Goal: Task Accomplishment & Management: Complete application form

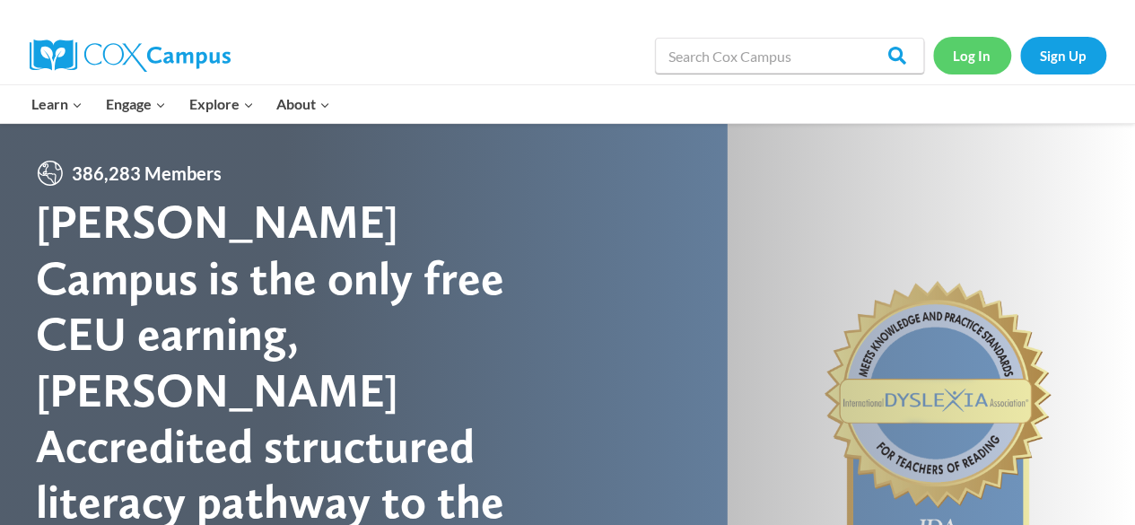
click at [965, 60] on link "Log In" at bounding box center [972, 55] width 78 height 37
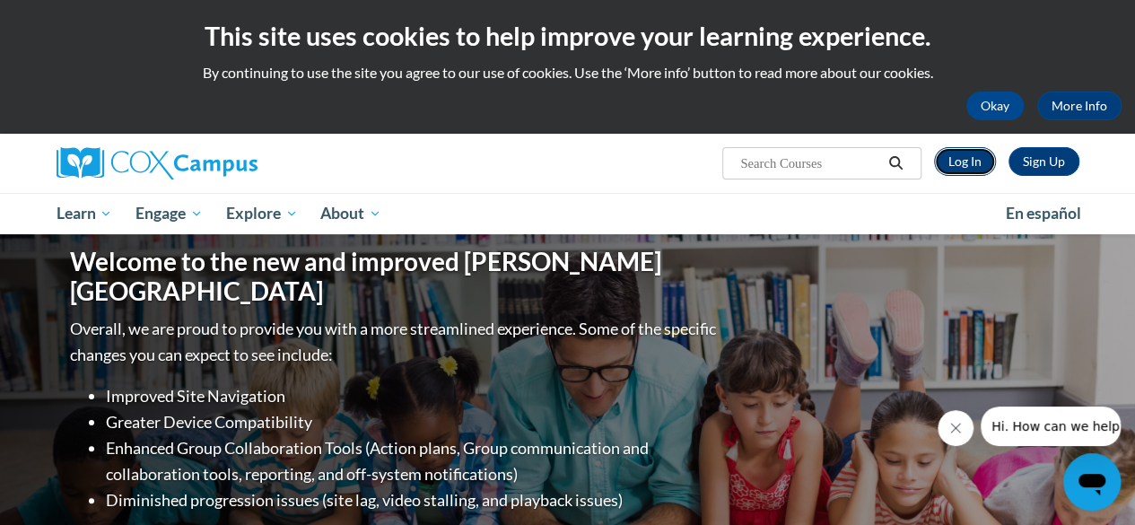
click at [971, 167] on link "Log In" at bounding box center [965, 161] width 62 height 29
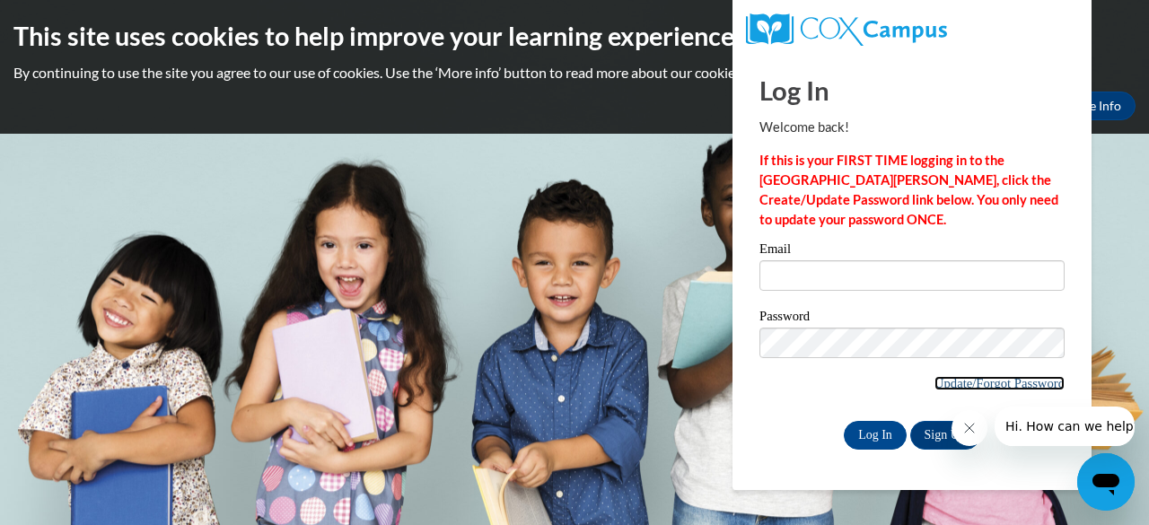
click at [974, 382] on link "Update/Forgot Password" at bounding box center [999, 383] width 130 height 14
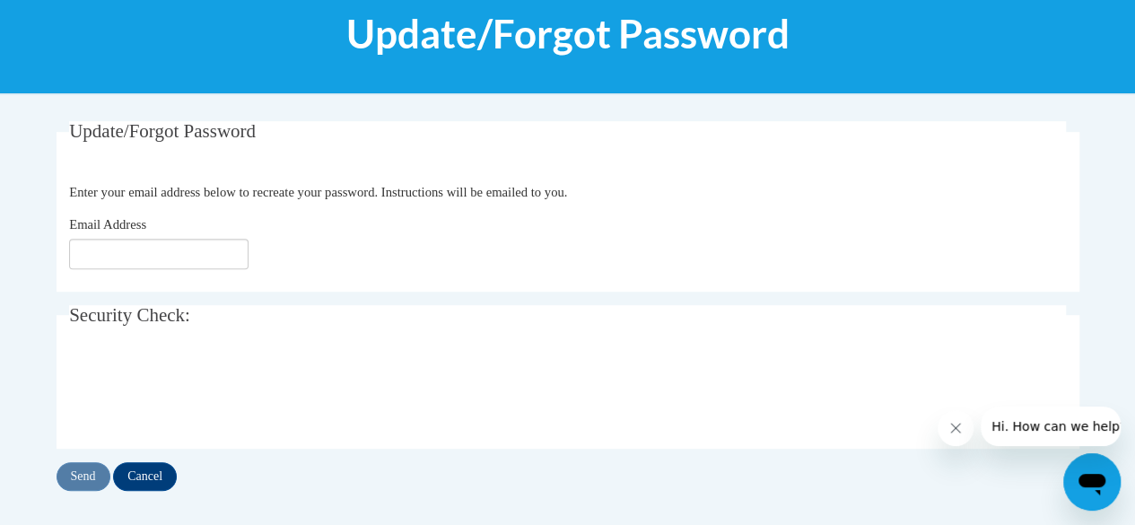
scroll to position [246, 0]
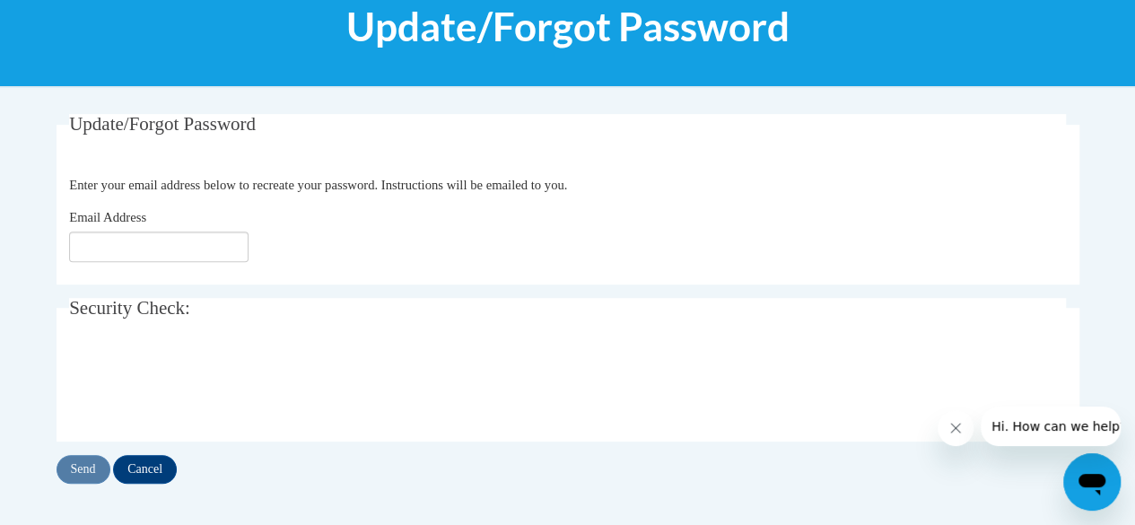
click at [206, 205] on fieldset "Update/Forgot Password Please enter your email address Enter your email address…" at bounding box center [568, 199] width 1023 height 171
click at [174, 244] on input "Email Address" at bounding box center [158, 247] width 179 height 31
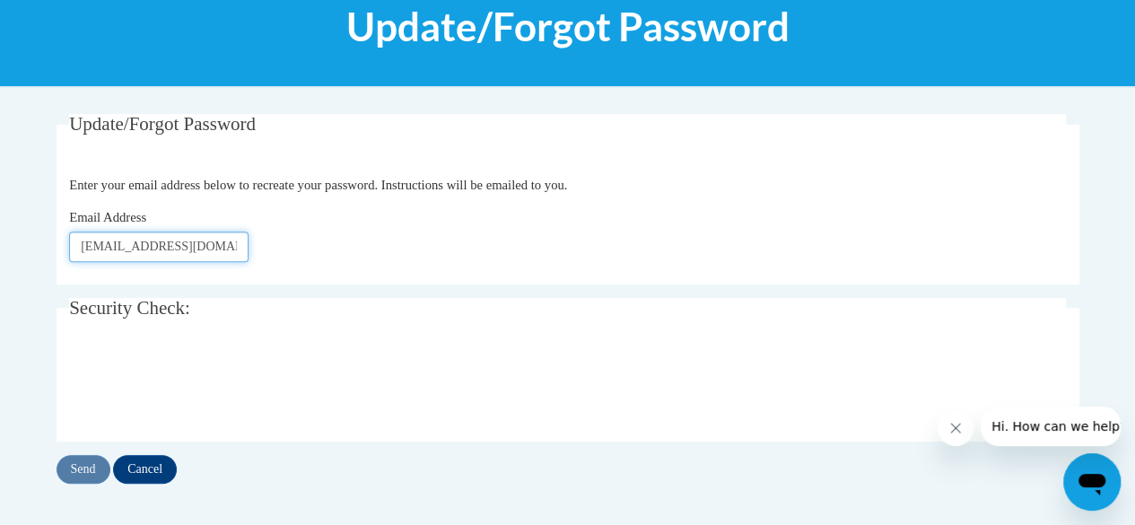
type input "[EMAIL_ADDRESS][DOMAIN_NAME]"
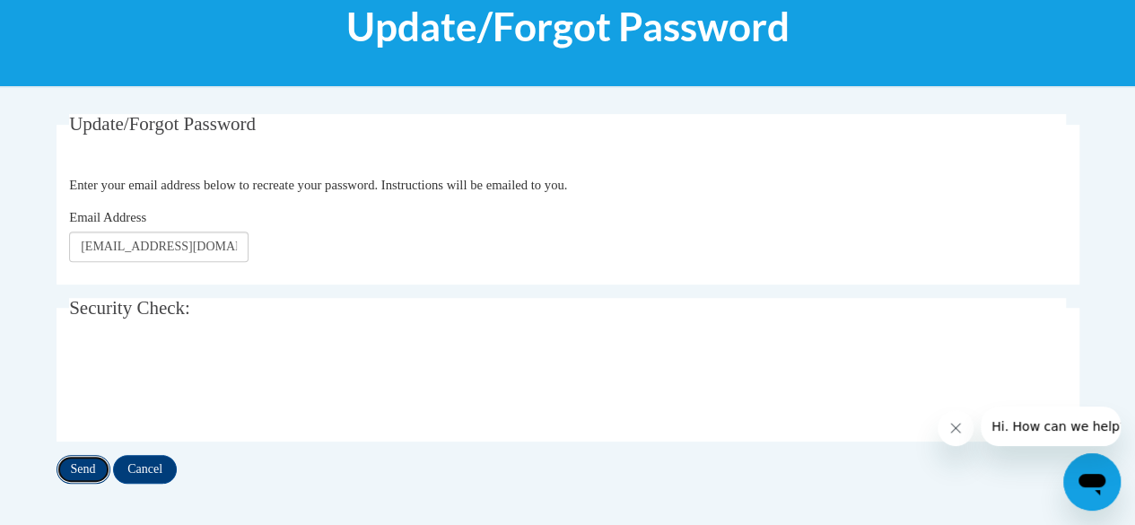
click at [75, 472] on input "Send" at bounding box center [84, 469] width 54 height 29
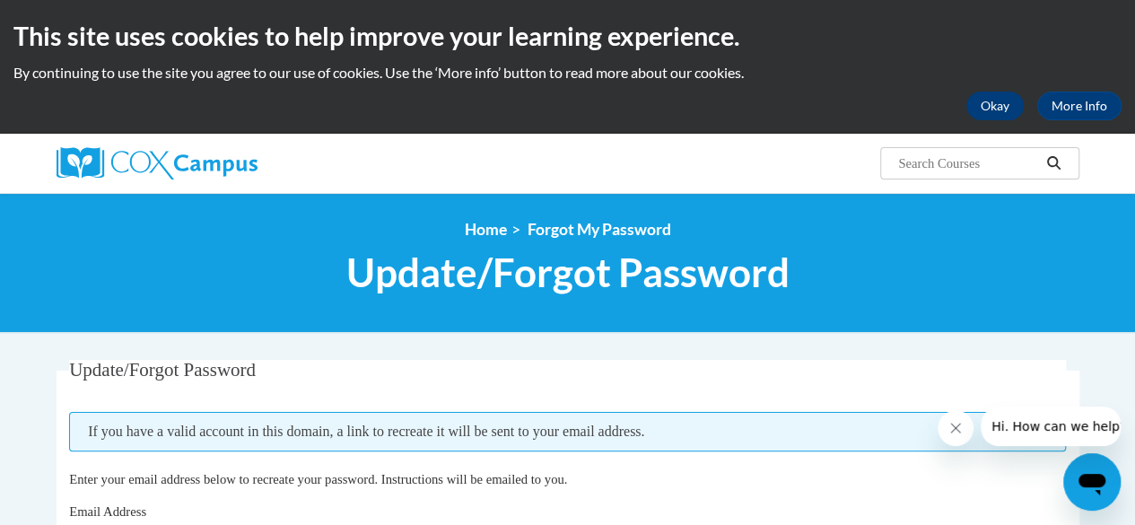
click at [1005, 116] on button "Okay" at bounding box center [995, 106] width 57 height 29
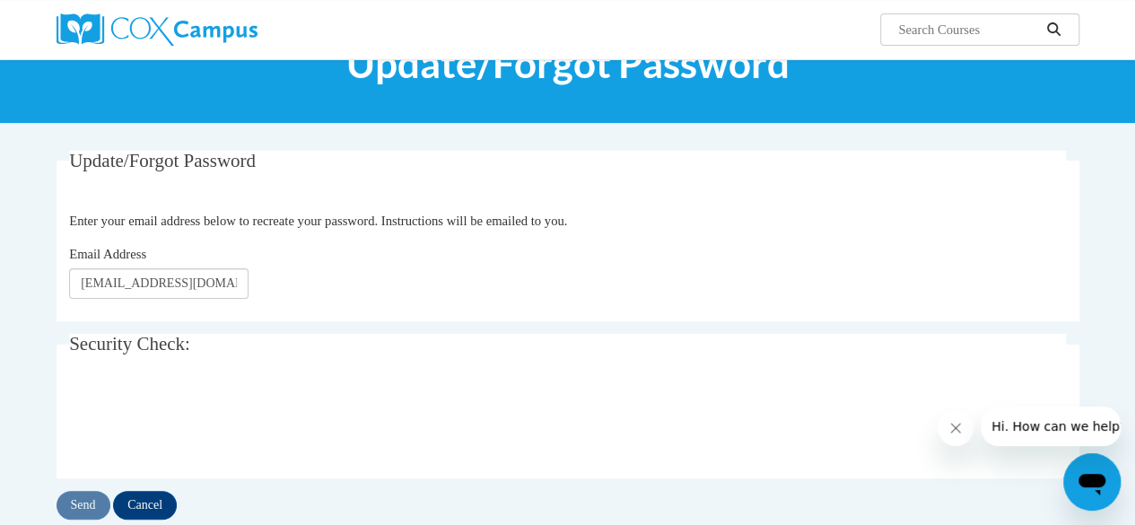
scroll to position [135, 0]
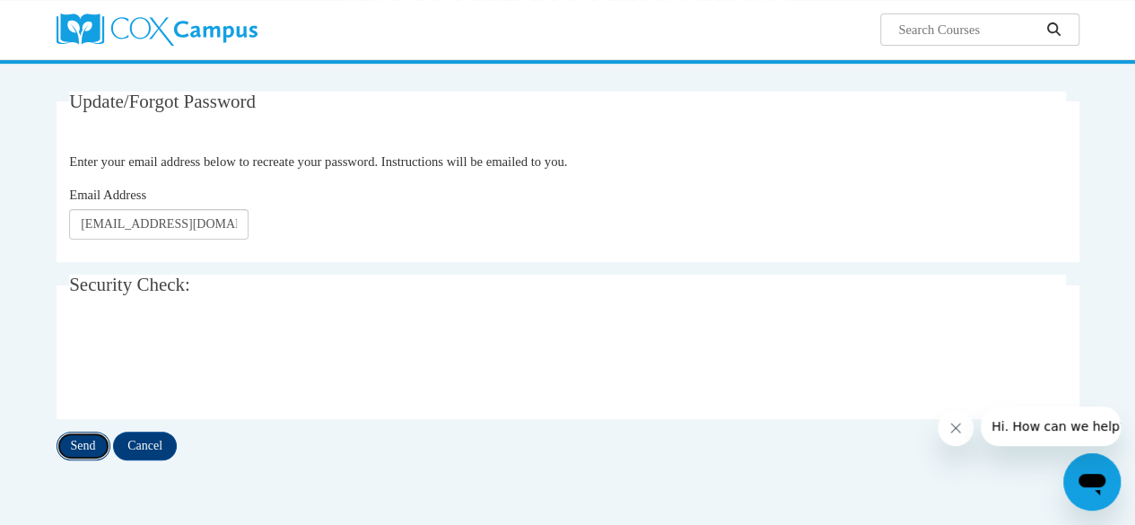
click at [83, 447] on input "Send" at bounding box center [84, 446] width 54 height 29
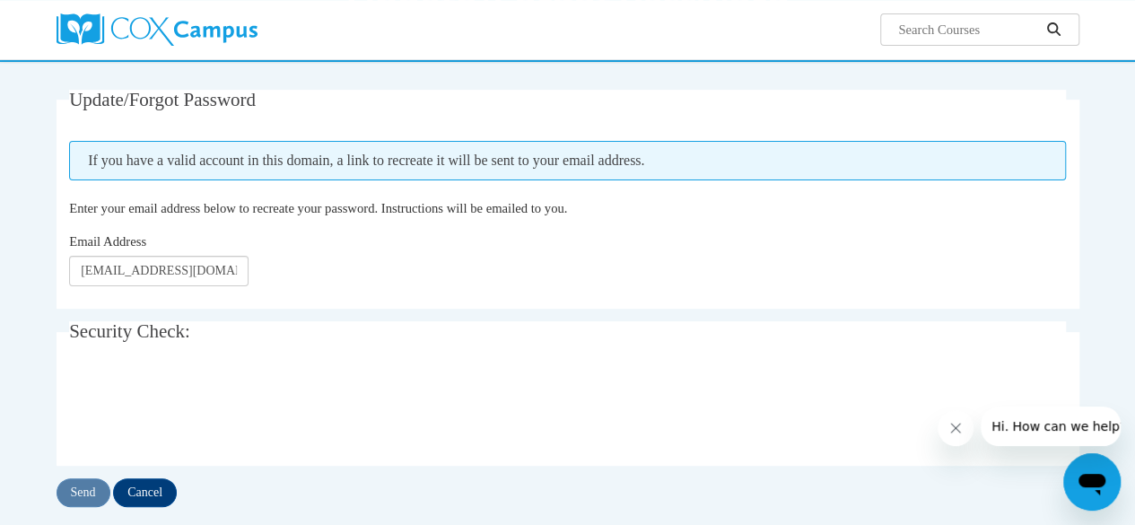
scroll to position [136, 0]
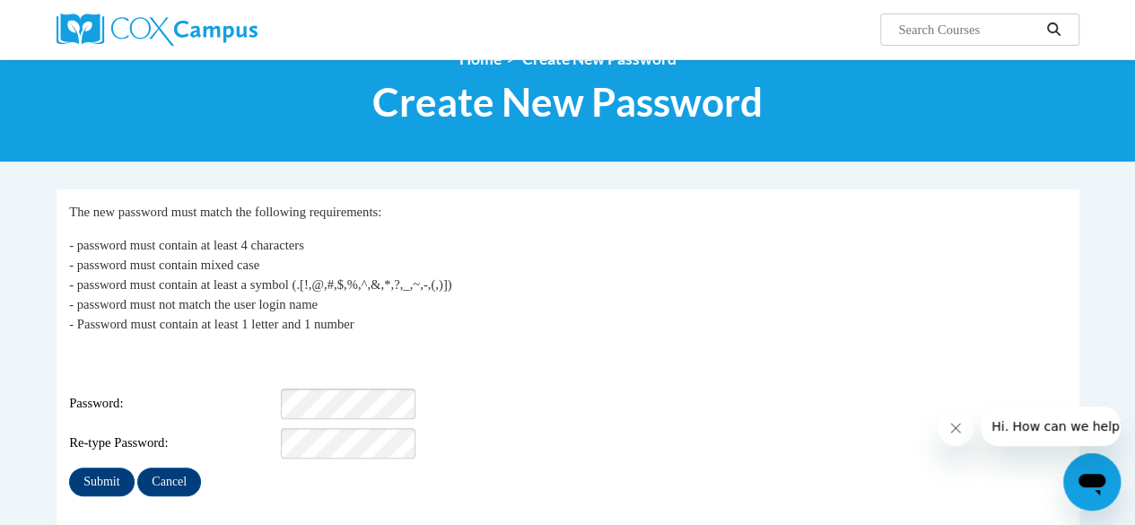
scroll to position [71, 0]
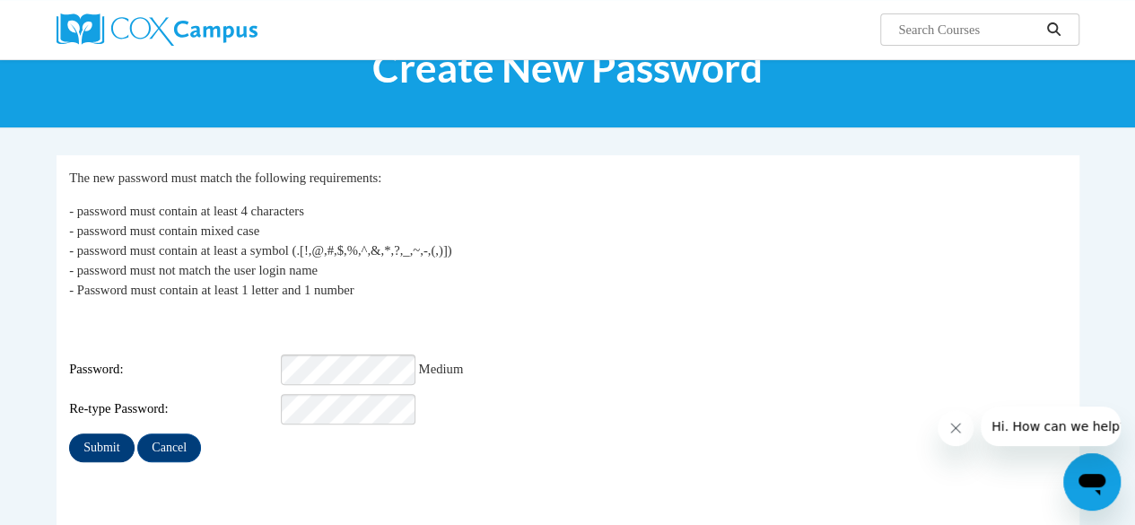
click at [82, 434] on input "Submit" at bounding box center [101, 447] width 65 height 29
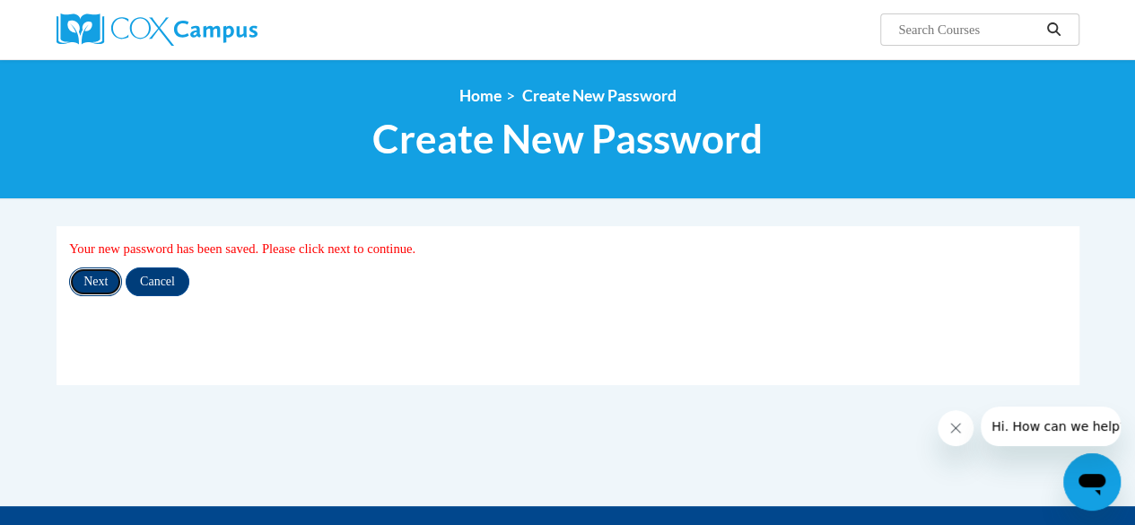
click at [95, 284] on input "Next" at bounding box center [95, 281] width 53 height 29
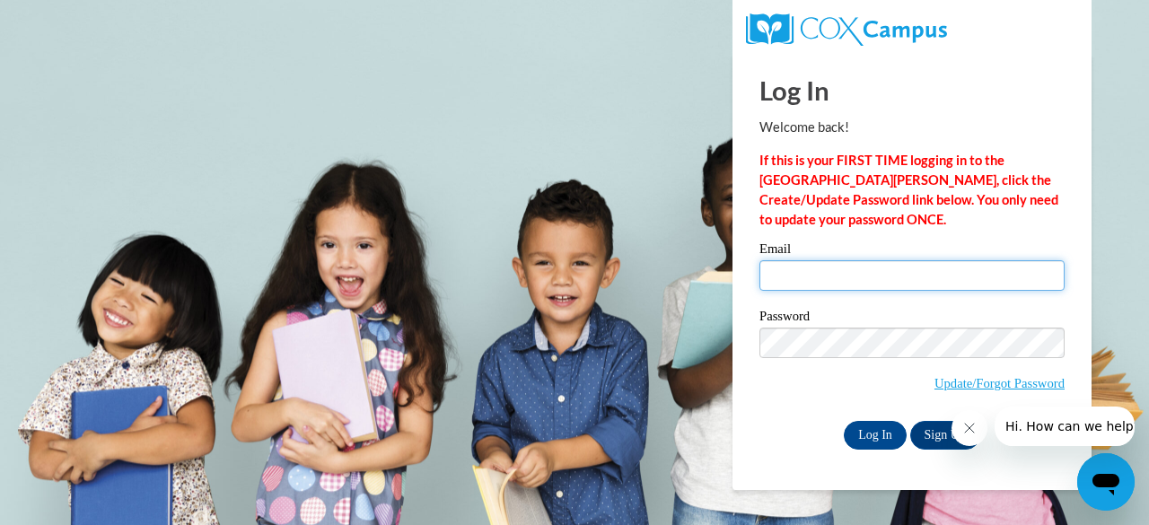
click at [795, 279] on input "Email" at bounding box center [911, 275] width 305 height 31
type input "hermank@w-csd.org"
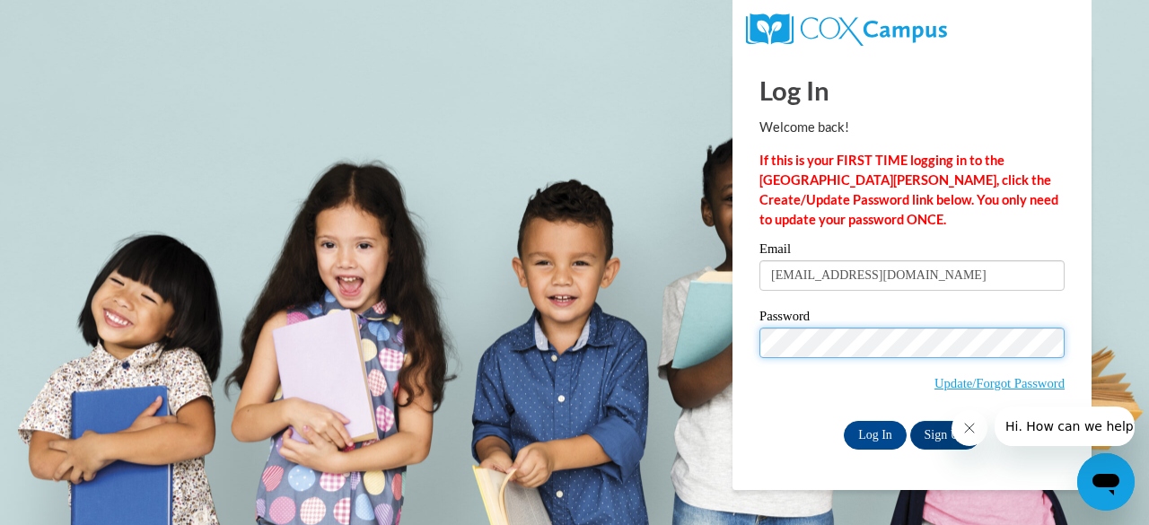
click at [844, 421] on input "Log In" at bounding box center [875, 435] width 63 height 29
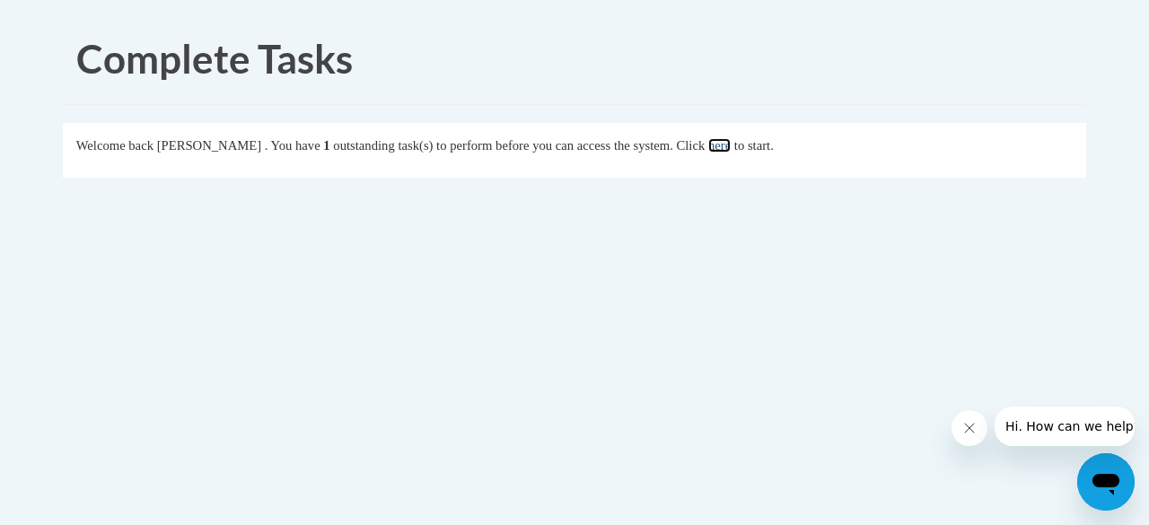
click at [731, 142] on link "here" at bounding box center [719, 145] width 22 height 14
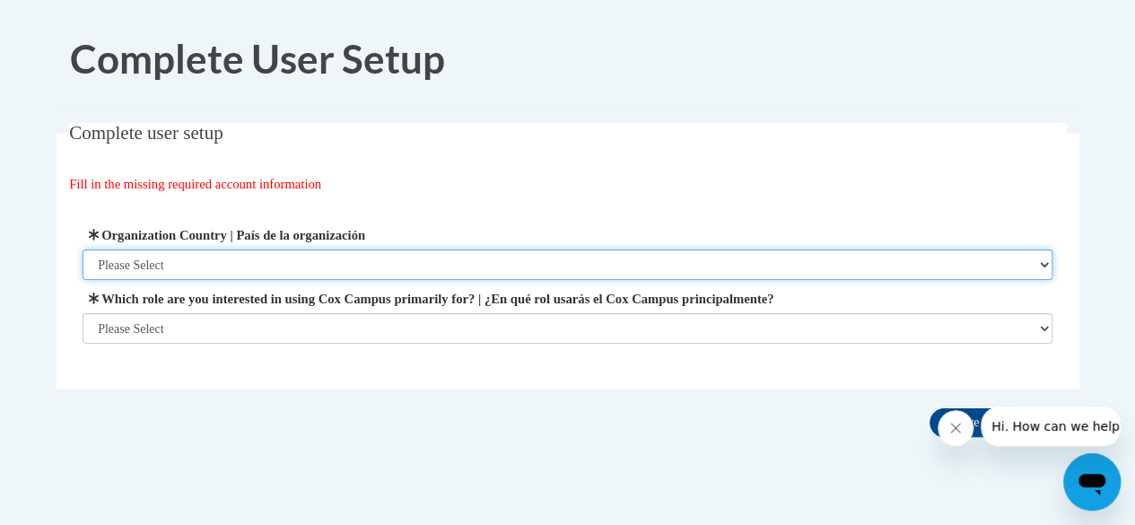
click at [600, 259] on select "Please Select United States | Estados Unidos Outside of the United States | Fue…" at bounding box center [568, 264] width 970 height 31
select select "ad49bcad-a171-4b2e-b99c-48b446064914"
click at [83, 249] on select "Please Select United States | Estados Unidos Outside of the United States | Fue…" at bounding box center [568, 264] width 970 height 31
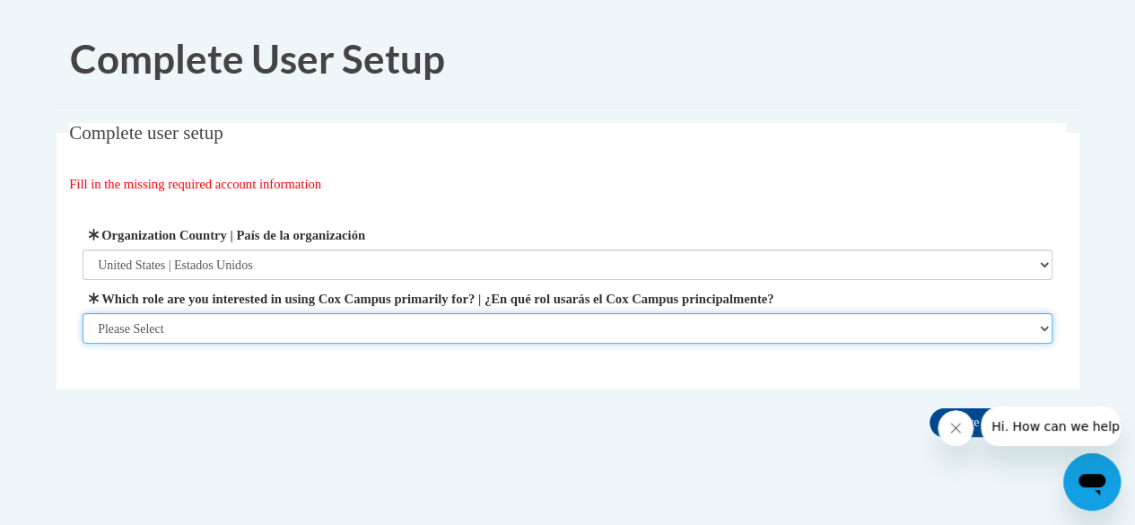
click at [577, 328] on select "Please Select College/University | Colegio/Universidad Community/Nonprofit Part…" at bounding box center [568, 328] width 970 height 31
select select "fbf2d438-af2f-41f8-98f1-81c410e29de3"
click at [83, 344] on select "Please Select College/University | Colegio/Universidad Community/Nonprofit Part…" at bounding box center [568, 328] width 970 height 31
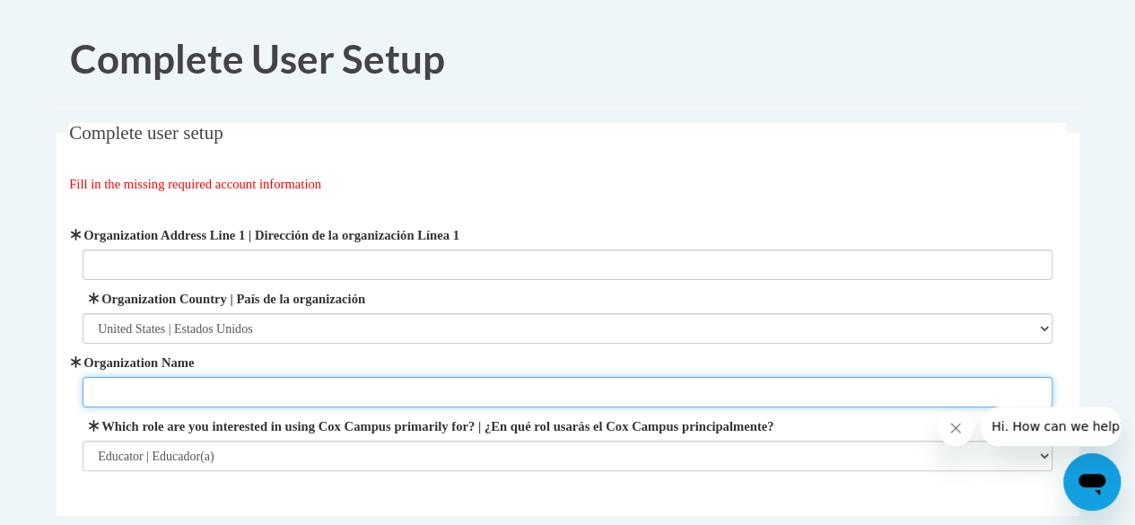
click at [494, 377] on input "Organization Name" at bounding box center [568, 392] width 970 height 31
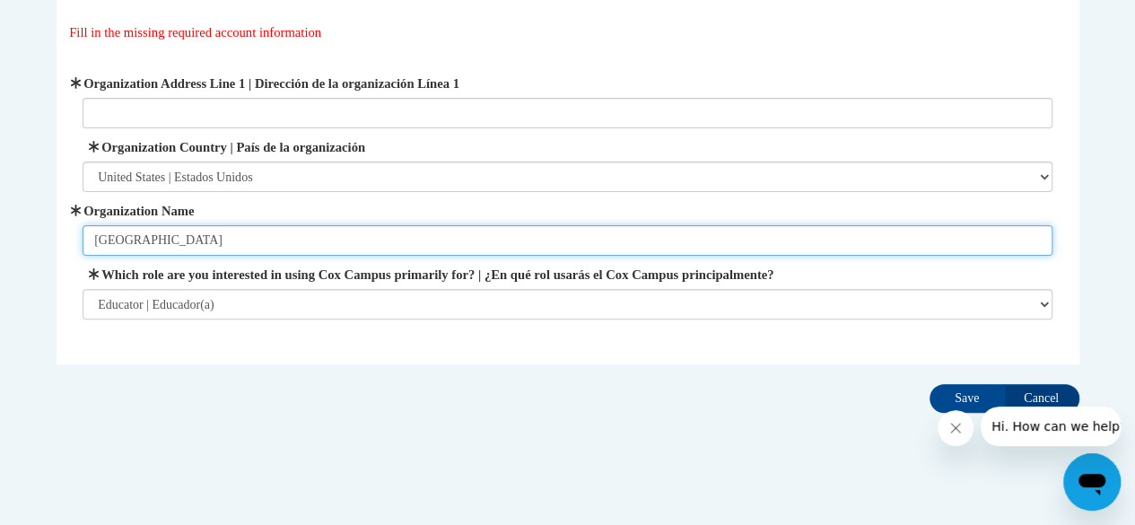
scroll to position [154, 0]
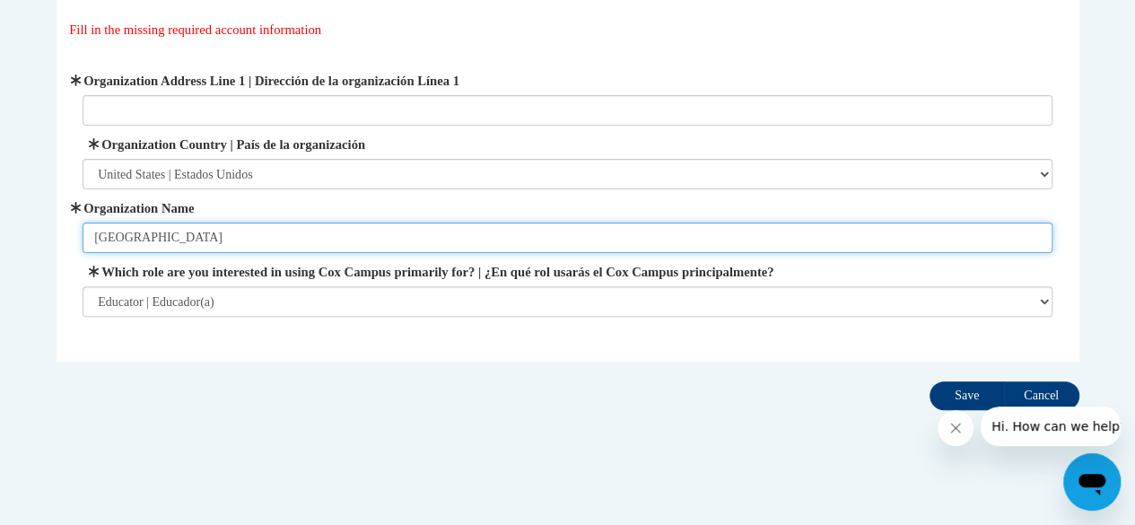
type input "Winneconne Community School District"
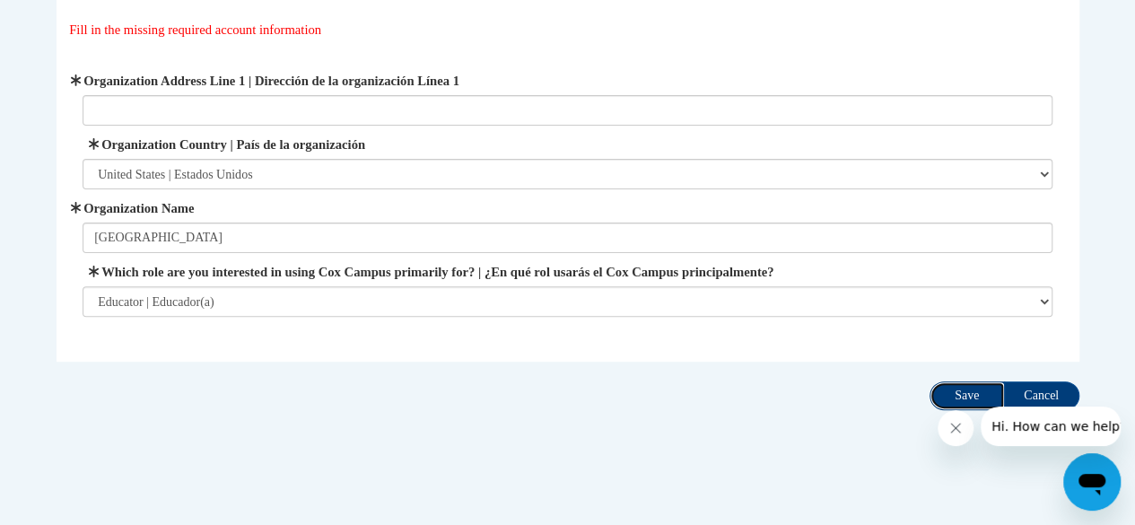
click at [977, 387] on input "Save" at bounding box center [967, 395] width 75 height 29
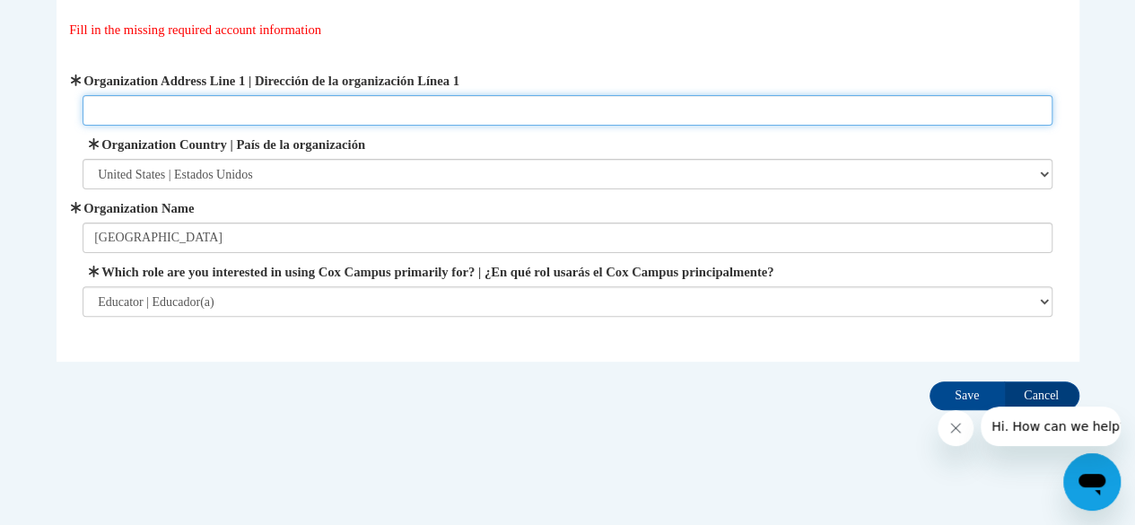
click at [313, 101] on input "Organization Address Line 1 | Dirección de la organización Línea 1" at bounding box center [568, 110] width 970 height 31
type input "233 S Third Ave"
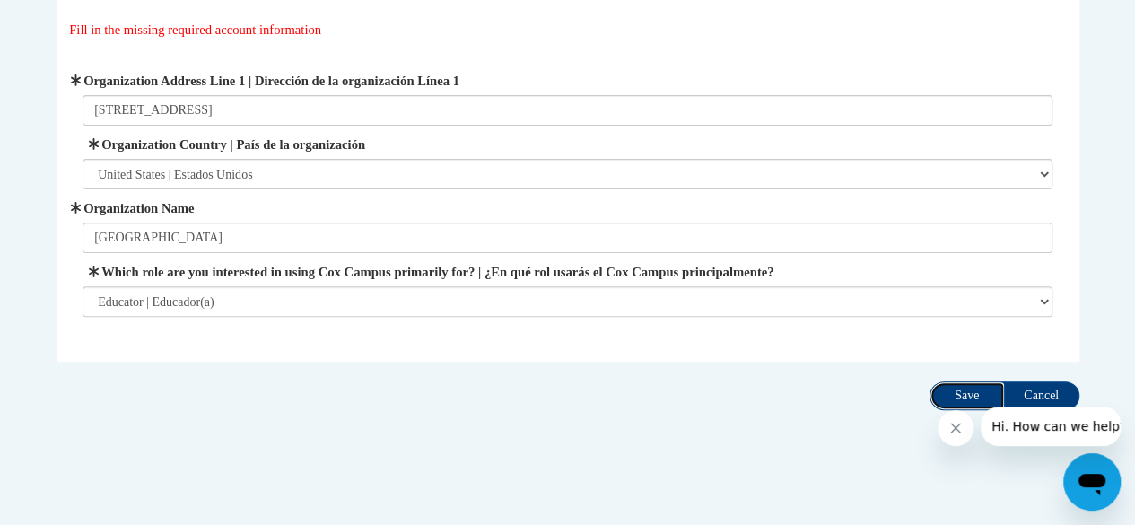
click at [969, 386] on input "Save" at bounding box center [967, 395] width 75 height 29
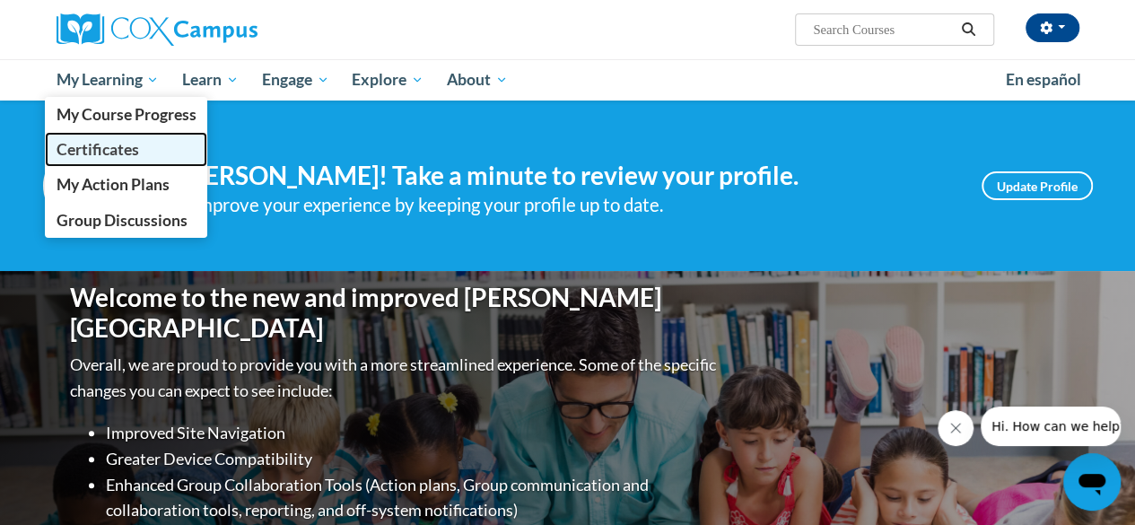
click at [112, 143] on span "Certificates" at bounding box center [97, 149] width 83 height 19
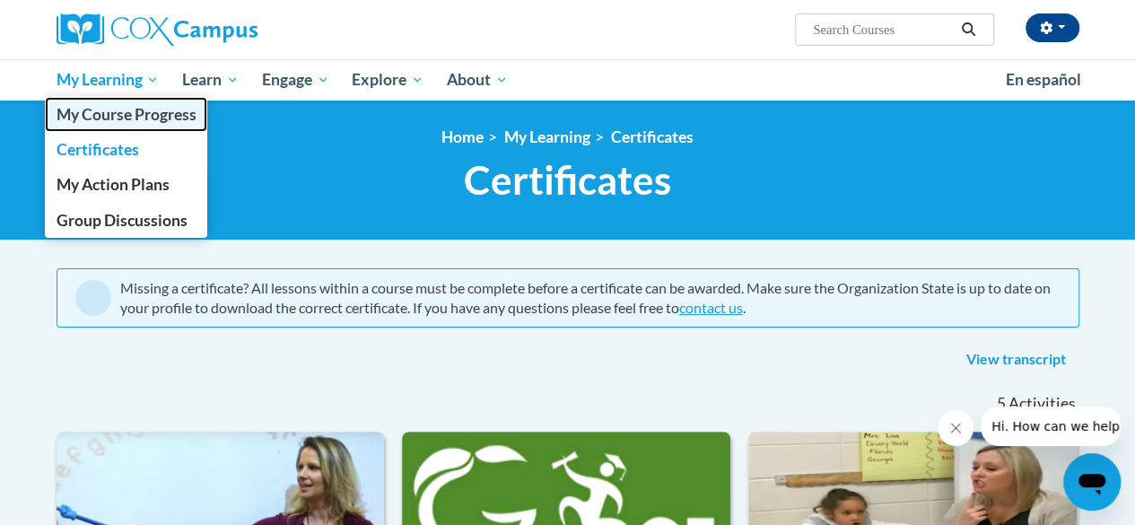
click at [126, 119] on span "My Course Progress" at bounding box center [126, 114] width 140 height 19
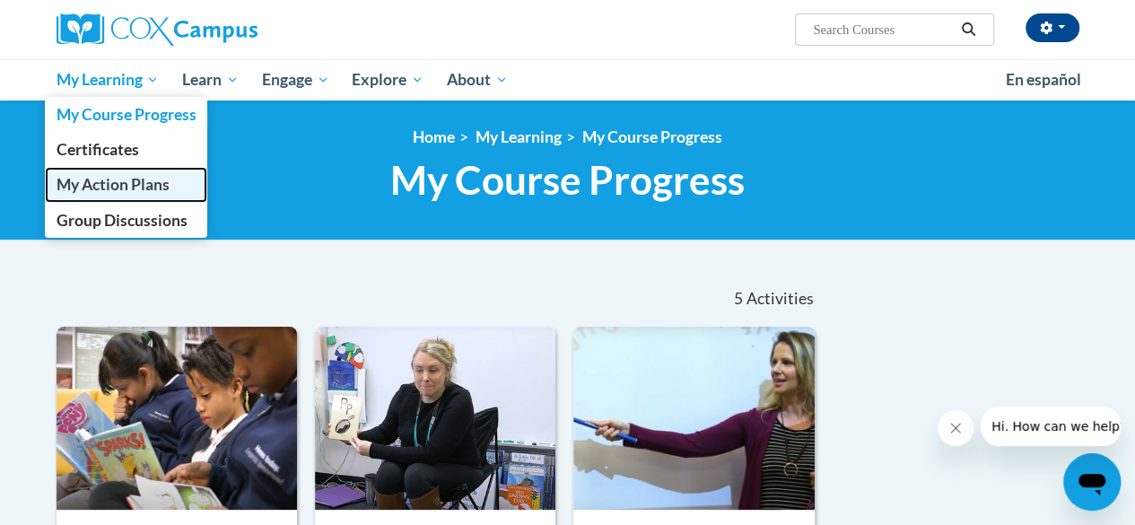
click at [130, 186] on span "My Action Plans" at bounding box center [112, 184] width 113 height 19
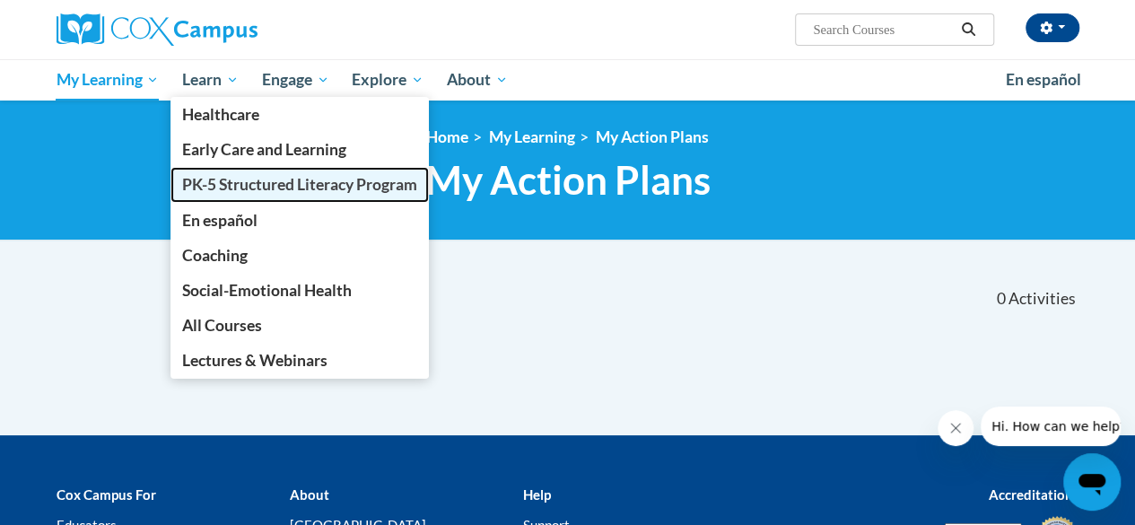
click at [261, 183] on span "PK-5 Structured Literacy Program" at bounding box center [299, 184] width 235 height 19
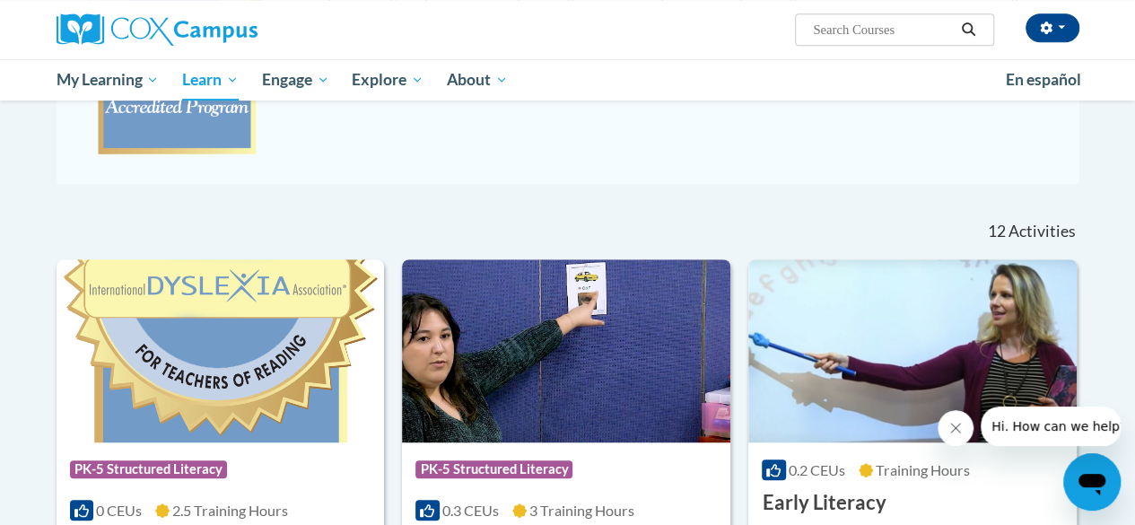
scroll to position [427, 0]
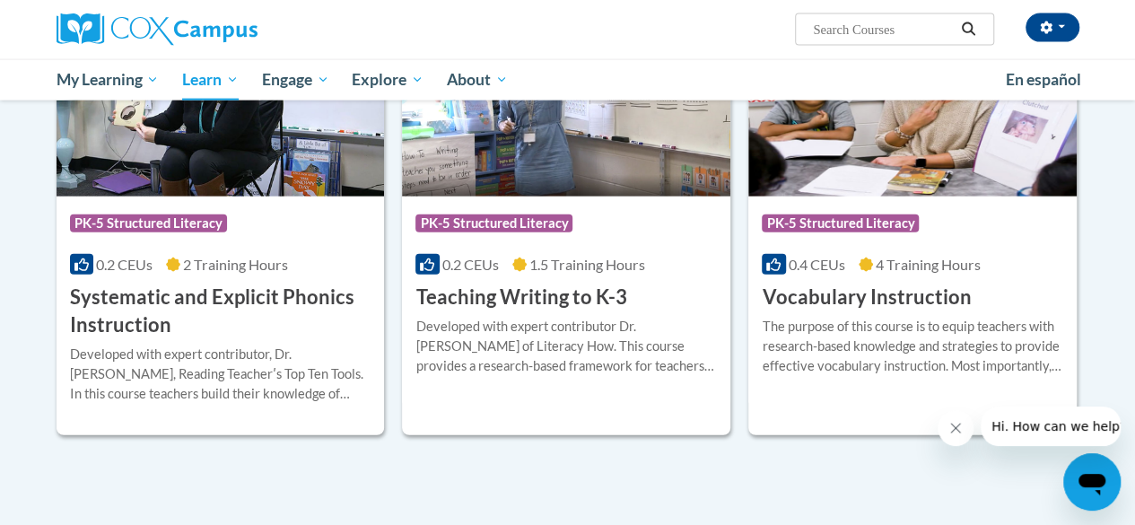
scroll to position [2044, 0]
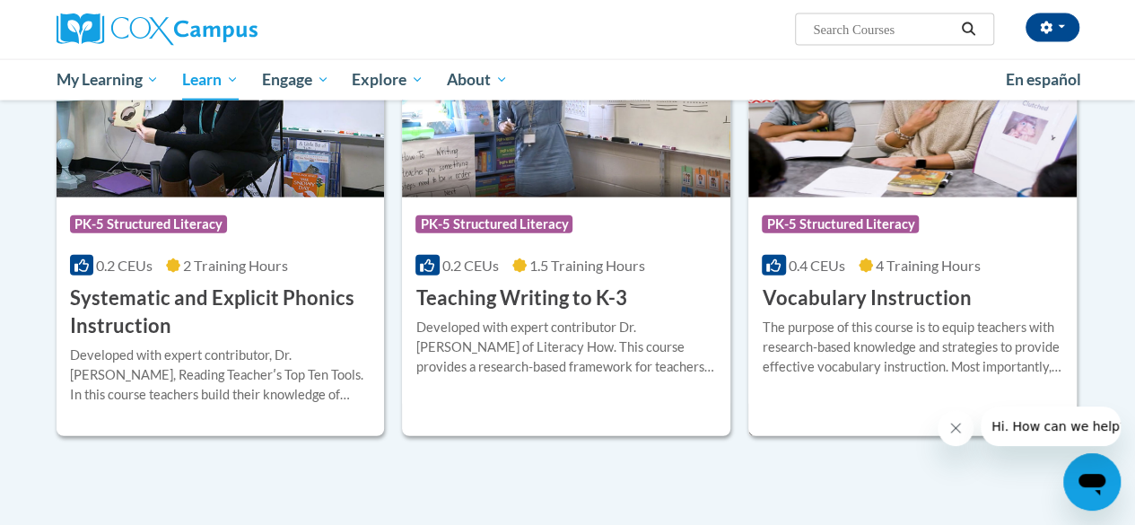
click at [992, 323] on div "The purpose of this course is to equip teachers with research-based knowledge a…" at bounding box center [913, 347] width 302 height 59
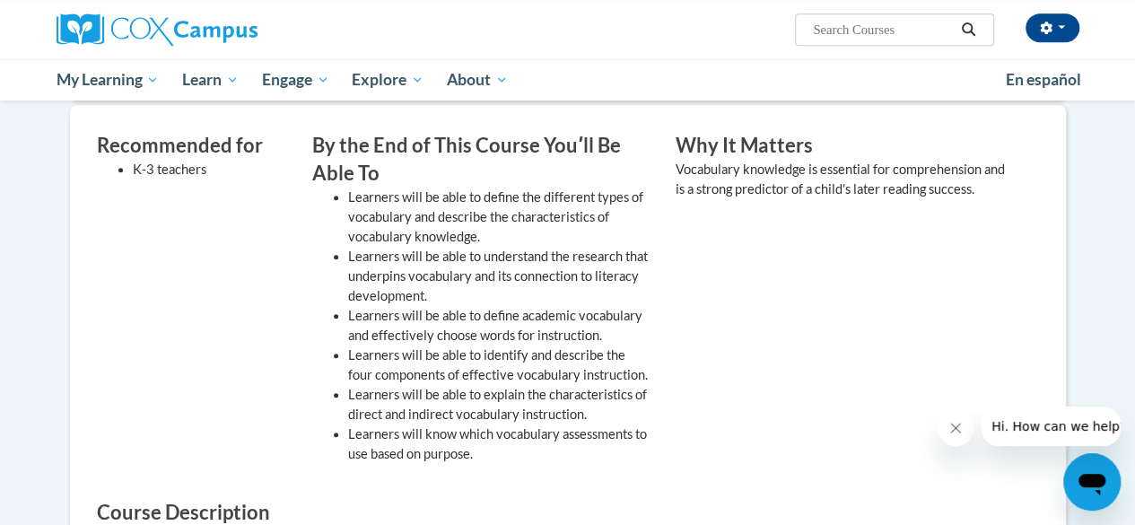
click at [45, 433] on div "× Close Course Enrollment Please select... × Close × 4" at bounding box center [568, 392] width 1050 height 1090
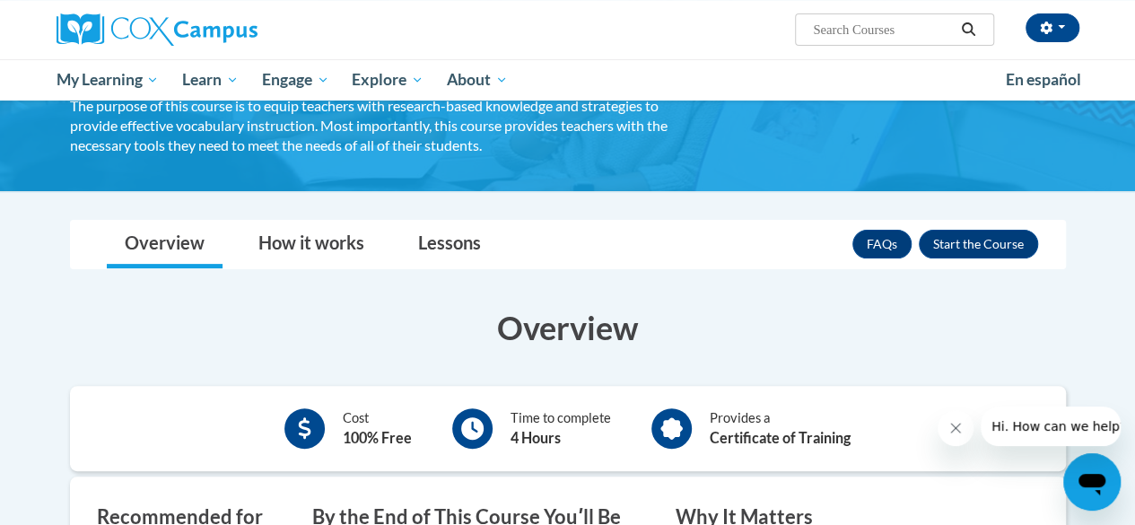
scroll to position [144, 0]
click at [990, 241] on button "Enroll" at bounding box center [978, 245] width 119 height 29
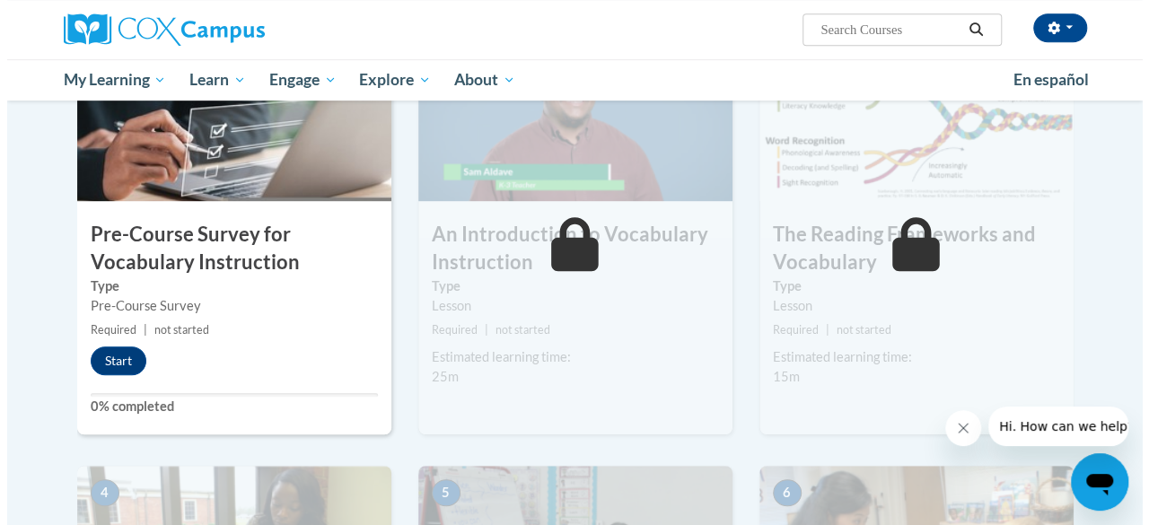
scroll to position [445, 0]
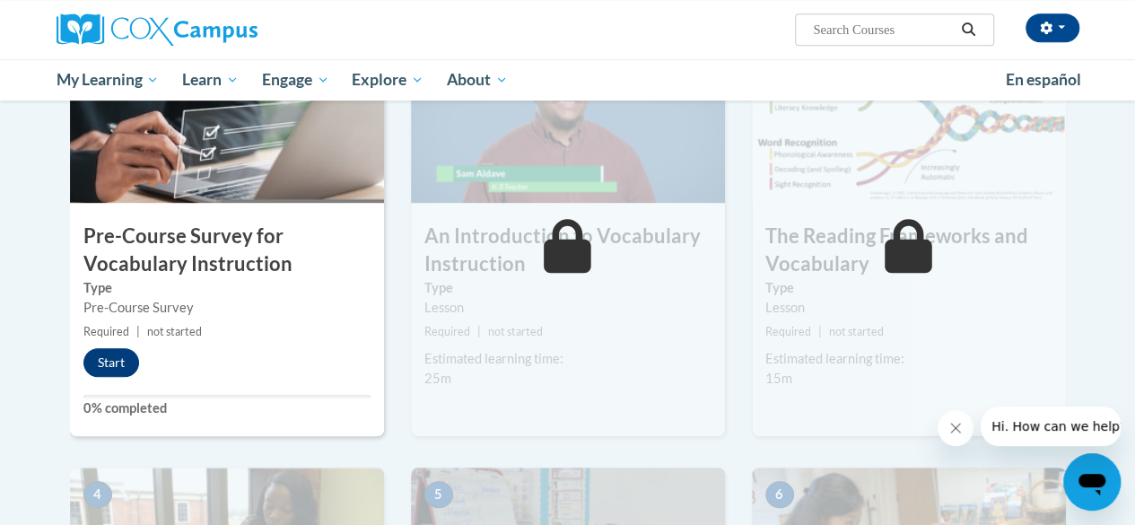
click at [127, 353] on button "Start" at bounding box center [111, 362] width 56 height 29
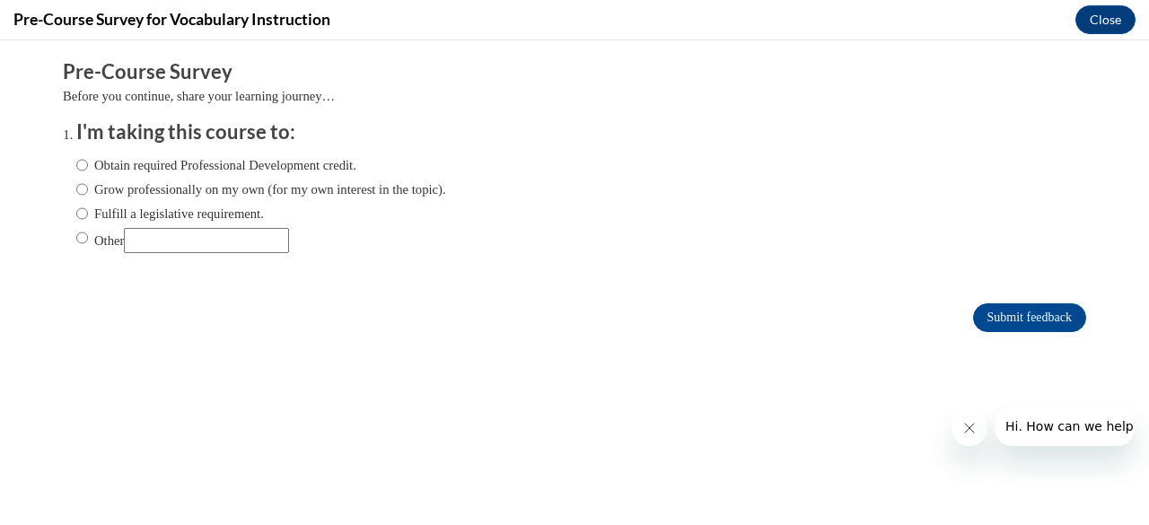
scroll to position [0, 0]
click at [63, 210] on ol "I'm taking this course to: Obtain required Professional Development credit. Gro…" at bounding box center [588, 199] width 1050 height 162
click at [76, 209] on input "Fulfill a legislative requirement." at bounding box center [82, 214] width 12 height 20
radio input "true"
click at [1001, 309] on input "Submit feedback" at bounding box center [1029, 317] width 113 height 29
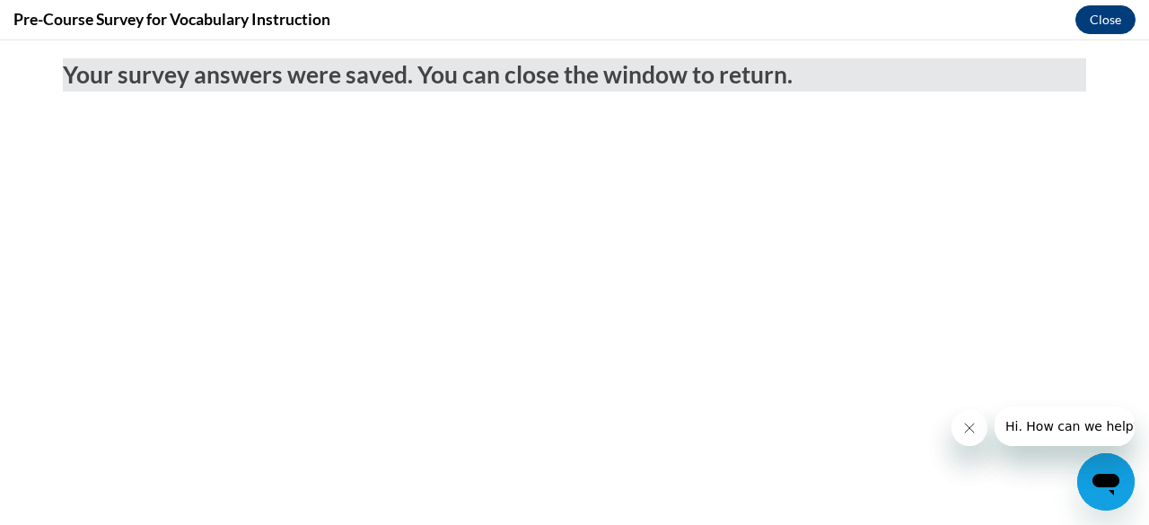
click at [1110, 10] on button "Close" at bounding box center [1105, 19] width 60 height 29
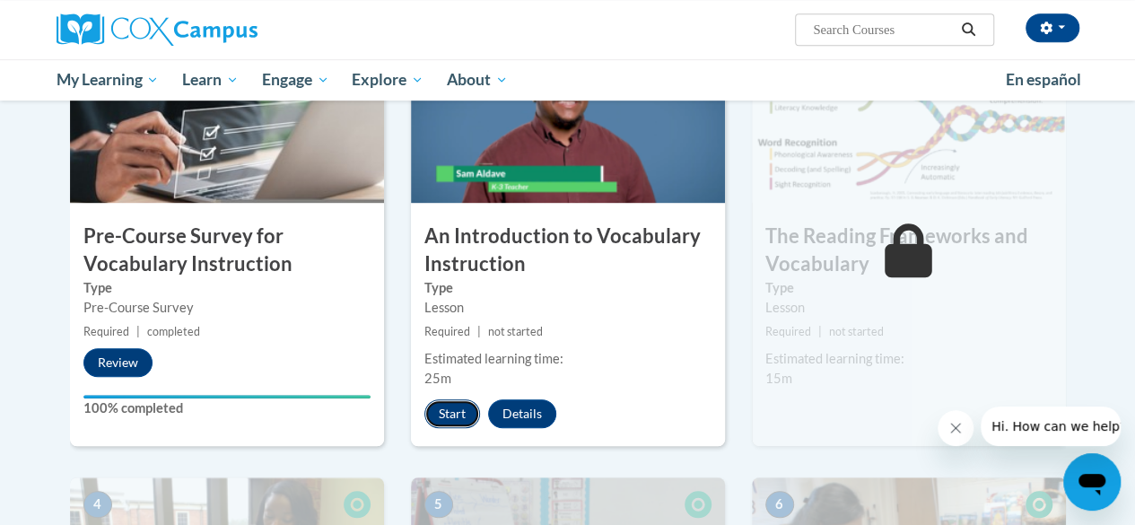
click at [447, 402] on button "Start" at bounding box center [452, 413] width 56 height 29
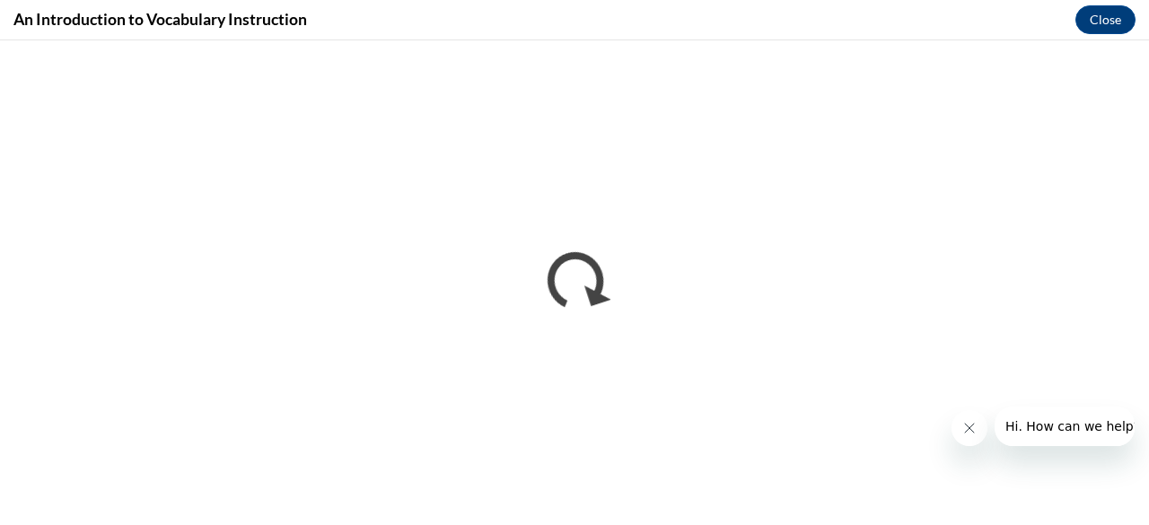
click at [973, 428] on icon "Close message from company" at bounding box center [968, 428] width 14 height 14
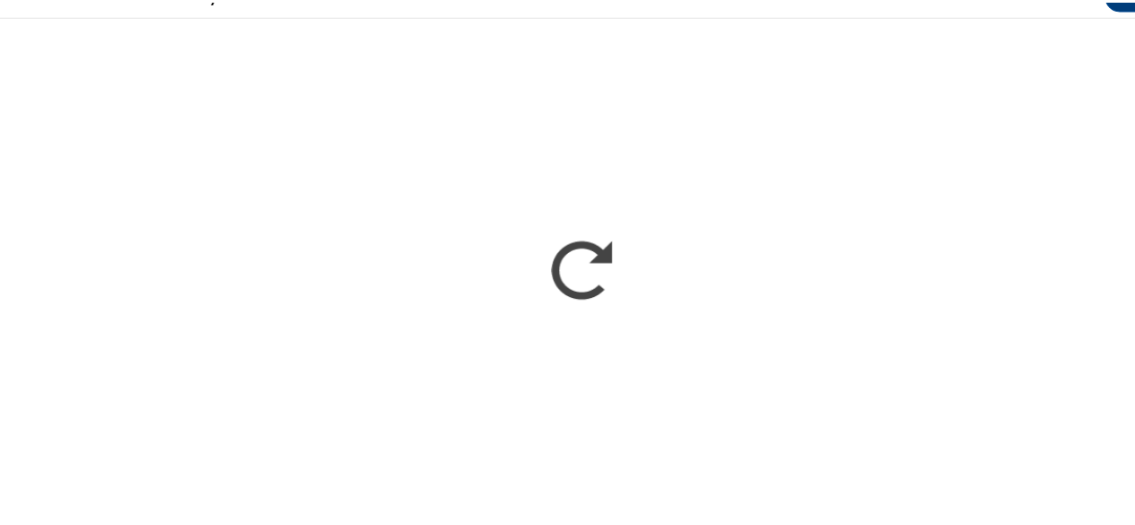
scroll to position [442, 0]
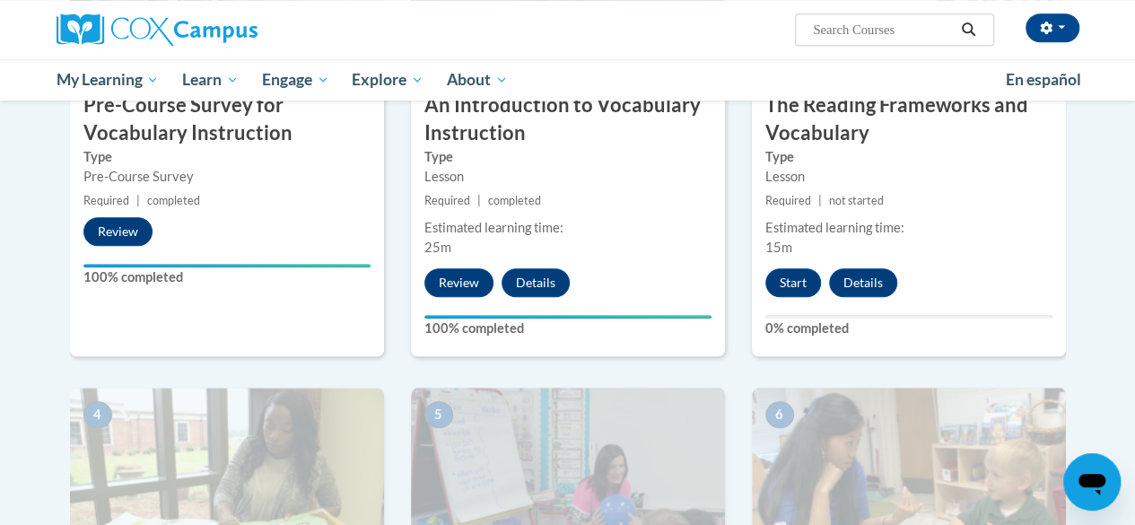
scroll to position [322, 0]
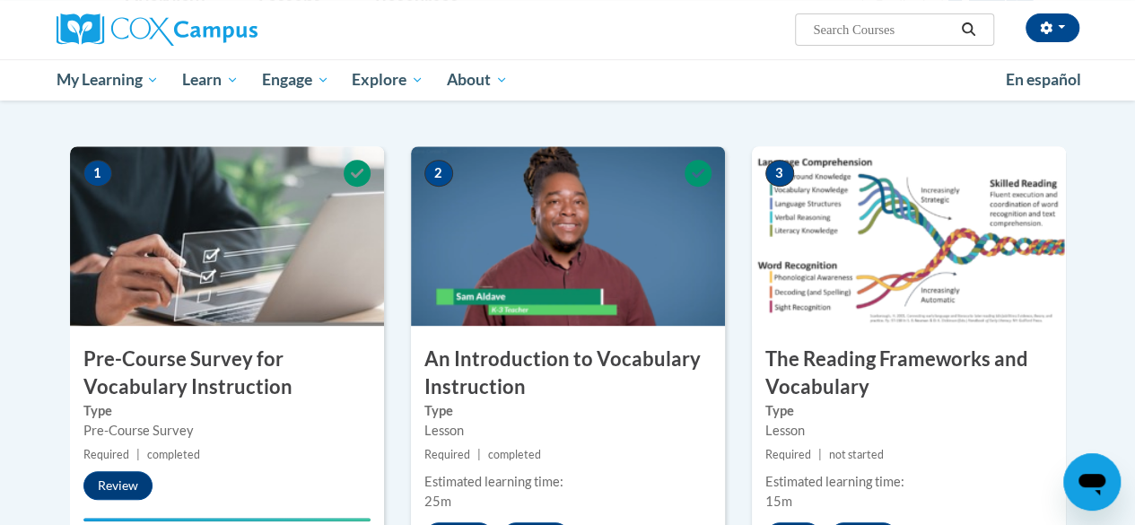
click at [948, 313] on img at bounding box center [909, 235] width 314 height 179
click at [962, 272] on img at bounding box center [909, 235] width 314 height 179
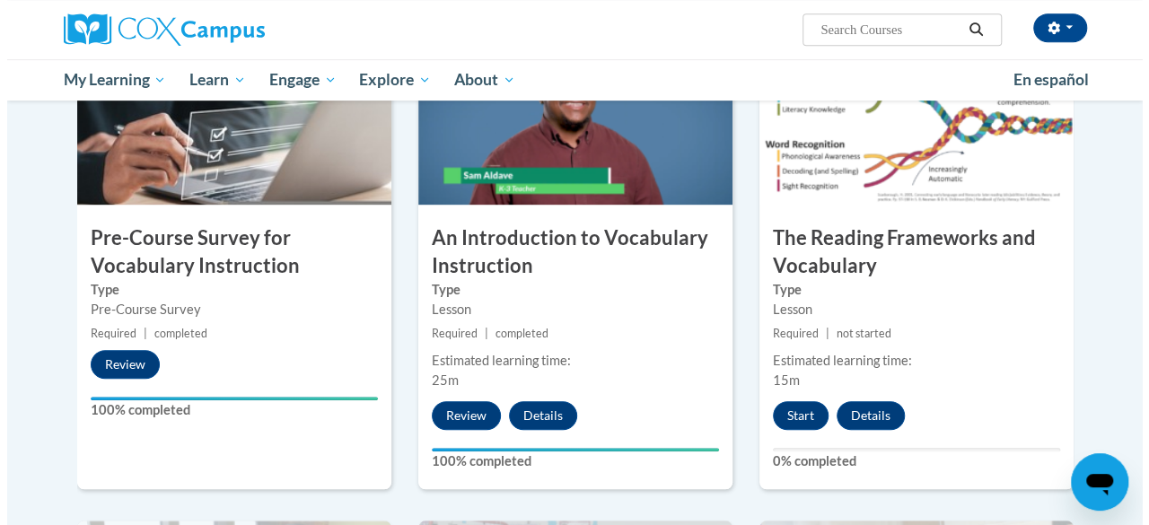
scroll to position [449, 0]
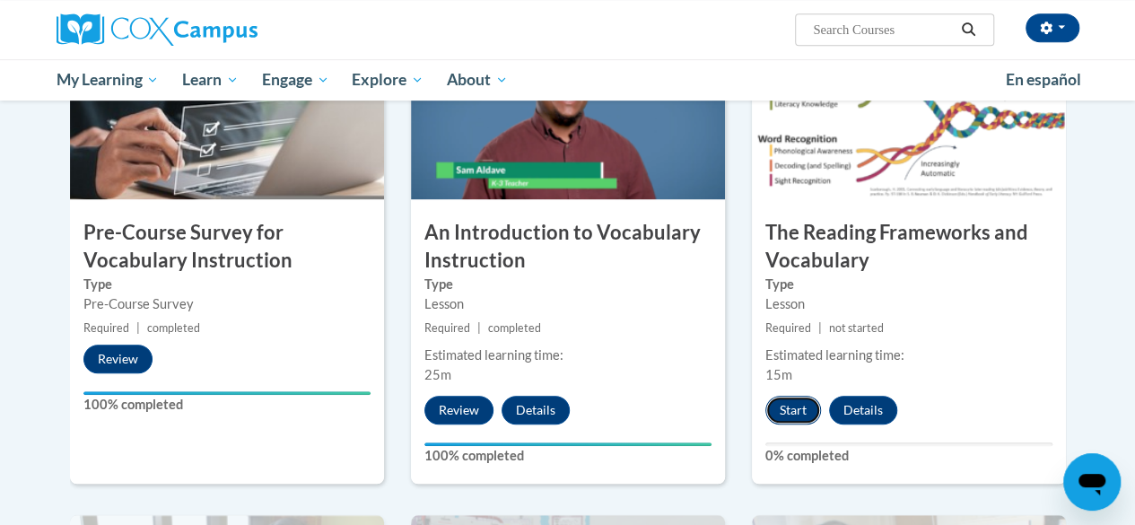
click at [790, 411] on button "Start" at bounding box center [794, 410] width 56 height 29
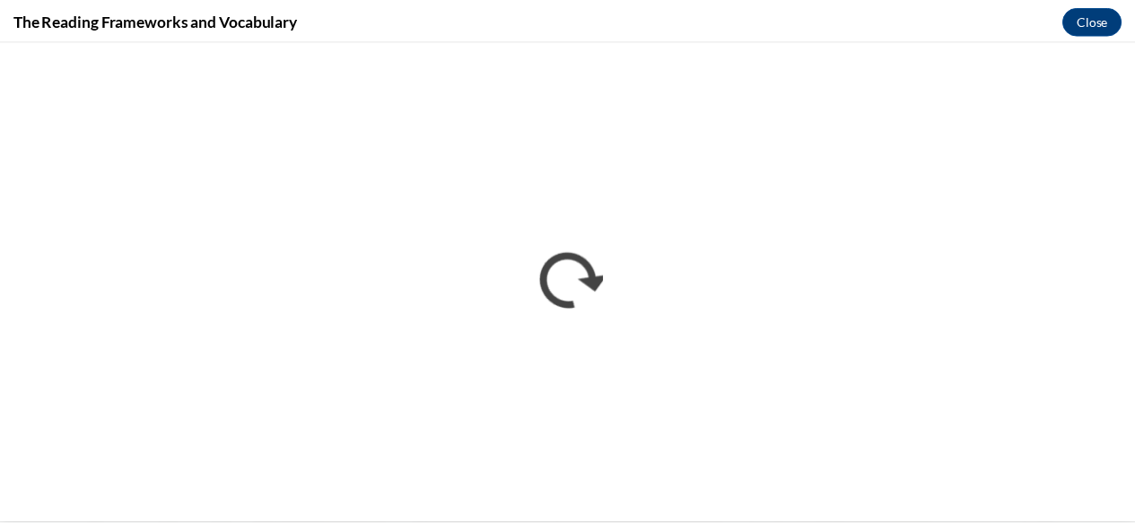
scroll to position [0, 0]
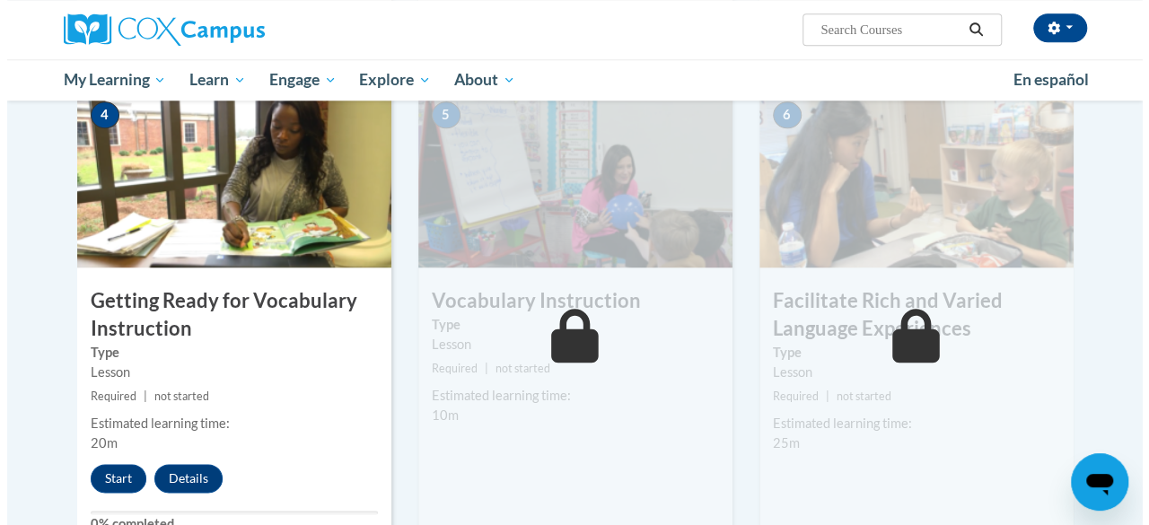
scroll to position [878, 0]
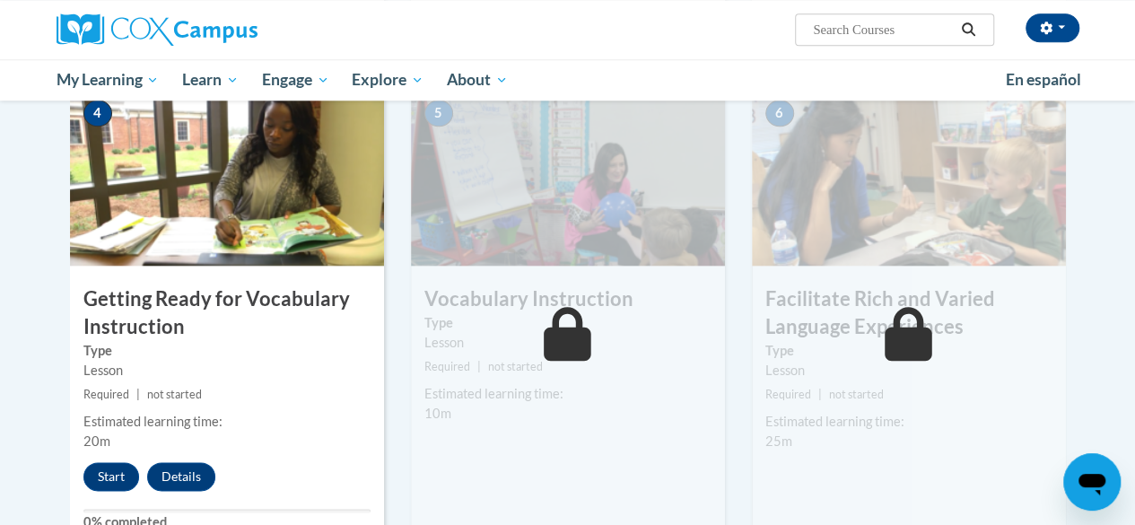
click at [182, 345] on label "Type" at bounding box center [226, 351] width 287 height 20
click at [113, 468] on button "Start" at bounding box center [111, 476] width 56 height 29
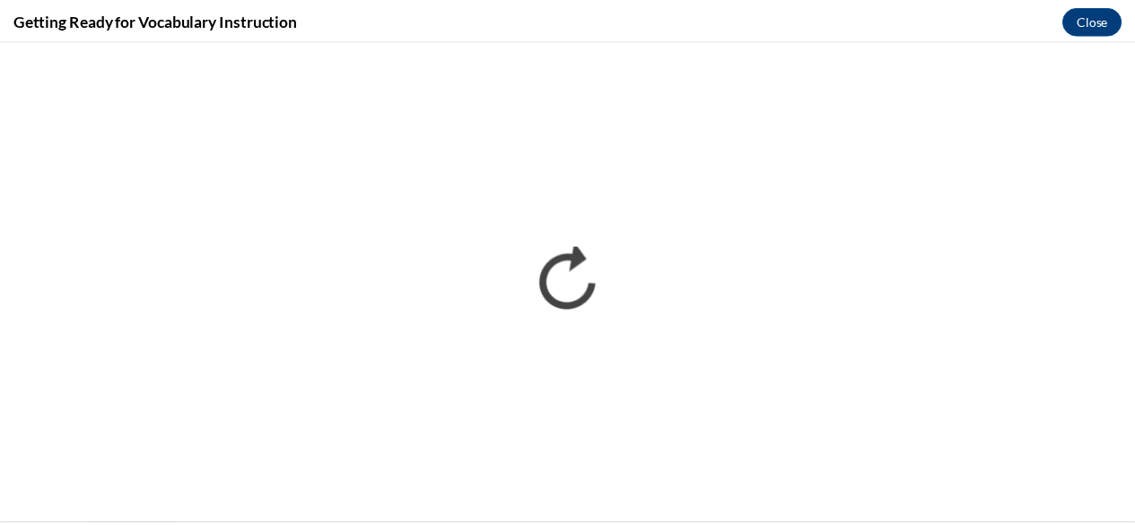
scroll to position [0, 0]
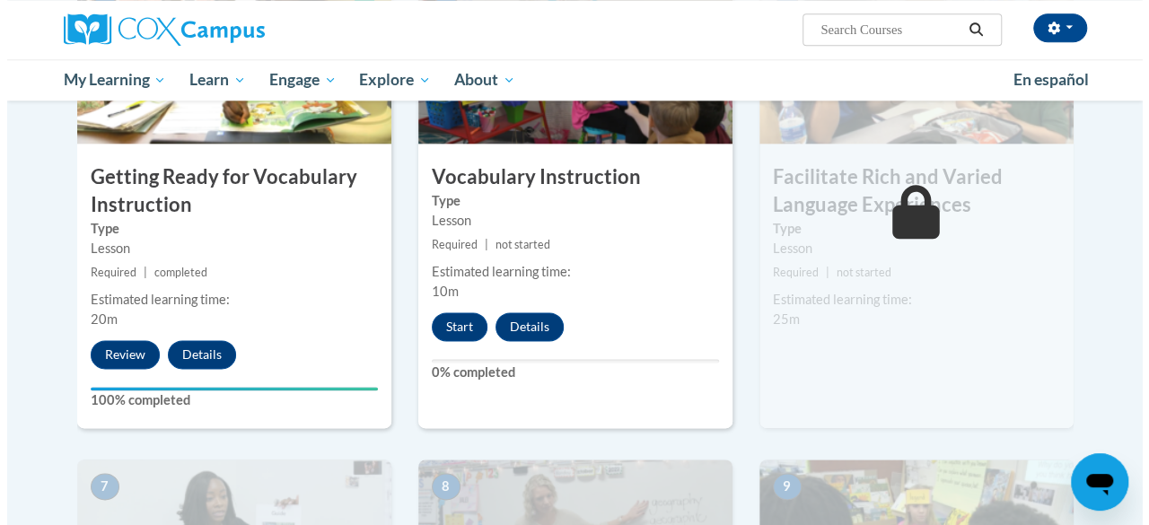
scroll to position [964, 0]
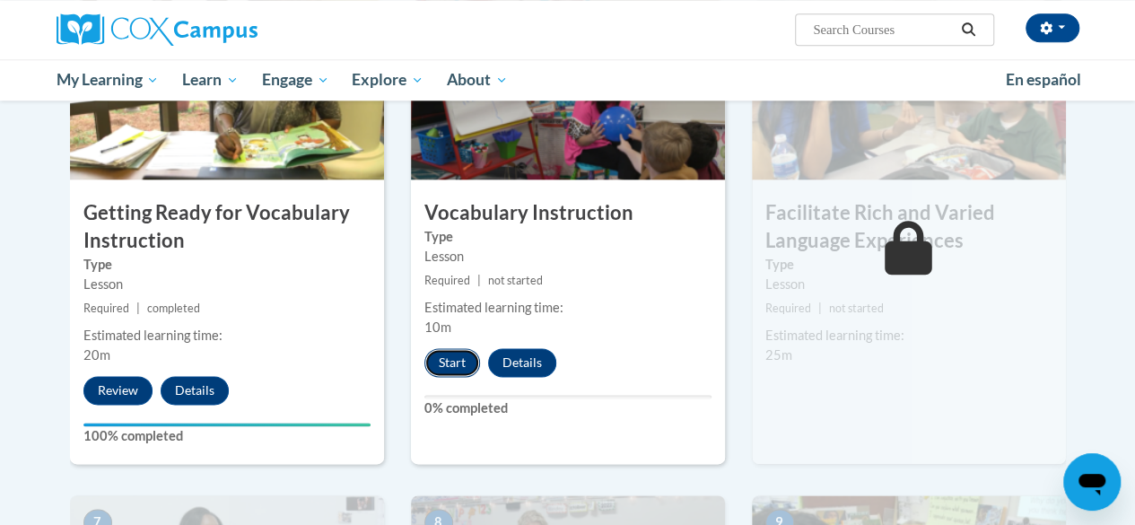
click at [435, 369] on button "Start" at bounding box center [452, 362] width 56 height 29
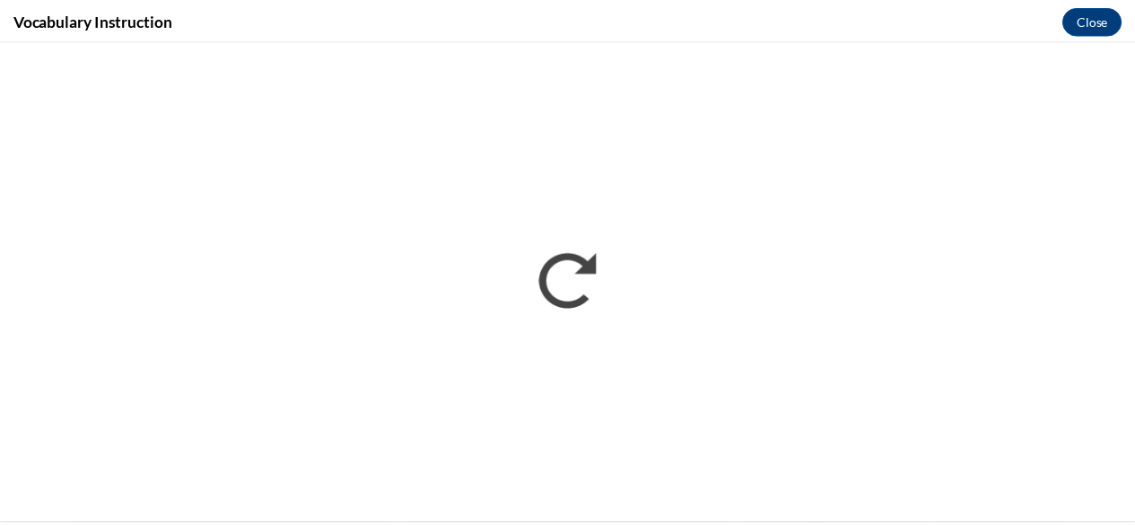
scroll to position [0, 0]
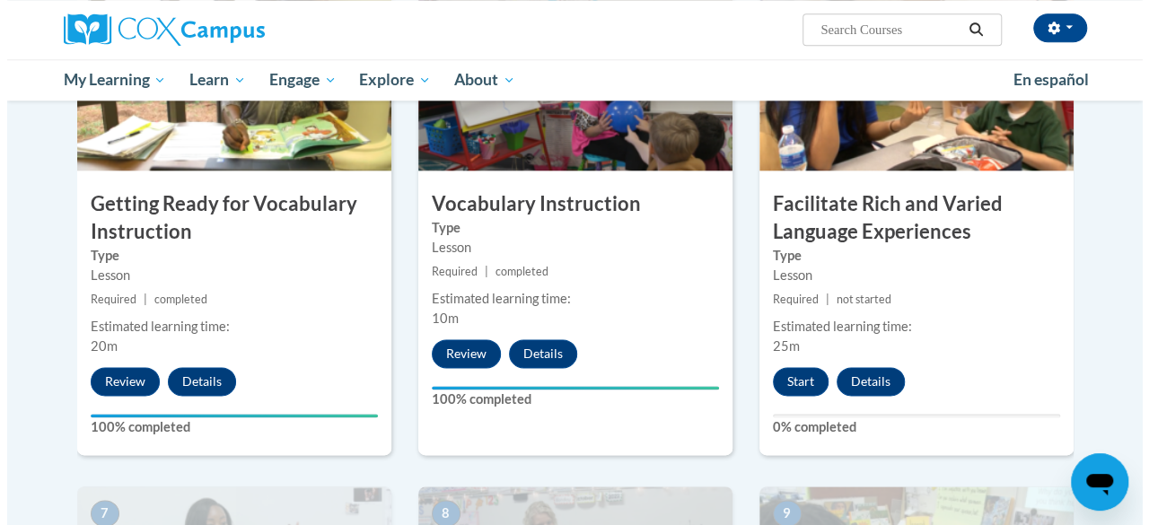
scroll to position [967, 0]
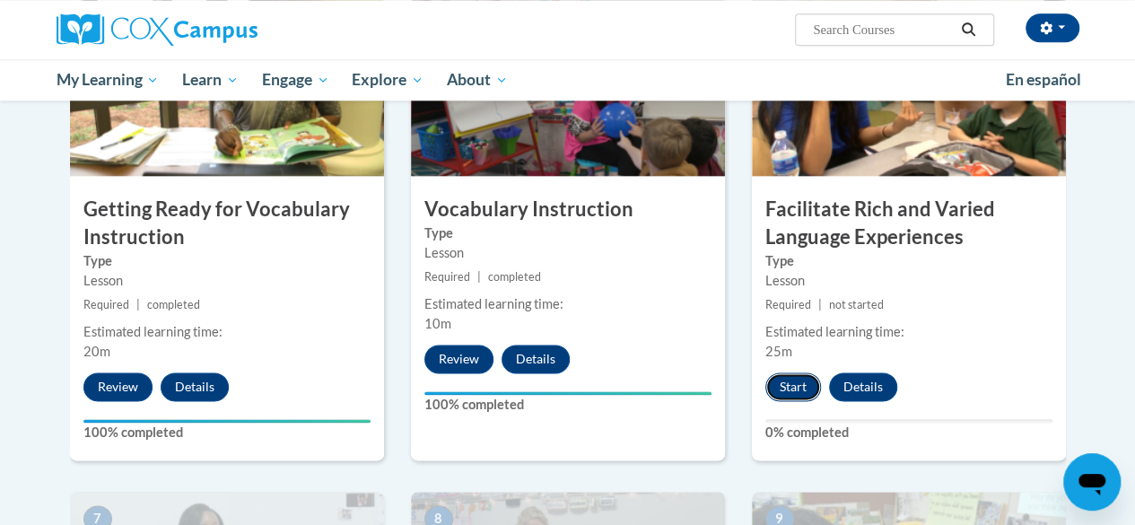
click at [792, 386] on button "Start" at bounding box center [794, 386] width 56 height 29
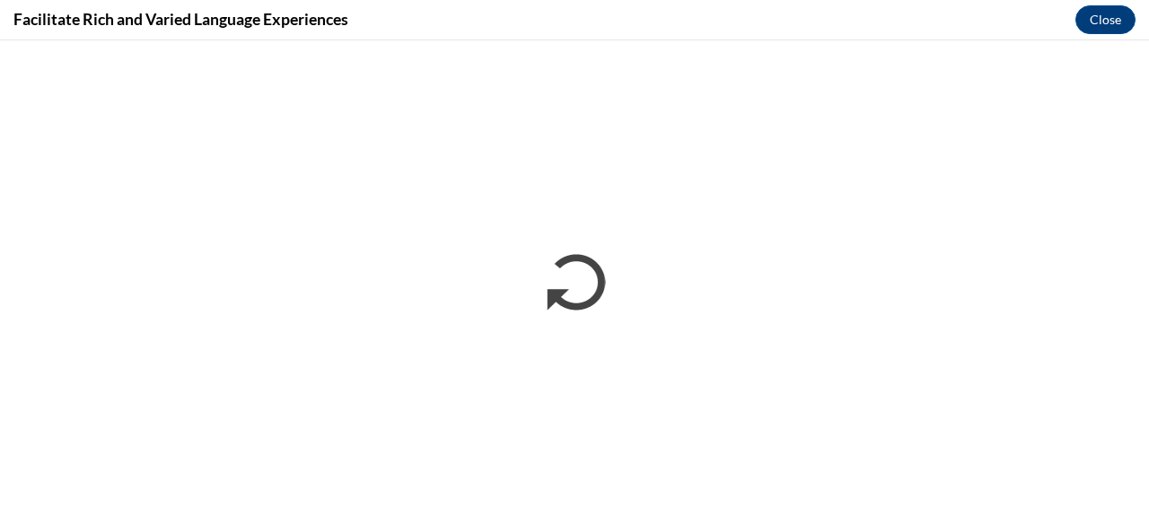
scroll to position [0, 0]
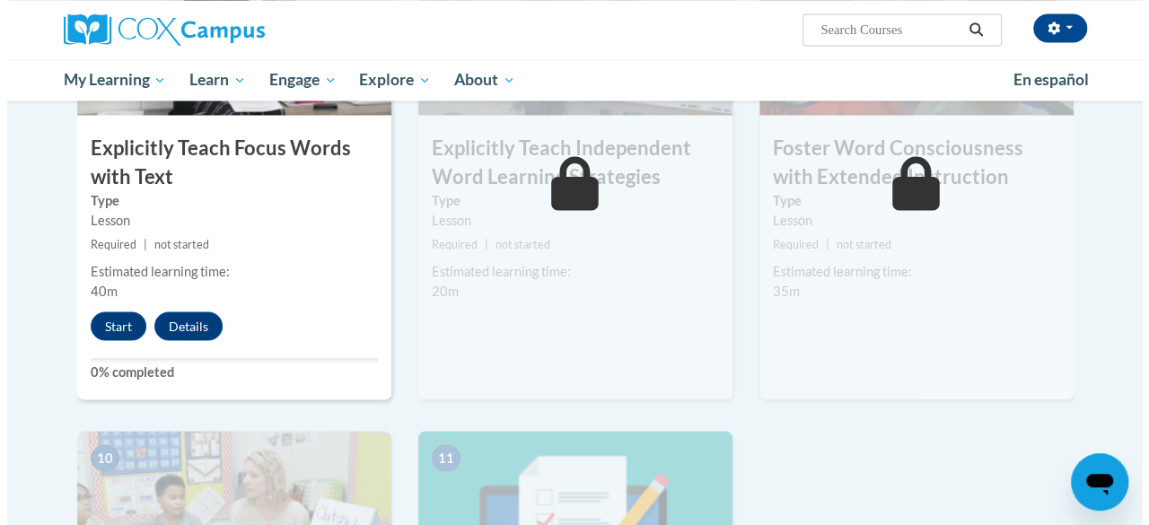
scroll to position [1448, 0]
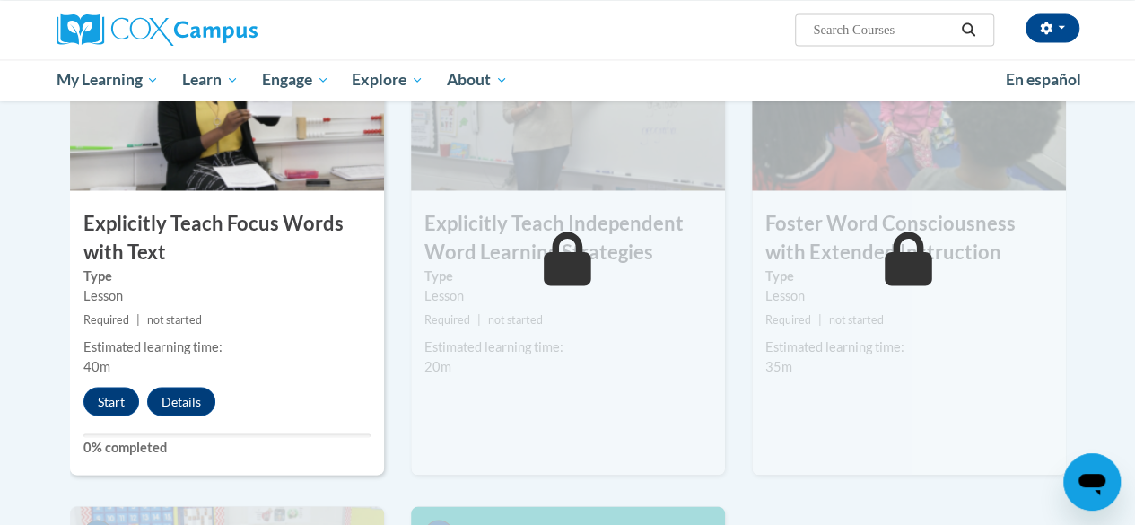
click at [113, 431] on div "7 Explicitly Teach Focus Words with Text Type Lesson Required | not started Est…" at bounding box center [227, 243] width 314 height 464
click at [107, 389] on button "Start" at bounding box center [111, 401] width 56 height 29
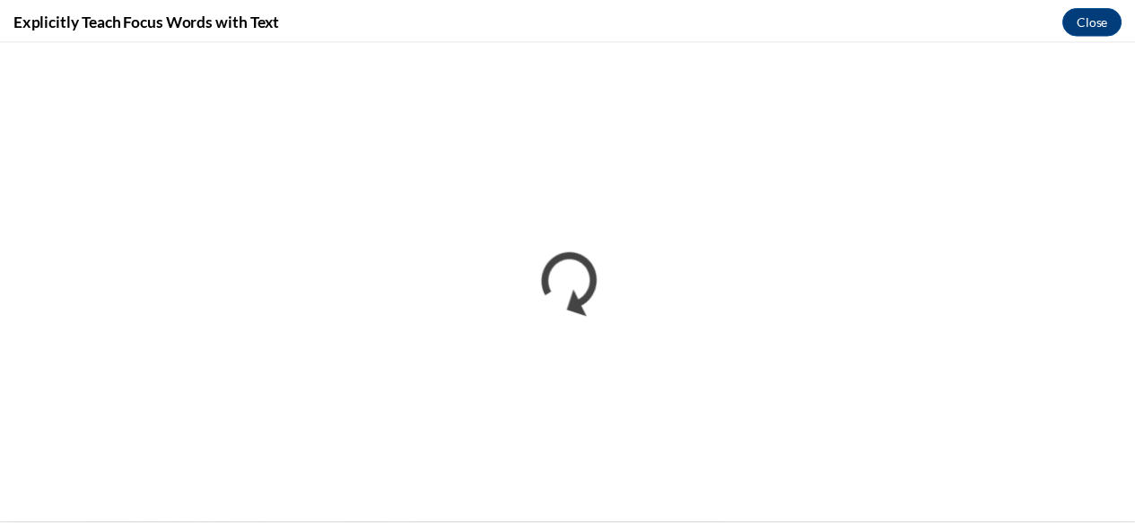
scroll to position [0, 0]
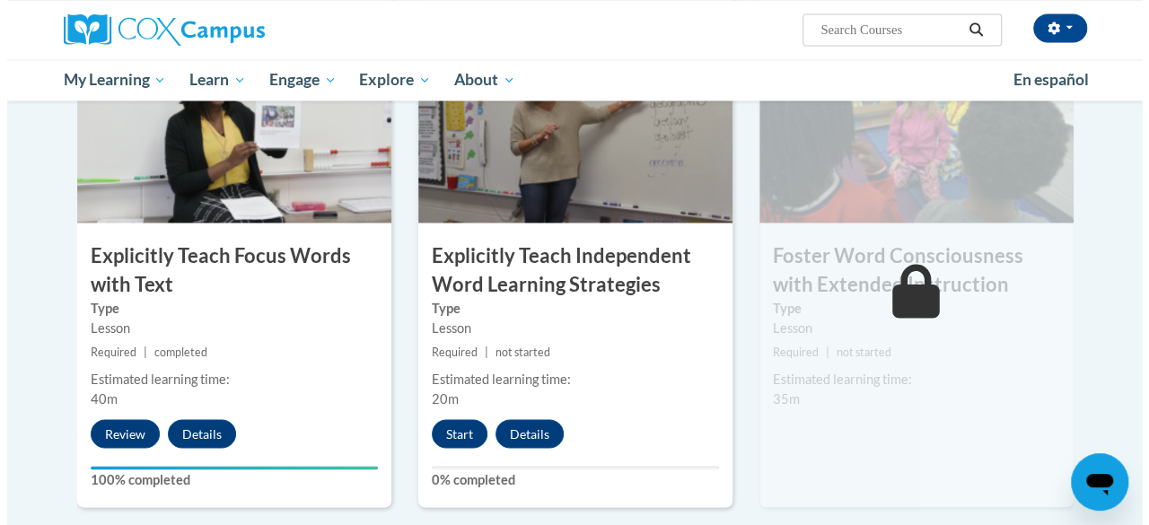
scroll to position [1414, 0]
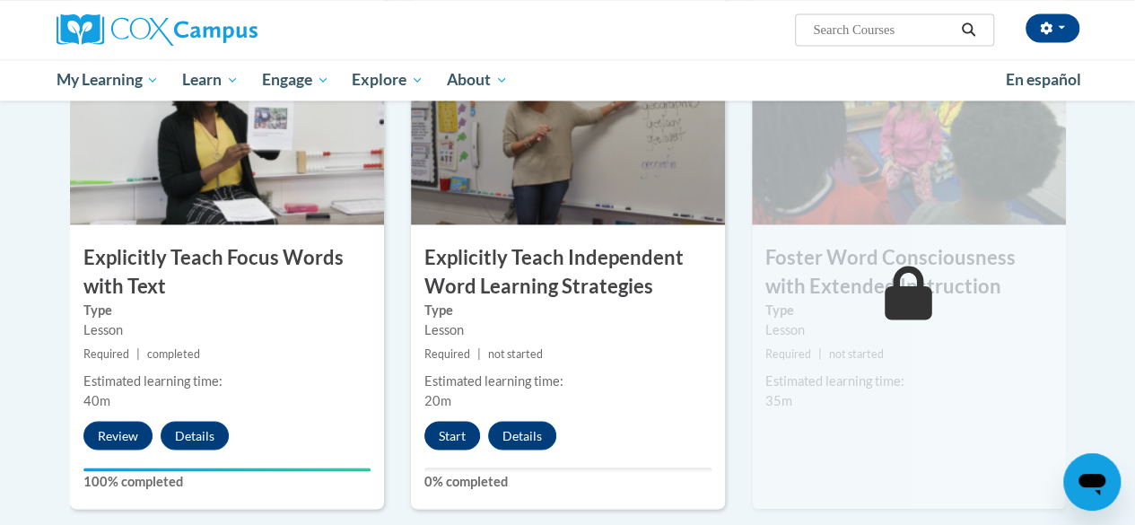
click at [454, 436] on button "Start" at bounding box center [452, 435] width 56 height 29
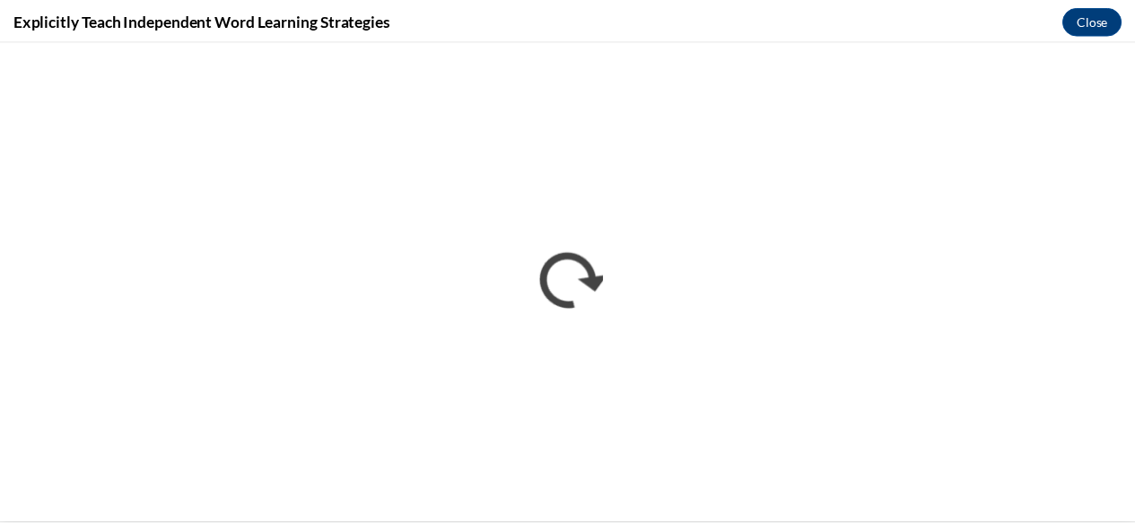
scroll to position [0, 0]
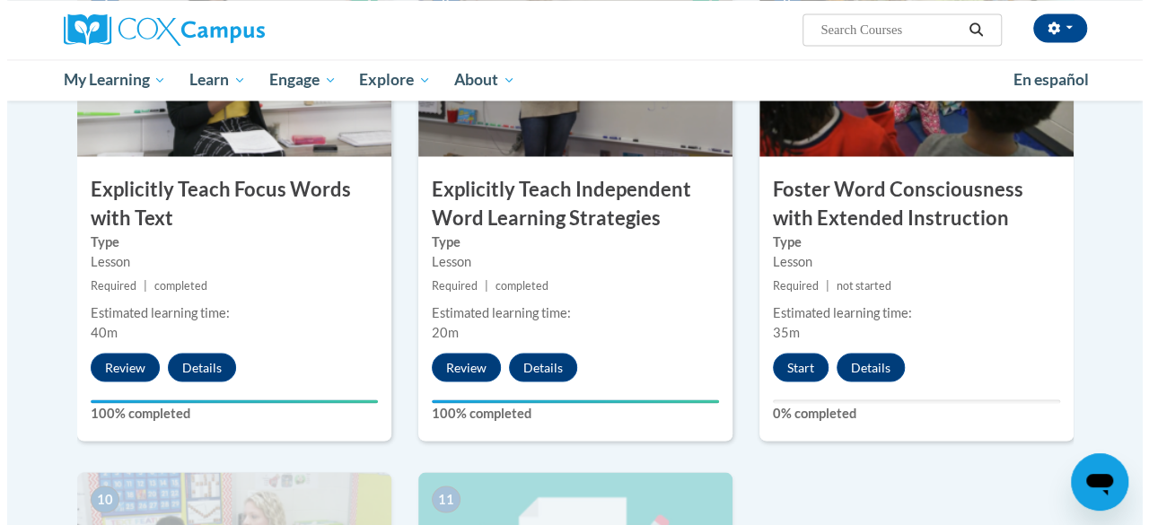
scroll to position [1481, 0]
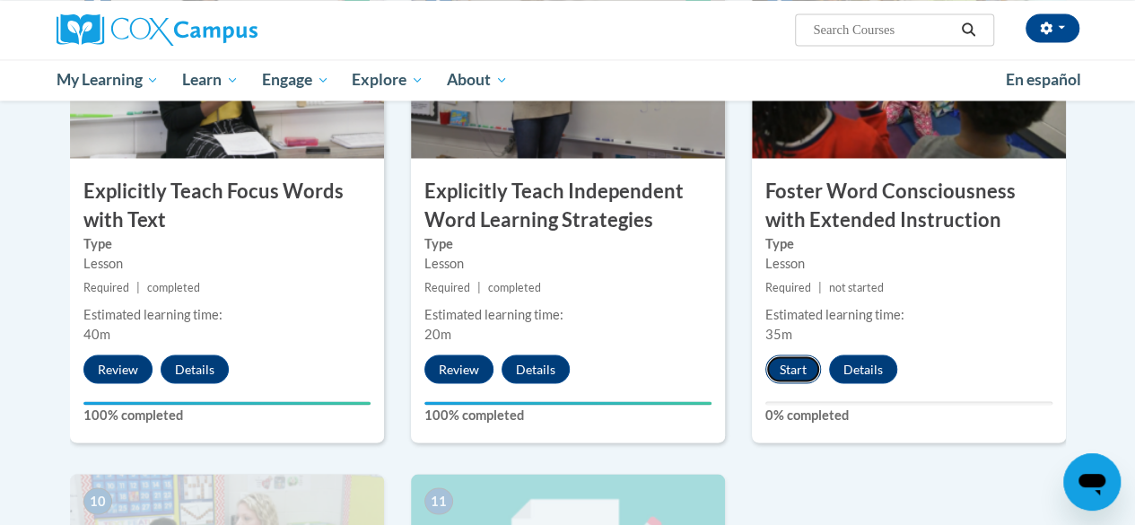
click at [788, 363] on button "Start" at bounding box center [794, 368] width 56 height 29
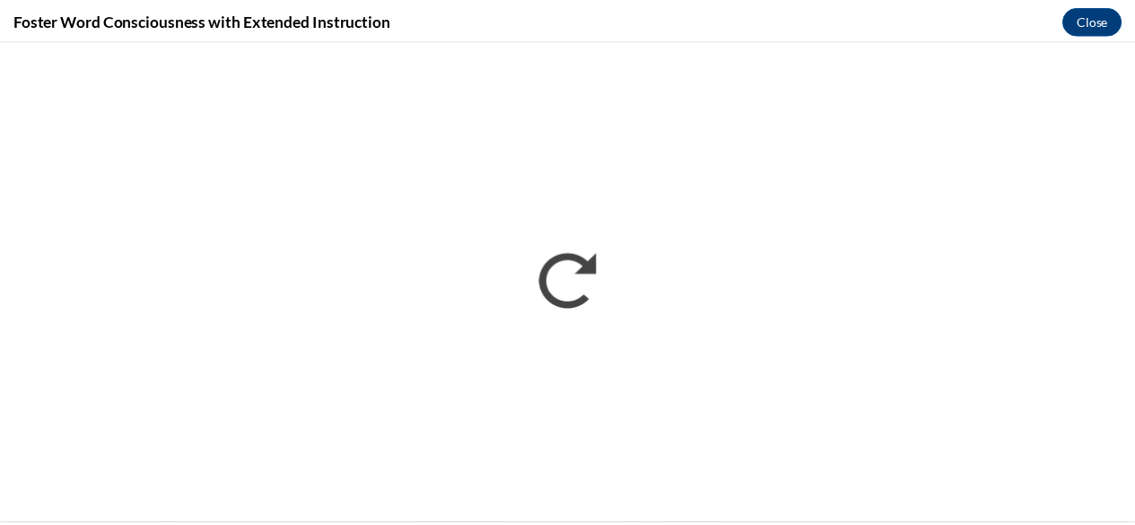
scroll to position [0, 0]
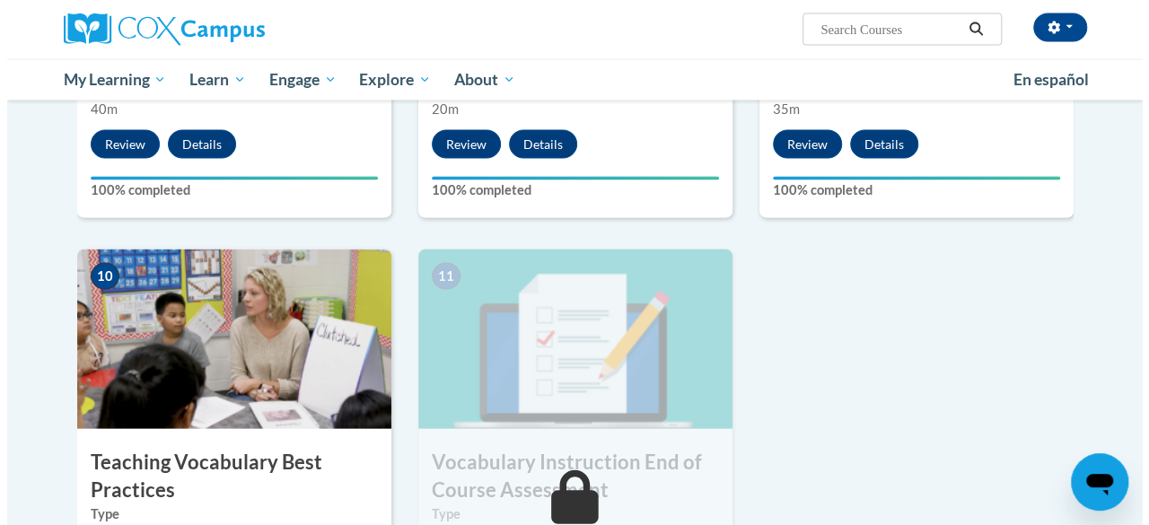
scroll to position [1837, 0]
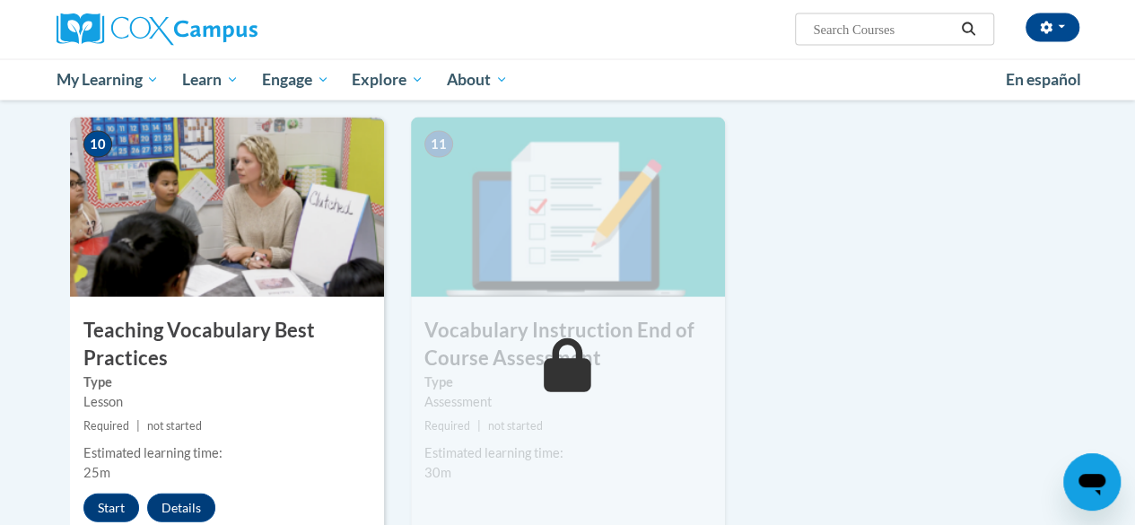
click at [332, 355] on h3 "Teaching Vocabulary Best Practices" at bounding box center [227, 345] width 314 height 56
click at [100, 497] on button "Start" at bounding box center [111, 508] width 56 height 29
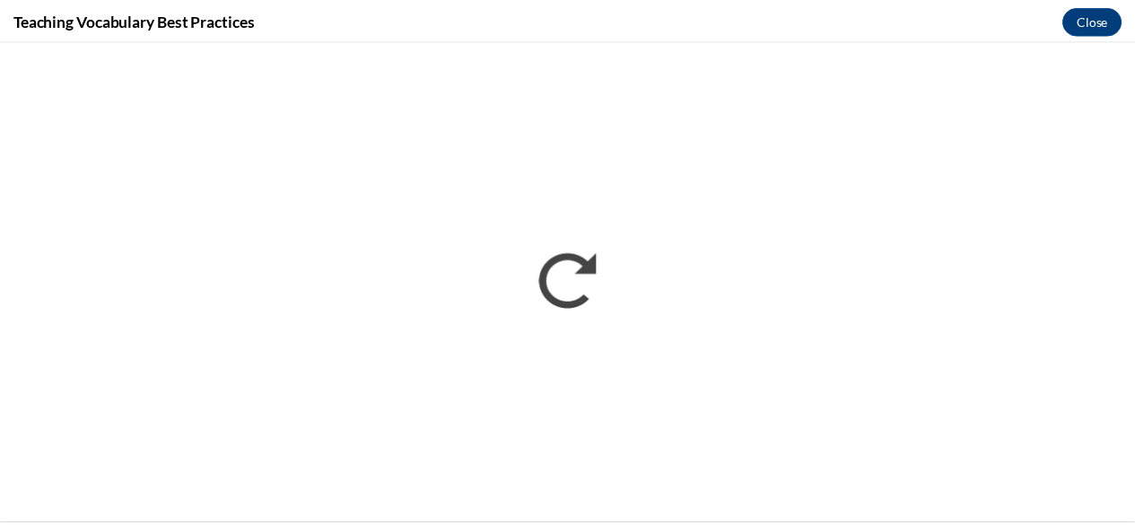
scroll to position [0, 0]
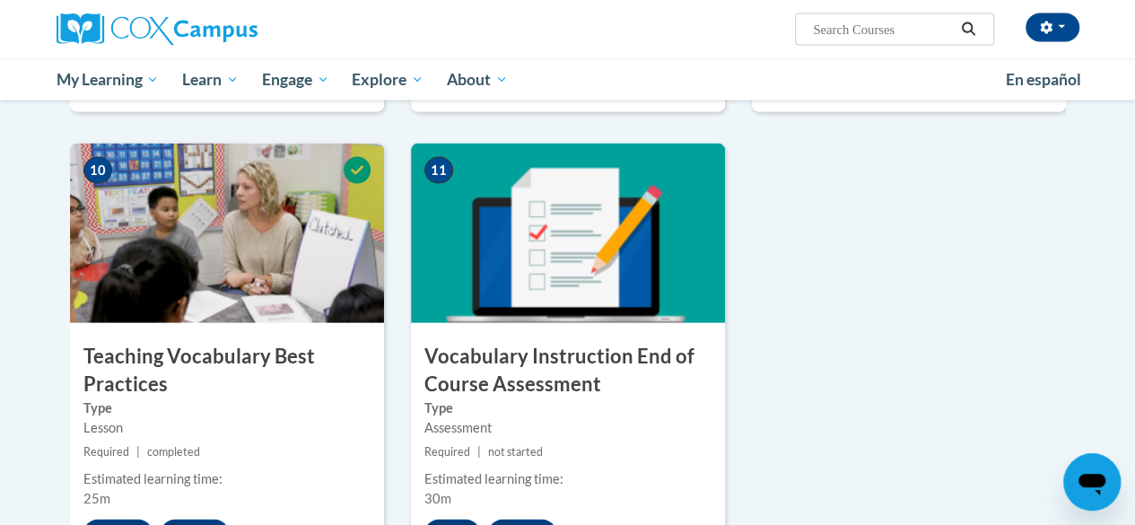
click at [619, 379] on h3 "Vocabulary Instruction End of Course Assessment" at bounding box center [568, 371] width 314 height 56
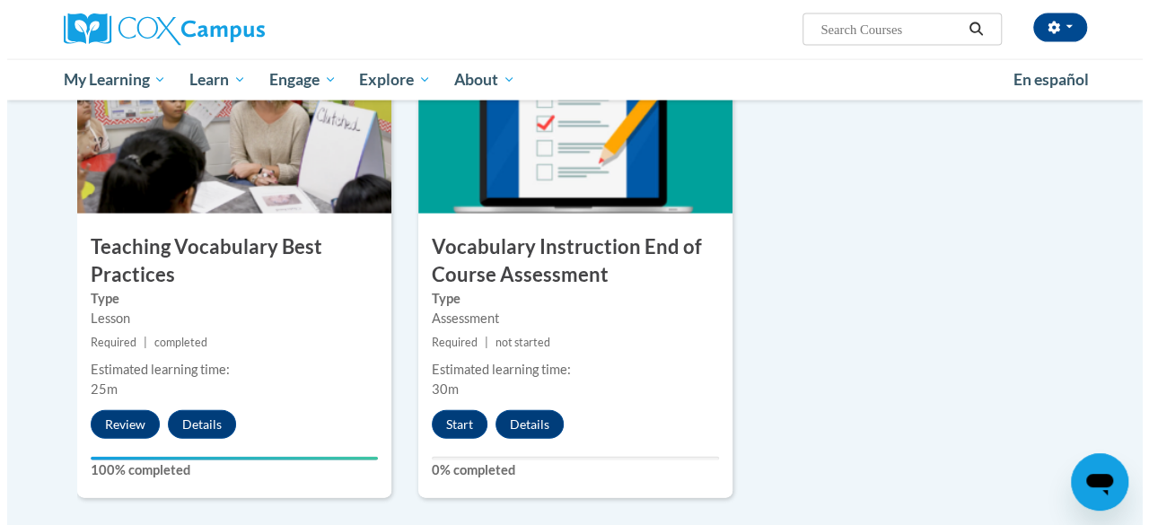
scroll to position [1992, 0]
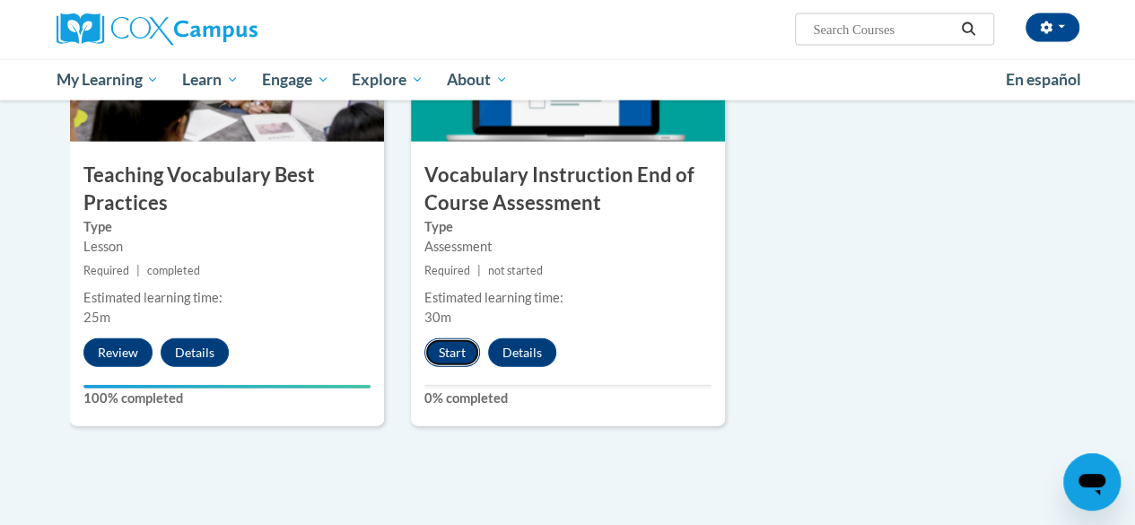
click at [447, 361] on button "Start" at bounding box center [452, 352] width 56 height 29
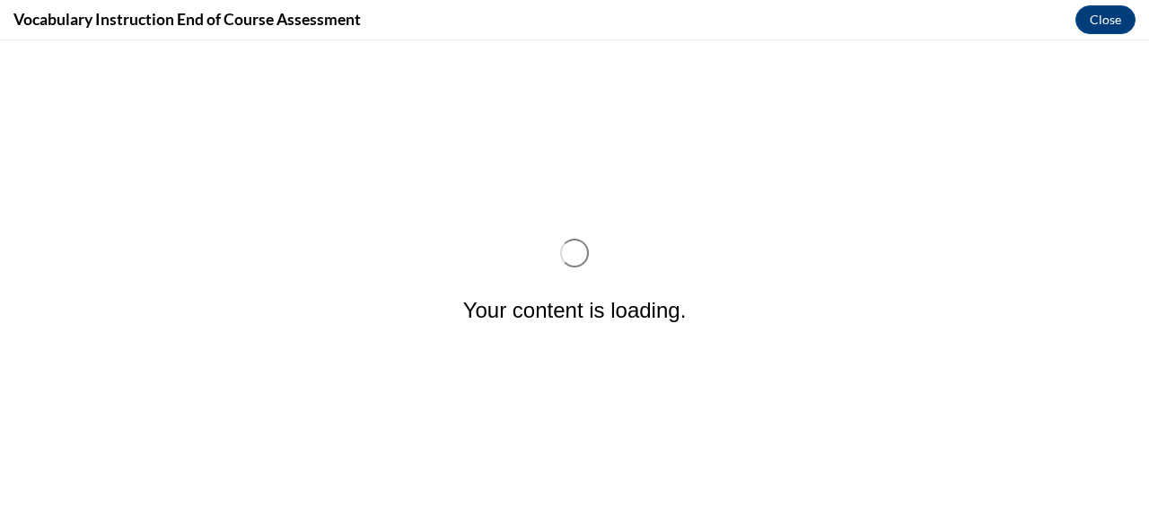
scroll to position [0, 0]
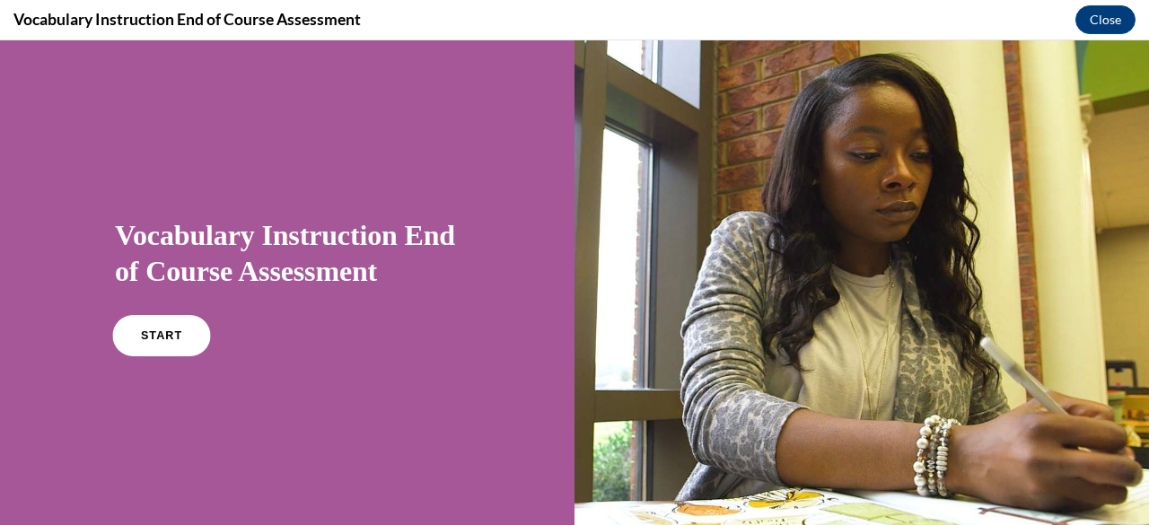
click at [162, 335] on span "START" at bounding box center [161, 335] width 41 height 13
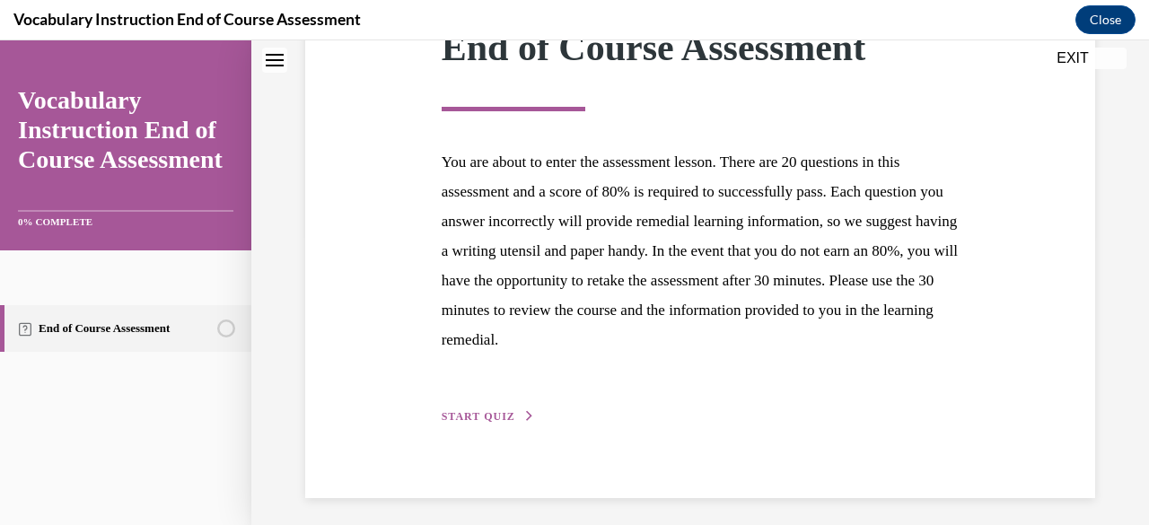
scroll to position [298, 0]
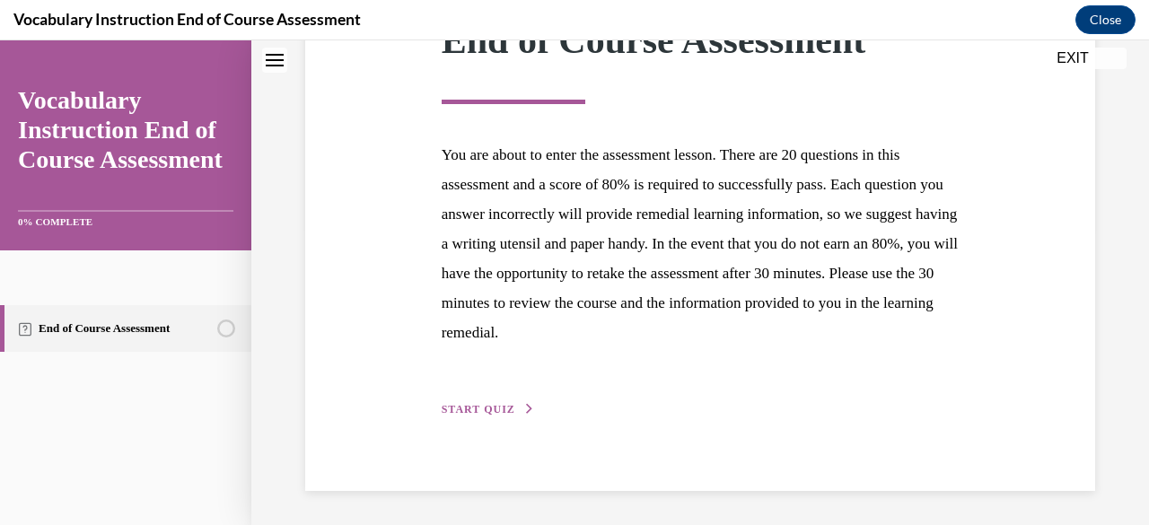
click at [499, 404] on span "START QUIZ" at bounding box center [479, 409] width 74 height 13
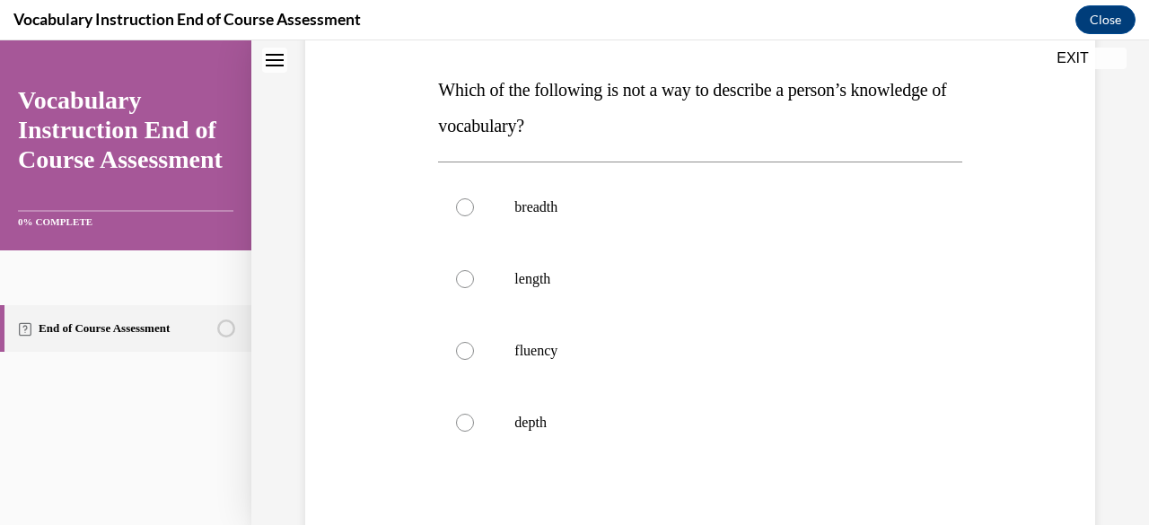
scroll to position [273, 0]
click at [558, 273] on p "length" at bounding box center [715, 276] width 402 height 18
click at [474, 273] on input "length" at bounding box center [465, 276] width 18 height 18
radio input "true"
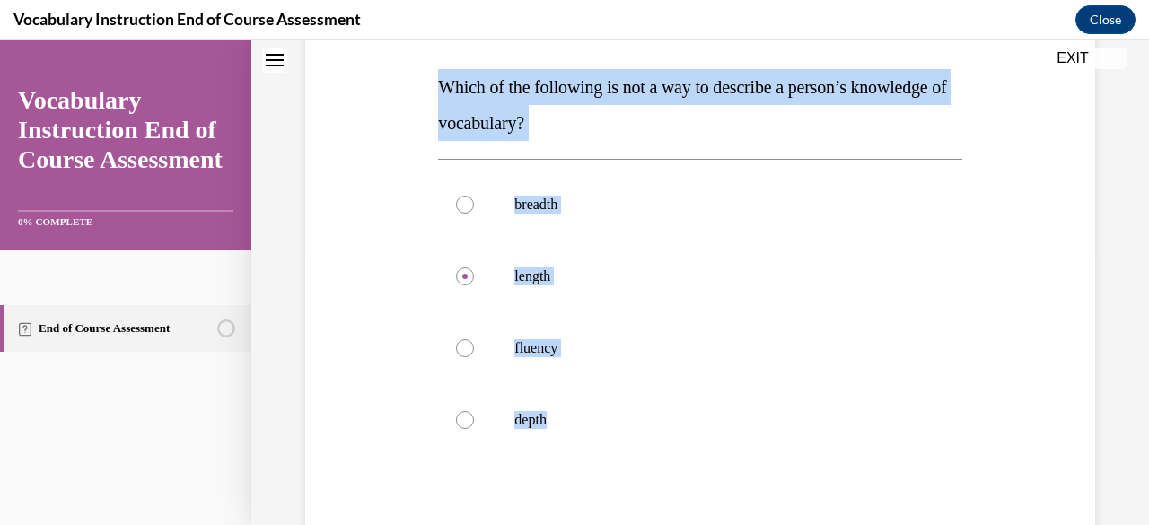
drag, startPoint x: 567, startPoint y: 430, endPoint x: 431, endPoint y: 101, distance: 356.5
click at [431, 101] on div "Question 01/24 Which of the following is not a way to describe a person’s knowl…" at bounding box center [700, 301] width 799 height 756
copy div "Which of the following is not a way to describe a person’s knowledge of vocabul…"
click at [697, 321] on label "fluency" at bounding box center [699, 348] width 523 height 72
click at [474, 339] on input "fluency" at bounding box center [465, 348] width 18 height 18
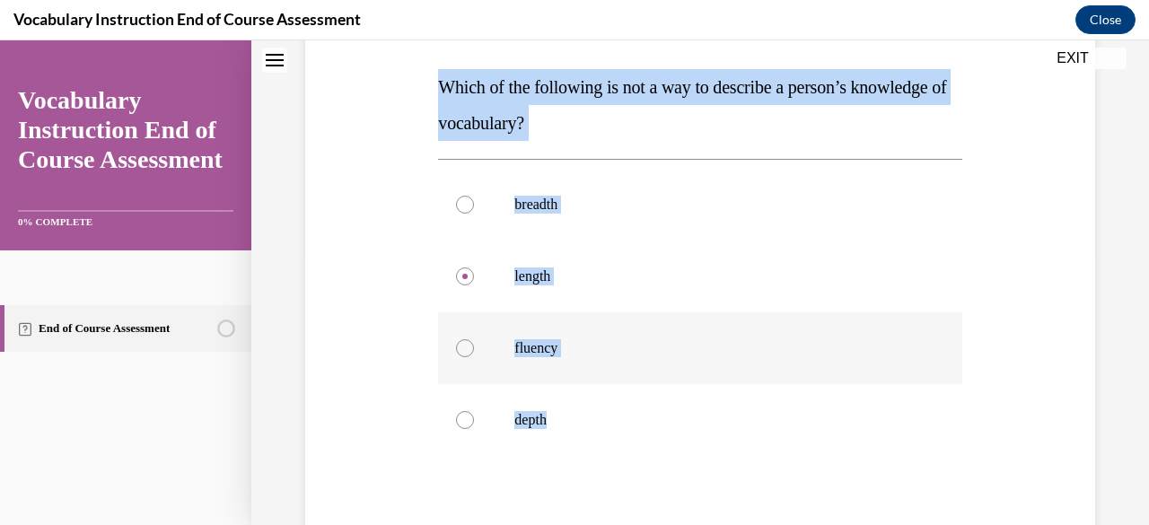
radio input "true"
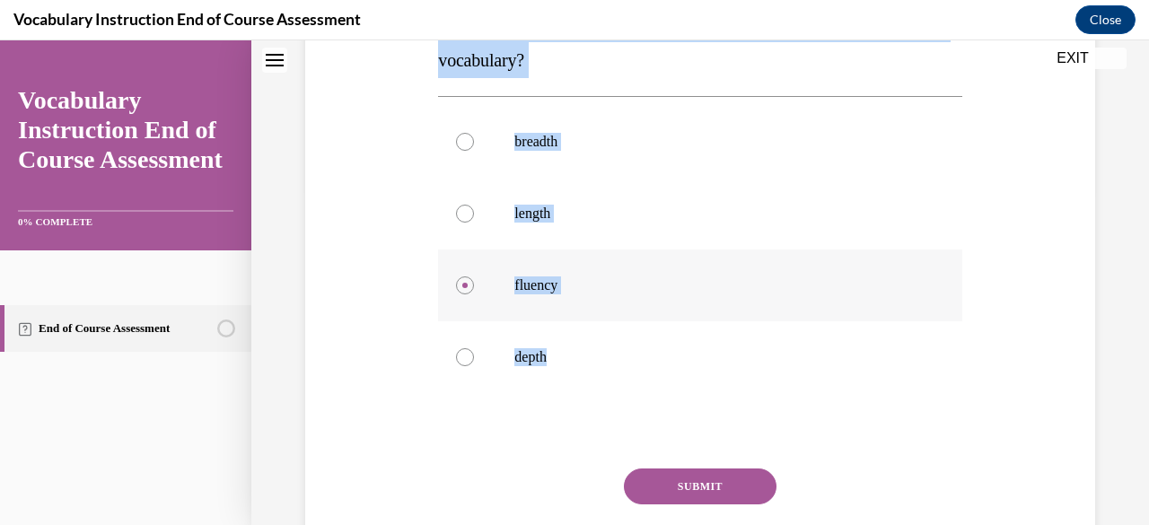
scroll to position [342, 0]
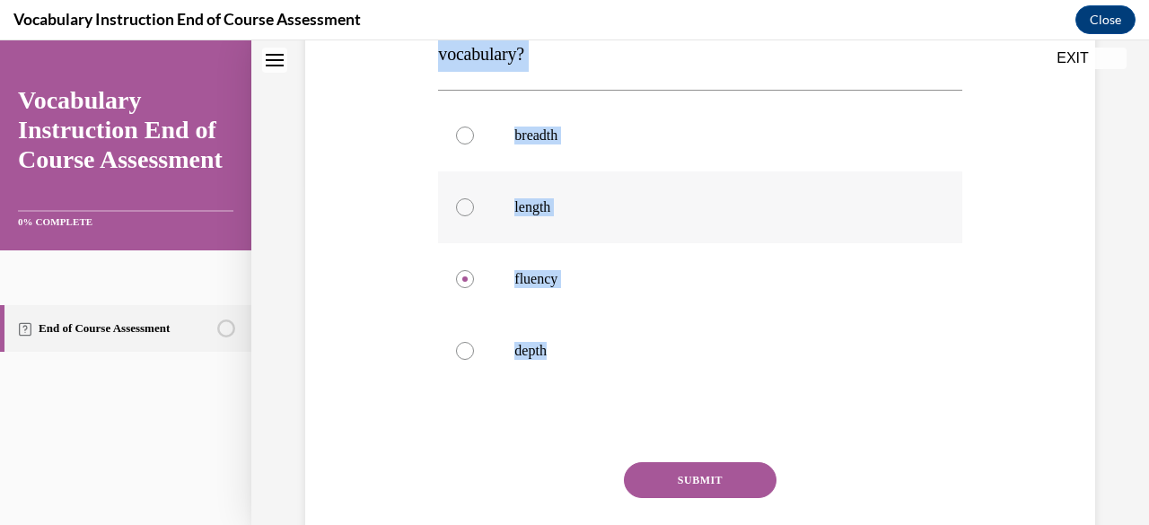
click at [487, 196] on label "length" at bounding box center [699, 207] width 523 height 72
click at [474, 198] on input "length" at bounding box center [465, 207] width 18 height 18
radio input "true"
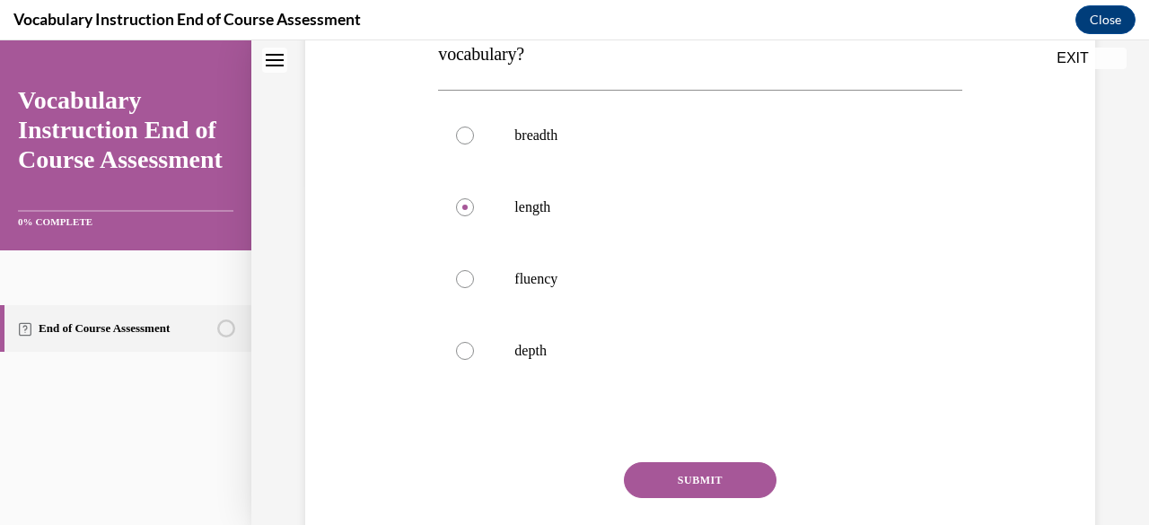
click at [722, 487] on button "SUBMIT" at bounding box center [700, 480] width 153 height 36
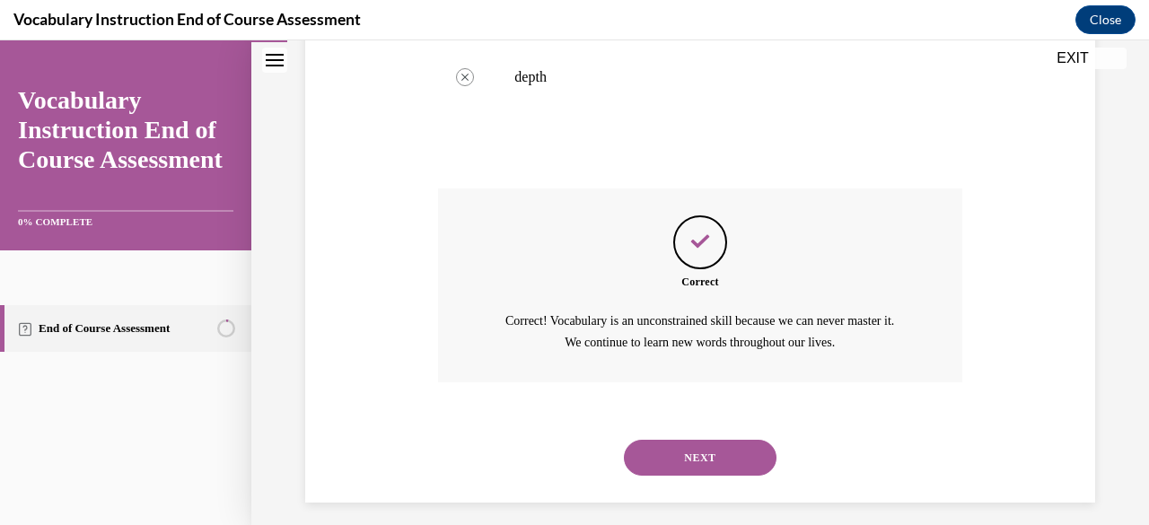
scroll to position [627, 0]
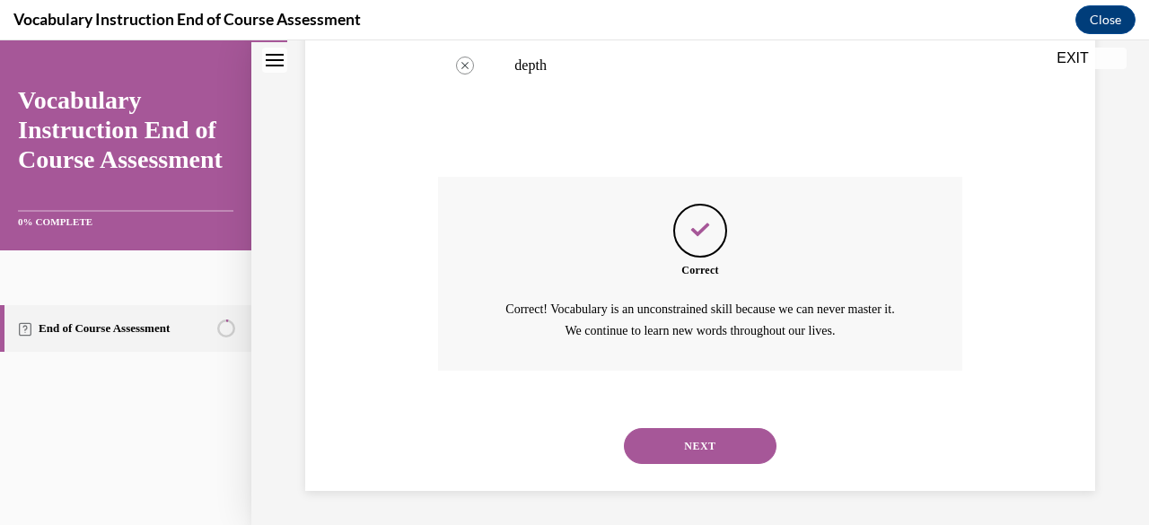
click at [707, 450] on button "NEXT" at bounding box center [700, 446] width 153 height 36
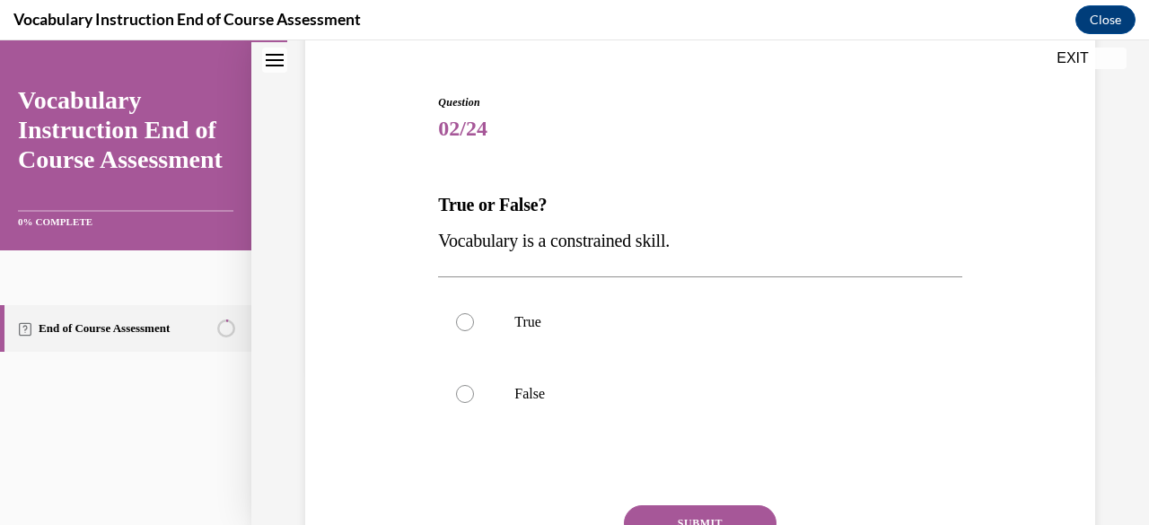
scroll to position [157, 0]
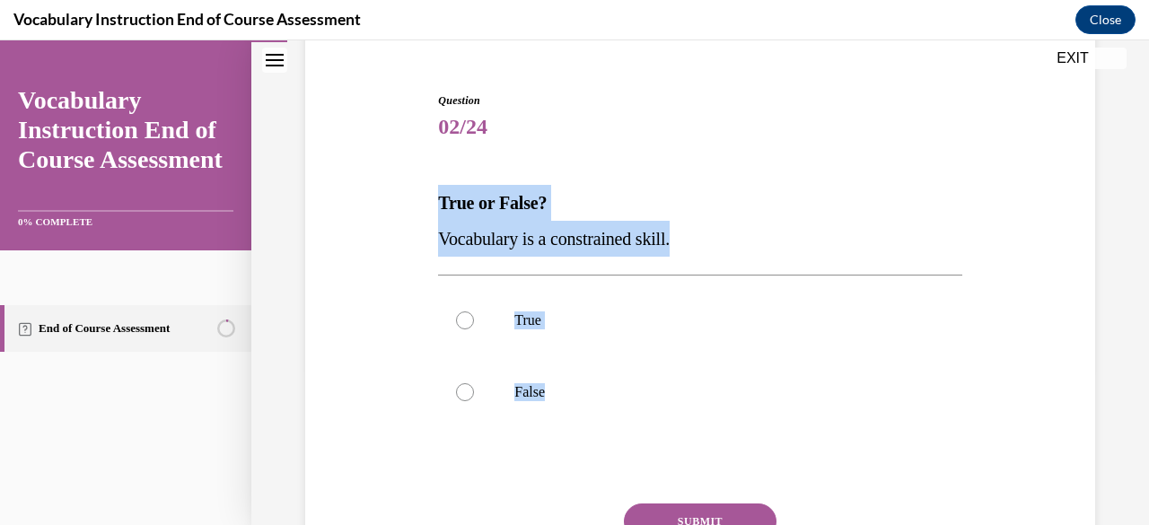
drag, startPoint x: 596, startPoint y: 387, endPoint x: 429, endPoint y: 195, distance: 254.5
click at [429, 195] on div "Question 02/24 True or False? Vocabulary is a constrained skill. True False Inc…" at bounding box center [700, 345] width 799 height 612
copy div "True or False? Vocabulary is a constrained skill. True False"
click at [469, 397] on label "False" at bounding box center [699, 392] width 523 height 72
click at [469, 397] on input "False" at bounding box center [465, 392] width 18 height 18
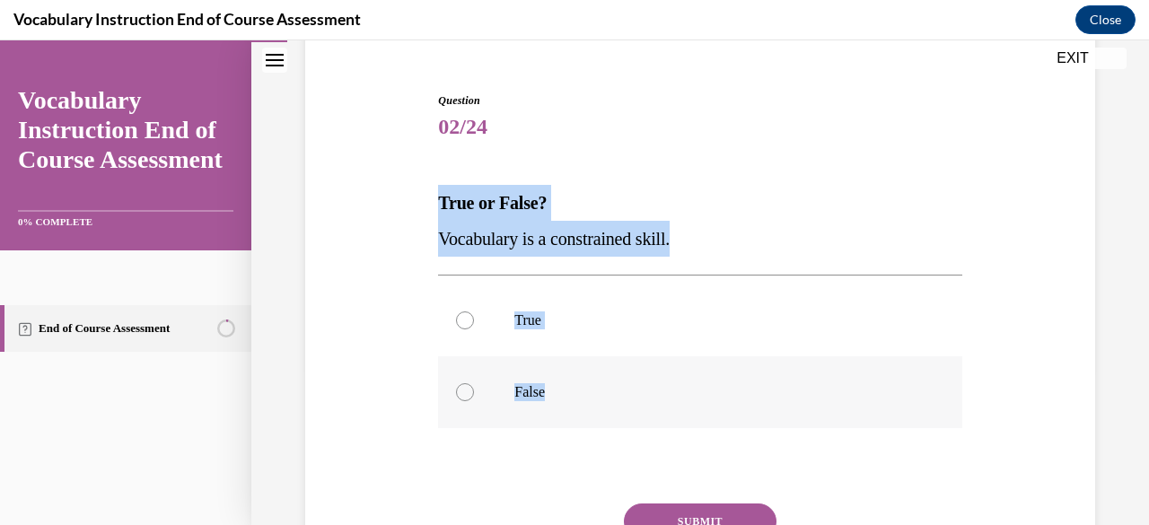
radio input "true"
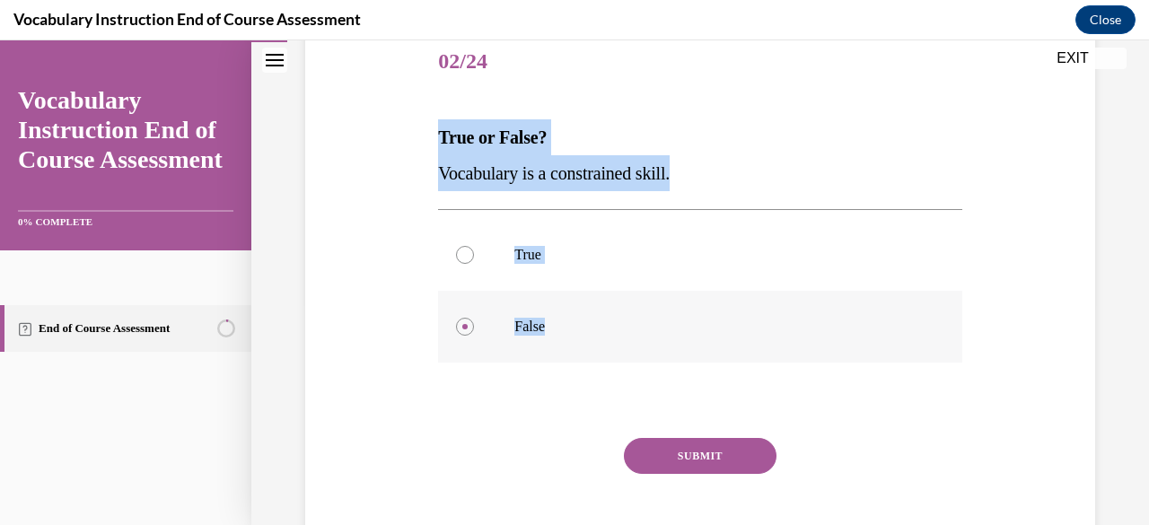
scroll to position [233, 0]
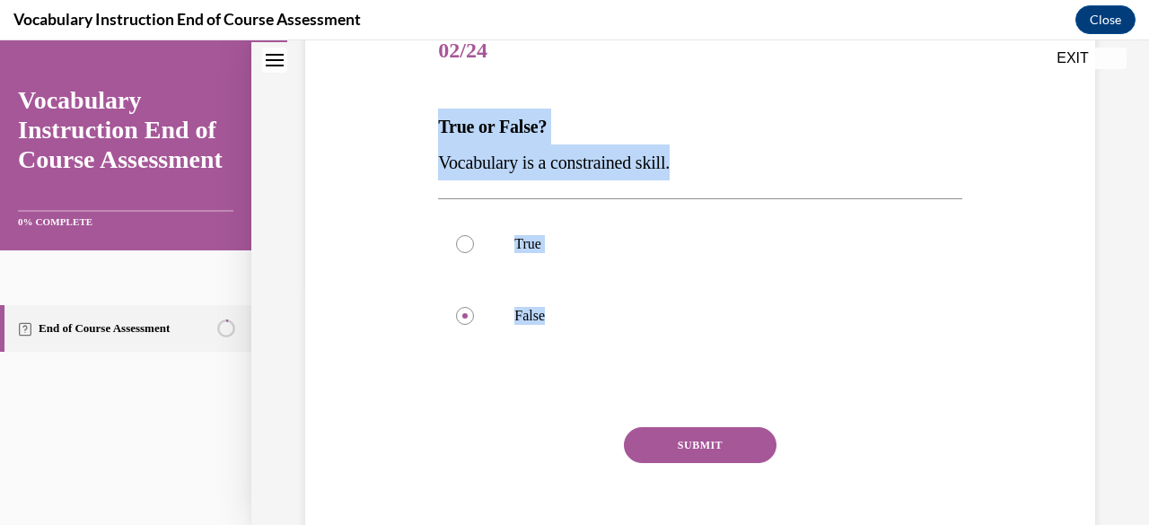
click at [691, 447] on button "SUBMIT" at bounding box center [700, 445] width 153 height 36
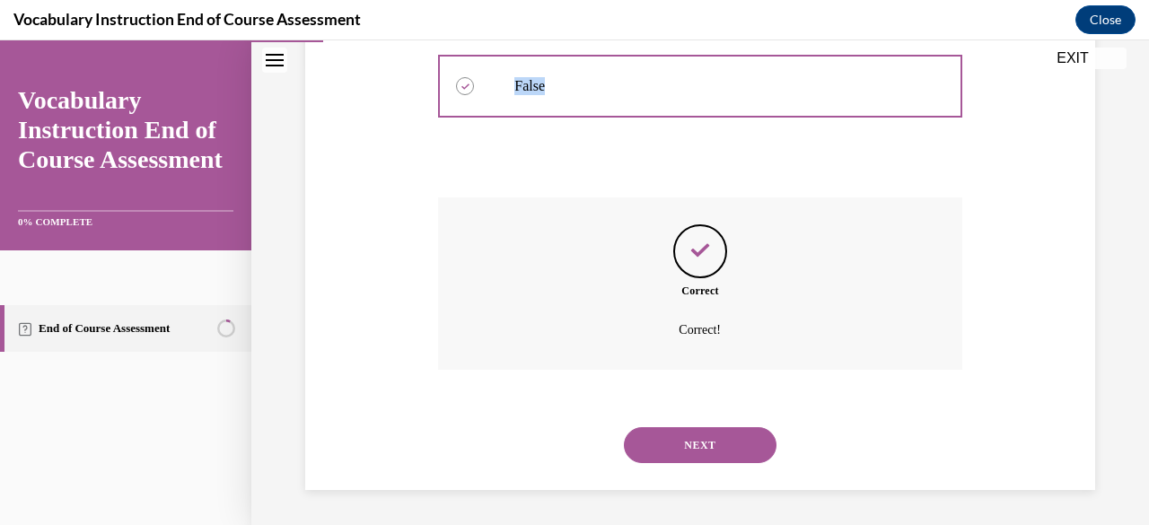
click at [725, 452] on button "NEXT" at bounding box center [700, 445] width 153 height 36
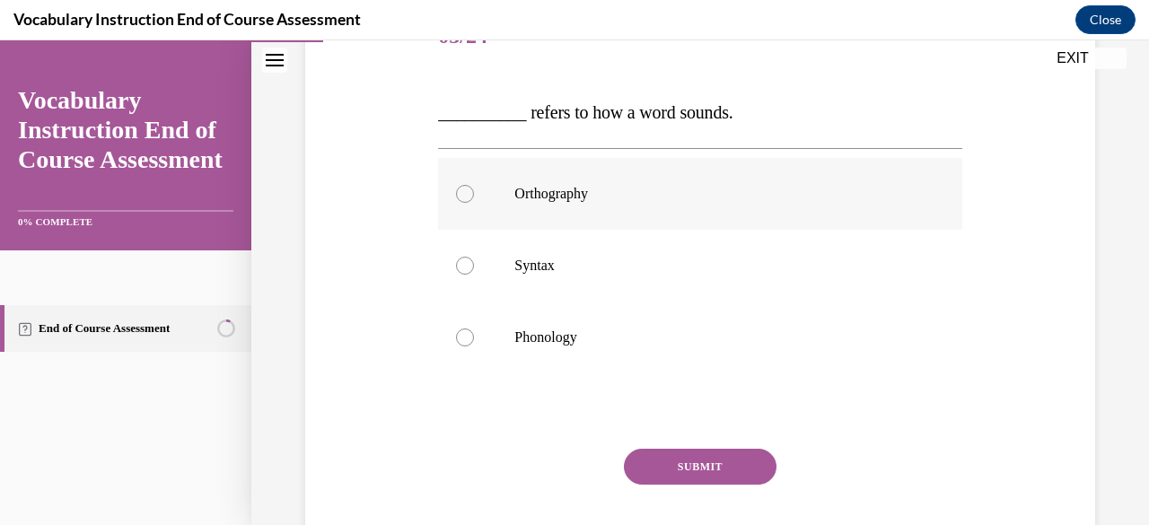
scroll to position [259, 0]
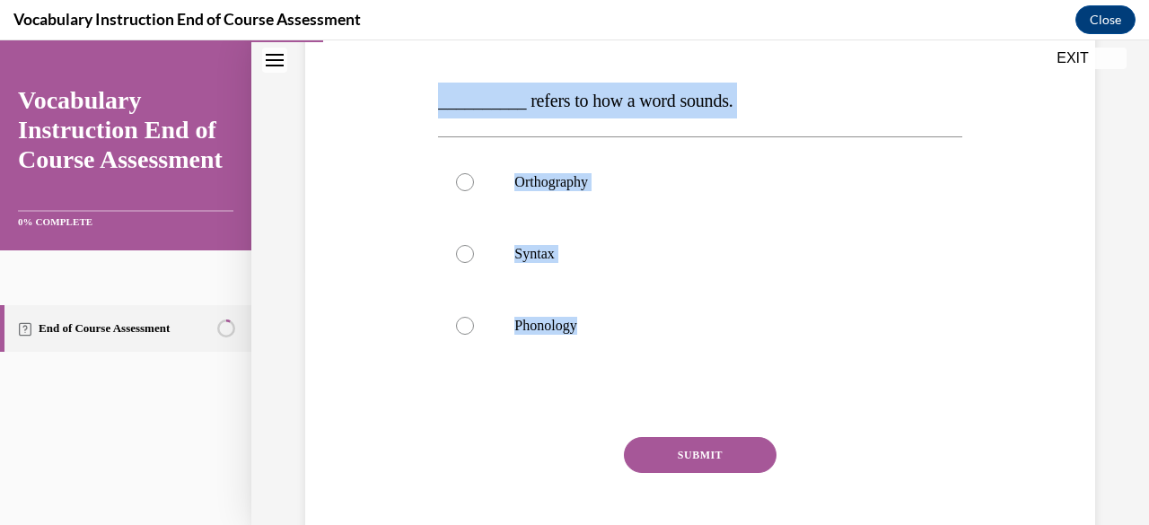
drag, startPoint x: 594, startPoint y: 322, endPoint x: 422, endPoint y: 58, distance: 315.1
click at [422, 58] on div "Question 03/24 __________ refers to how a word sounds. Orthography Syntax Phono…" at bounding box center [700, 260] width 799 height 648
copy div "__________ refers to how a word sounds. Orthography Syntax Phonology"
click at [467, 323] on div at bounding box center [465, 326] width 18 height 18
click at [467, 323] on input "Phonology" at bounding box center [465, 326] width 18 height 18
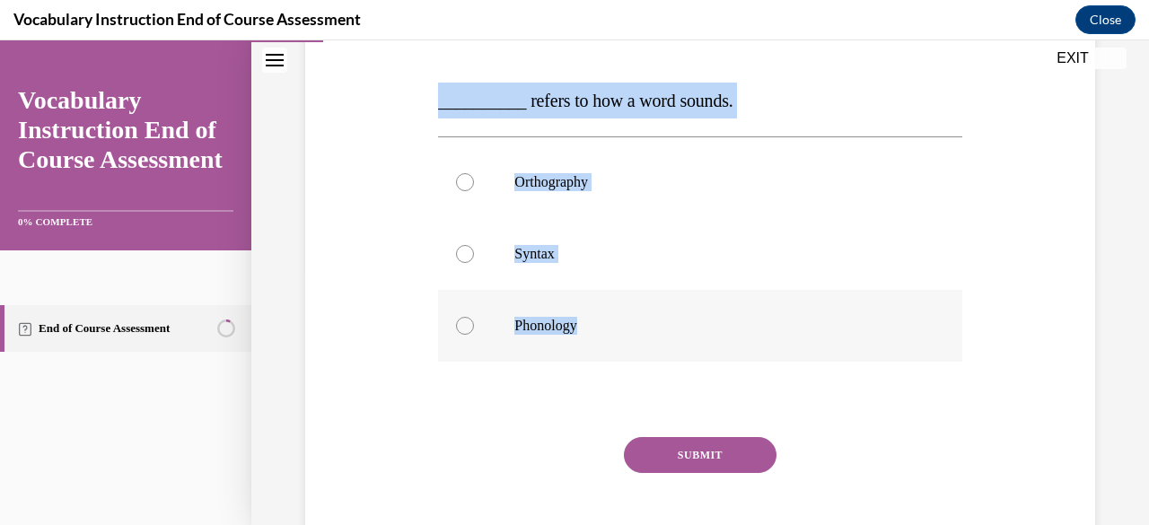
radio input "true"
click at [731, 470] on button "SUBMIT" at bounding box center [700, 455] width 153 height 36
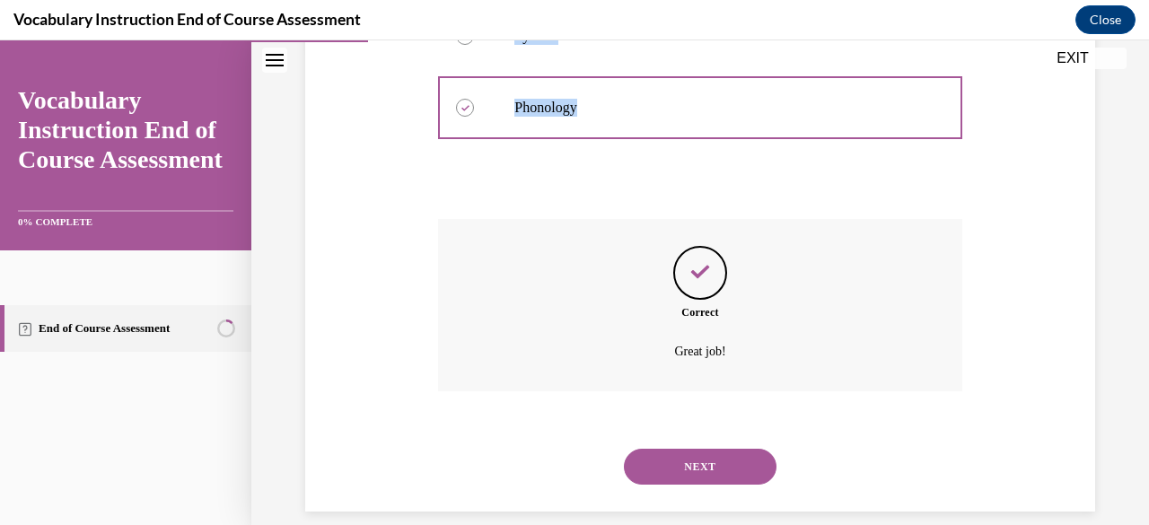
scroll to position [499, 0]
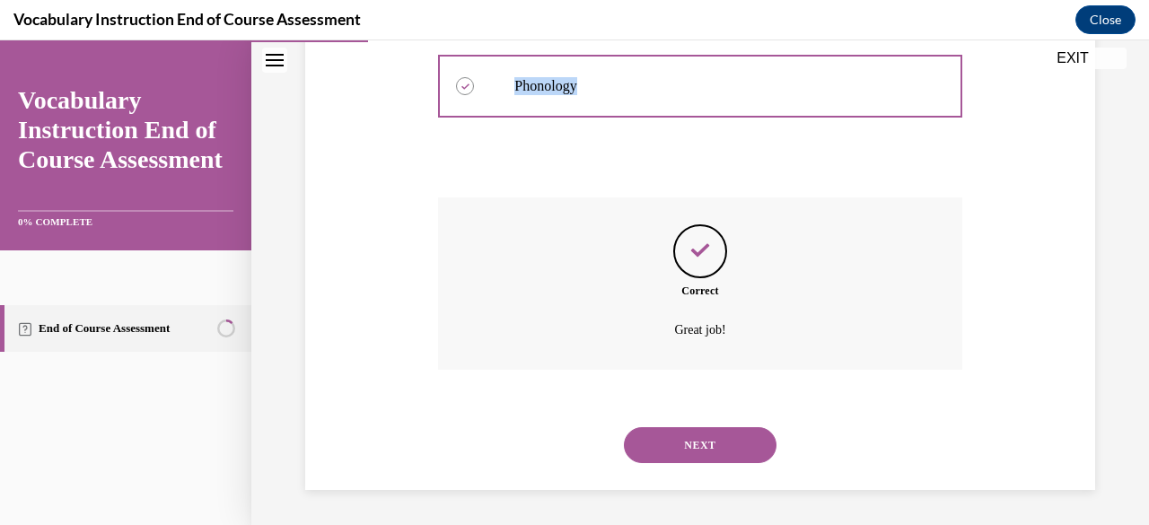
click at [696, 430] on button "NEXT" at bounding box center [700, 445] width 153 height 36
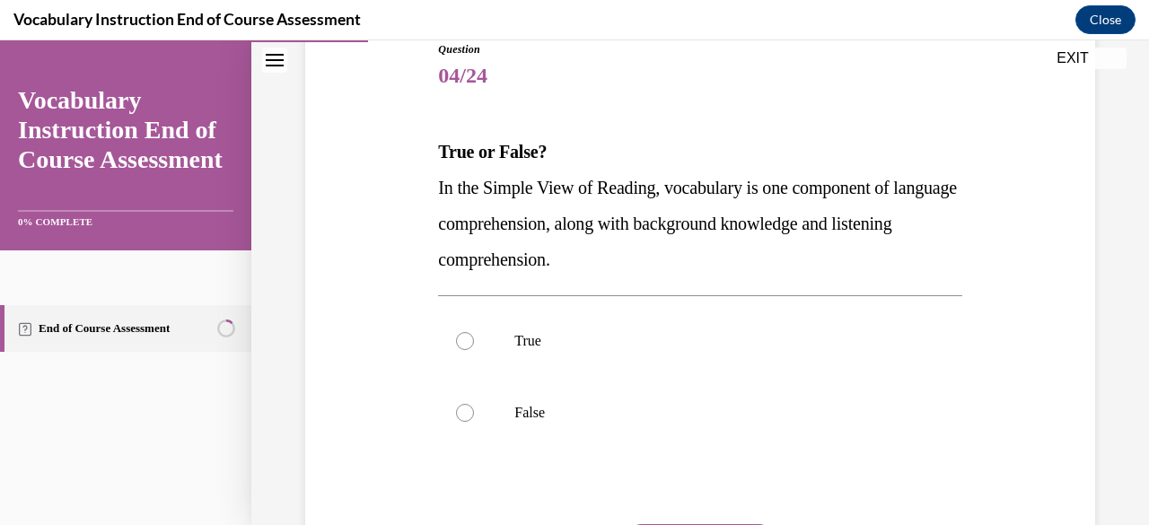
scroll to position [222, 0]
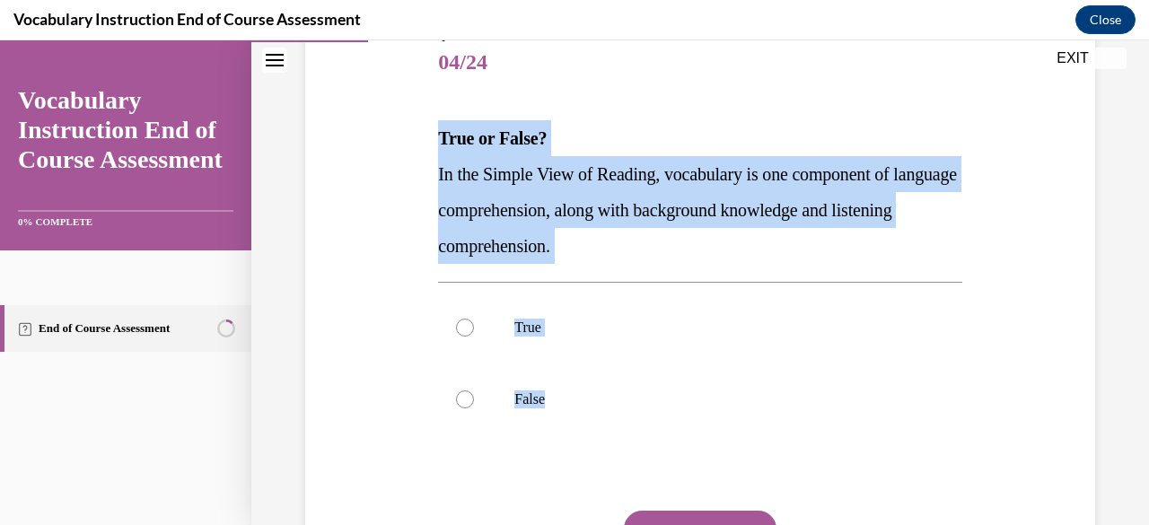
drag, startPoint x: 596, startPoint y: 408, endPoint x: 424, endPoint y: 119, distance: 336.5
click at [424, 119] on div "Question 04/24 True or False? In the Simple View of Reading, vocabulary is one …" at bounding box center [700, 316] width 799 height 684
copy div "True or False? In the Simple View of Reading, vocabulary is one component of la…"
click at [456, 328] on div at bounding box center [465, 328] width 18 height 18
click at [456, 328] on input "True" at bounding box center [465, 328] width 18 height 18
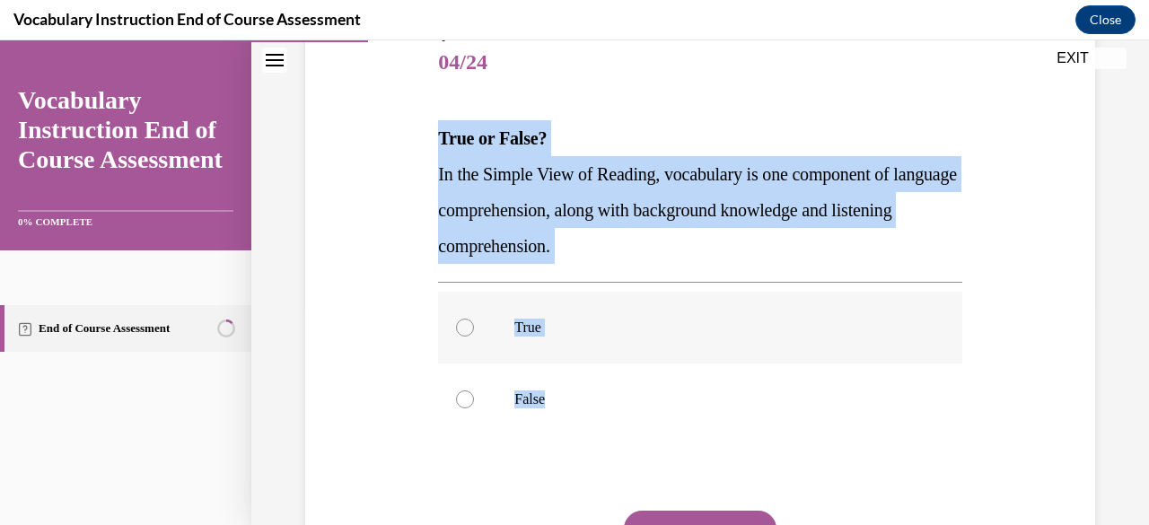
radio input "true"
click at [713, 514] on button "SUBMIT" at bounding box center [700, 529] width 153 height 36
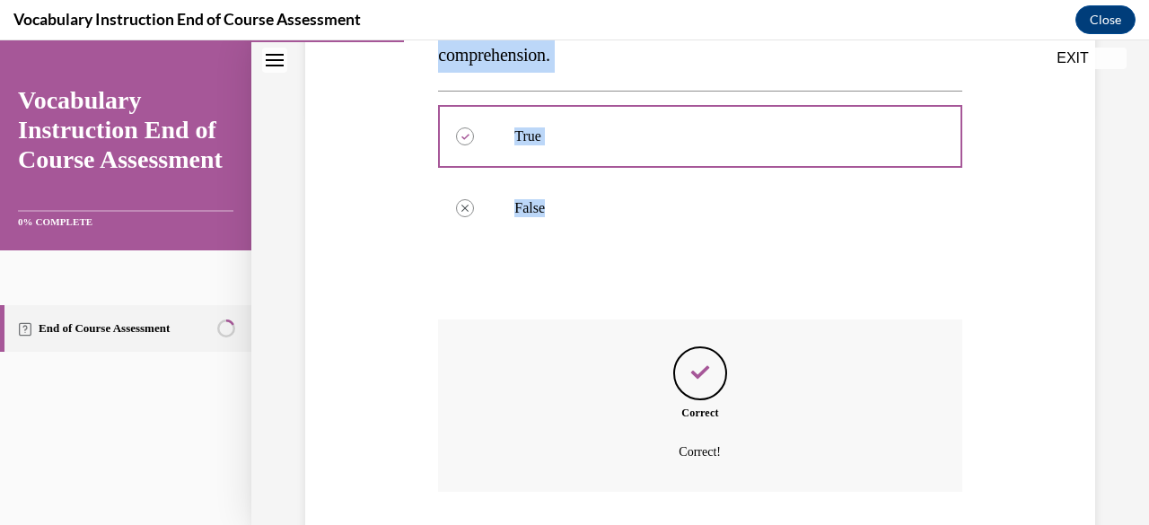
scroll to position [419, 0]
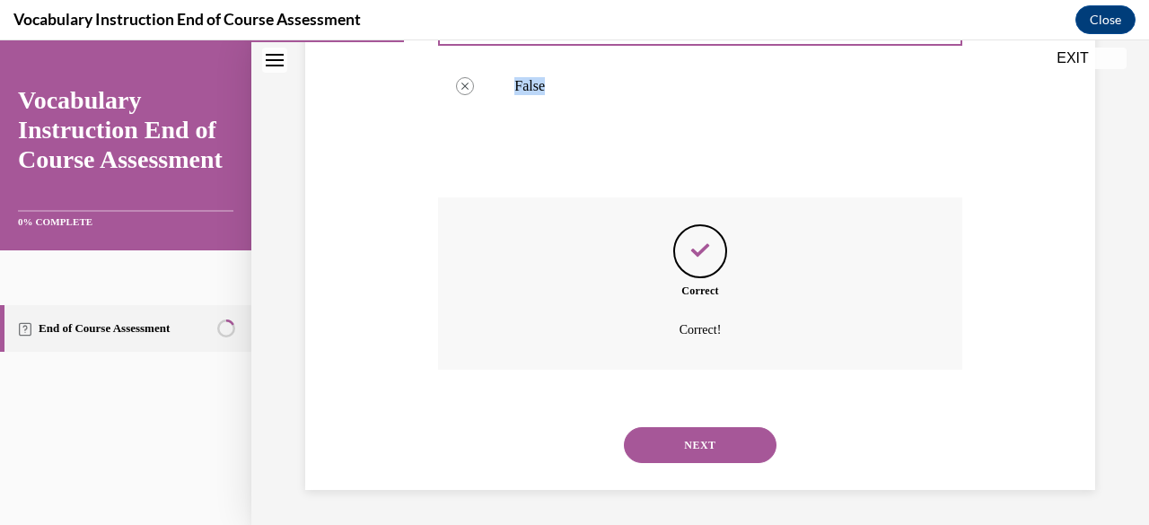
click at [702, 460] on button "NEXT" at bounding box center [700, 445] width 153 height 36
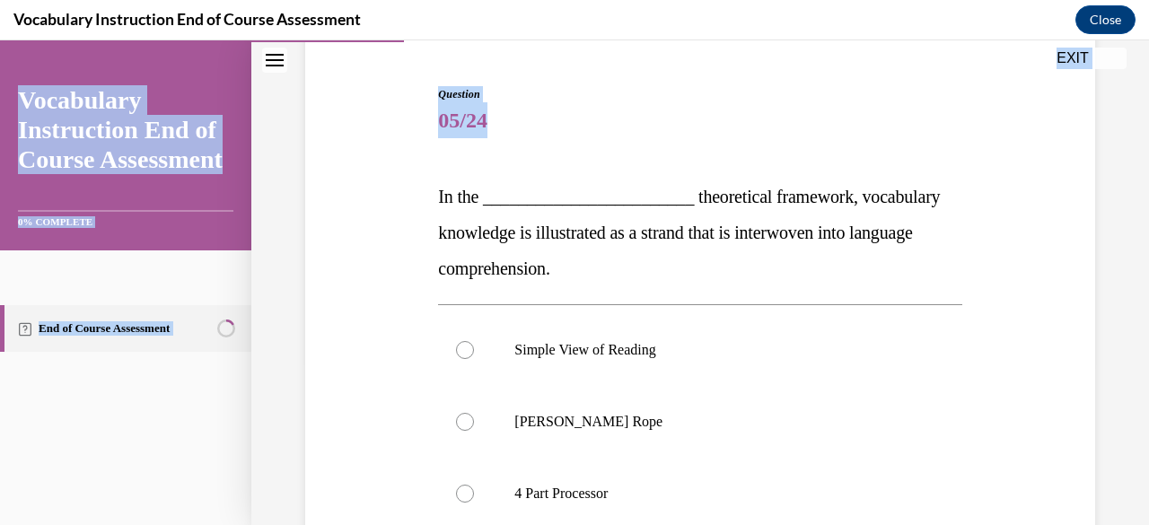
scroll to position [372, 0]
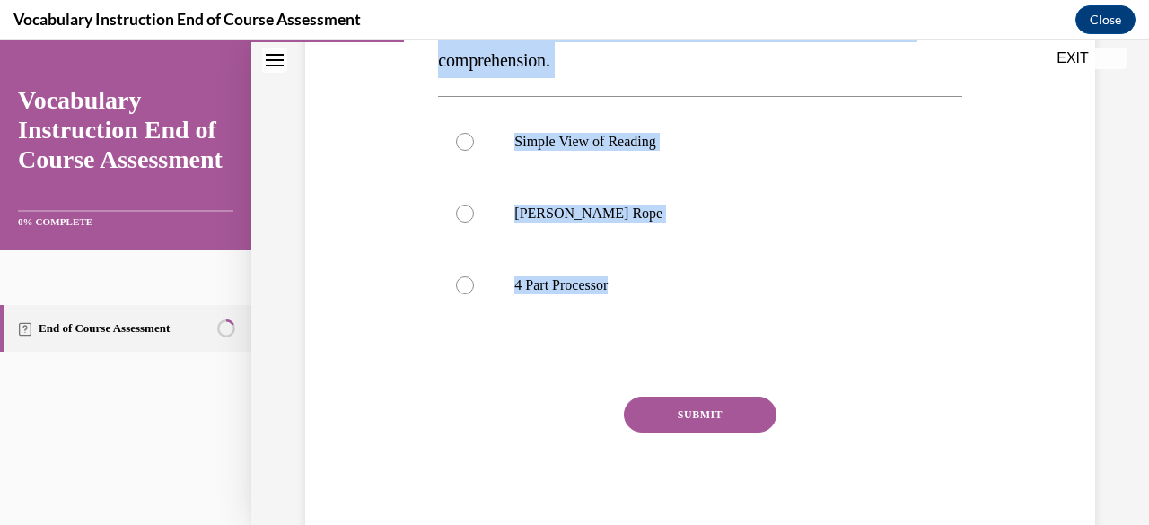
drag, startPoint x: 416, startPoint y: 293, endPoint x: 643, endPoint y: 341, distance: 231.3
click at [643, 341] on div "Question 05/24 In the ________________________ theoretical framework, vocabular…" at bounding box center [700, 184] width 799 height 720
copy div "In the ________________________ theoretical framework, vocabulary knowledge is …"
click at [671, 424] on button "SUBMIT" at bounding box center [700, 415] width 153 height 36
copy div "In the ________________________ theoretical framework, vocabulary knowledge is …"
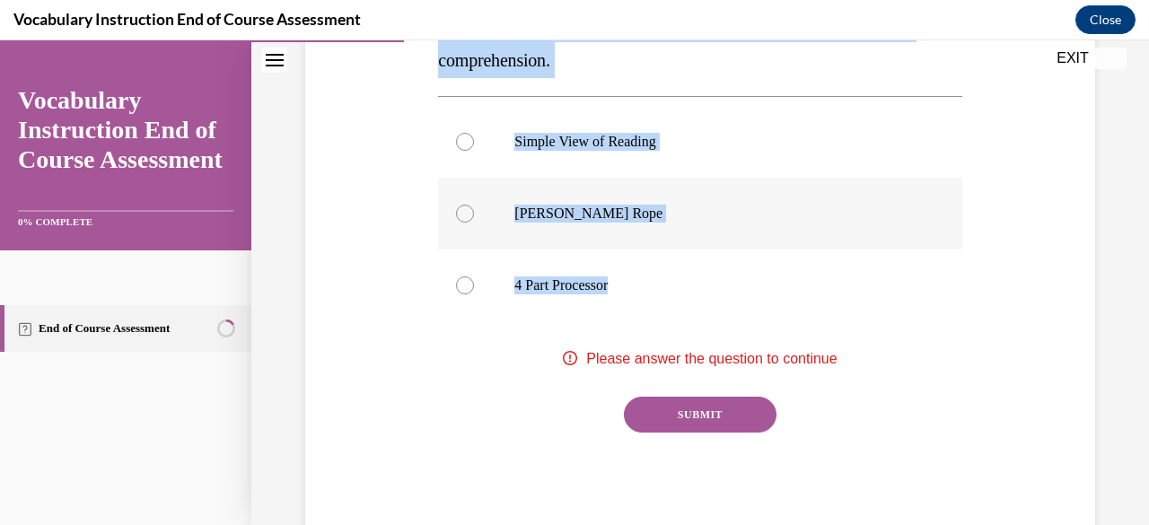
click at [475, 204] on label "Scarborough's Rope" at bounding box center [699, 214] width 523 height 72
click at [474, 205] on input "Scarborough's Rope" at bounding box center [465, 214] width 18 height 18
radio input "true"
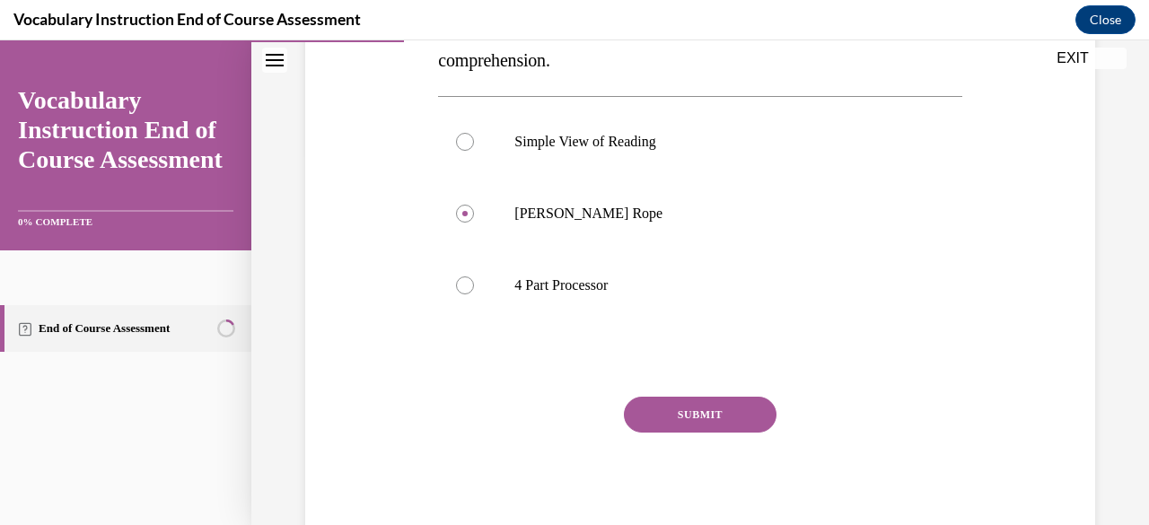
click at [686, 412] on button "SUBMIT" at bounding box center [700, 415] width 153 height 36
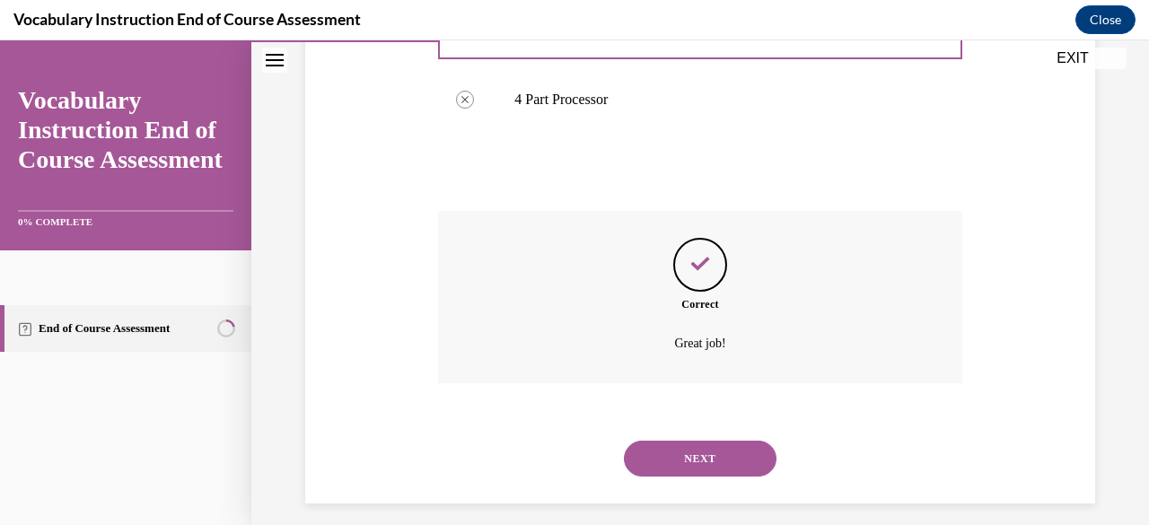
click at [699, 461] on button "NEXT" at bounding box center [700, 459] width 153 height 36
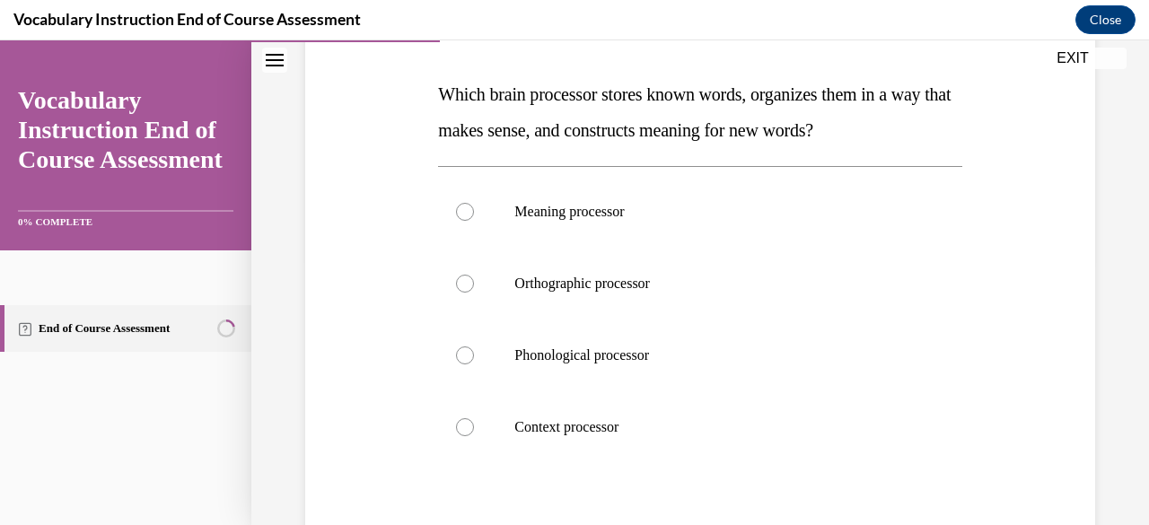
scroll to position [268, 0]
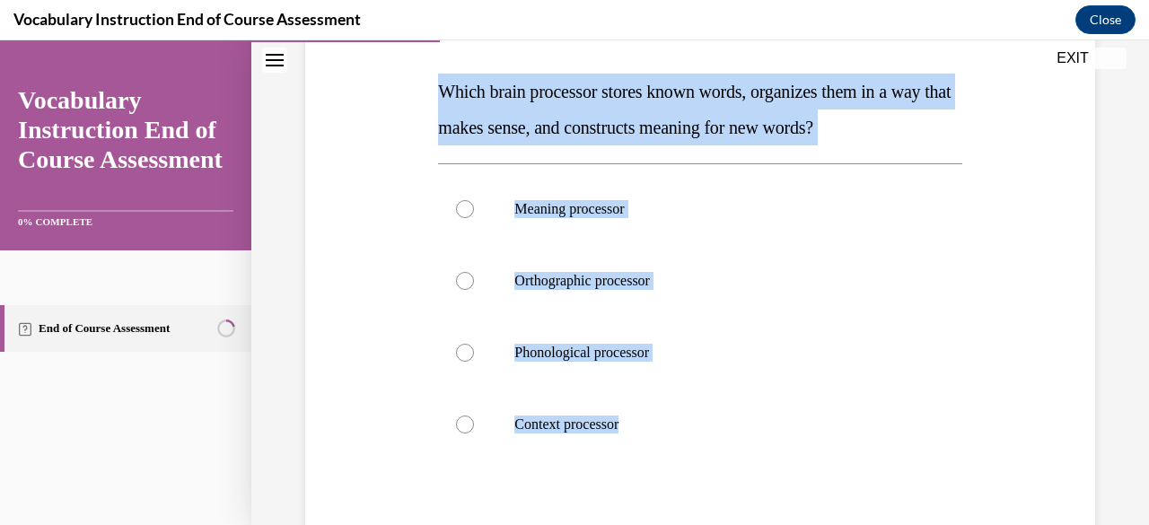
drag, startPoint x: 681, startPoint y: 459, endPoint x: 438, endPoint y: 78, distance: 452.4
click at [438, 78] on div "Question 06/24 Which brain processor stores known words, organizes them in a wa…" at bounding box center [699, 332] width 523 height 702
copy div "Which brain processor stores known words, organizes them in a way that makes se…"
click at [590, 196] on label "Meaning processor" at bounding box center [699, 209] width 523 height 72
click at [474, 200] on input "Meaning processor" at bounding box center [465, 209] width 18 height 18
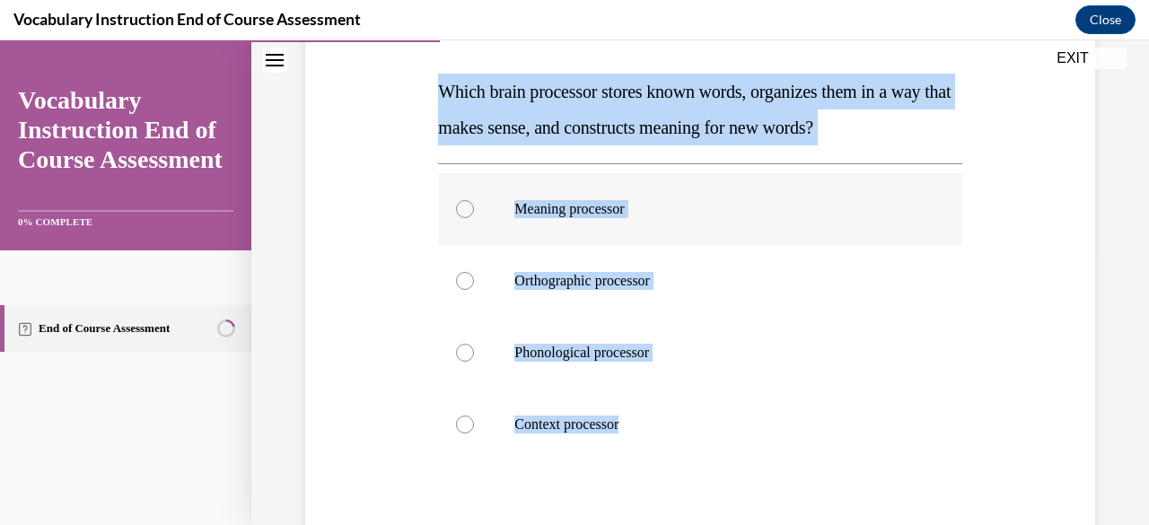
radio input "true"
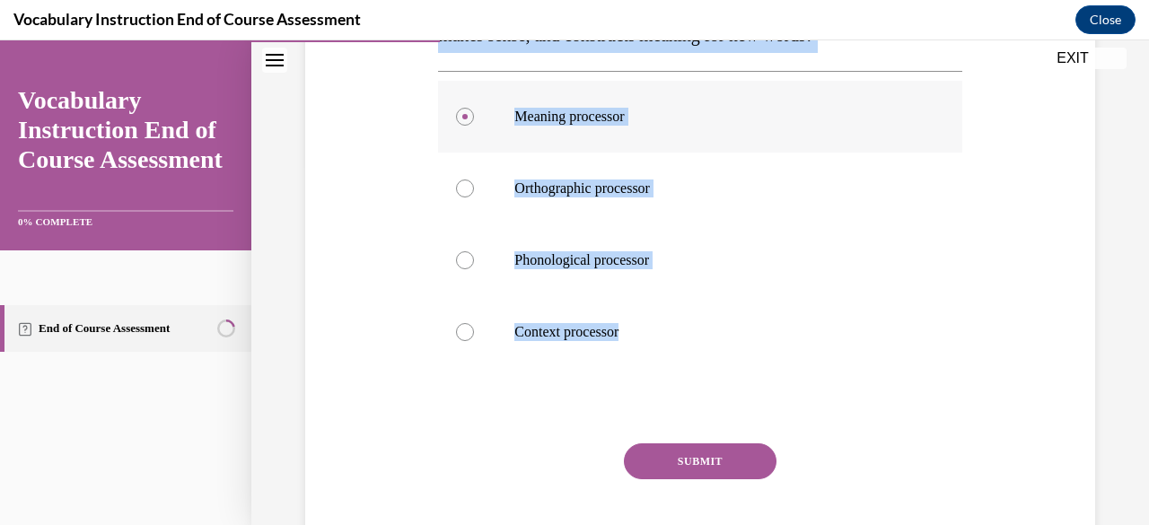
scroll to position [407, 0]
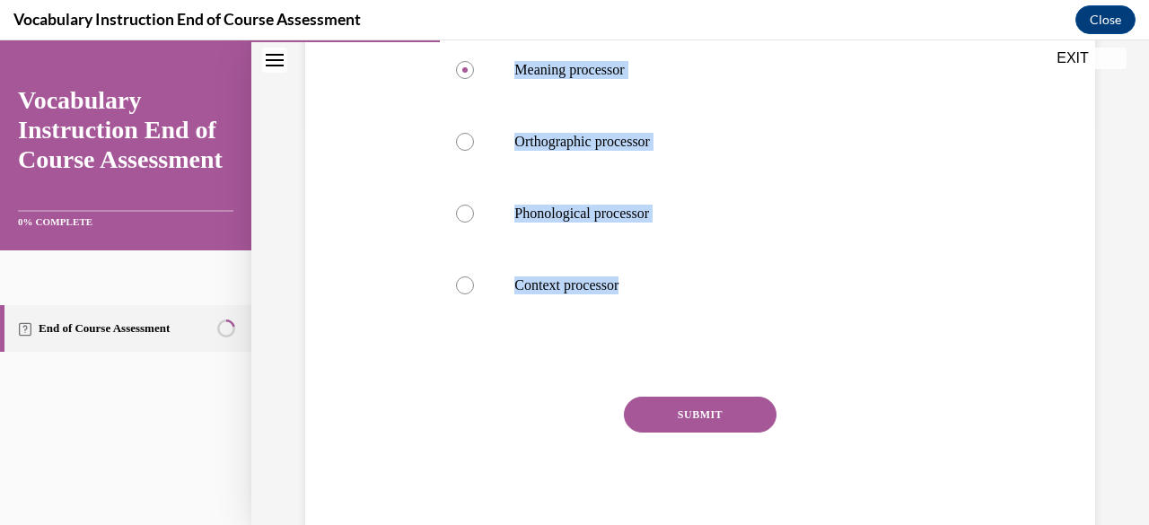
click at [714, 402] on button "SUBMIT" at bounding box center [700, 415] width 153 height 36
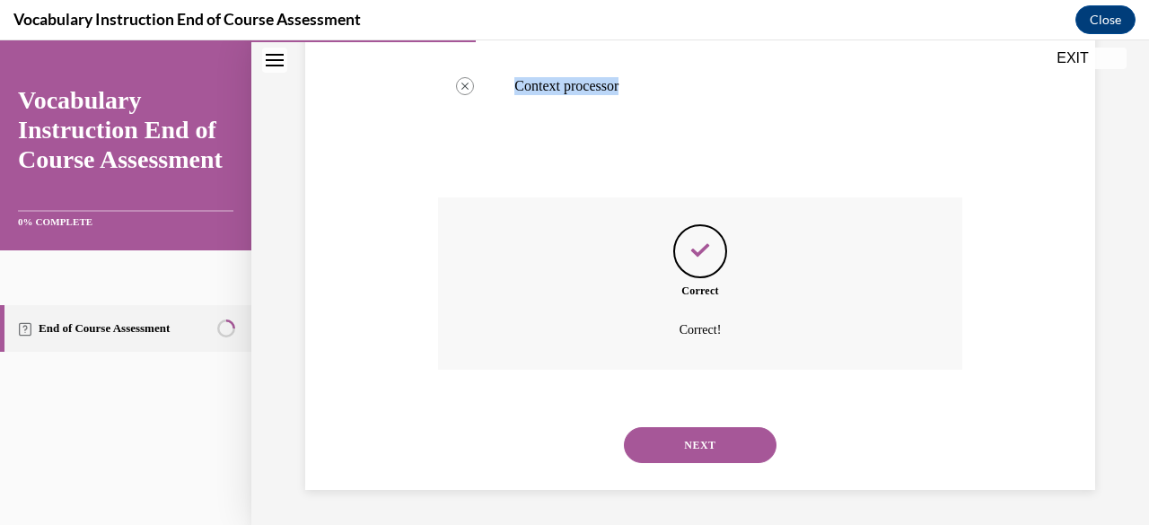
click at [713, 450] on button "NEXT" at bounding box center [700, 445] width 153 height 36
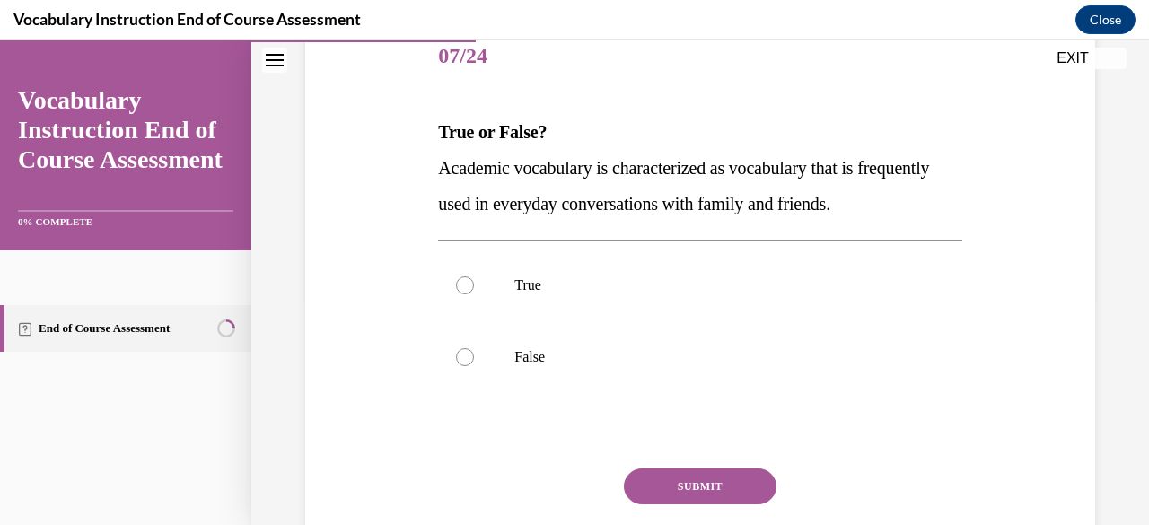
scroll to position [232, 0]
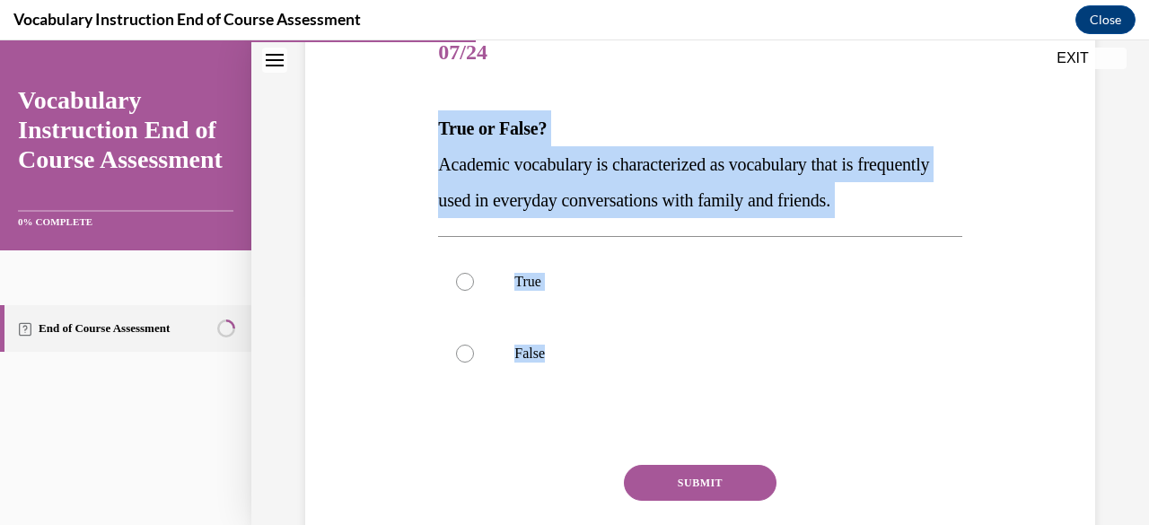
drag, startPoint x: 565, startPoint y: 352, endPoint x: 429, endPoint y: 119, distance: 269.5
click at [429, 119] on div "Question 07/24 True or False? Academic vocabulary is characterized as vocabular…" at bounding box center [700, 288] width 799 height 648
copy div "True or False? Academic vocabulary is characterized as vocabulary that is frequ…"
click at [470, 344] on label "False" at bounding box center [699, 354] width 523 height 72
click at [470, 345] on input "False" at bounding box center [465, 354] width 18 height 18
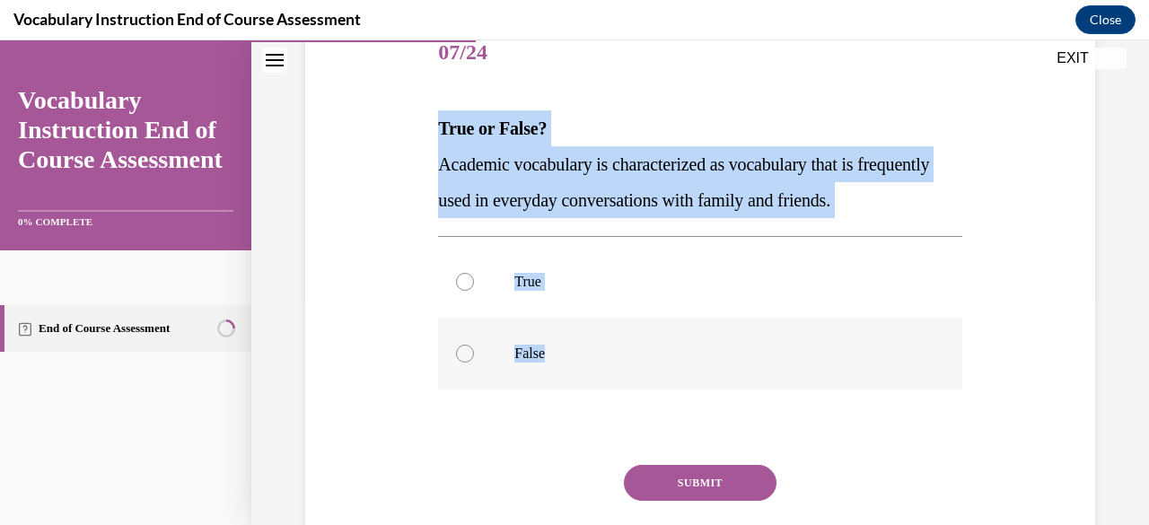
radio input "true"
click at [726, 483] on button "SUBMIT" at bounding box center [700, 483] width 153 height 36
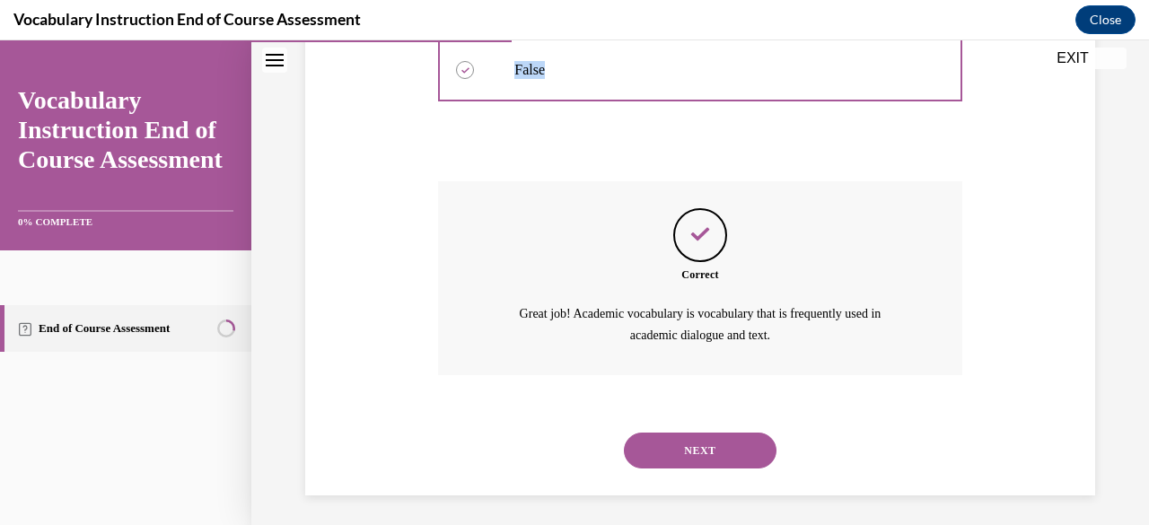
click at [719, 463] on button "NEXT" at bounding box center [700, 451] width 153 height 36
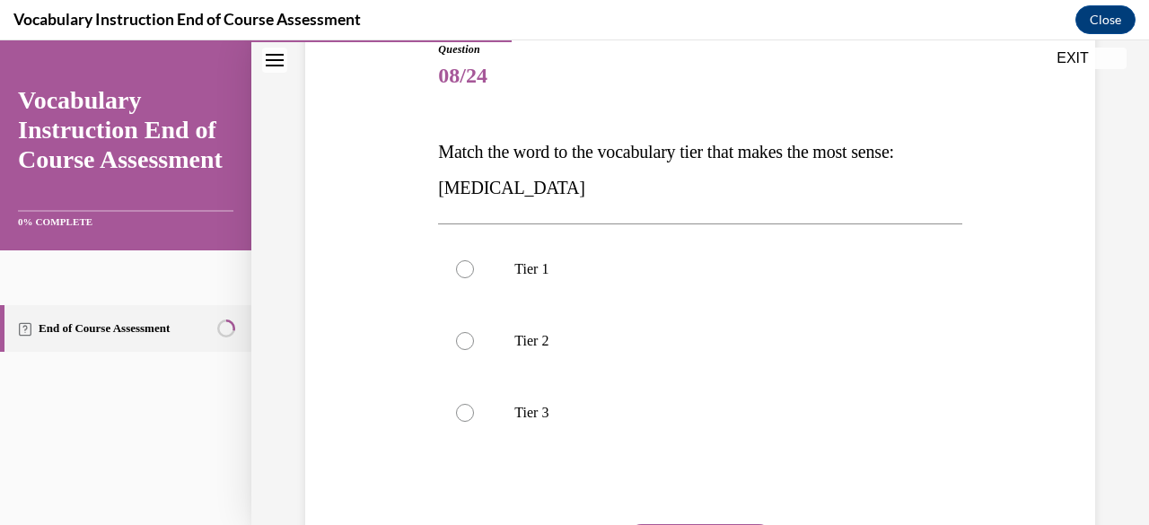
scroll to position [199, 0]
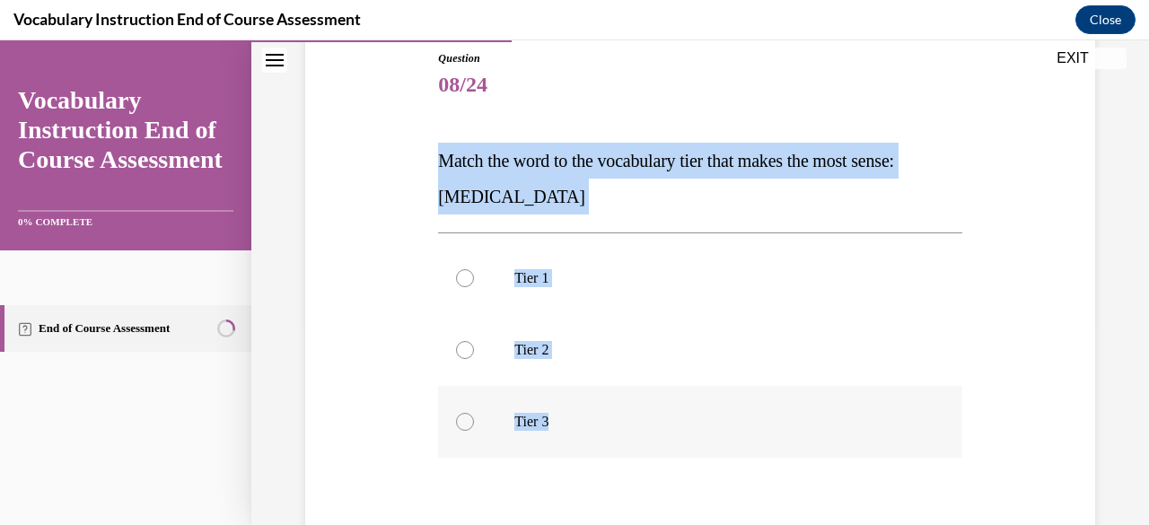
drag, startPoint x: 422, startPoint y: 136, endPoint x: 571, endPoint y: 434, distance: 333.1
click at [571, 434] on div "Question 08/24 Match the word to the vocabulary tier that makes the most sense:…" at bounding box center [700, 338] width 799 height 684
copy div "Match the word to the vocabulary tier that makes the most sense: anaphylaxis Ti…"
click at [571, 434] on label "Tier 3" at bounding box center [699, 422] width 523 height 72
click at [474, 431] on input "Tier 3" at bounding box center [465, 422] width 18 height 18
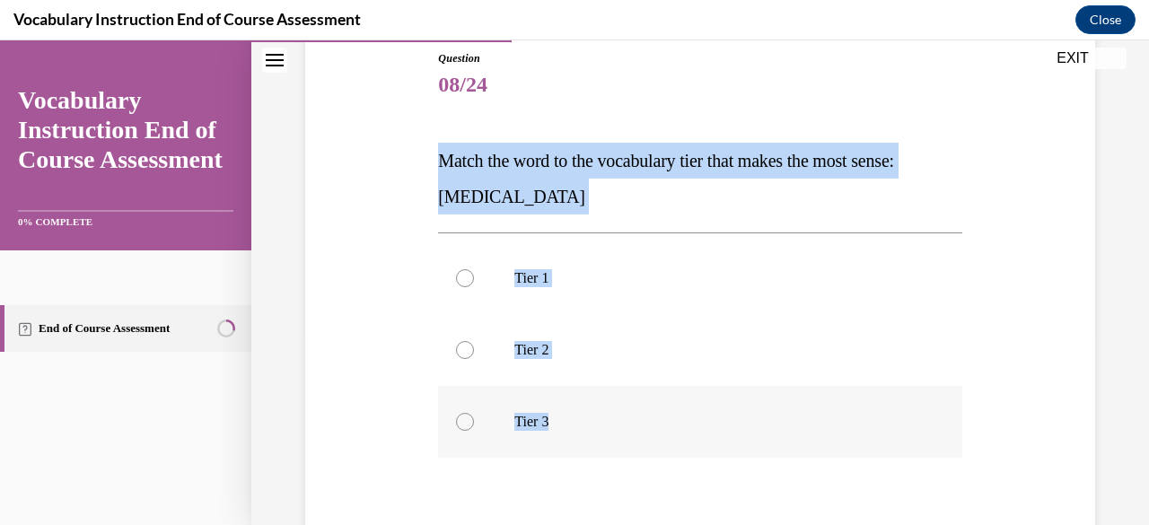
radio input "true"
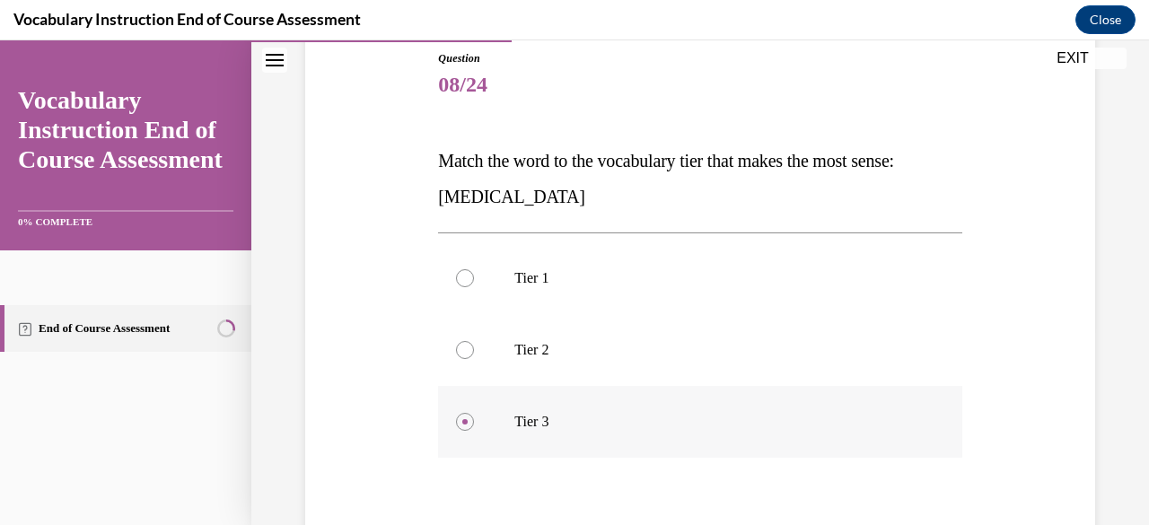
click at [524, 419] on p "Tier 3" at bounding box center [715, 422] width 402 height 18
click at [474, 419] on input "Tier 3" at bounding box center [465, 422] width 18 height 18
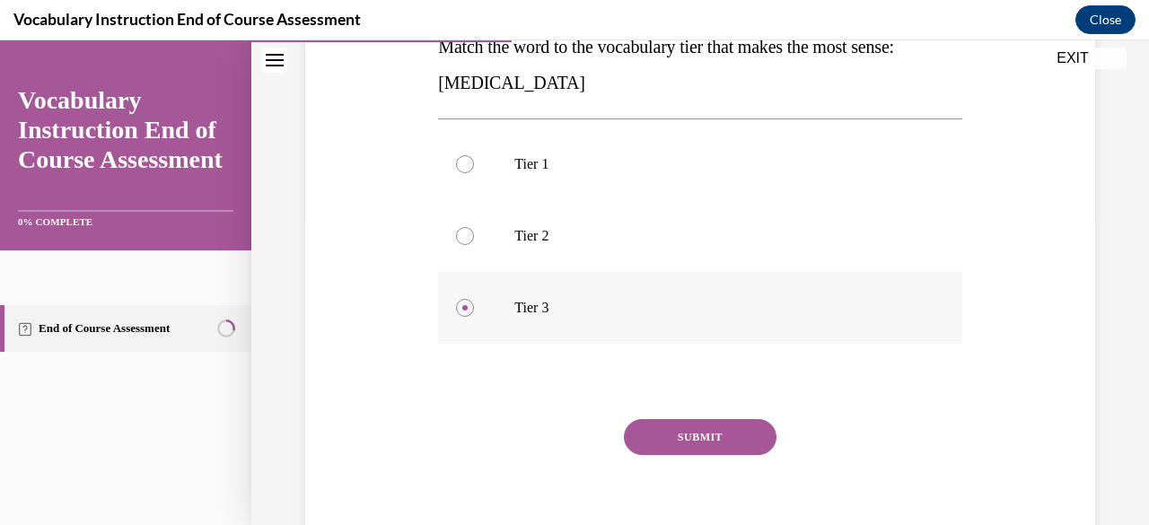
scroll to position [317, 0]
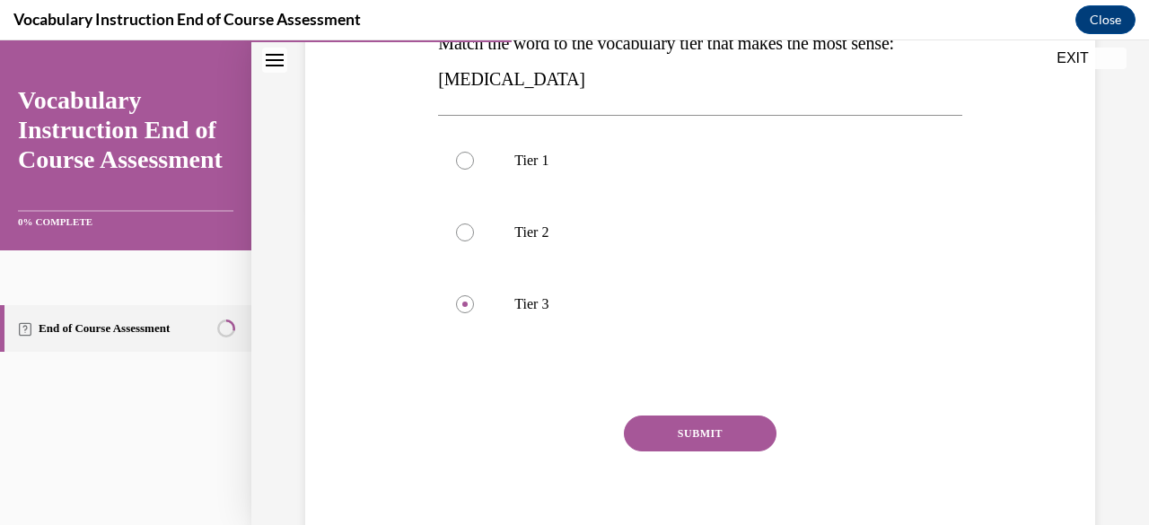
click at [727, 435] on button "SUBMIT" at bounding box center [700, 434] width 153 height 36
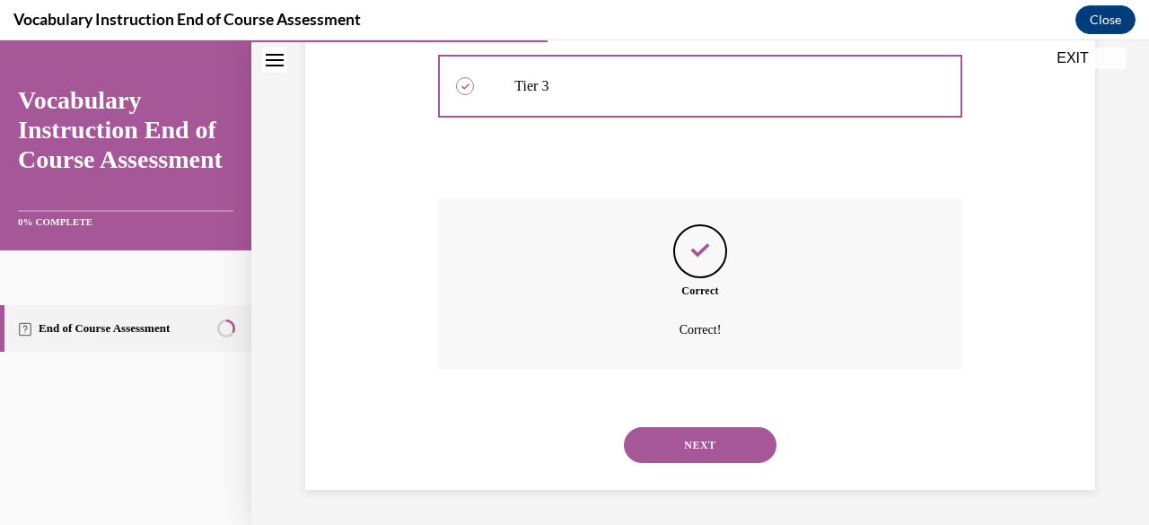
click at [717, 440] on button "NEXT" at bounding box center [700, 445] width 153 height 36
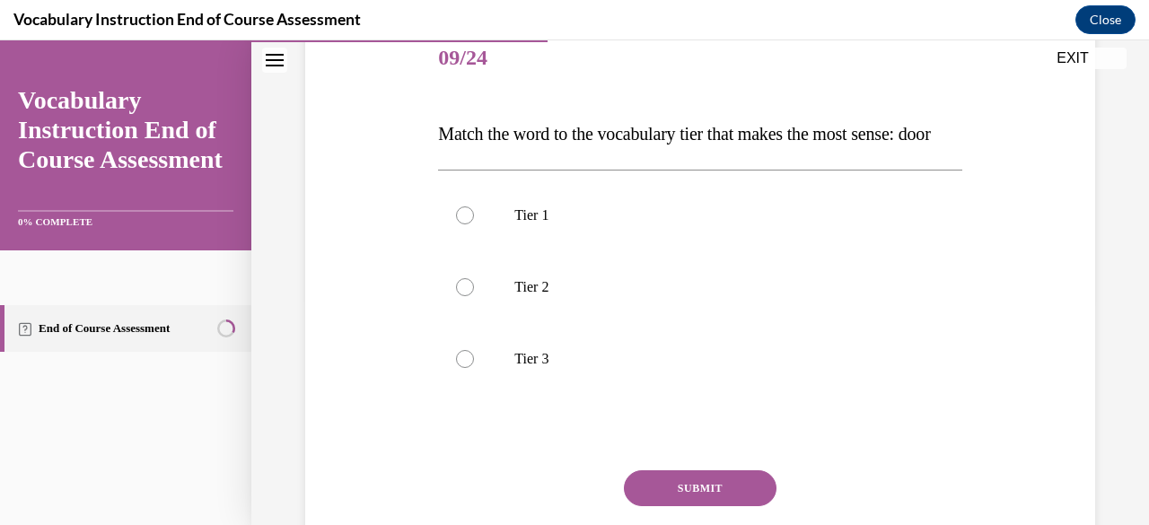
scroll to position [237, 0]
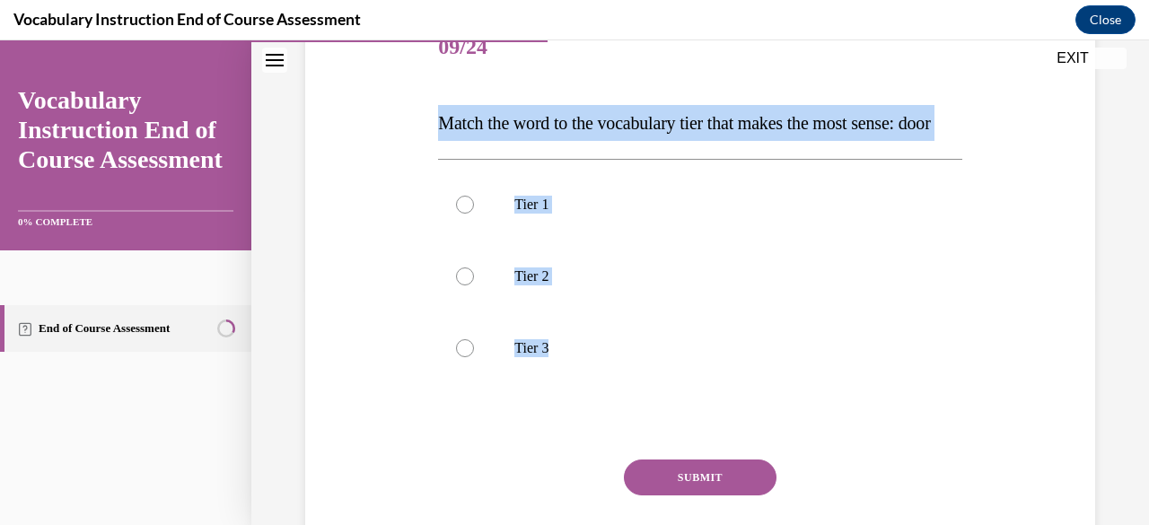
drag, startPoint x: 581, startPoint y: 391, endPoint x: 422, endPoint y: 119, distance: 314.9
click at [422, 119] on div "Question 09/24 Match the word to the vocabulary tier that makes the most sense:…" at bounding box center [700, 283] width 799 height 648
copy div "Match the word to the vocabulary tier that makes the most sense: door Tier 1 Ti…"
click at [459, 214] on div at bounding box center [465, 205] width 18 height 18
click at [459, 214] on input "Tier 1" at bounding box center [465, 205] width 18 height 18
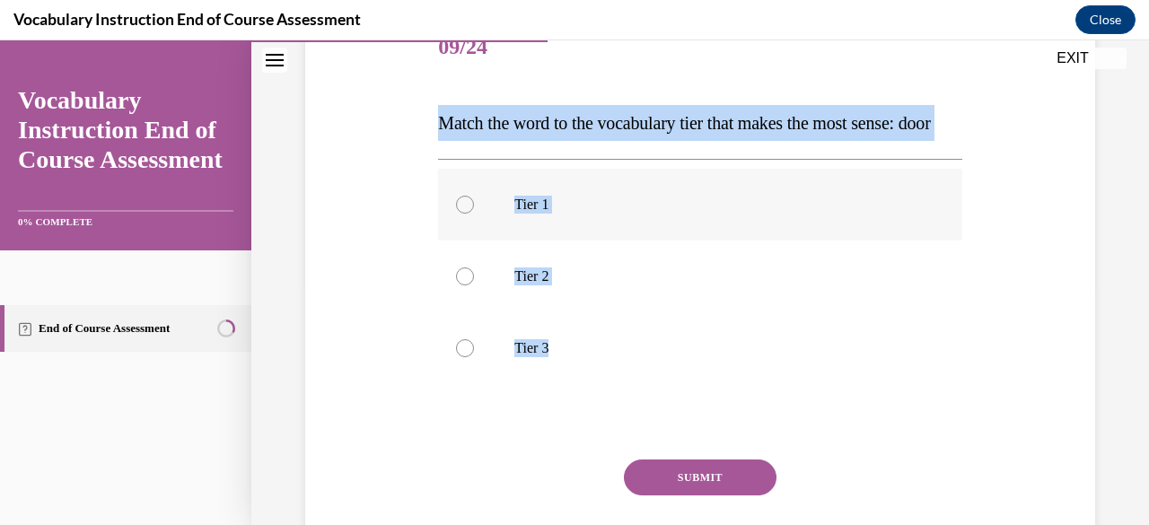
radio input "true"
click at [713, 495] on button "SUBMIT" at bounding box center [700, 477] width 153 height 36
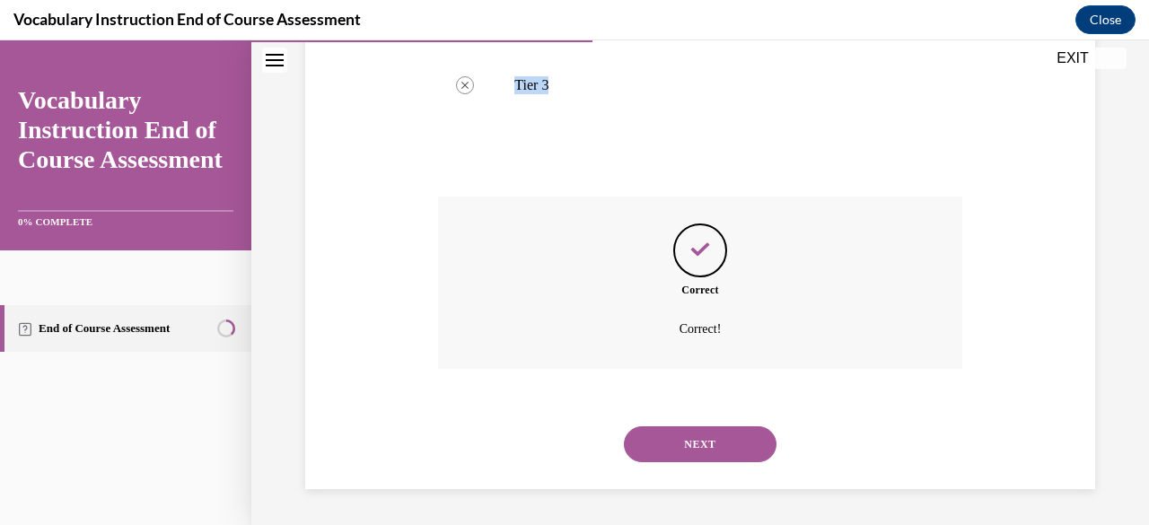
click at [702, 453] on button "NEXT" at bounding box center [700, 444] width 153 height 36
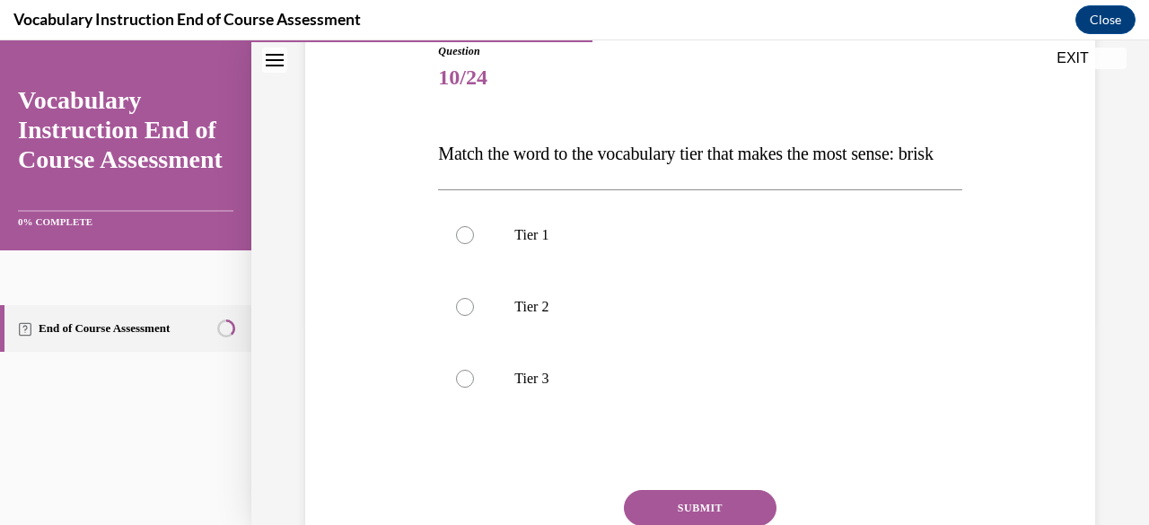
scroll to position [214, 0]
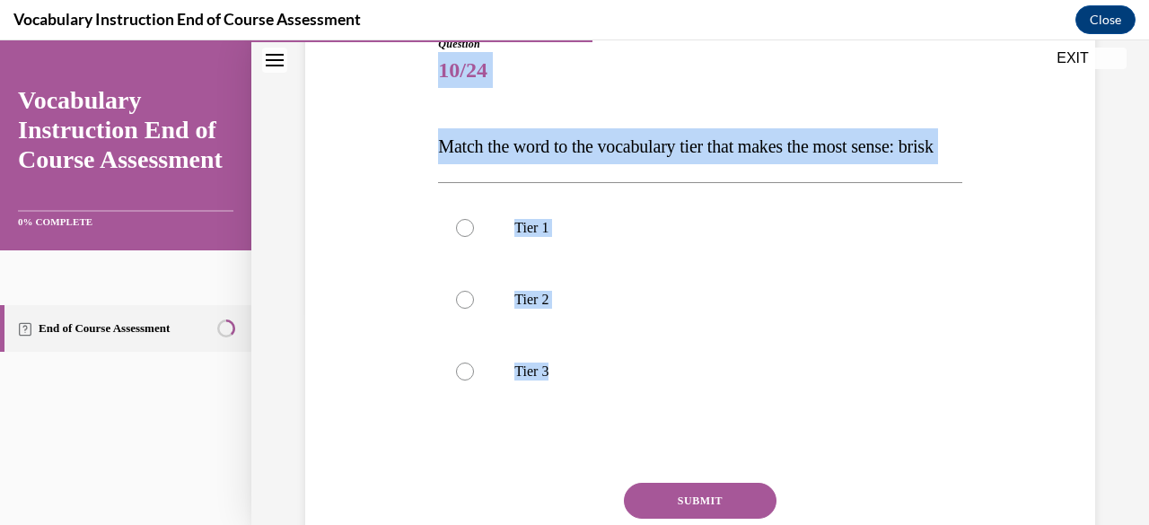
drag, startPoint x: 544, startPoint y: 375, endPoint x: 427, endPoint y: 53, distance: 342.7
click at [427, 53] on div "Question 10/24 Match the word to the vocabulary tier that makes the most sense:…" at bounding box center [700, 306] width 799 height 648
click at [524, 153] on span "Match the word to the vocabulary tier that makes the most sense: brisk" at bounding box center [685, 146] width 494 height 20
drag, startPoint x: 438, startPoint y: 136, endPoint x: 552, endPoint y: 401, distance: 288.2
click at [552, 401] on div "Question 10/24 Match the word to the vocabulary tier that makes the most sense:…" at bounding box center [699, 333] width 523 height 594
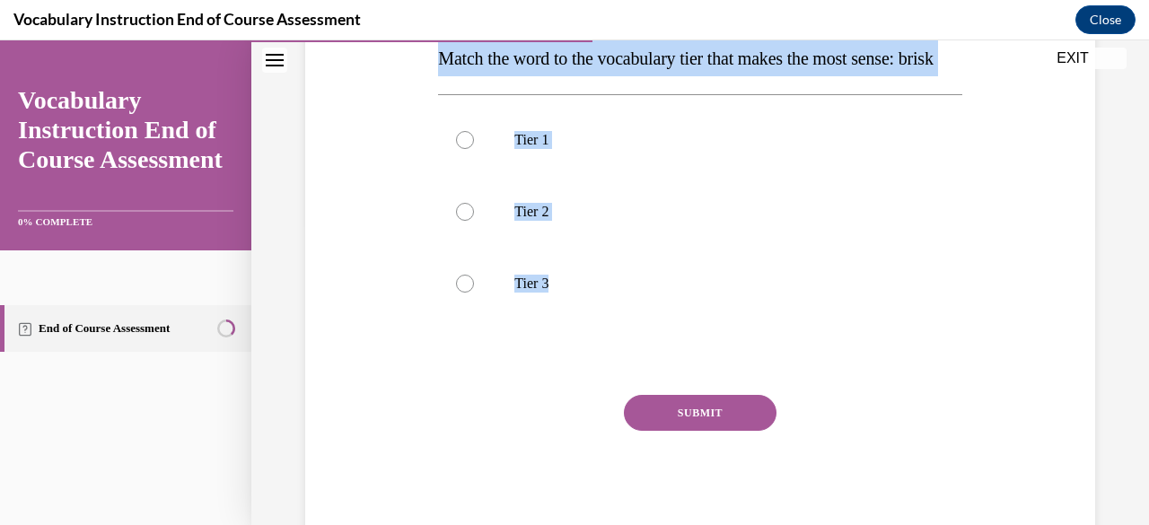
scroll to position [334, 0]
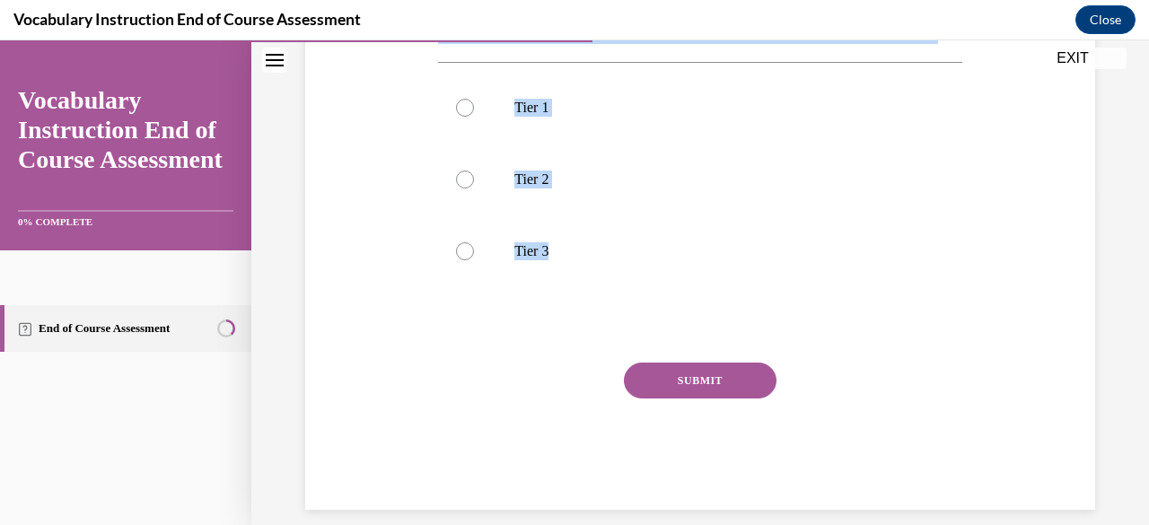
click at [683, 398] on button "SUBMIT" at bounding box center [700, 381] width 153 height 36
click at [444, 215] on label "Tier 2" at bounding box center [699, 180] width 523 height 72
click at [456, 188] on input "Tier 2" at bounding box center [465, 180] width 18 height 18
radio input "true"
click at [651, 398] on button "SUBMIT" at bounding box center [700, 381] width 153 height 36
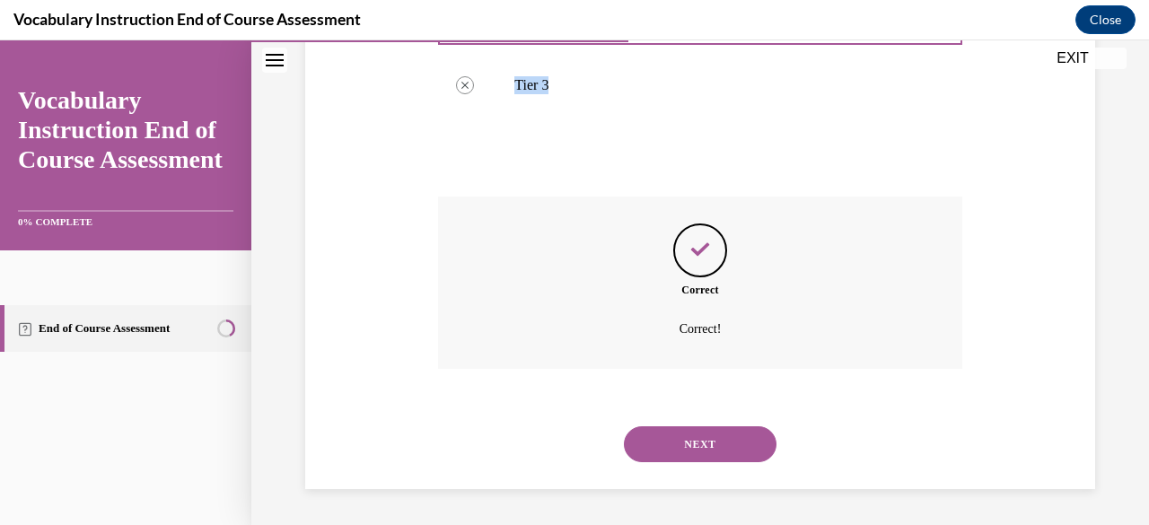
click at [707, 459] on button "NEXT" at bounding box center [700, 444] width 153 height 36
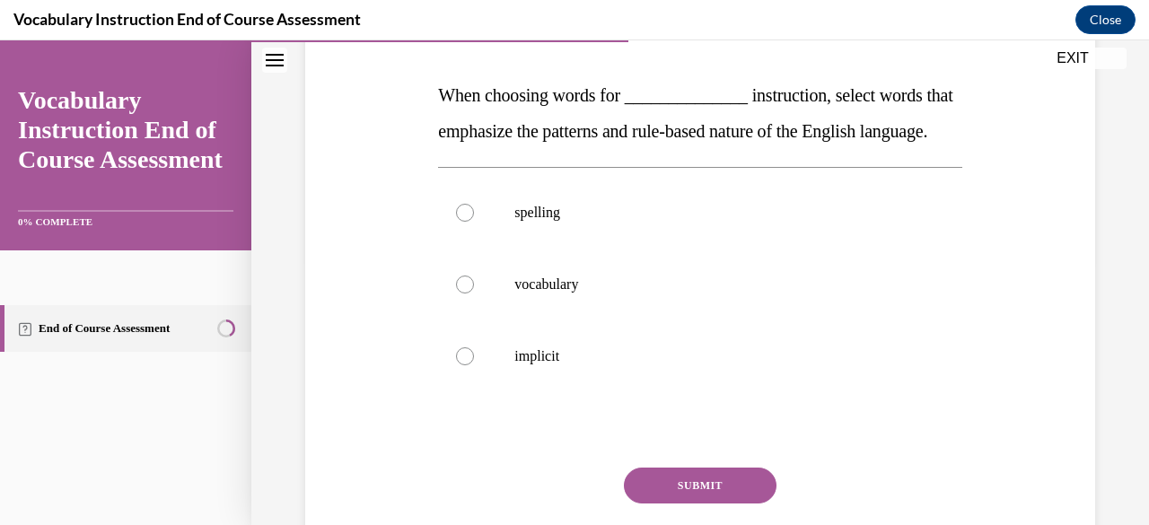
scroll to position [261, 0]
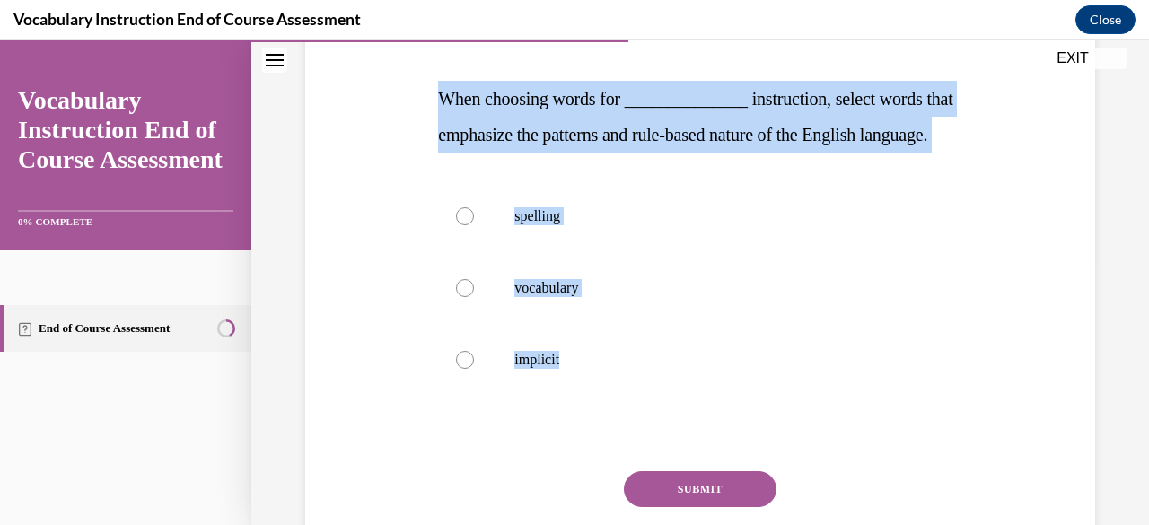
drag, startPoint x: 591, startPoint y: 405, endPoint x: 424, endPoint y: 92, distance: 353.7
click at [424, 92] on div "Question 11/24 When choosing words for ______________ instruction, select words…" at bounding box center [700, 276] width 799 height 684
click at [460, 225] on div at bounding box center [465, 216] width 18 height 18
click at [460, 225] on input "spelling" at bounding box center [465, 216] width 18 height 18
radio input "true"
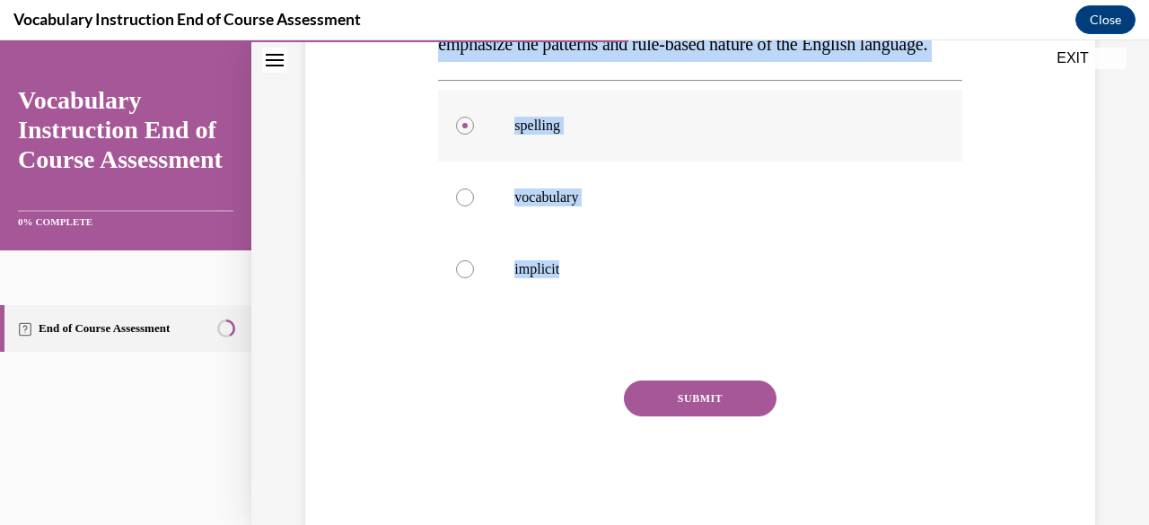
scroll to position [354, 0]
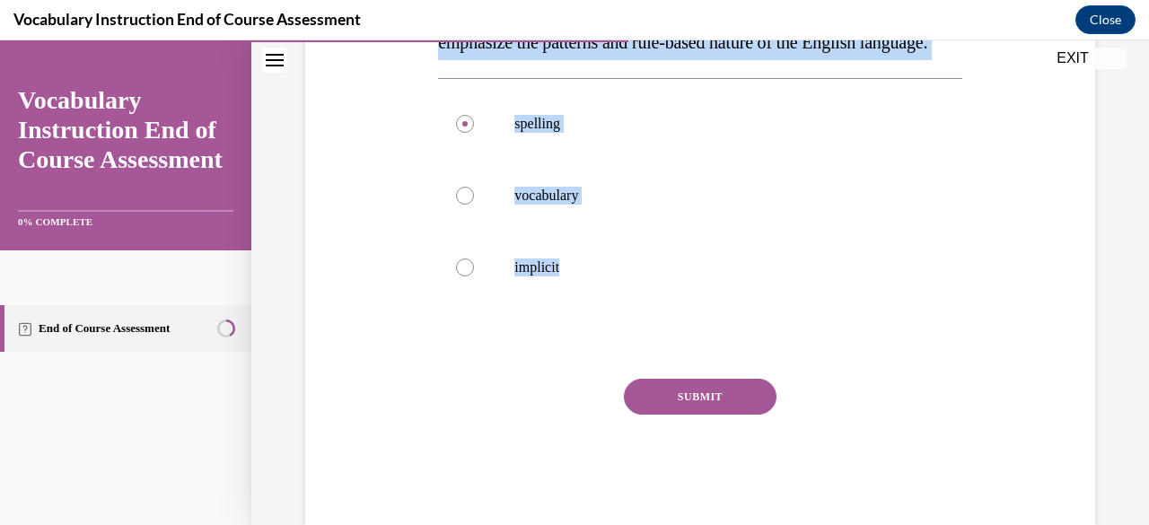
click at [696, 415] on button "SUBMIT" at bounding box center [700, 397] width 153 height 36
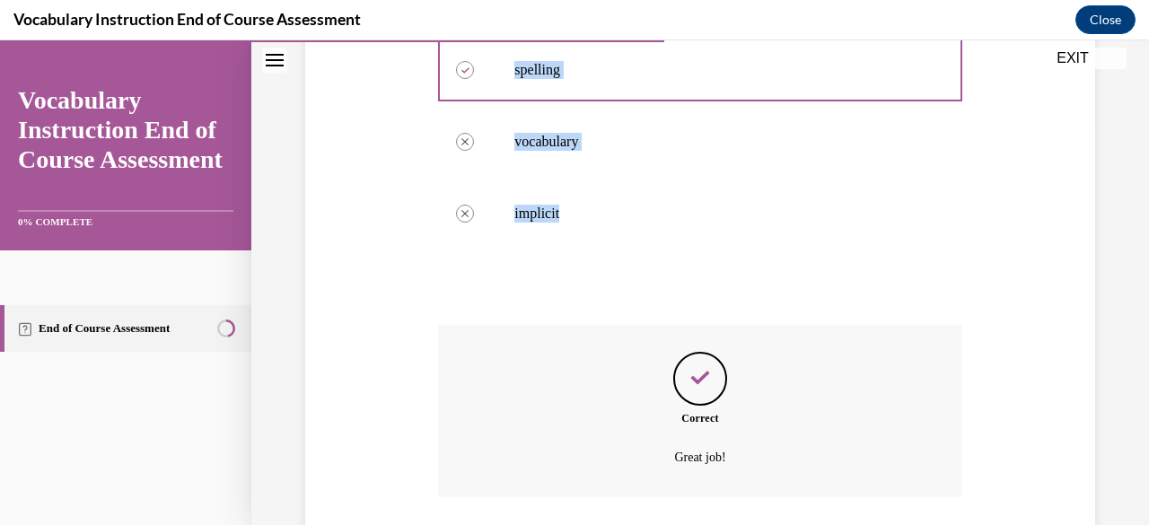
scroll to position [418, 0]
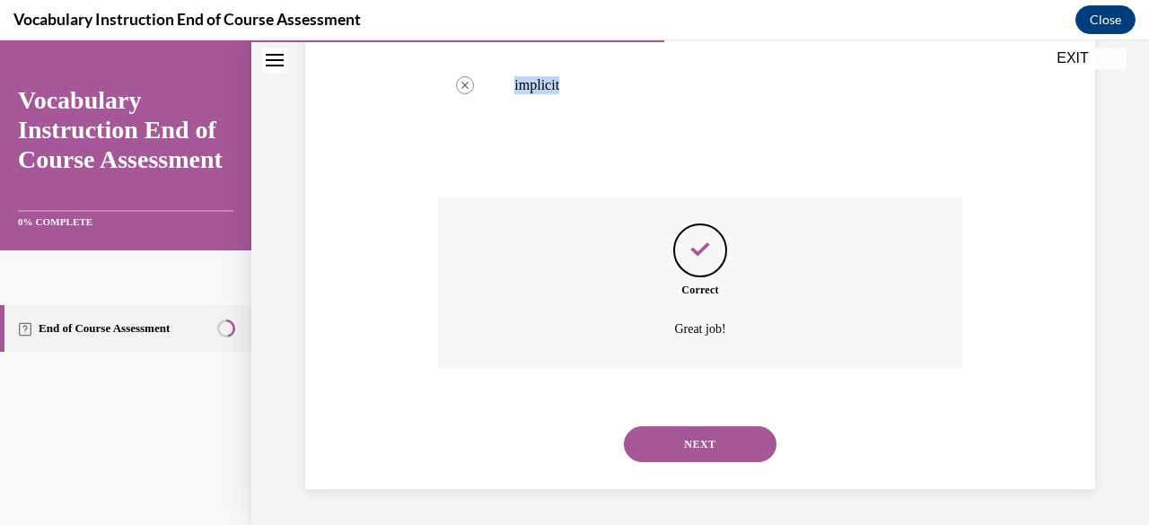
click at [695, 461] on button "NEXT" at bounding box center [700, 444] width 153 height 36
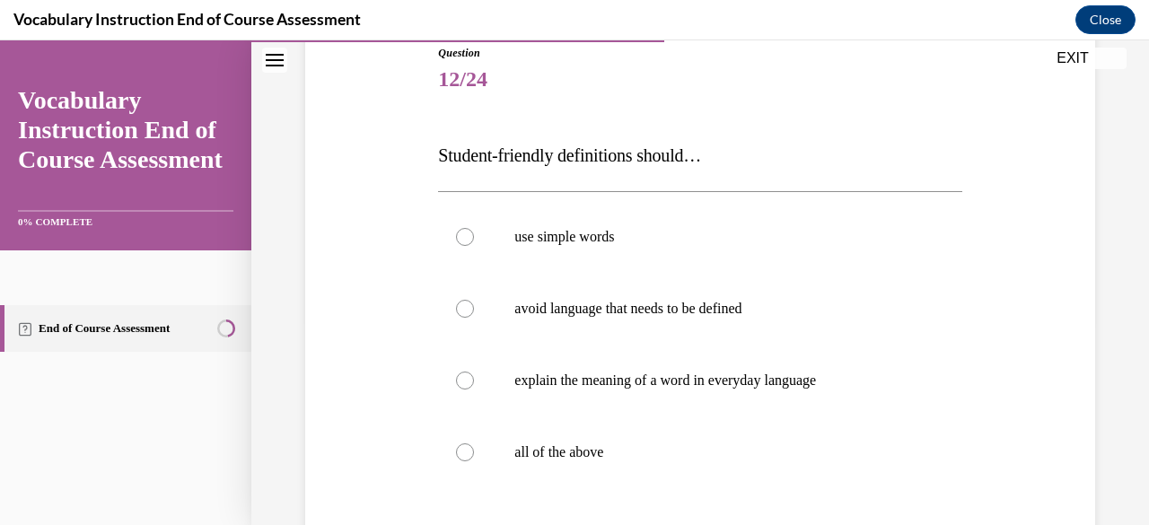
scroll to position [206, 0]
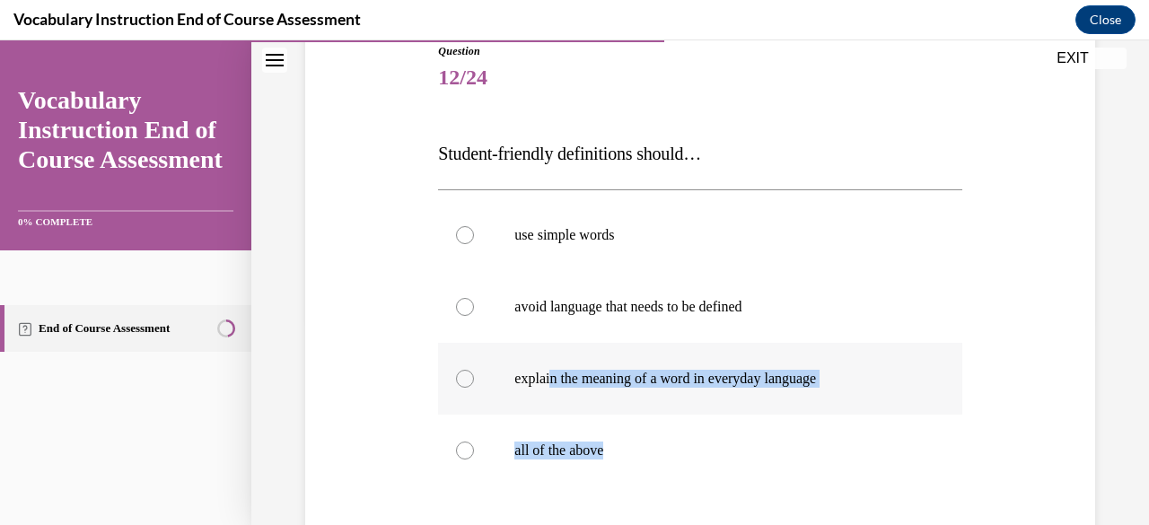
drag, startPoint x: 661, startPoint y: 464, endPoint x: 549, endPoint y: 401, distance: 128.6
click at [549, 401] on div "use simple words avoid language that needs to be defined explain the meaning of…" at bounding box center [699, 342] width 523 height 287
click at [459, 462] on label "all of the above" at bounding box center [699, 451] width 523 height 72
click at [459, 459] on input "all of the above" at bounding box center [465, 451] width 18 height 18
radio input "true"
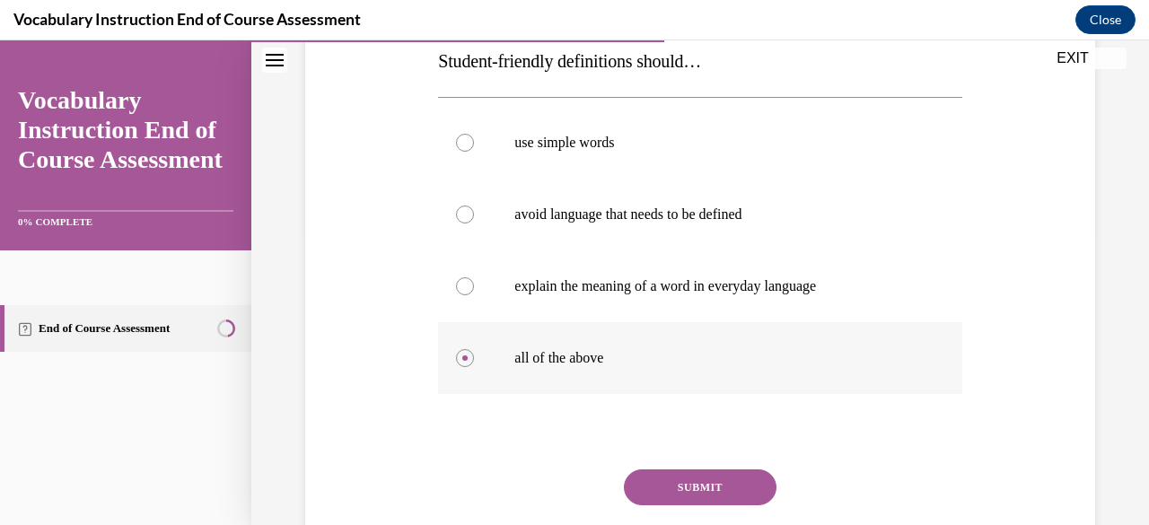
scroll to position [300, 0]
click at [705, 491] on button "SUBMIT" at bounding box center [700, 486] width 153 height 36
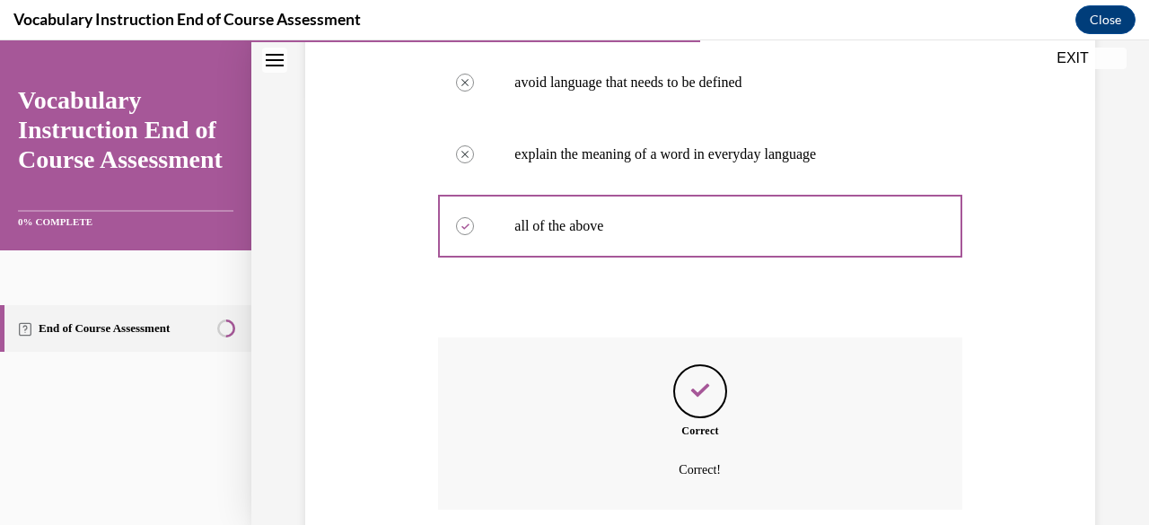
scroll to position [434, 0]
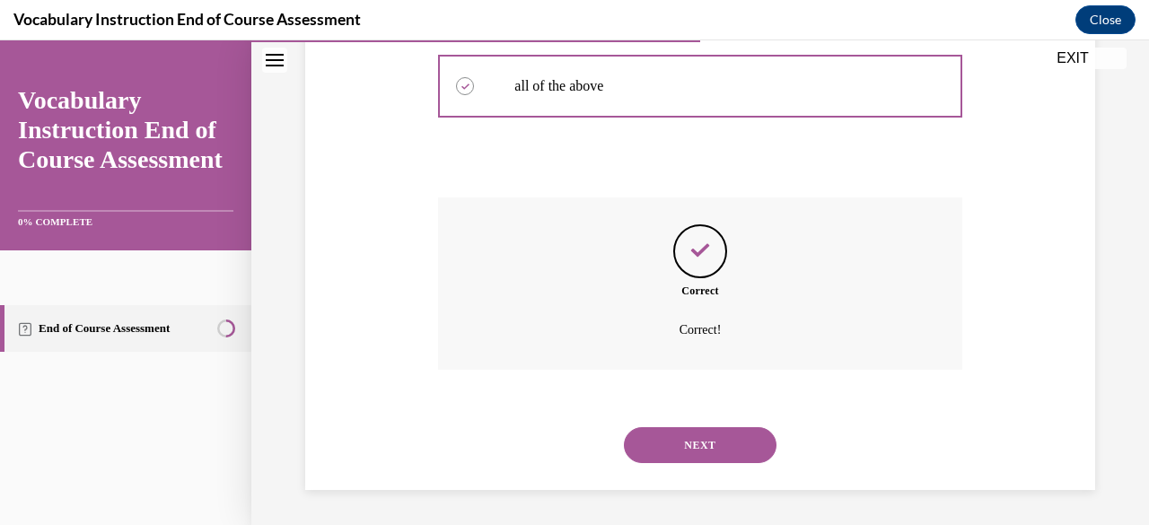
click at [698, 429] on button "NEXT" at bounding box center [700, 445] width 153 height 36
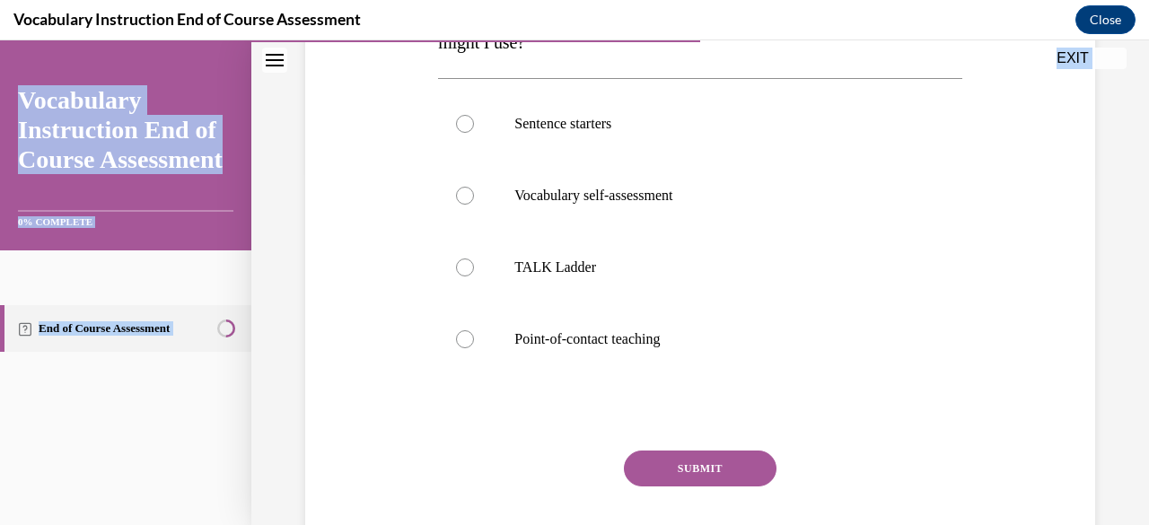
scroll to position [403, 0]
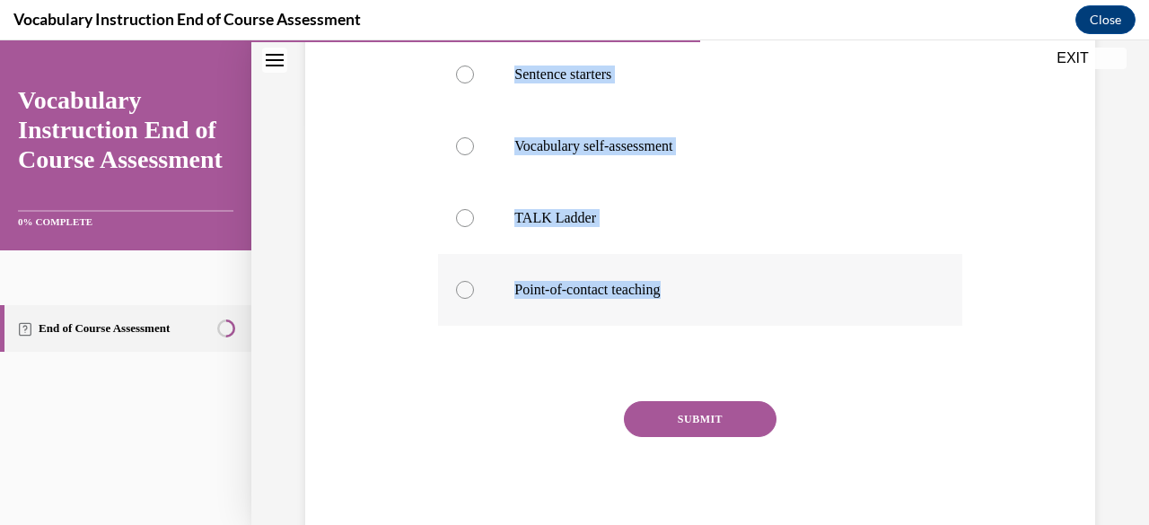
drag, startPoint x: 426, startPoint y: 150, endPoint x: 711, endPoint y: 315, distance: 328.9
click at [711, 315] on div "Question 13/24 If I want to define a word in the moment, which instructional me…" at bounding box center [700, 171] width 799 height 756
click at [726, 422] on button "SUBMIT" at bounding box center [700, 419] width 153 height 36
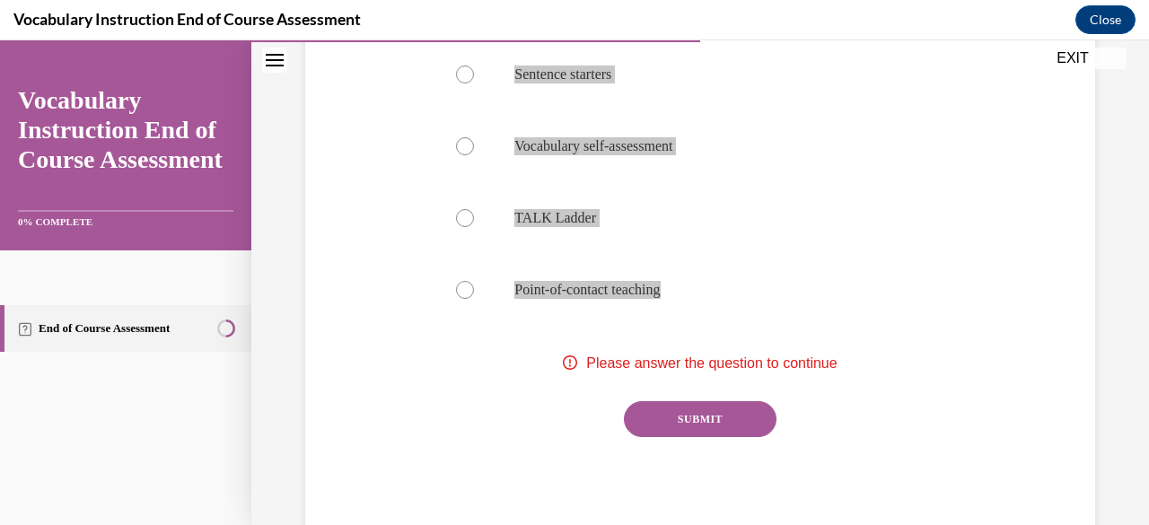
click at [355, 24] on h4 "Vocabulary Instruction End of Course Assessment" at bounding box center [186, 19] width 347 height 22
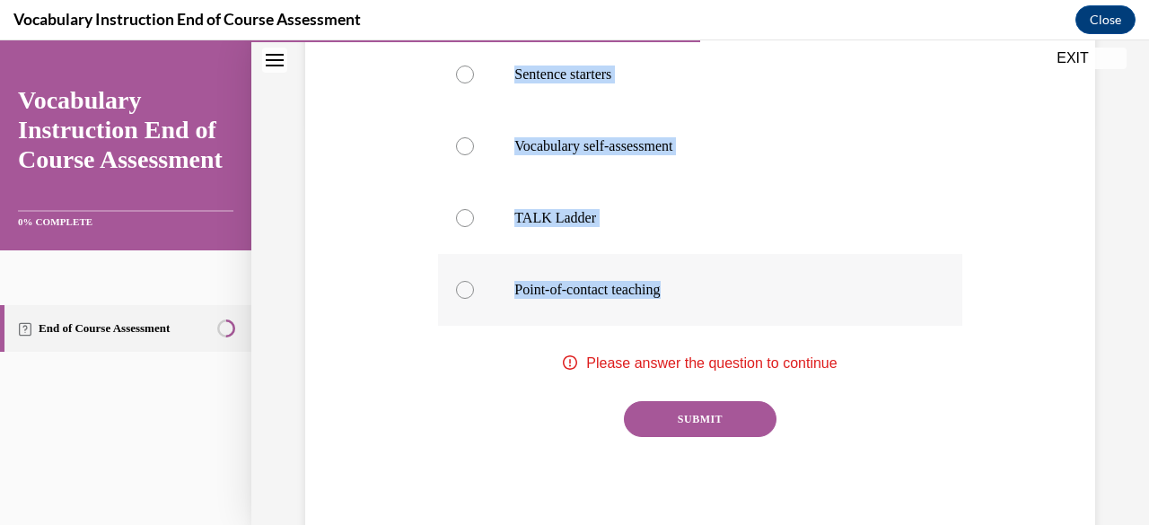
click at [461, 285] on div at bounding box center [465, 290] width 18 height 18
click at [461, 285] on input "Point-of-contact teaching" at bounding box center [465, 290] width 18 height 18
radio input "true"
click at [678, 416] on button "SUBMIT" at bounding box center [700, 419] width 153 height 36
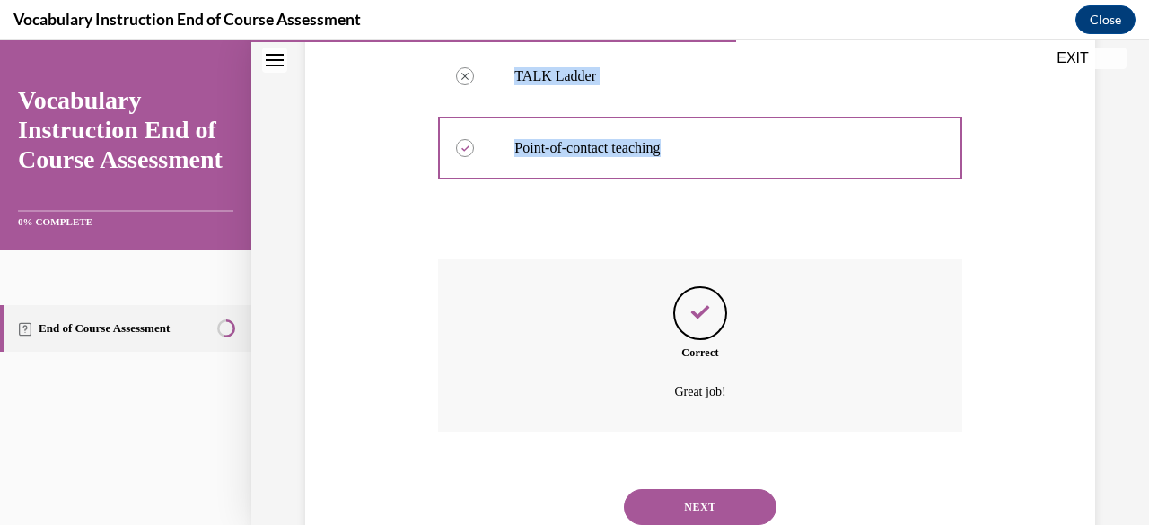
scroll to position [607, 0]
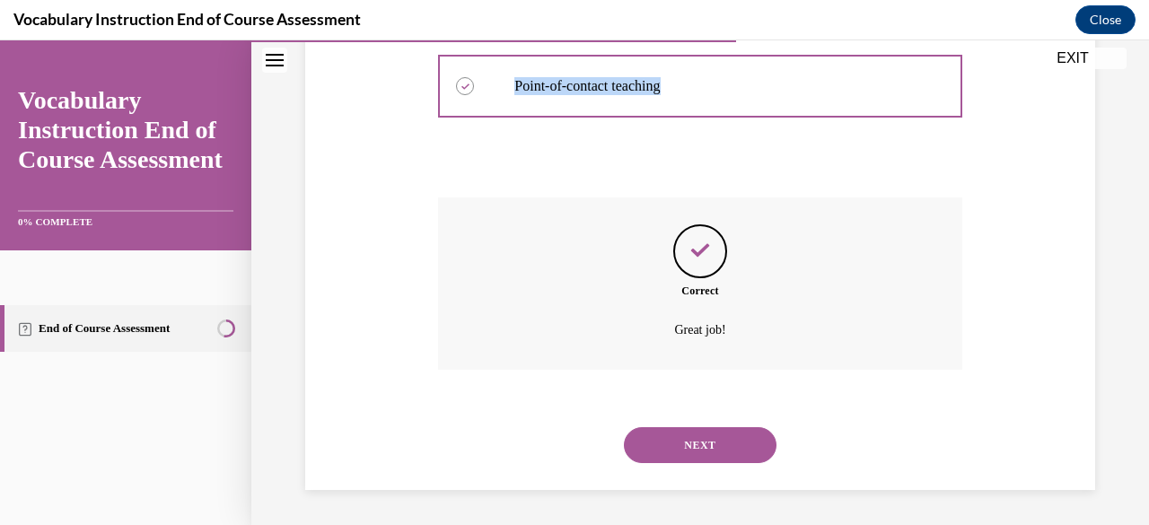
click at [715, 452] on button "NEXT" at bounding box center [700, 445] width 153 height 36
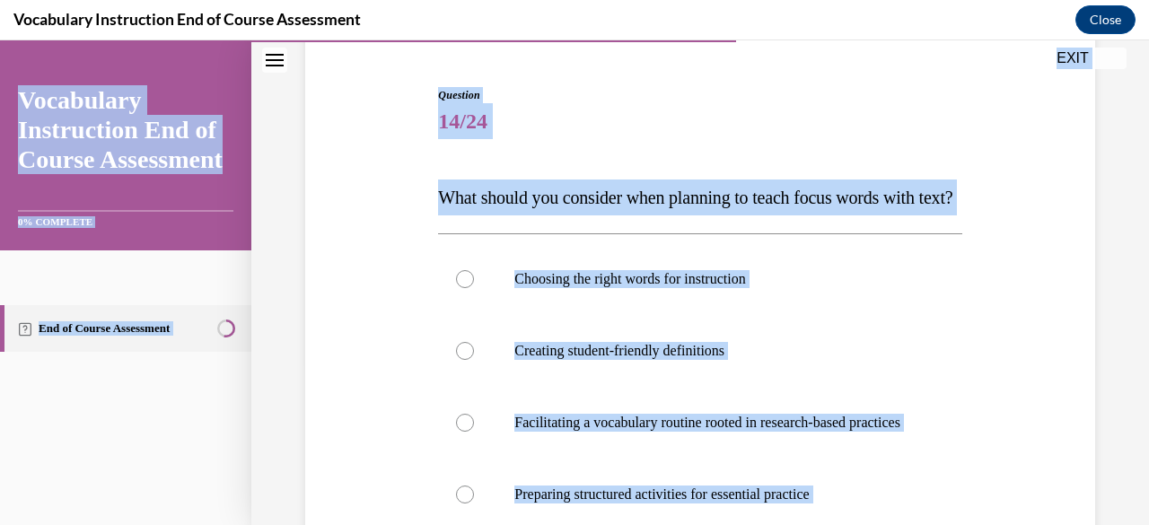
scroll to position [99, 0]
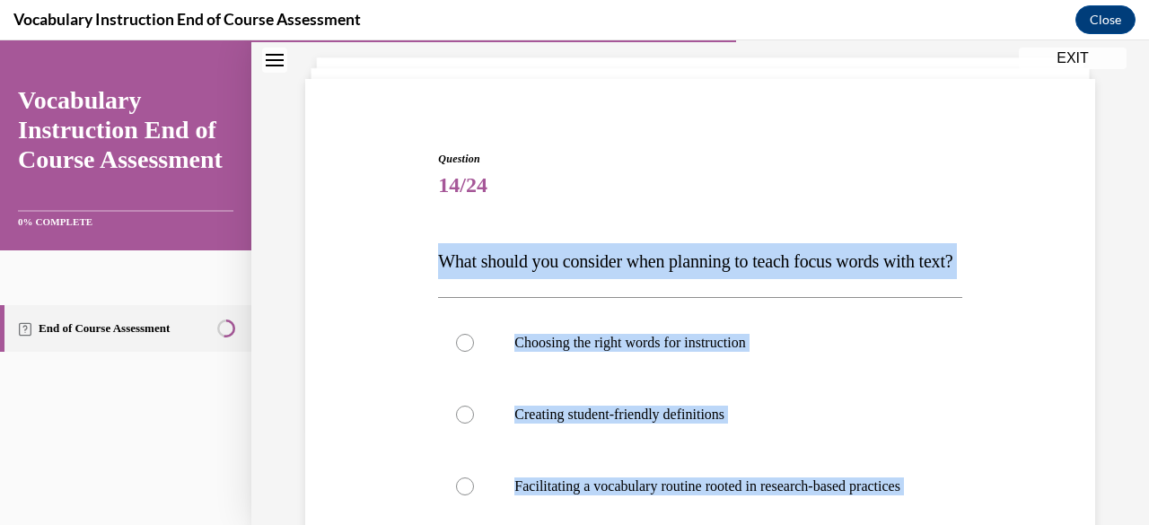
drag, startPoint x: 637, startPoint y: 441, endPoint x: 438, endPoint y: 276, distance: 258.8
click at [438, 276] on div "Question 14/24 What should you consider when planning to teach focus words with…" at bounding box center [699, 520] width 523 height 738
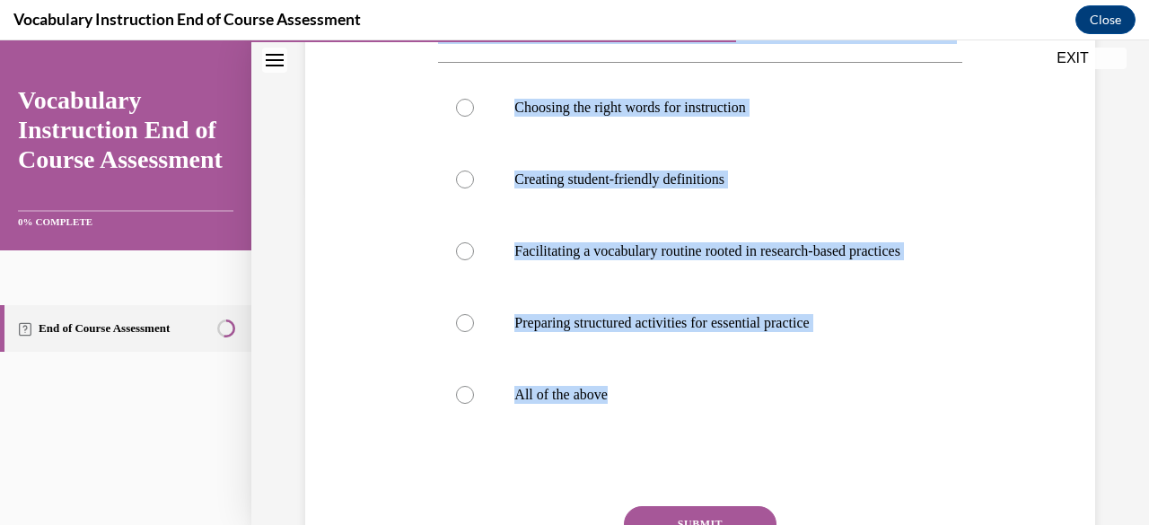
scroll to position [337, 0]
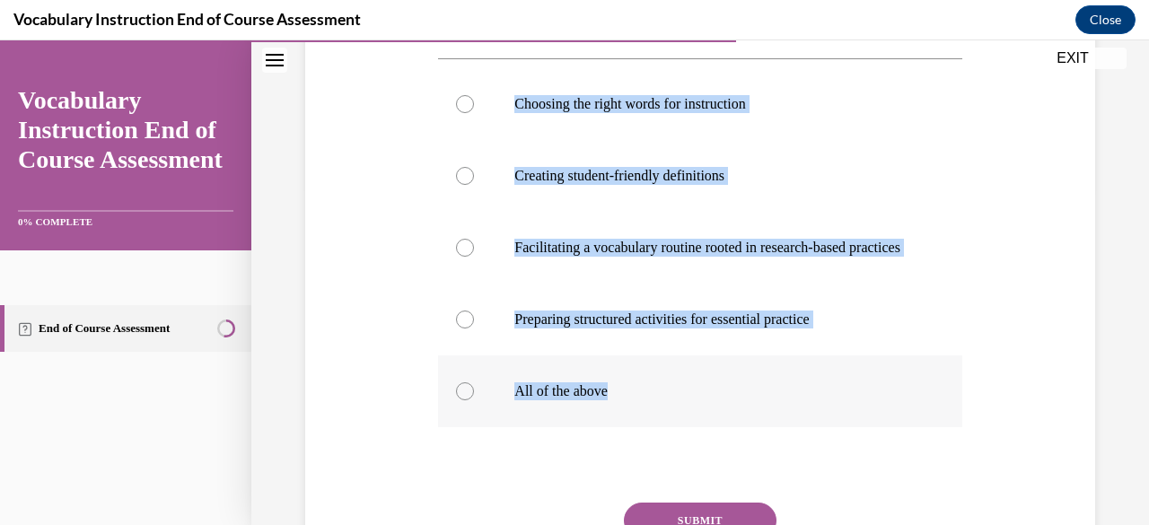
click at [479, 427] on label "All of the above" at bounding box center [699, 391] width 523 height 72
click at [474, 400] on input "All of the above" at bounding box center [465, 391] width 18 height 18
radio input "true"
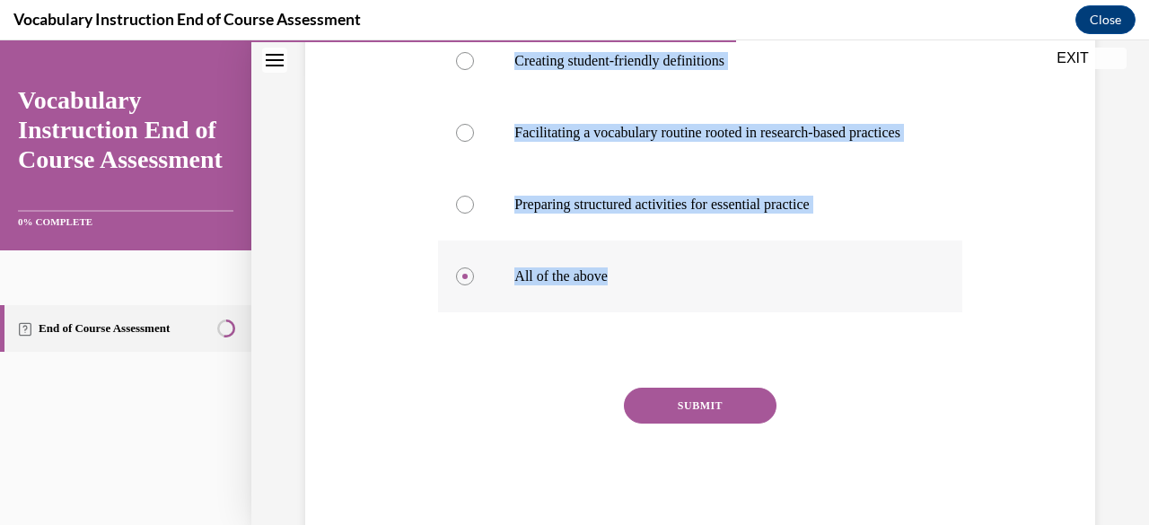
scroll to position [497, 0]
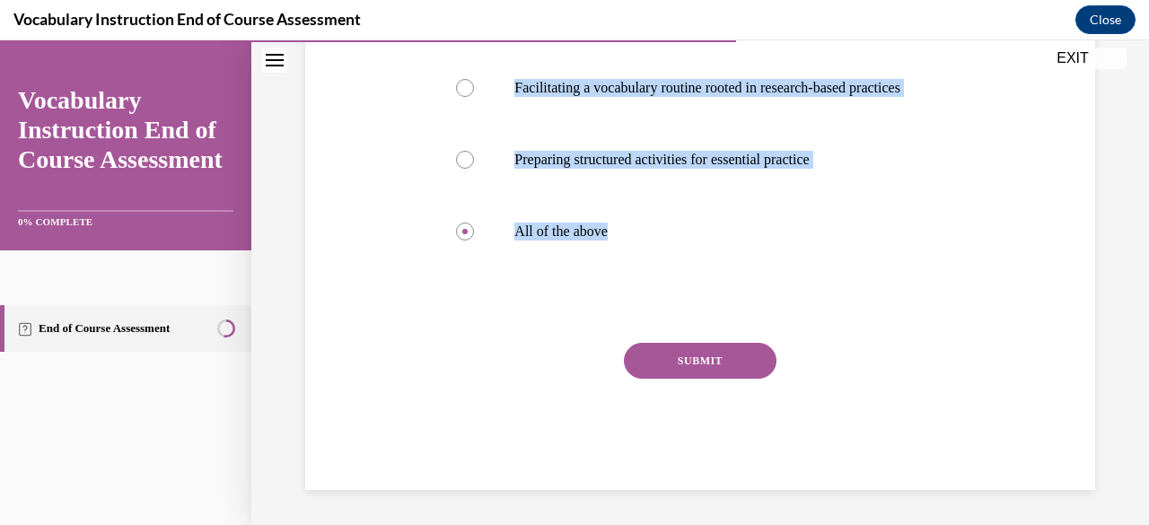
click at [690, 379] on button "SUBMIT" at bounding box center [700, 361] width 153 height 36
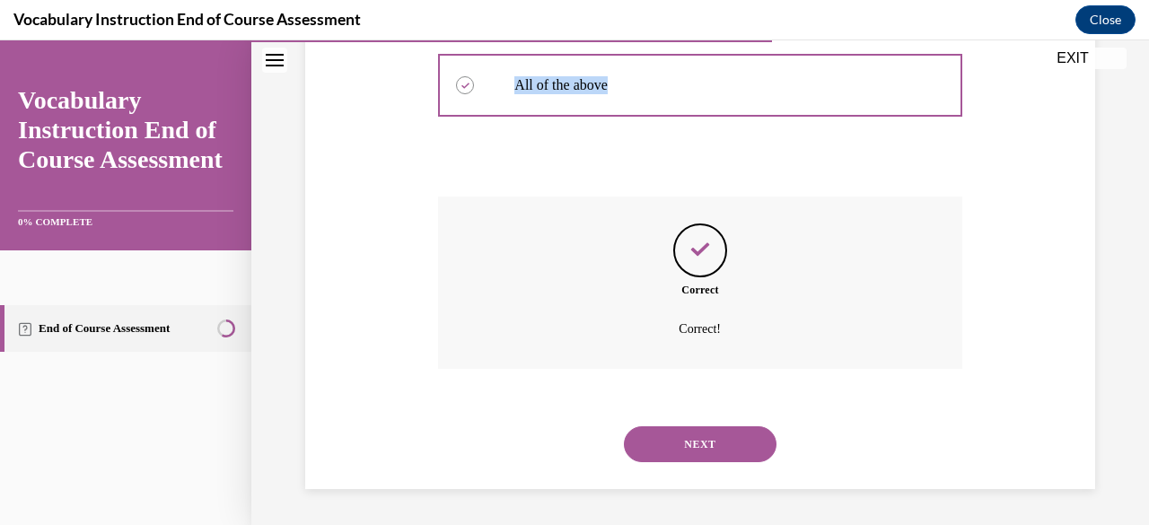
click at [703, 449] on button "NEXT" at bounding box center [700, 444] width 153 height 36
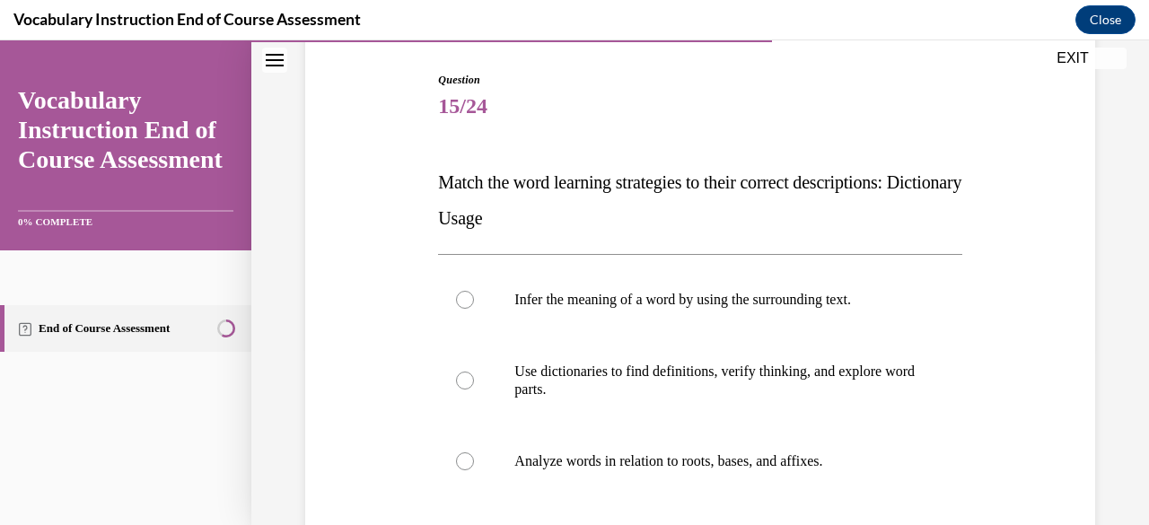
scroll to position [176, 0]
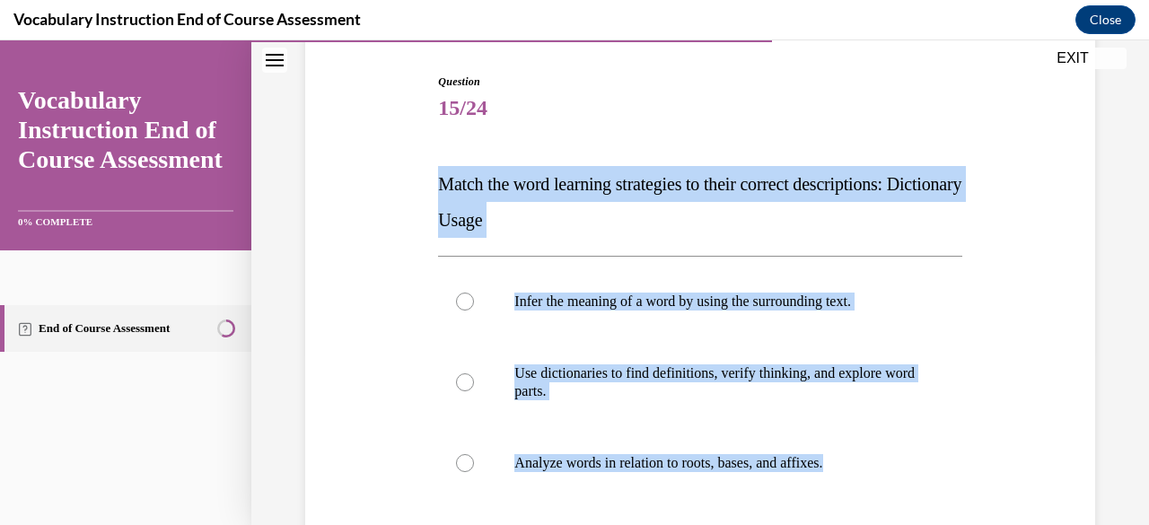
drag, startPoint x: 872, startPoint y: 477, endPoint x: 429, endPoint y: 170, distance: 539.7
click at [429, 170] on div "Question 15/24 Match the word learning strategies to their correct descriptions…" at bounding box center [700, 371] width 799 height 702
click at [854, 368] on p "Use dictionaries to find definitions, verify thinking, and explore word parts." at bounding box center [715, 382] width 402 height 36
click at [474, 373] on input "Use dictionaries to find definitions, verify thinking, and explore word parts." at bounding box center [465, 382] width 18 height 18
radio input "true"
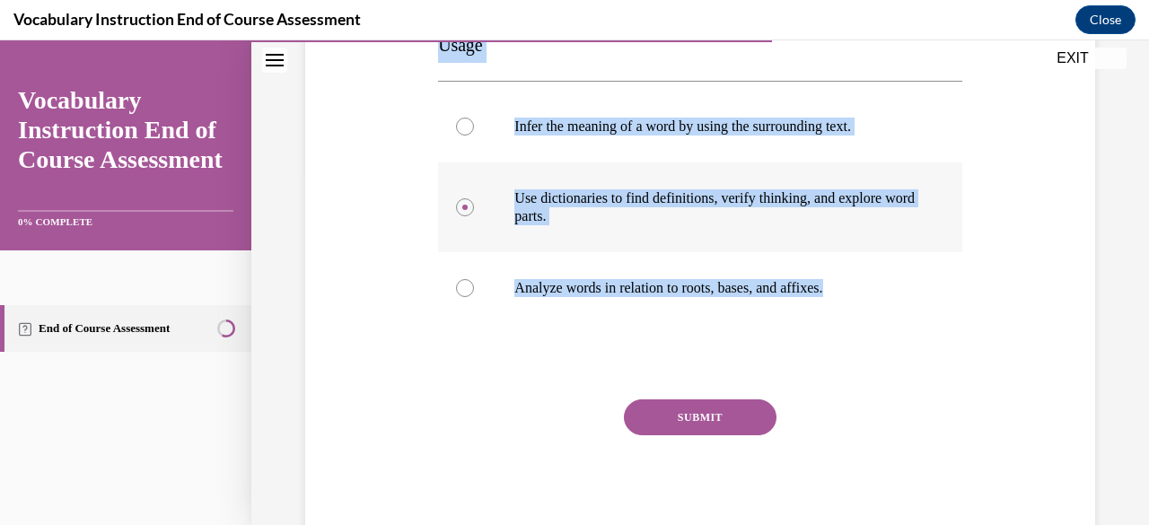
scroll to position [354, 0]
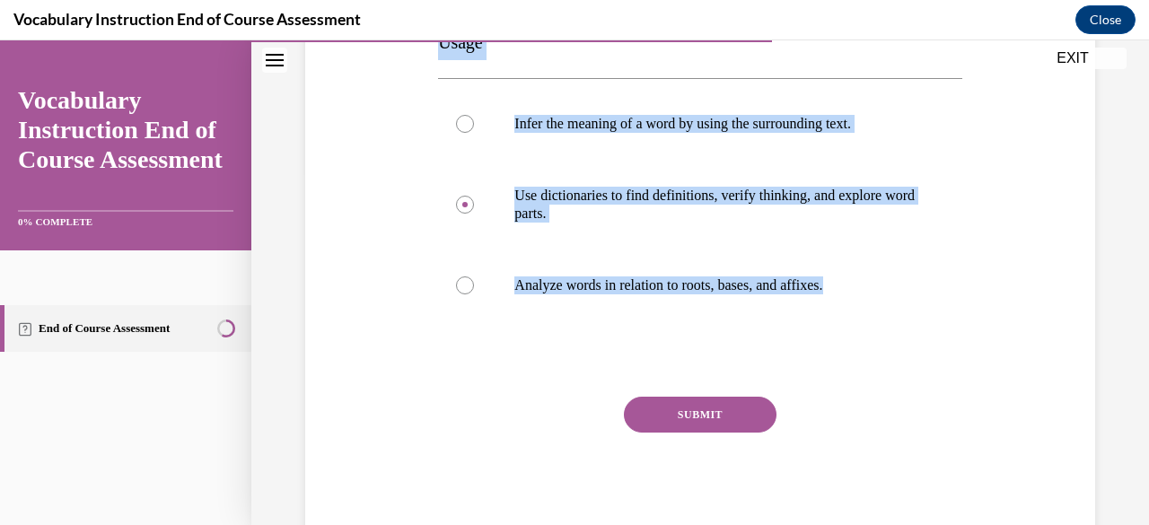
click at [722, 415] on button "SUBMIT" at bounding box center [700, 415] width 153 height 36
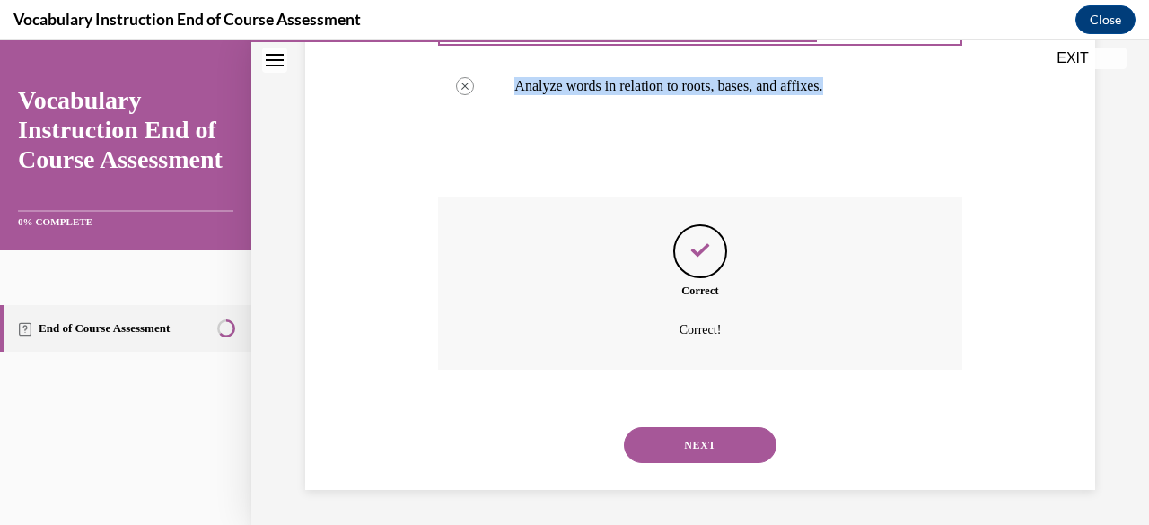
click at [725, 447] on button "NEXT" at bounding box center [700, 445] width 153 height 36
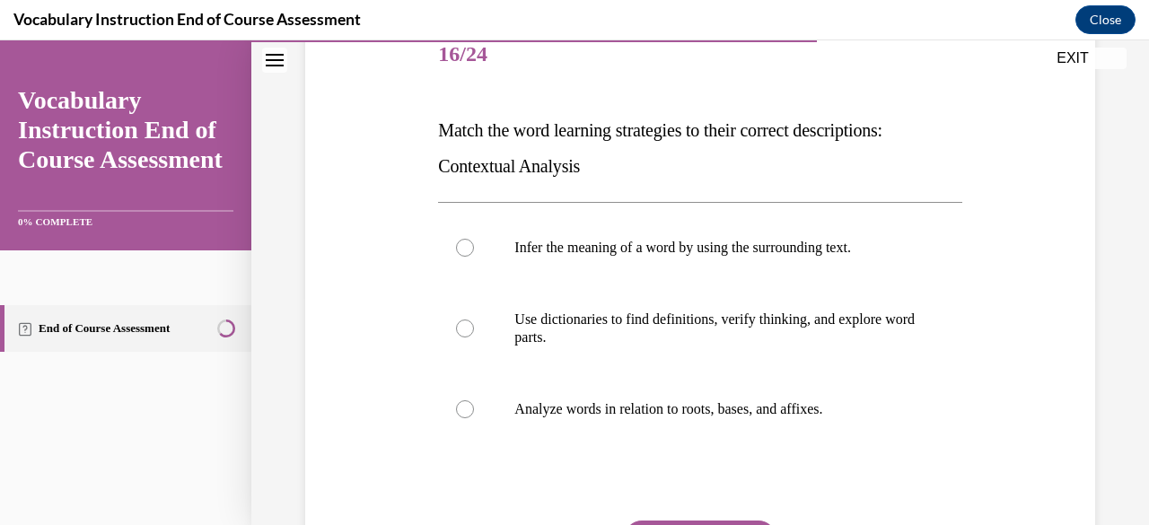
scroll to position [232, 0]
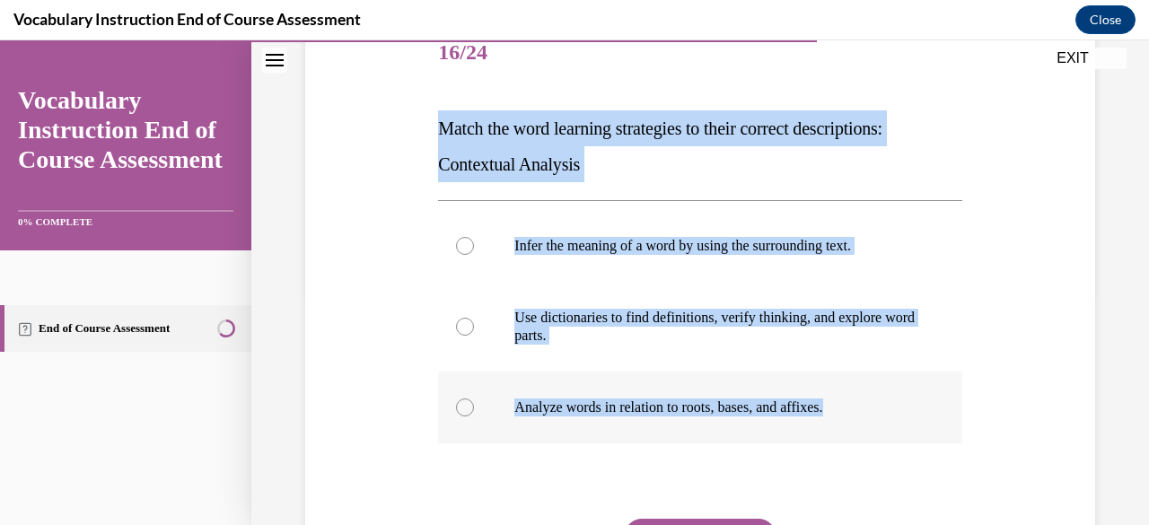
drag, startPoint x: 433, startPoint y: 113, endPoint x: 871, endPoint y: 401, distance: 524.2
click at [871, 401] on div "Question 16/24 Match the word learning strategies to their correct descriptions…" at bounding box center [699, 328] width 532 height 675
click at [459, 248] on div at bounding box center [465, 246] width 18 height 18
click at [459, 248] on input "Infer the meaning of a word by using the surrounding text." at bounding box center [465, 246] width 18 height 18
radio input "true"
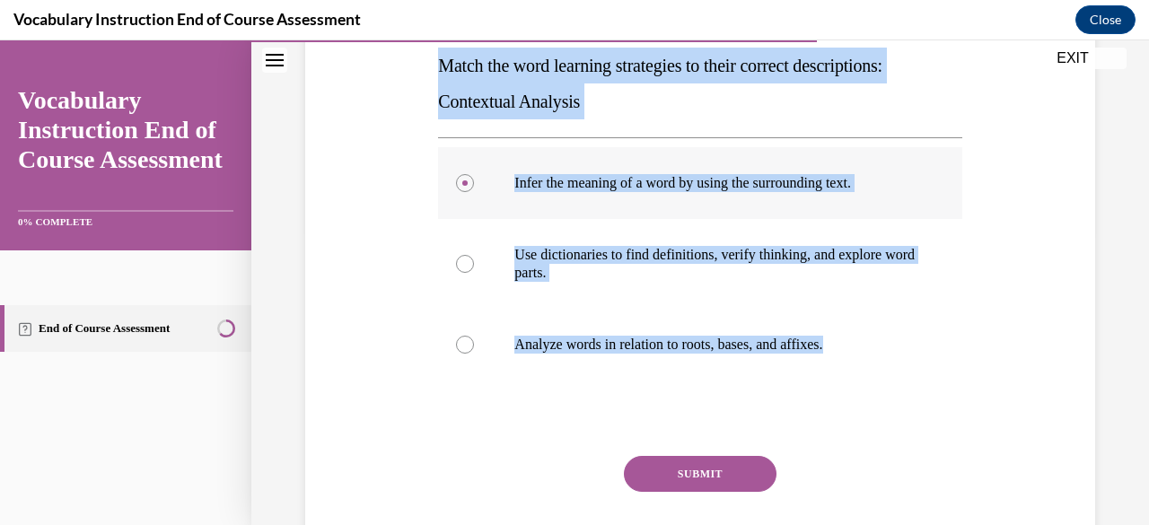
scroll to position [354, 0]
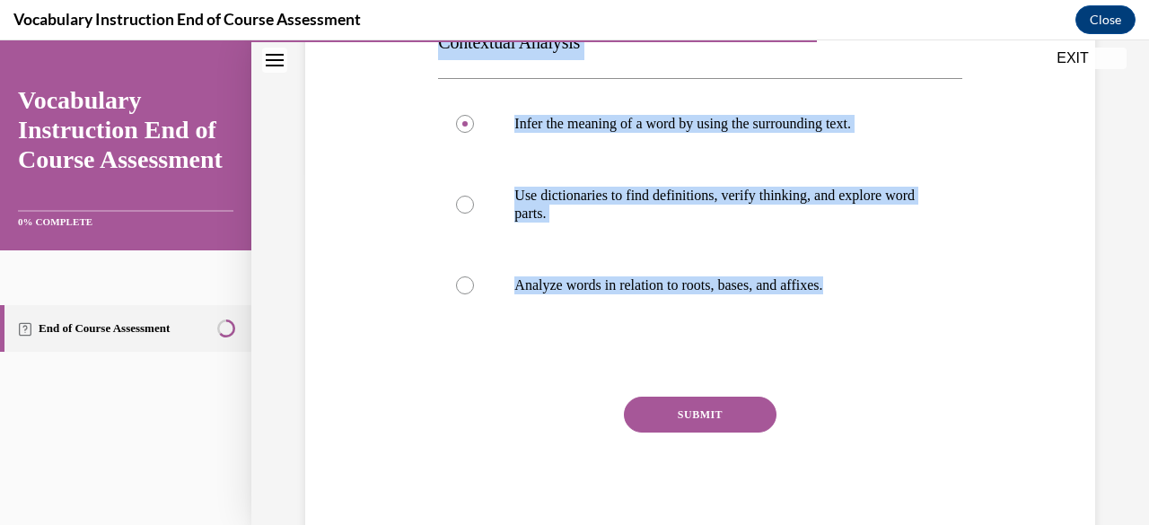
click at [705, 424] on button "SUBMIT" at bounding box center [700, 415] width 153 height 36
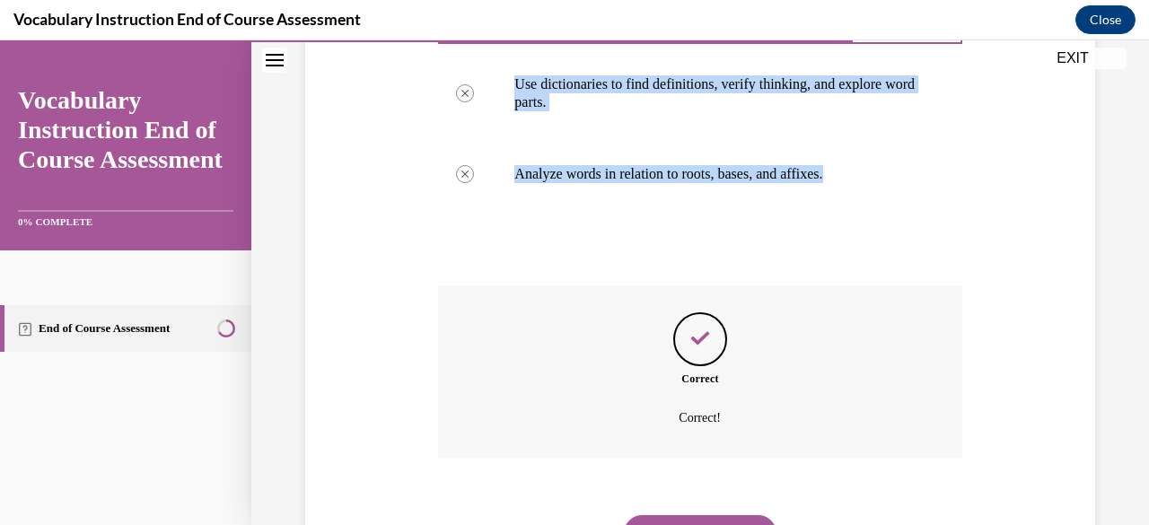
scroll to position [553, 0]
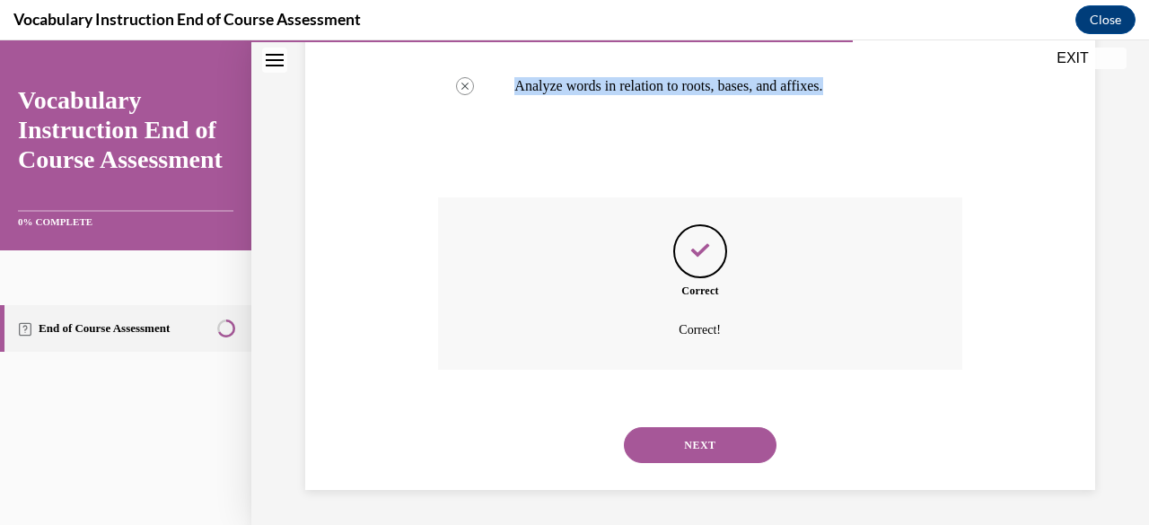
click at [736, 442] on button "NEXT" at bounding box center [700, 445] width 153 height 36
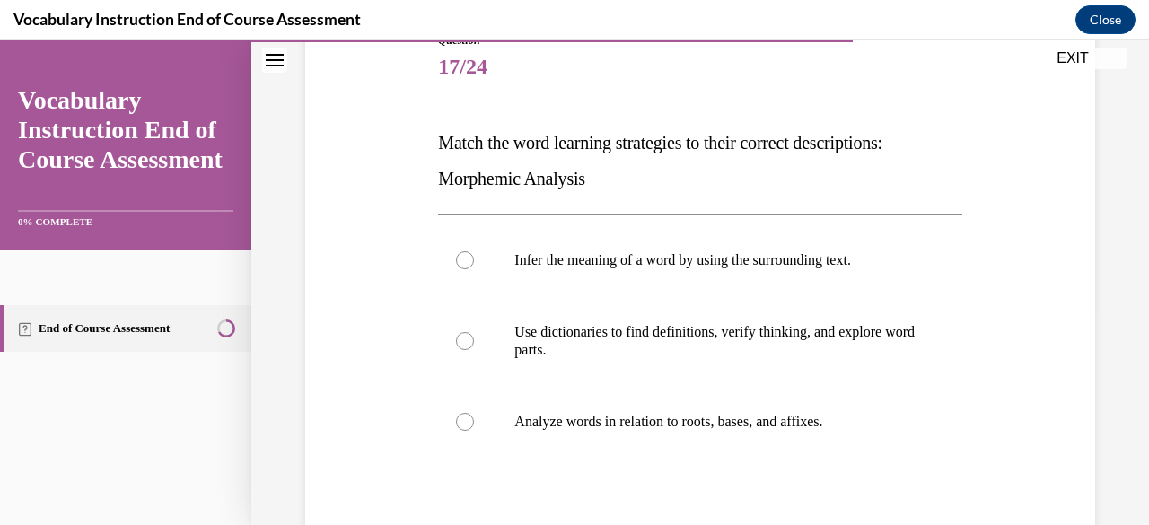
scroll to position [219, 0]
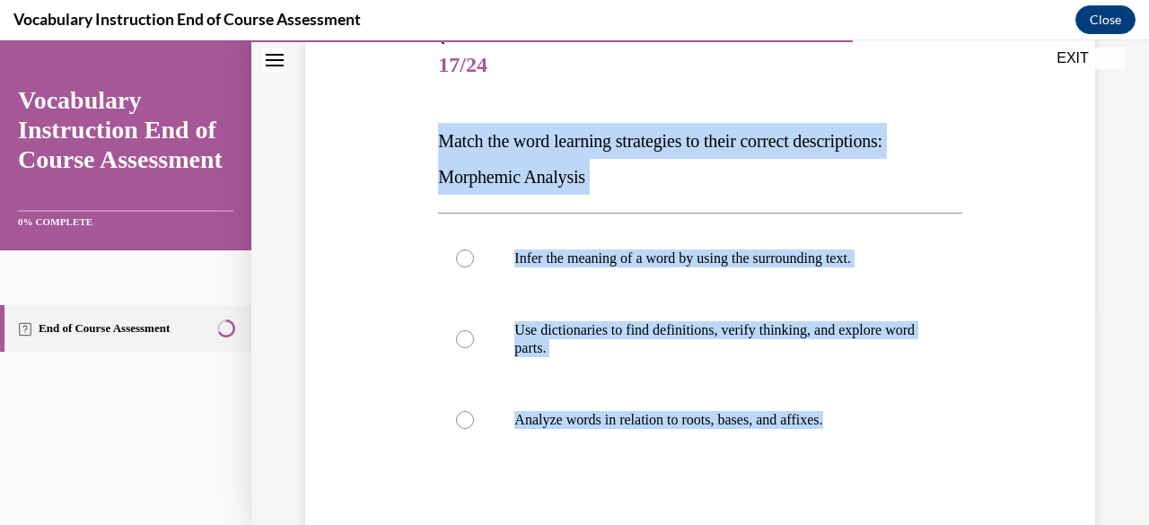
drag, startPoint x: 885, startPoint y: 416, endPoint x: 386, endPoint y: 144, distance: 568.3
click at [386, 144] on div "Question 17/24 Match the word learning strategies to their correct descriptions…" at bounding box center [700, 328] width 799 height 702
click at [474, 432] on label "Analyze words in relation to roots, bases, and affixes." at bounding box center [699, 420] width 523 height 72
click at [474, 429] on input "Analyze words in relation to roots, bases, and affixes." at bounding box center [465, 420] width 18 height 18
radio input "true"
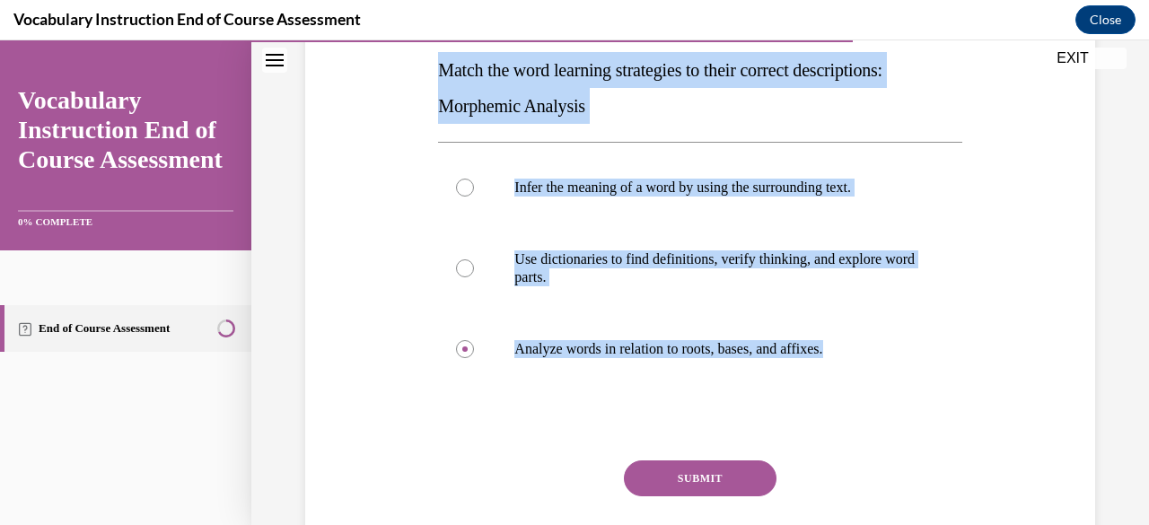
scroll to position [354, 0]
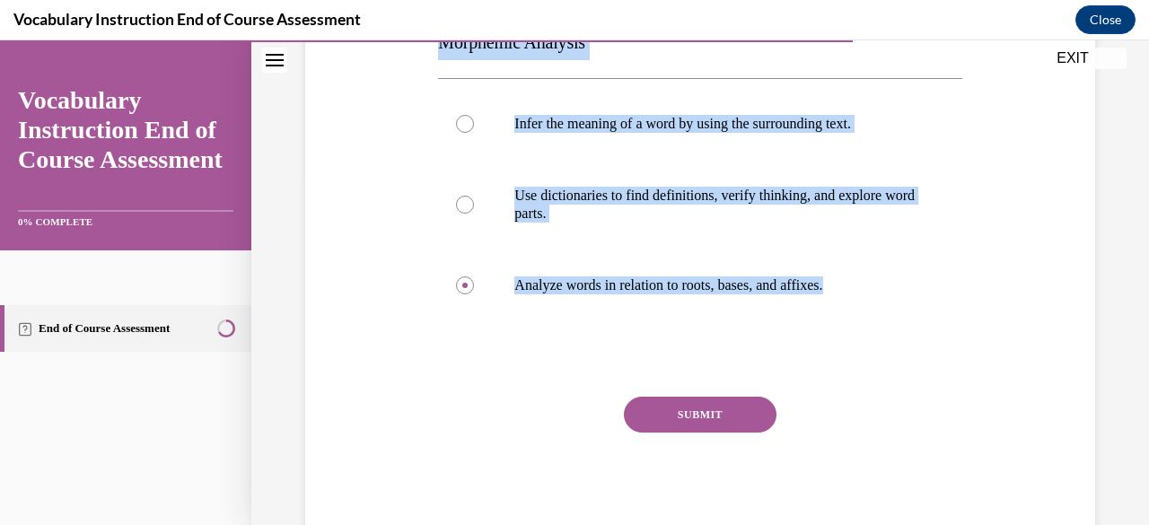
click at [704, 423] on button "SUBMIT" at bounding box center [700, 415] width 153 height 36
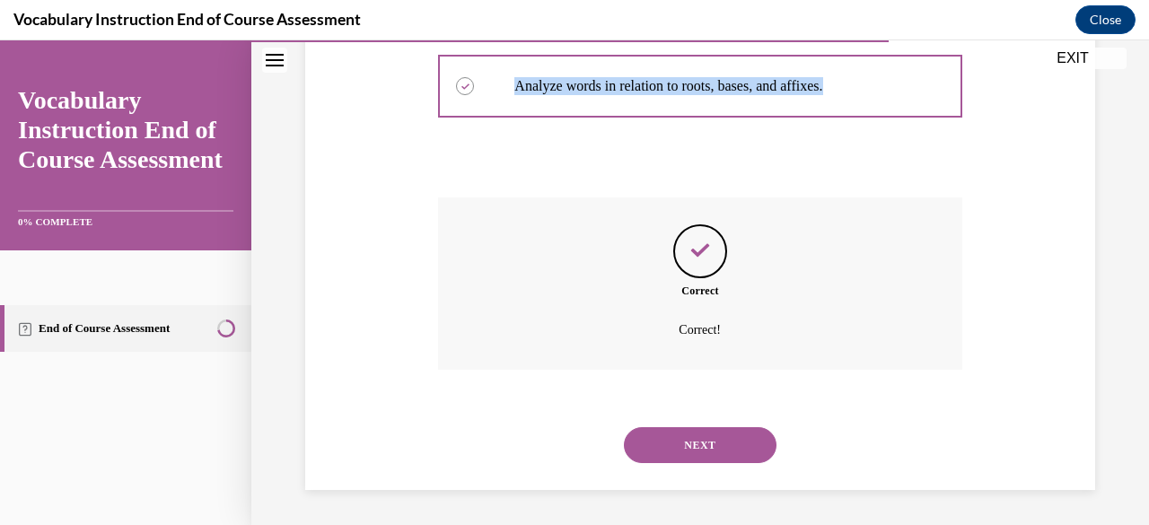
click at [708, 450] on button "NEXT" at bounding box center [700, 445] width 153 height 36
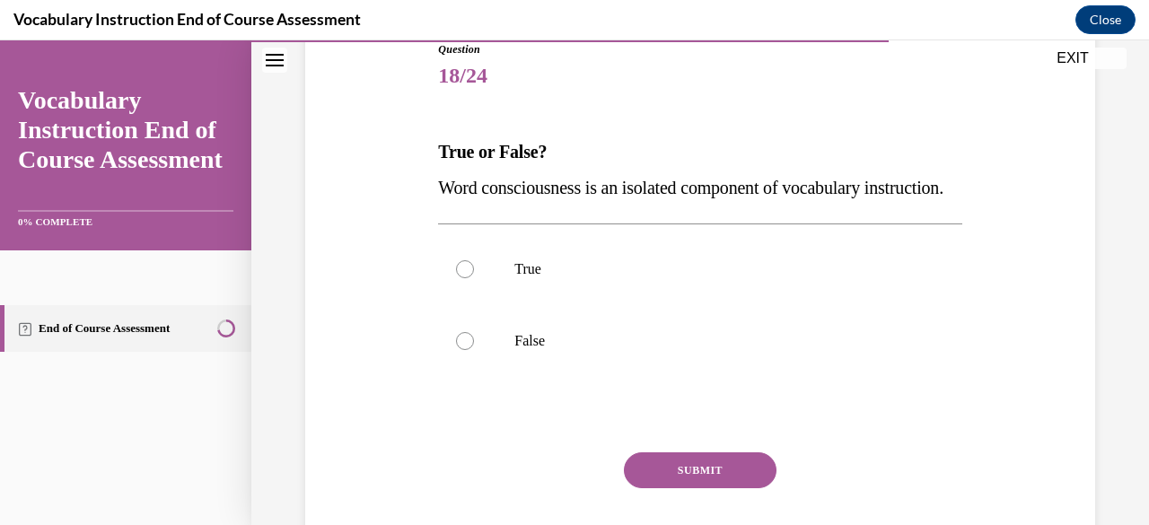
scroll to position [206, 0]
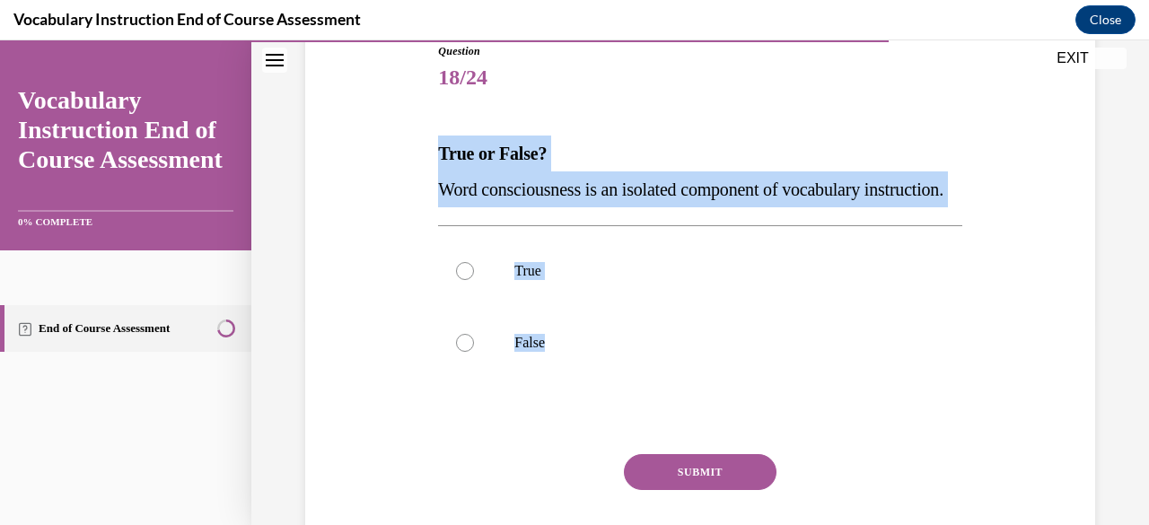
drag, startPoint x: 596, startPoint y: 432, endPoint x: 427, endPoint y: 148, distance: 330.0
click at [427, 148] on div "Question 18/24 True or False? Word consciousness is an isolated component of vo…" at bounding box center [700, 295] width 799 height 612
click at [484, 369] on label "False" at bounding box center [699, 343] width 523 height 72
click at [474, 352] on input "False" at bounding box center [465, 343] width 18 height 18
radio input "true"
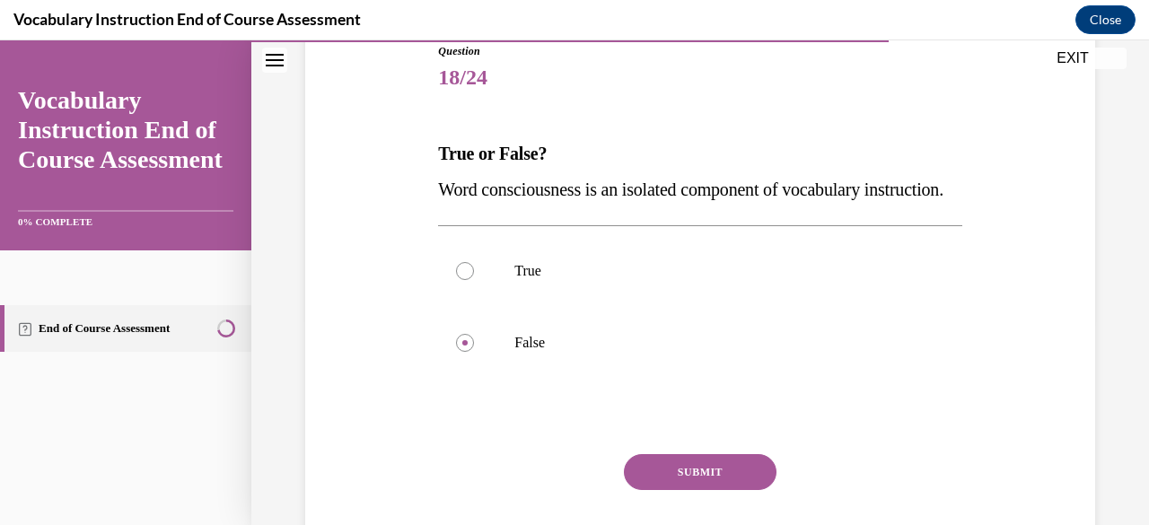
click at [694, 490] on button "SUBMIT" at bounding box center [700, 472] width 153 height 36
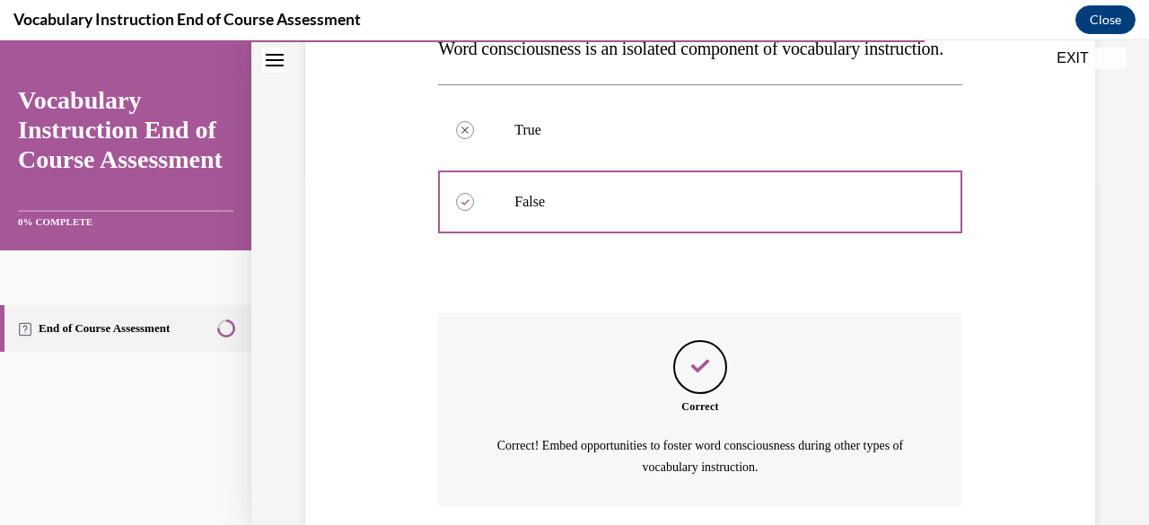
scroll to position [366, 0]
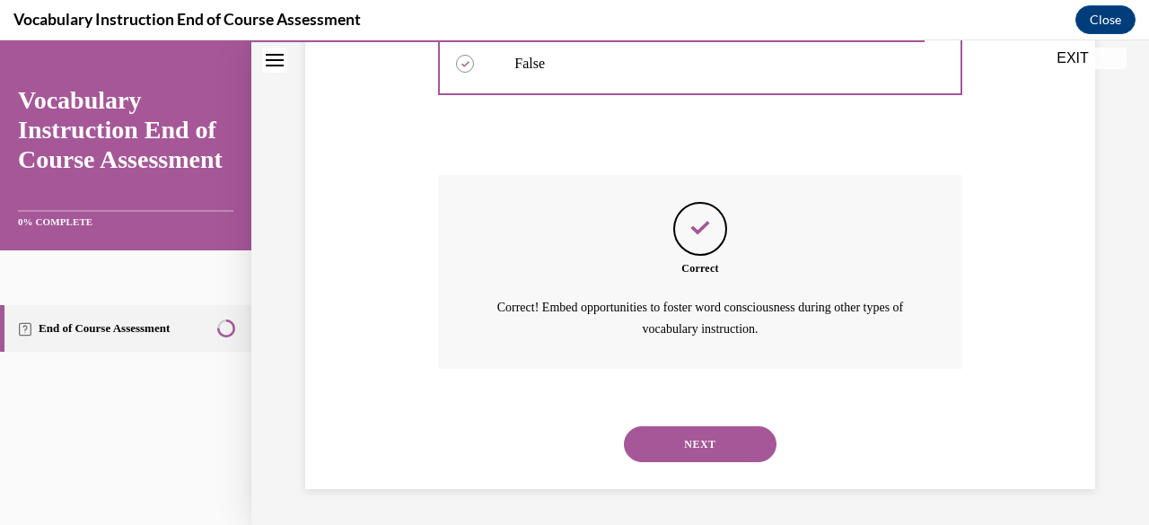
click at [717, 458] on button "NEXT" at bounding box center [700, 444] width 153 height 36
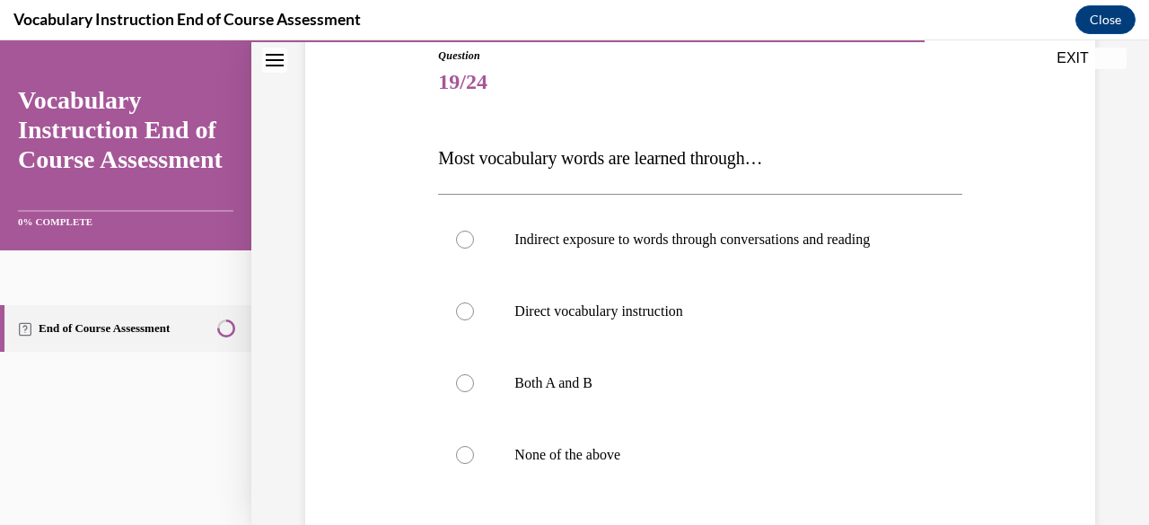
scroll to position [206, 0]
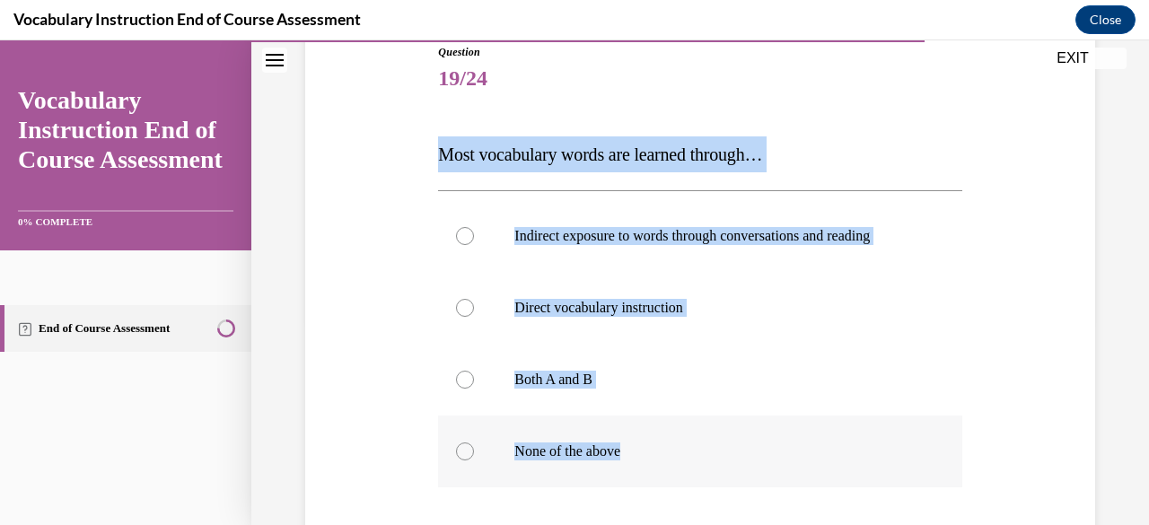
drag, startPoint x: 438, startPoint y: 155, endPoint x: 696, endPoint y: 433, distance: 379.7
click at [696, 433] on div "Question 19/24 Most vocabulary words are learned through… Indirect exposure to …" at bounding box center [699, 377] width 523 height 666
click at [463, 378] on div at bounding box center [465, 380] width 18 height 18
click at [463, 378] on input "Both A and B" at bounding box center [465, 380] width 18 height 18
radio input "true"
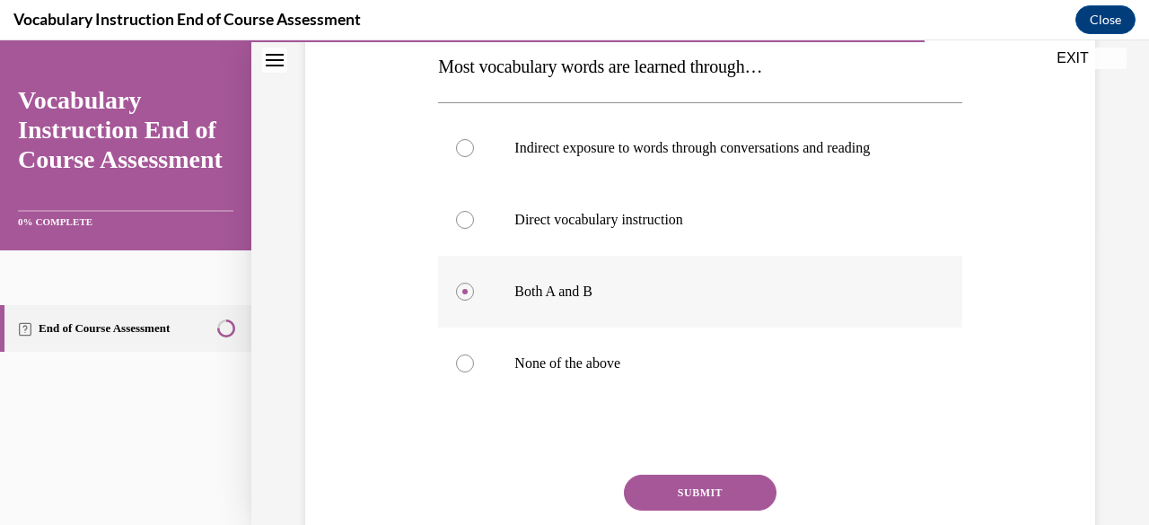
scroll to position [304, 0]
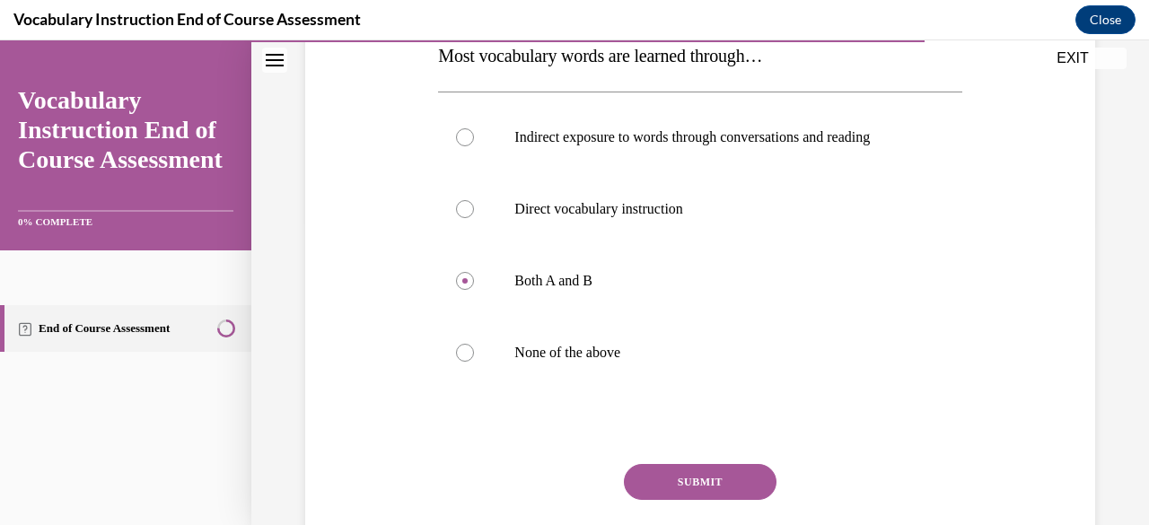
click at [705, 476] on button "SUBMIT" at bounding box center [700, 482] width 153 height 36
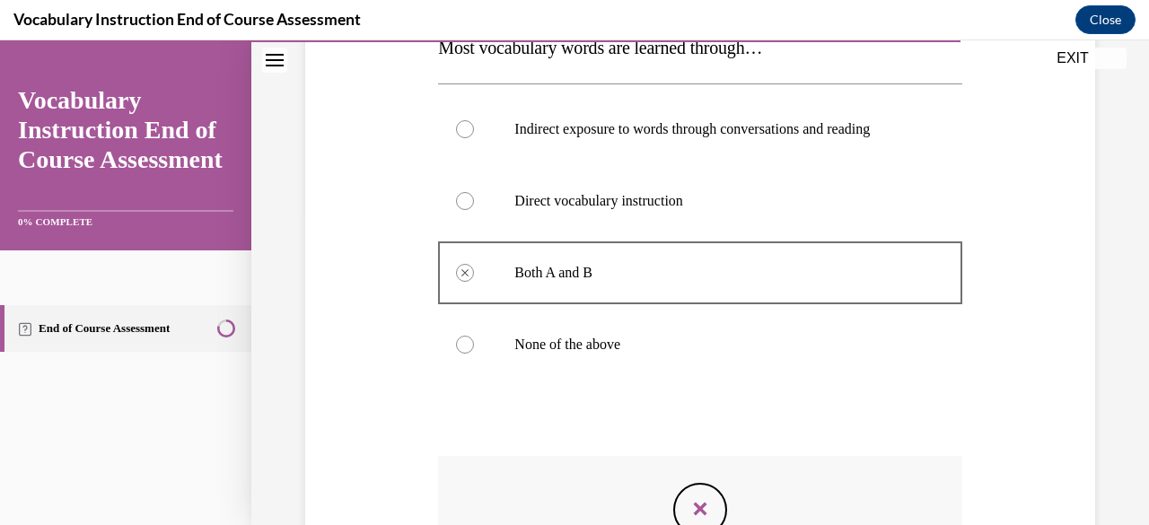
scroll to position [313, 0]
click at [874, 268] on p "Both A and B" at bounding box center [715, 272] width 402 height 18
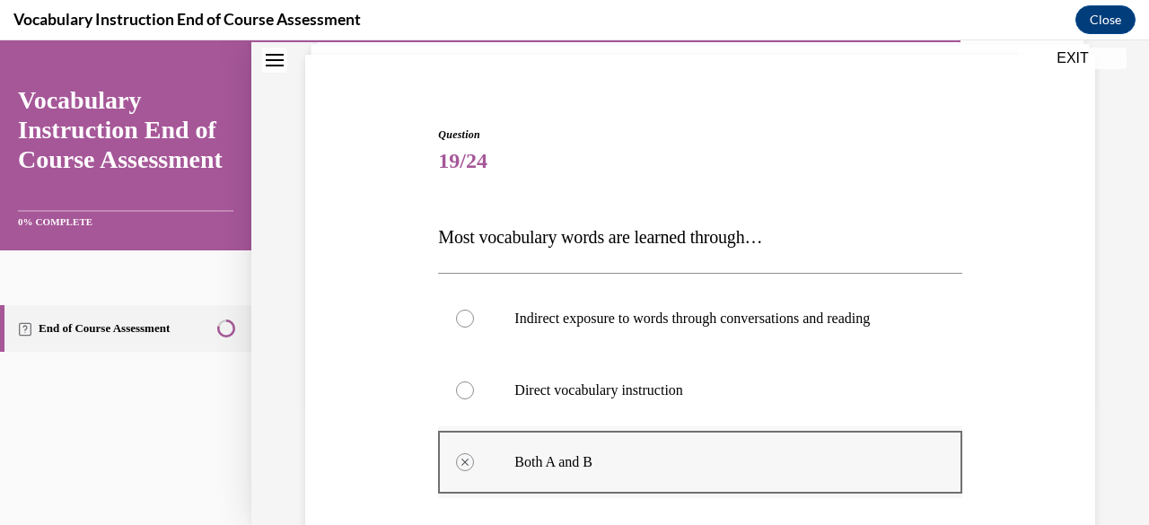
scroll to position [122, 0]
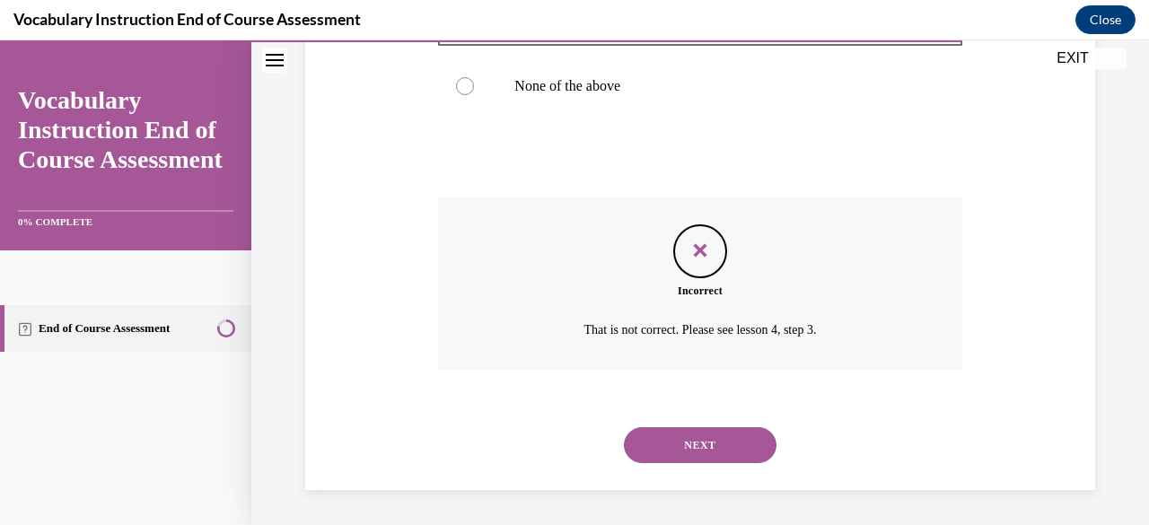
click at [700, 458] on button "NEXT" at bounding box center [700, 445] width 153 height 36
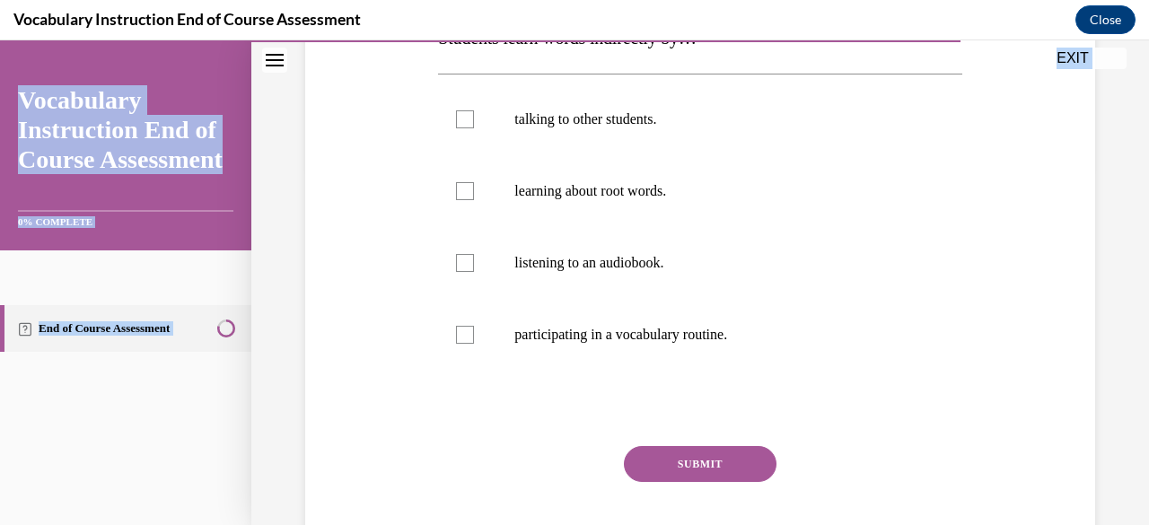
scroll to position [407, 0]
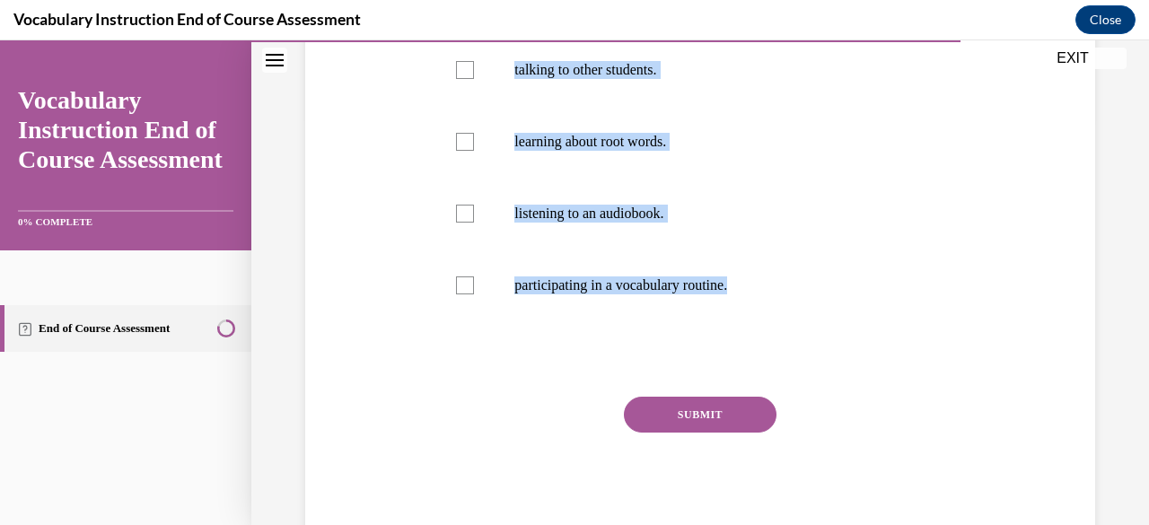
drag, startPoint x: 433, startPoint y: 142, endPoint x: 803, endPoint y: 333, distance: 417.0
click at [803, 333] on div "Question 20/24 Select all that are correct. Students learn words indirectly by……" at bounding box center [699, 179] width 532 height 729
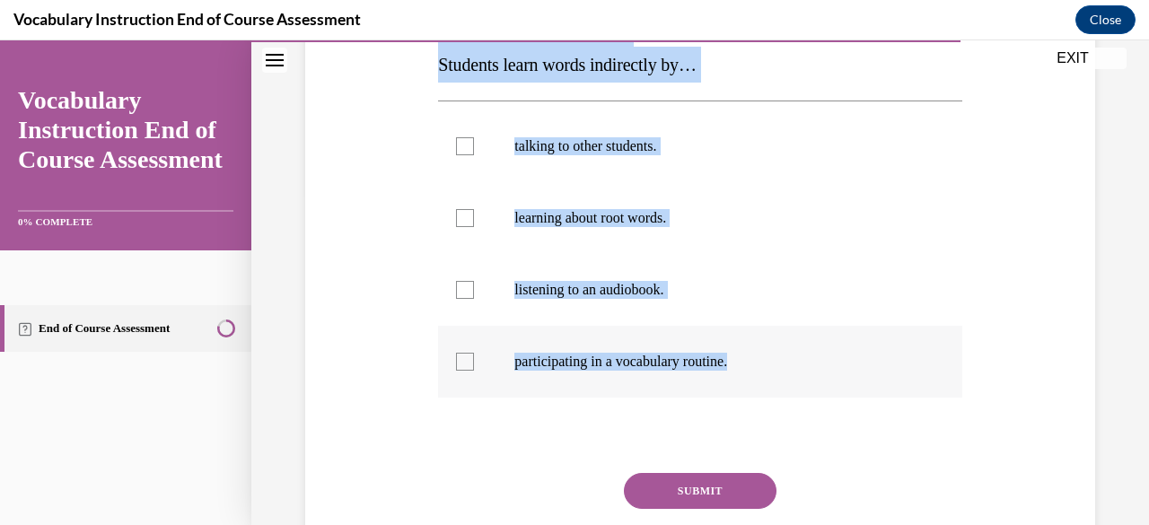
scroll to position [297, 0]
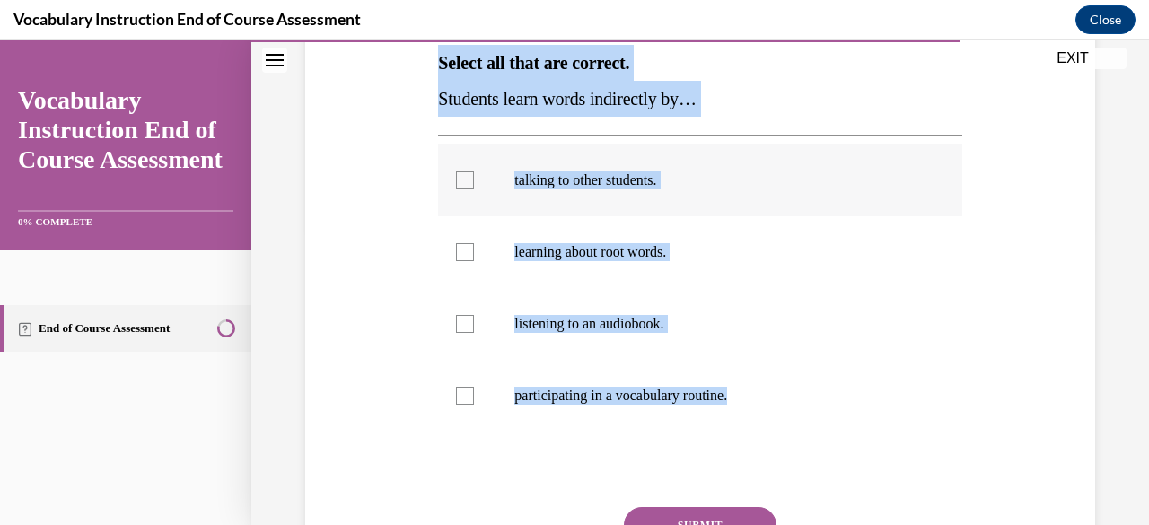
click at [466, 174] on div at bounding box center [465, 180] width 18 height 18
click at [466, 174] on input "talking to other students." at bounding box center [465, 180] width 18 height 18
checkbox input "true"
click at [456, 325] on div at bounding box center [465, 324] width 18 height 18
click at [456, 325] on input "listening to an audiobook." at bounding box center [465, 324] width 18 height 18
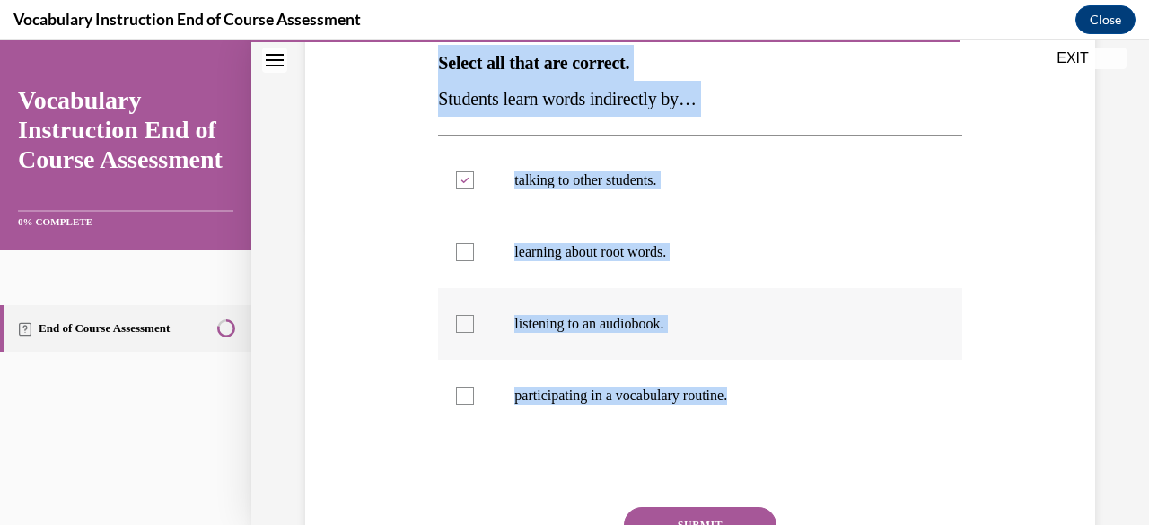
checkbox input "true"
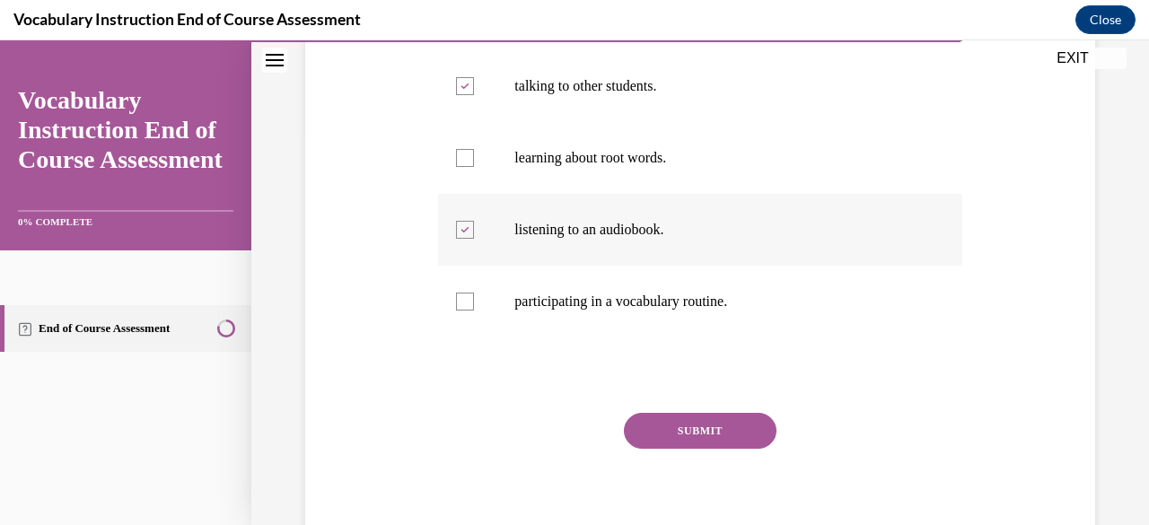
scroll to position [407, 0]
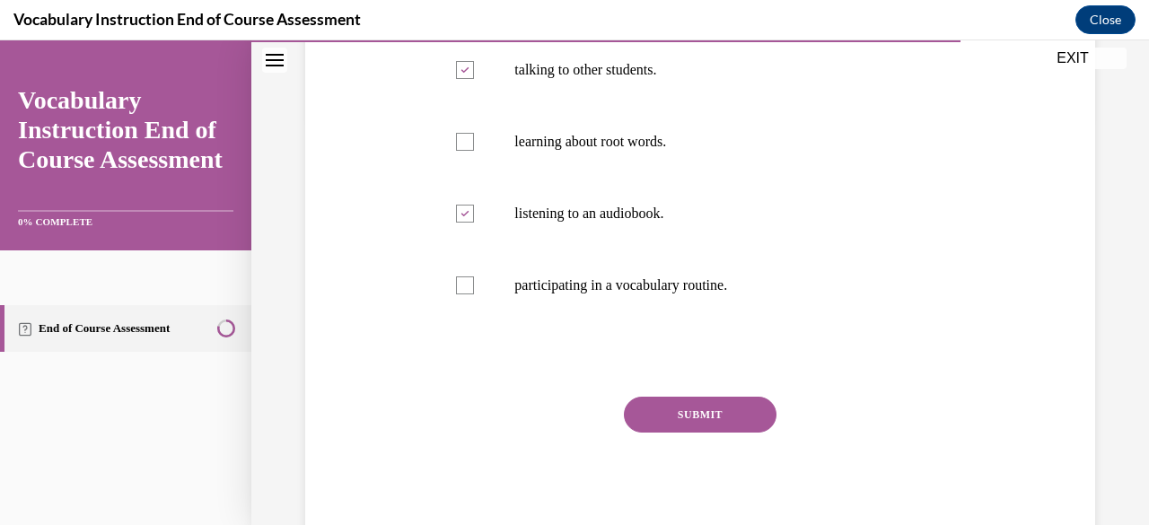
click at [706, 408] on button "SUBMIT" at bounding box center [700, 415] width 153 height 36
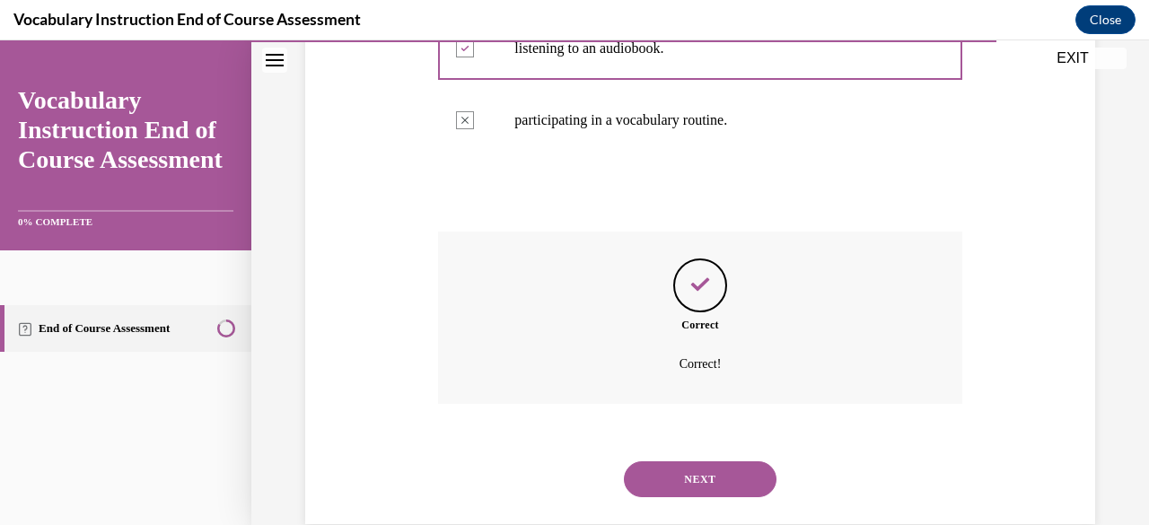
click at [723, 486] on button "NEXT" at bounding box center [700, 479] width 153 height 36
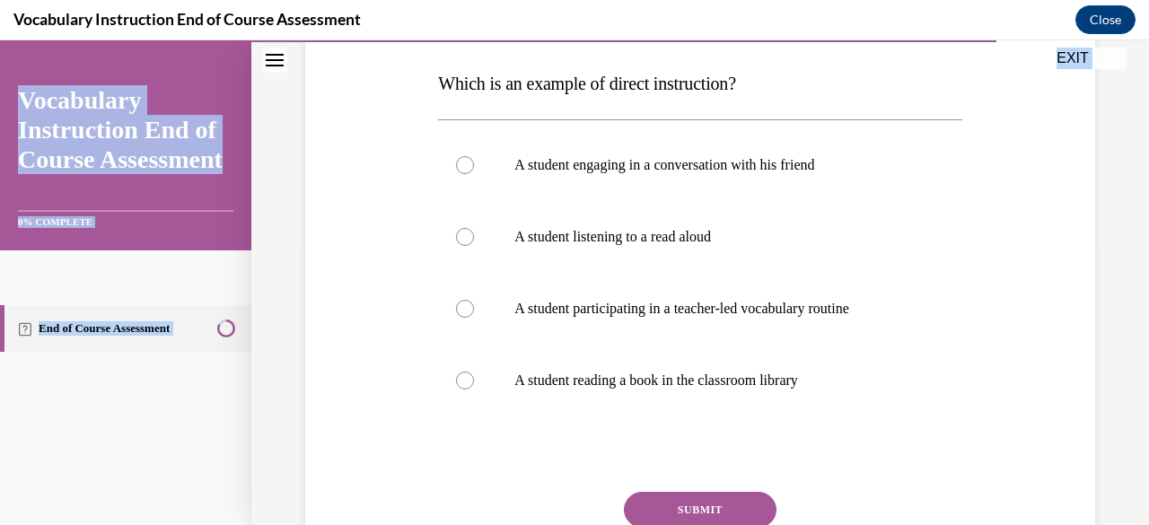
scroll to position [372, 0]
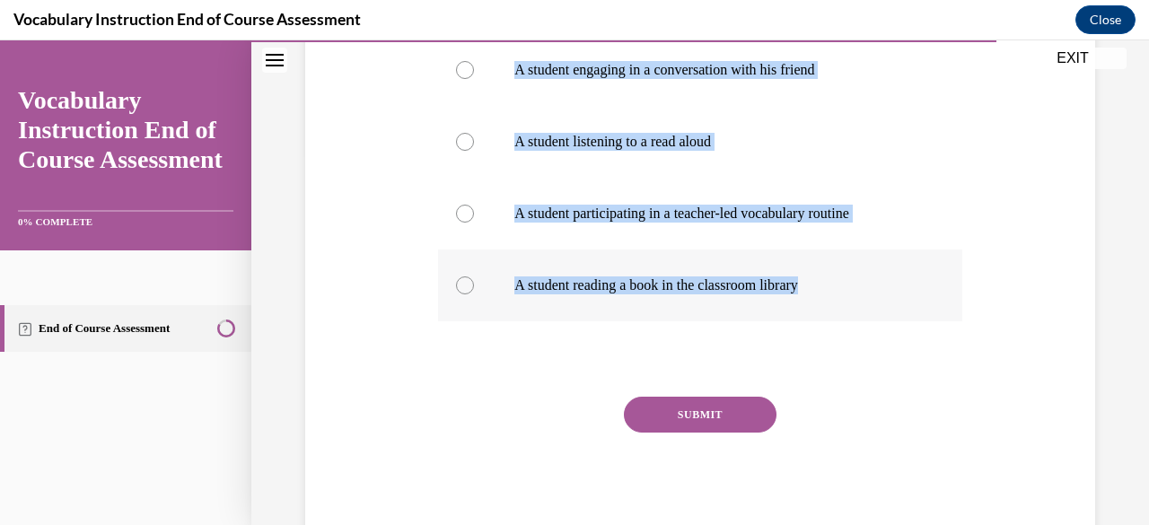
drag, startPoint x: 439, startPoint y: 155, endPoint x: 828, endPoint y: 276, distance: 407.6
click at [828, 276] on div "Question 21/24 Which is an example of direct instruction? A student engaging in…" at bounding box center [699, 211] width 523 height 666
click at [456, 213] on div at bounding box center [465, 214] width 18 height 18
click at [456, 213] on input "A student participating in a teacher-led vocabulary routine" at bounding box center [465, 214] width 18 height 18
radio input "true"
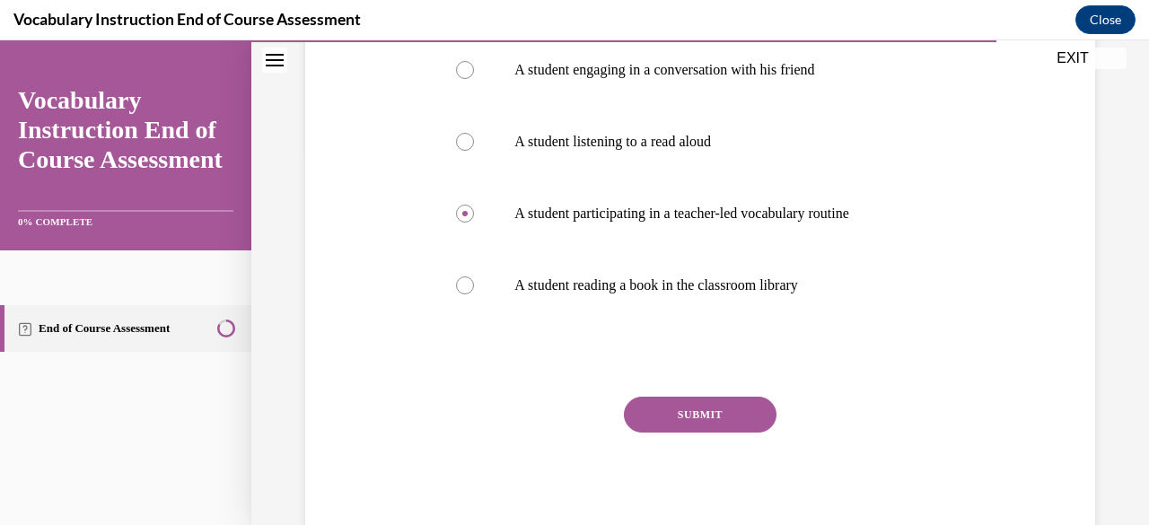
click at [715, 413] on button "SUBMIT" at bounding box center [700, 415] width 153 height 36
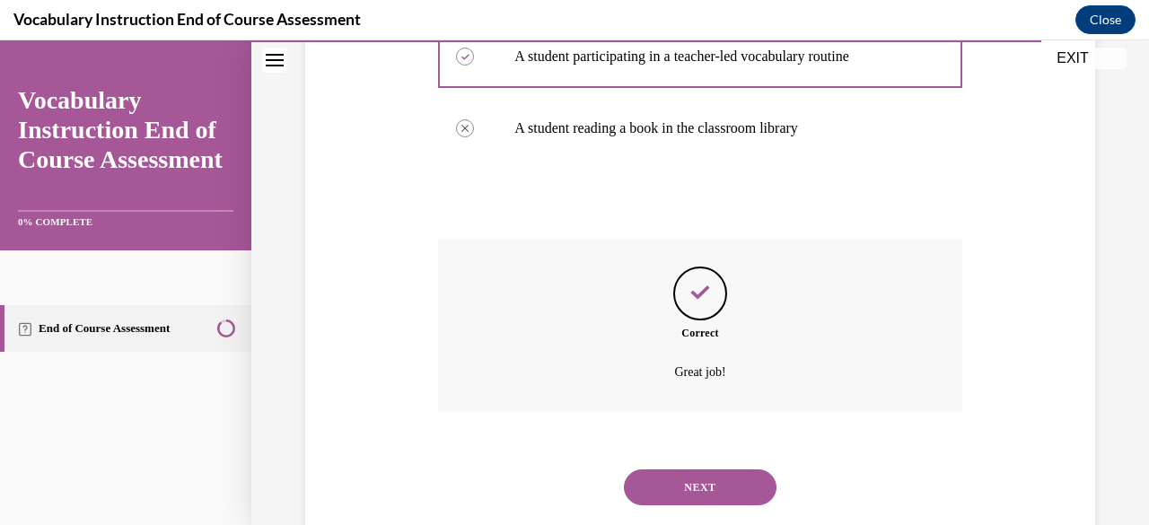
click at [705, 500] on button "NEXT" at bounding box center [700, 487] width 153 height 36
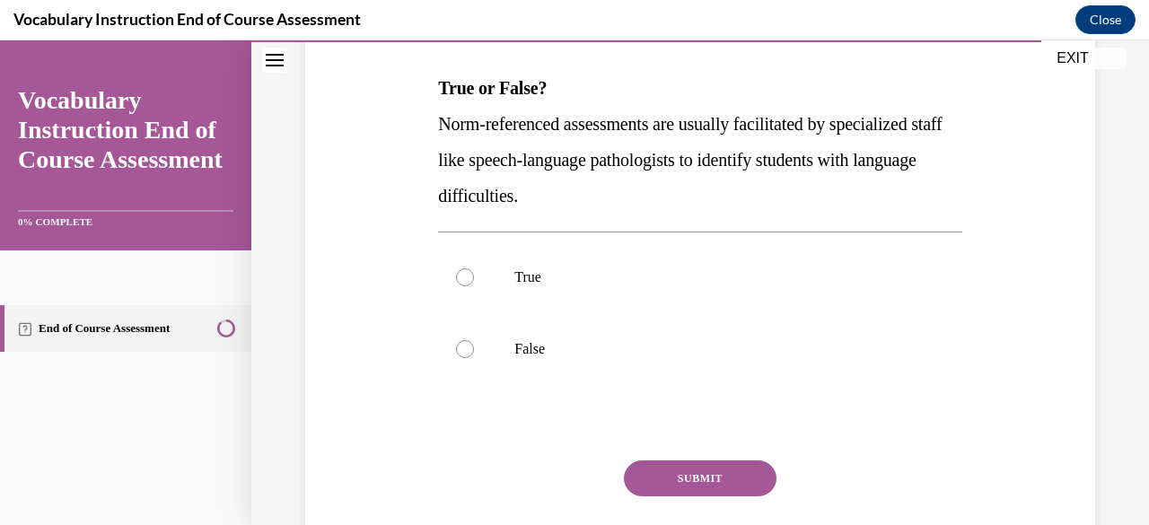
scroll to position [271, 0]
click at [472, 272] on label "True" at bounding box center [699, 278] width 523 height 72
click at [472, 272] on input "True" at bounding box center [465, 278] width 18 height 18
radio input "true"
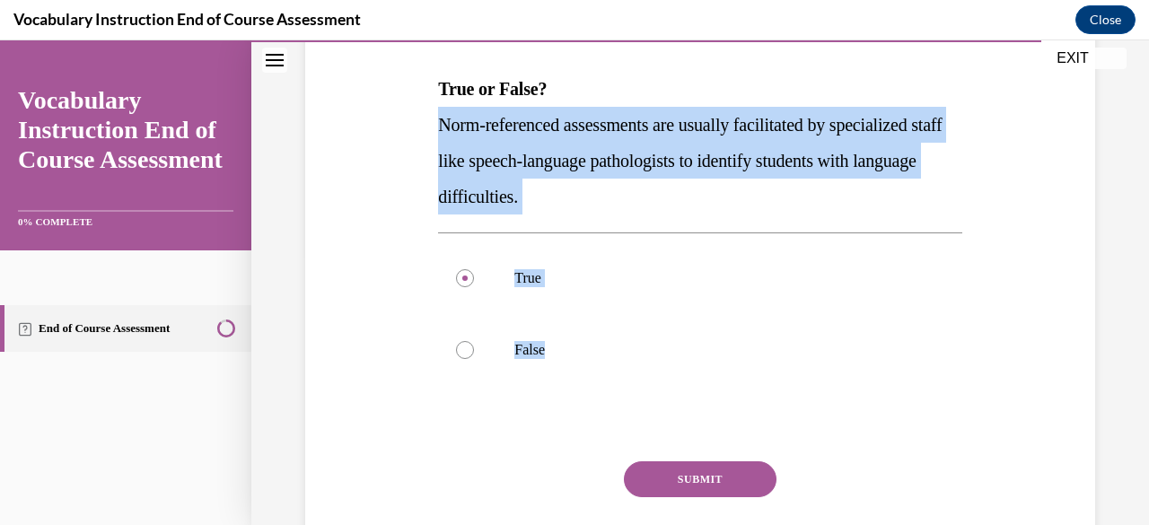
drag, startPoint x: 564, startPoint y: 370, endPoint x: 424, endPoint y: 128, distance: 279.1
click at [424, 128] on div "Question 22/24 True or False? Norm-referenced assessments are usually facilitat…" at bounding box center [700, 267] width 799 height 684
drag, startPoint x: 424, startPoint y: 88, endPoint x: 605, endPoint y: 354, distance: 321.6
click at [605, 354] on div "Question 22/24 True or False? Norm-referenced assessments are usually facilitat…" at bounding box center [700, 267] width 799 height 684
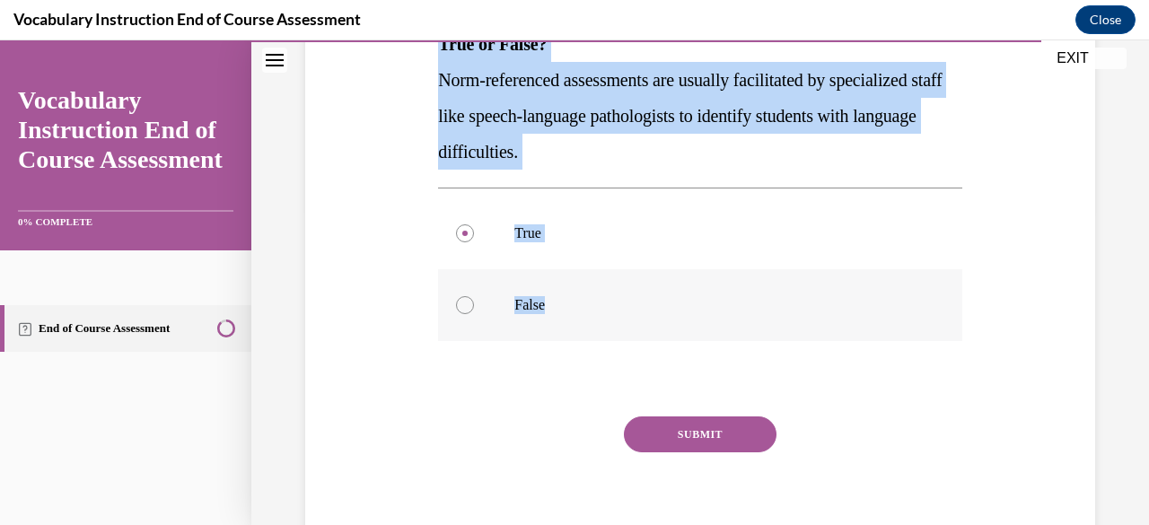
scroll to position [336, 0]
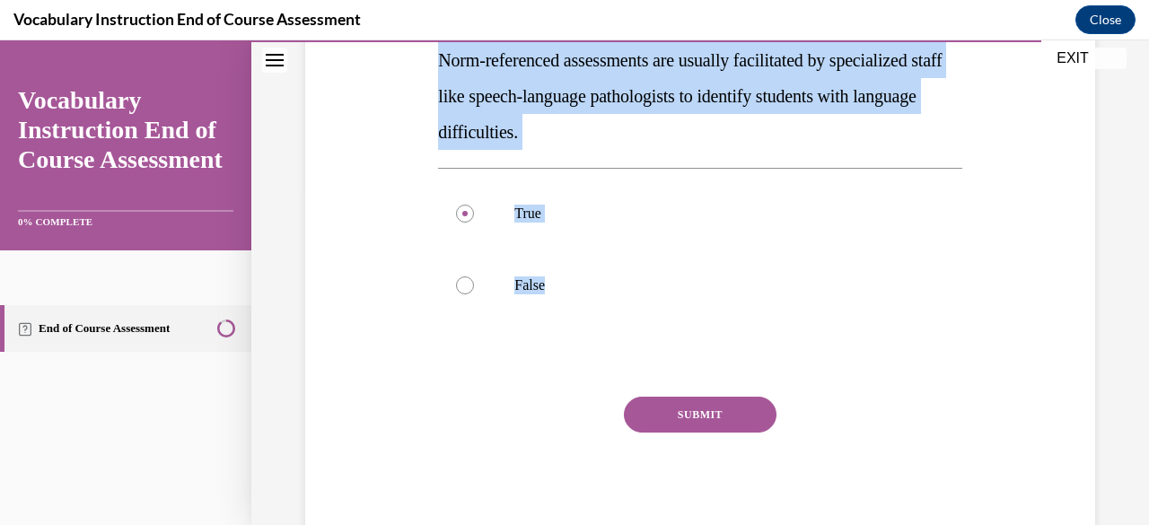
click at [697, 420] on button "SUBMIT" at bounding box center [700, 415] width 153 height 36
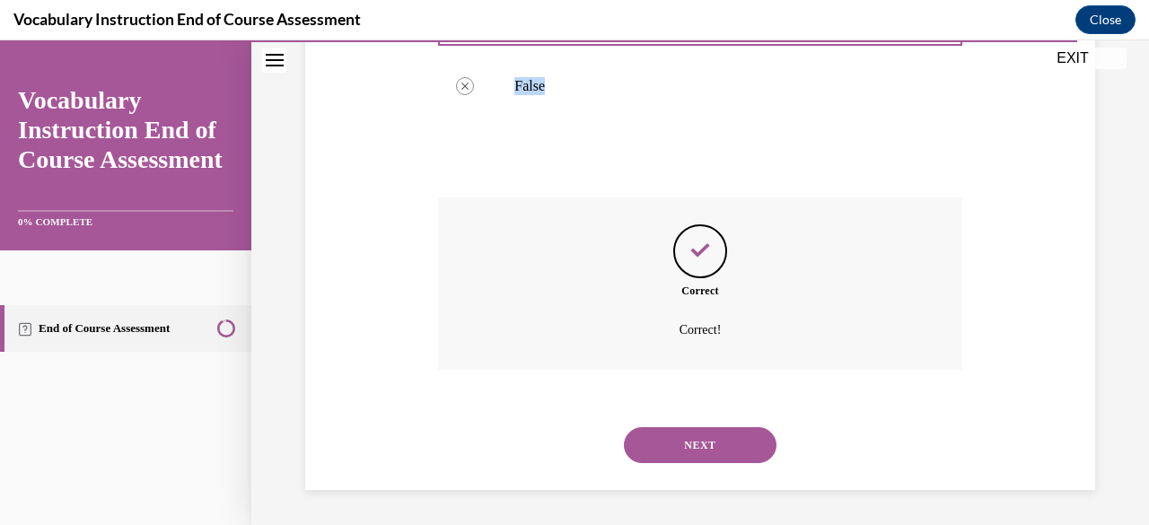
click at [722, 446] on button "NEXT" at bounding box center [700, 445] width 153 height 36
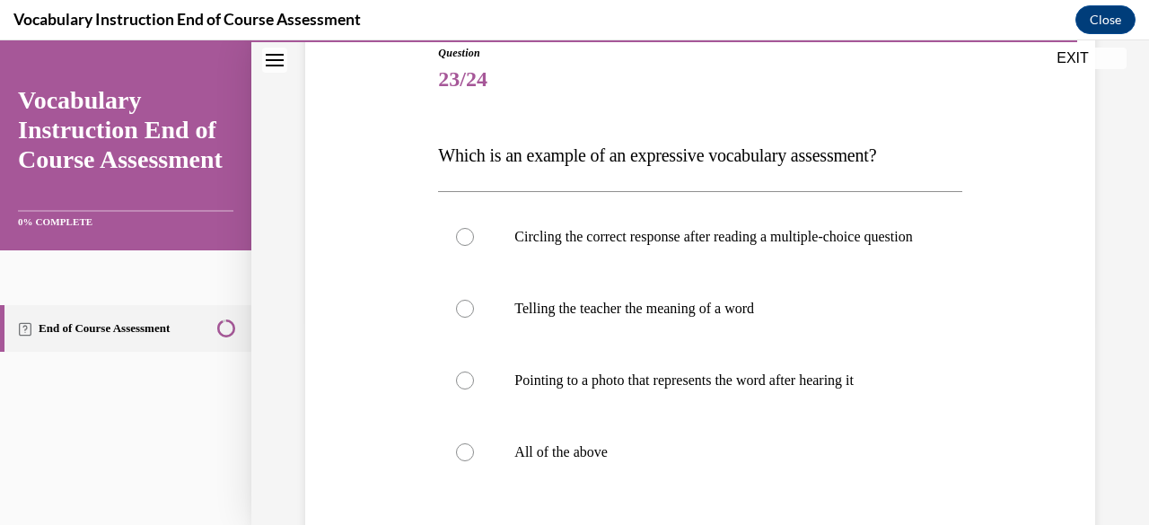
scroll to position [219, 0]
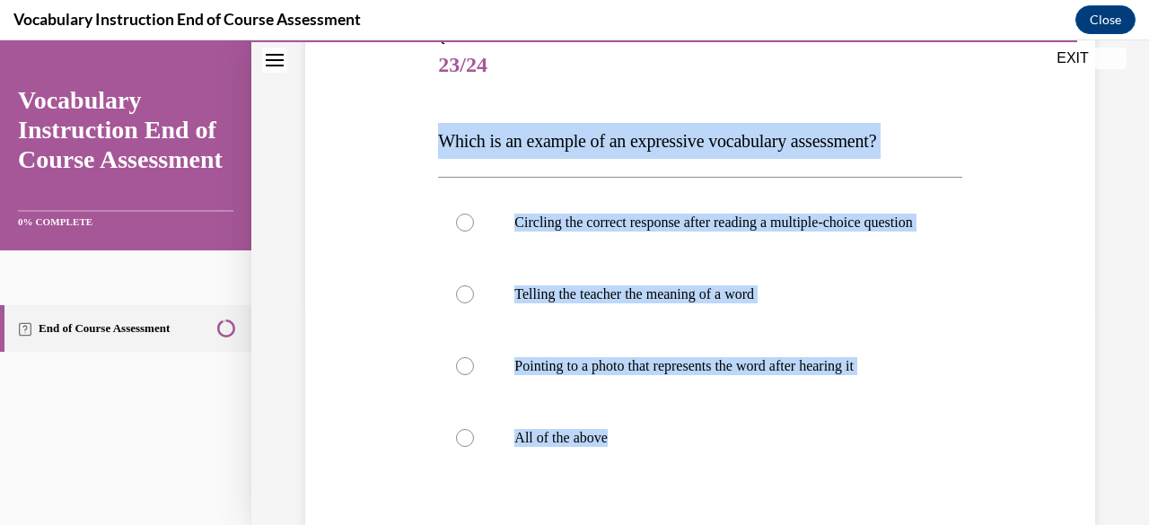
drag, startPoint x: 634, startPoint y: 450, endPoint x: 434, endPoint y: 136, distance: 372.0
click at [434, 136] on div "Question 23/24 Which is an example of an expressive vocabulary assessment? Circ…" at bounding box center [699, 350] width 532 height 693
click at [465, 302] on label "Telling the teacher the meaning of a word" at bounding box center [699, 294] width 523 height 72
click at [465, 302] on input "Telling the teacher the meaning of a word" at bounding box center [465, 294] width 18 height 18
radio input "true"
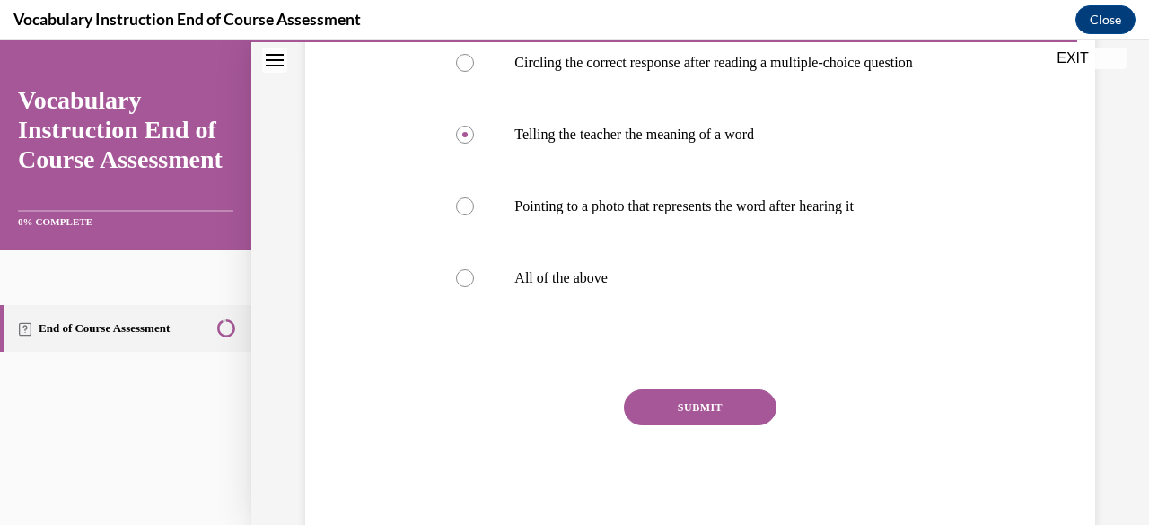
scroll to position [389, 0]
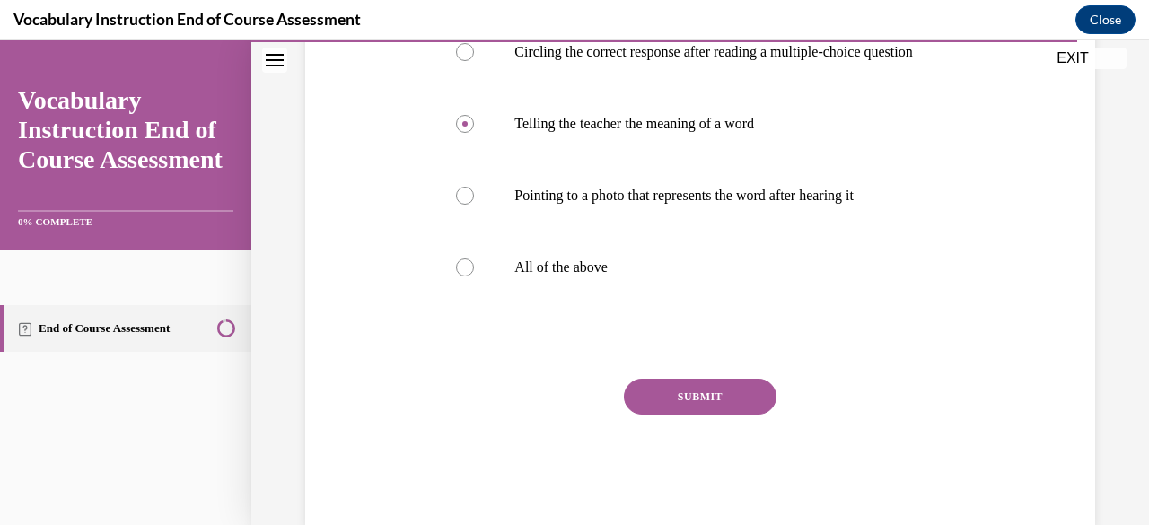
click at [704, 415] on button "SUBMIT" at bounding box center [700, 397] width 153 height 36
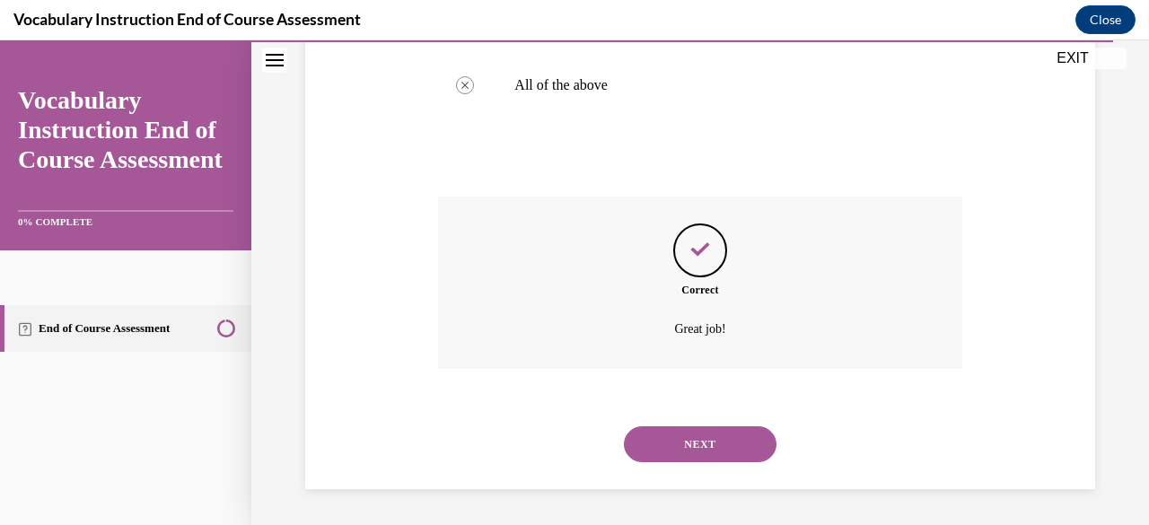
click at [723, 458] on button "NEXT" at bounding box center [700, 444] width 153 height 36
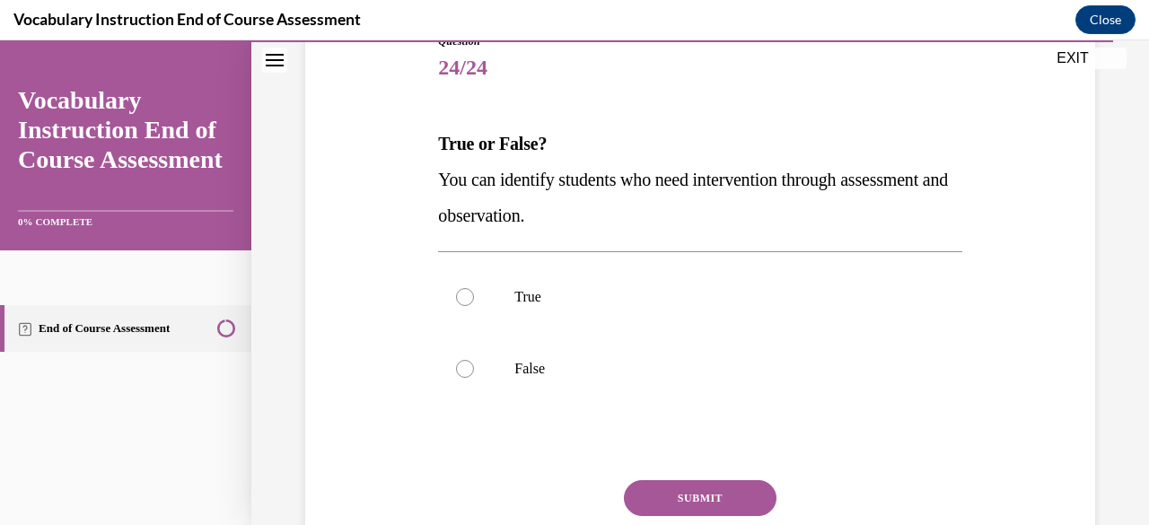
scroll to position [219, 0]
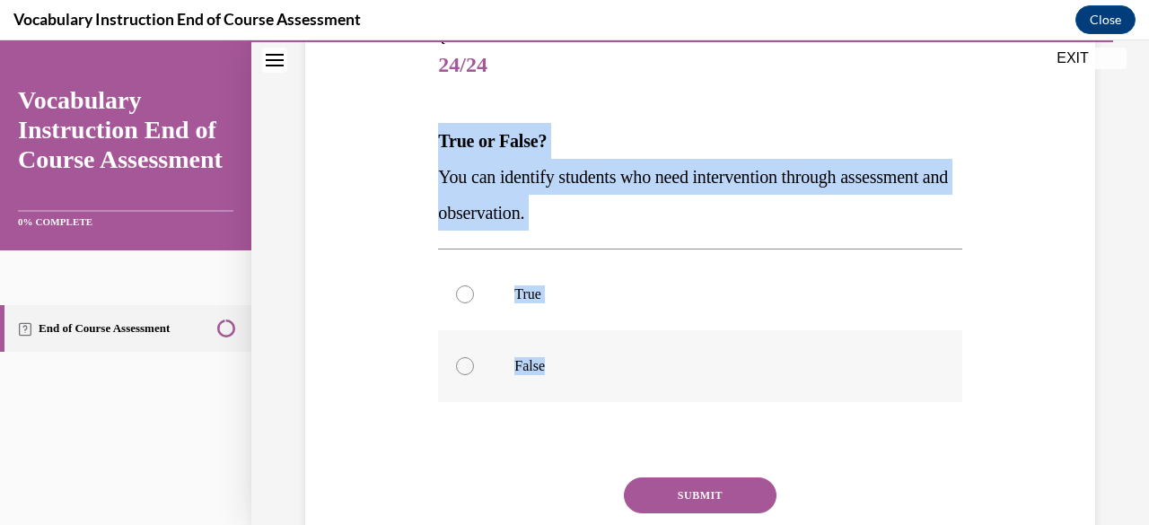
drag, startPoint x: 434, startPoint y: 129, endPoint x: 566, endPoint y: 363, distance: 268.8
click at [566, 363] on div "Question 24/24 True or False? You can identify students who need intervention t…" at bounding box center [699, 314] width 532 height 621
click at [717, 497] on button "SUBMIT" at bounding box center [700, 495] width 153 height 36
click at [461, 276] on label "True" at bounding box center [699, 294] width 523 height 72
click at [461, 285] on input "True" at bounding box center [465, 294] width 18 height 18
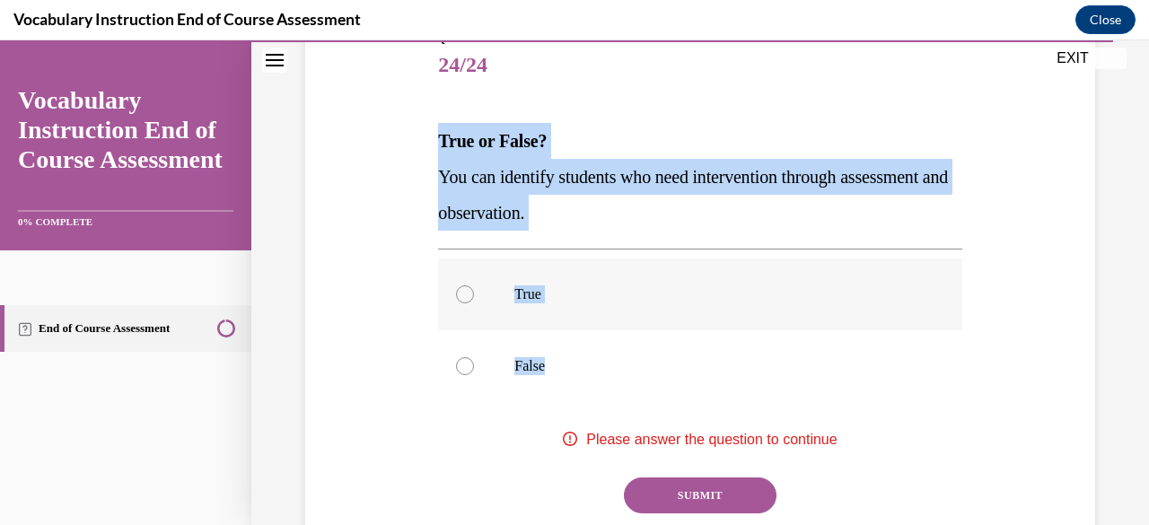
radio input "true"
click at [729, 511] on button "SUBMIT" at bounding box center [700, 495] width 153 height 36
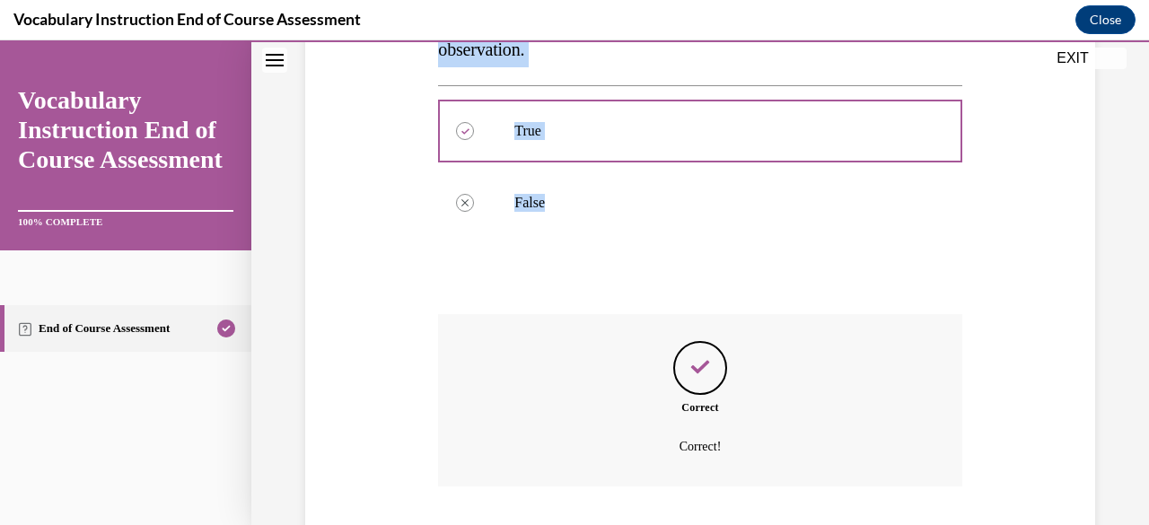
scroll to position [499, 0]
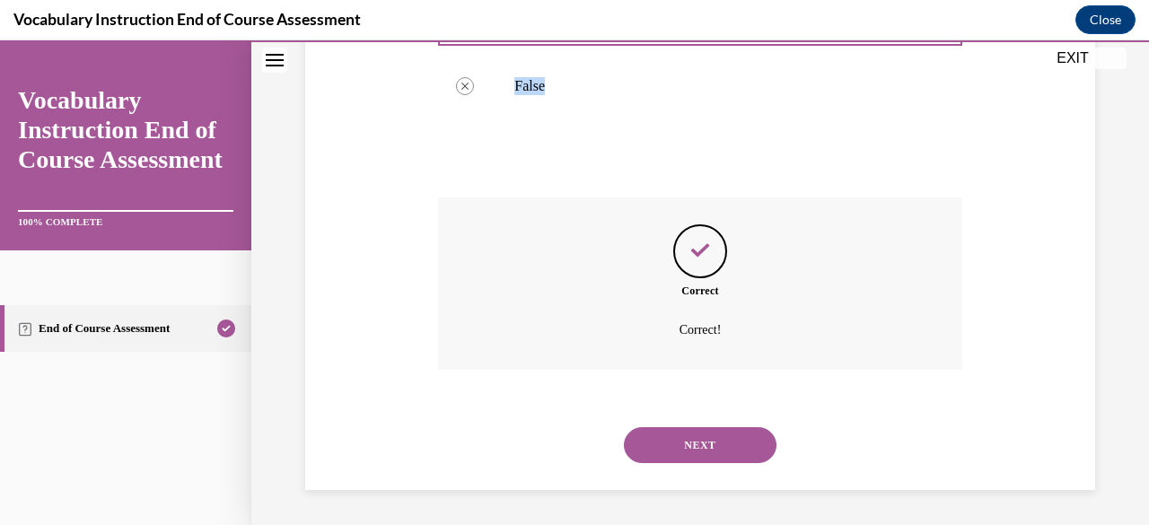
click at [667, 460] on button "NEXT" at bounding box center [700, 445] width 153 height 36
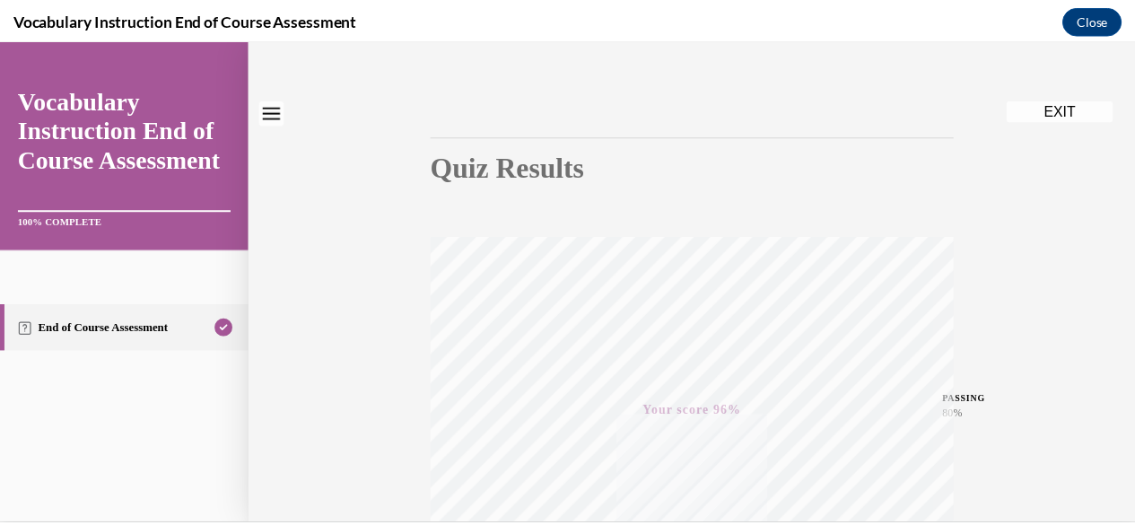
scroll to position [0, 0]
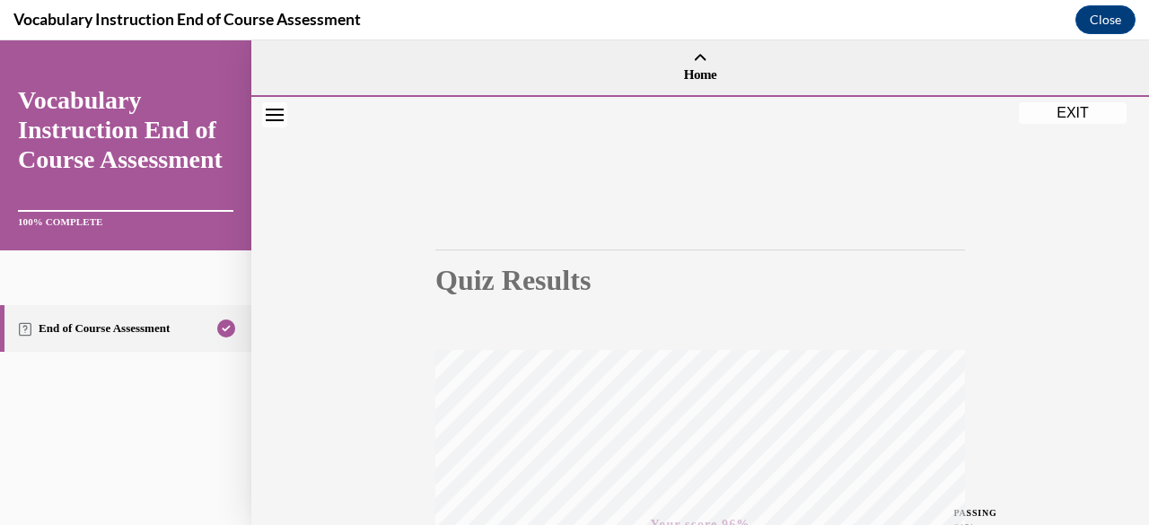
click at [1075, 113] on button "EXIT" at bounding box center [1073, 113] width 108 height 22
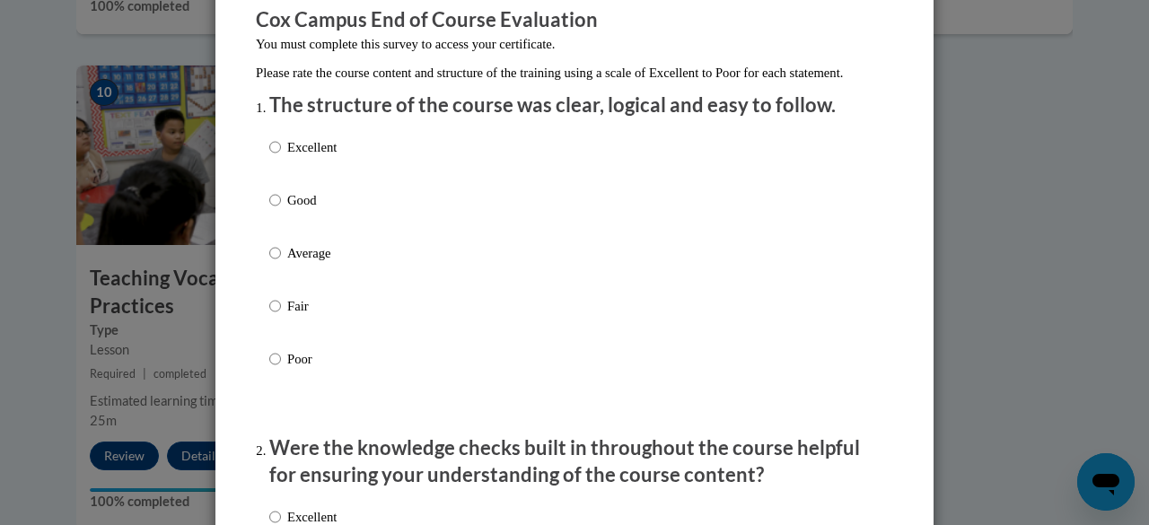
scroll to position [167, 0]
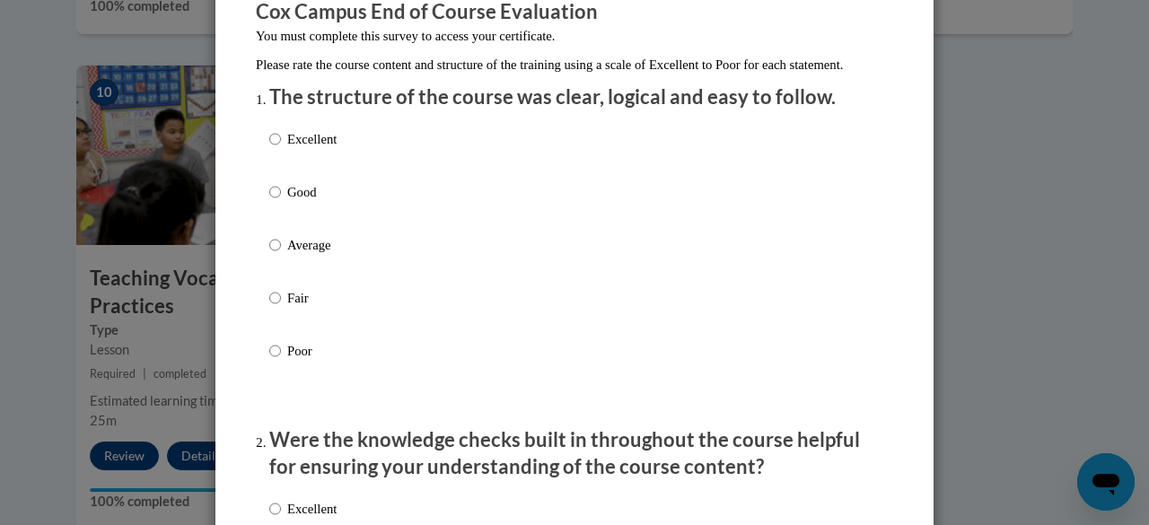
click at [308, 202] on p "Good" at bounding box center [311, 192] width 49 height 20
click at [281, 202] on input "Good" at bounding box center [275, 192] width 12 height 20
radio input "true"
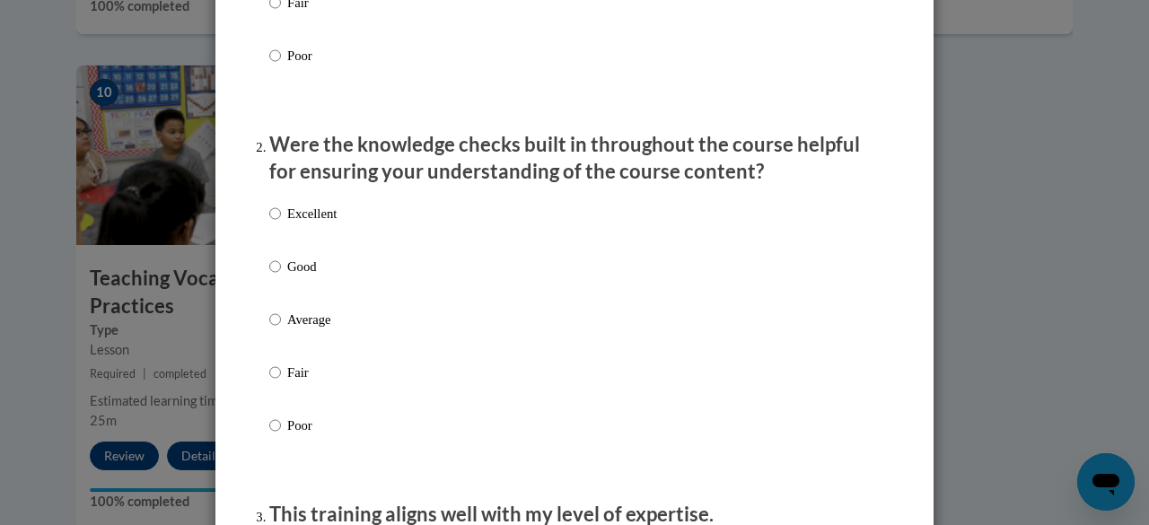
scroll to position [473, 0]
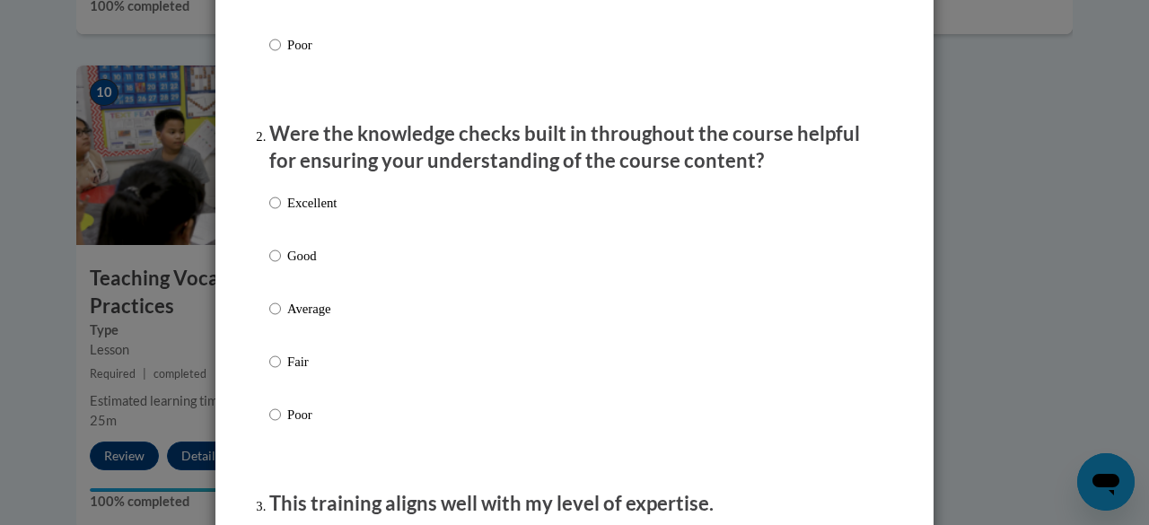
click at [304, 213] on p "Excellent" at bounding box center [311, 203] width 49 height 20
click at [281, 213] on input "Excellent" at bounding box center [275, 203] width 12 height 20
radio input "true"
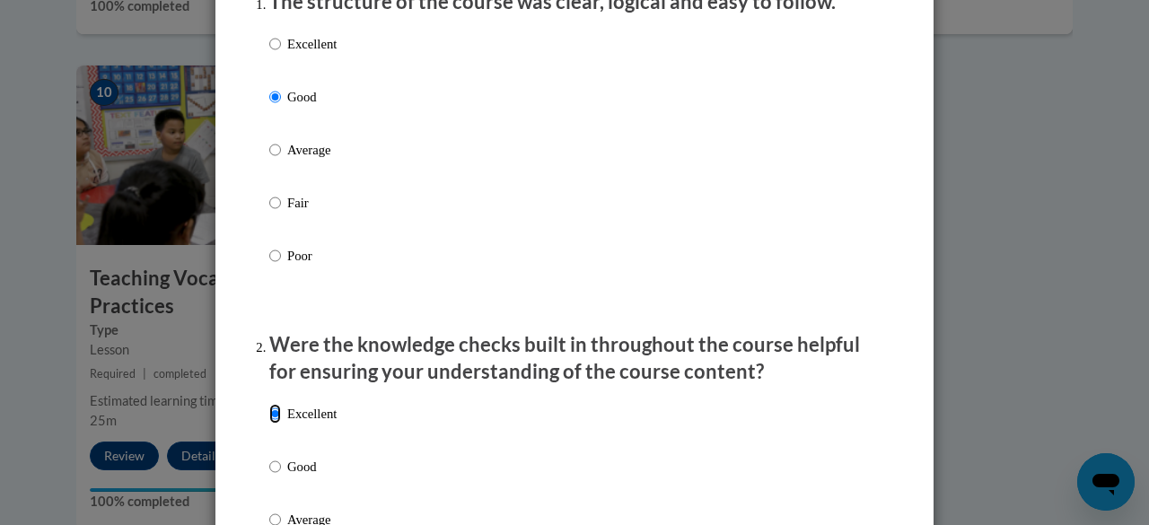
scroll to position [246, 0]
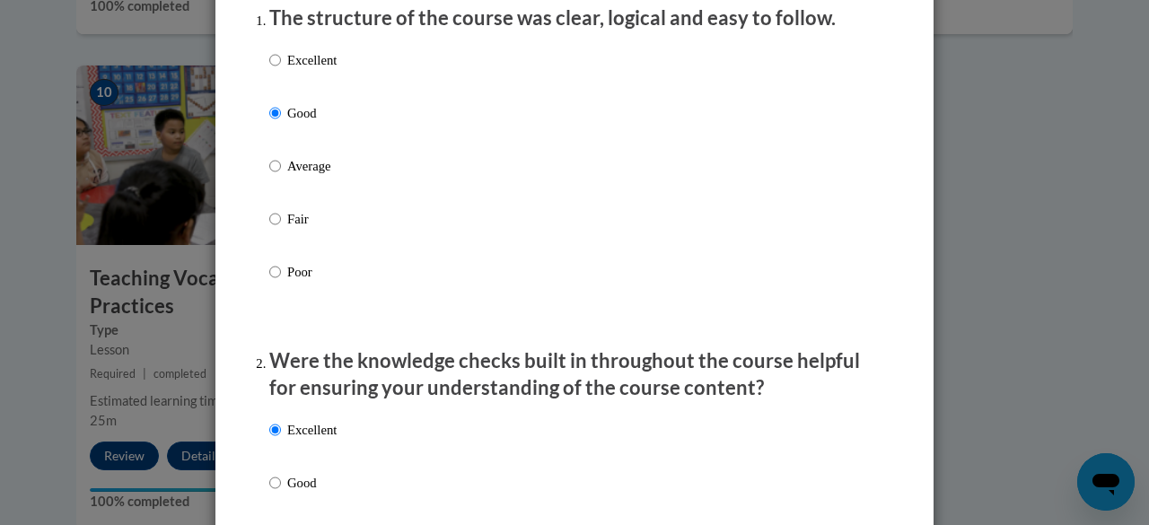
click at [325, 70] on p "Excellent" at bounding box center [311, 60] width 49 height 20
click at [281, 70] on input "Excellent" at bounding box center [275, 60] width 12 height 20
radio input "true"
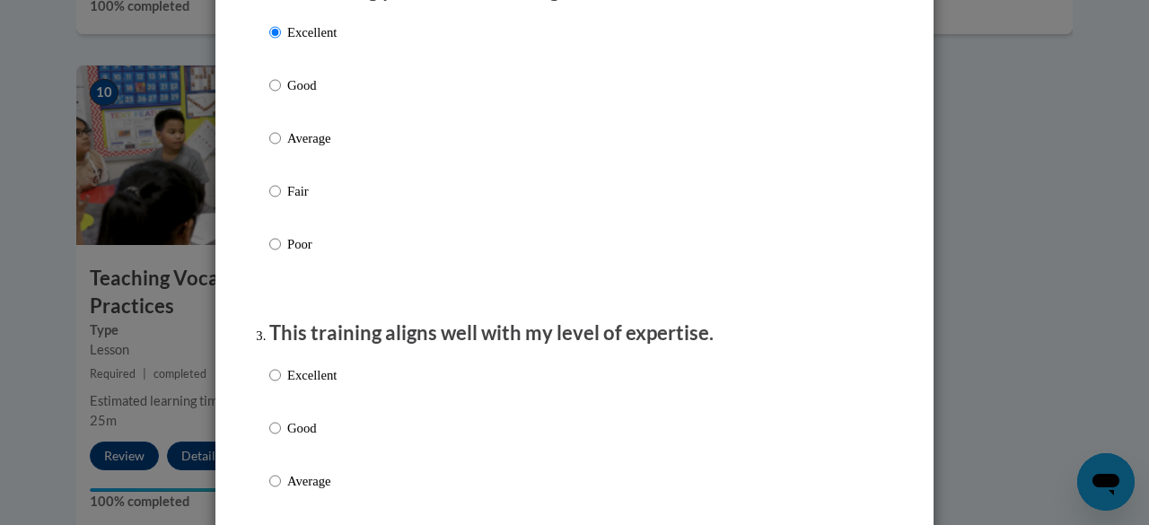
scroll to position [651, 0]
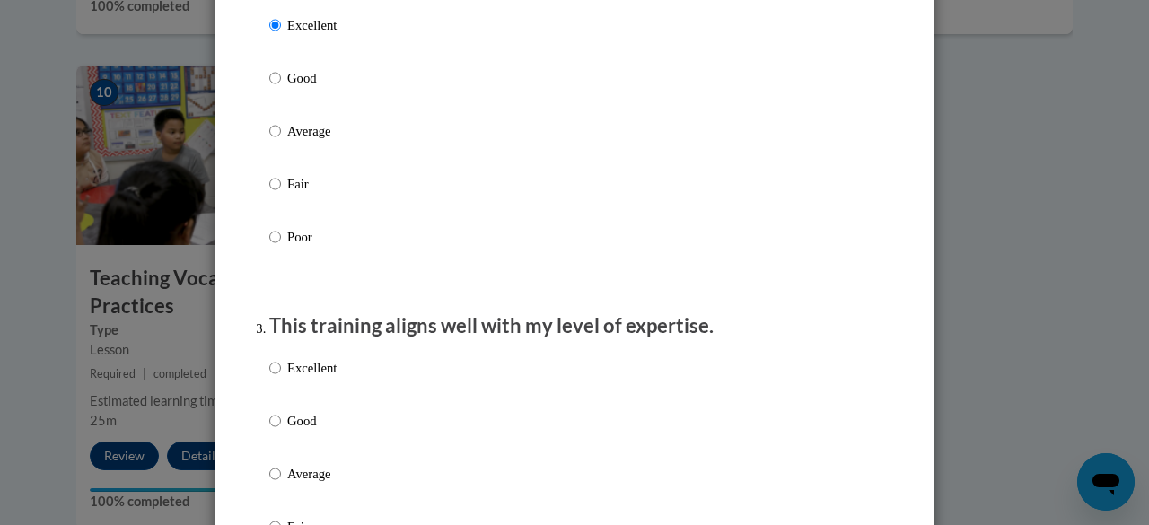
click at [328, 378] on p "Excellent" at bounding box center [311, 368] width 49 height 20
click at [281, 378] on input "Excellent" at bounding box center [275, 368] width 12 height 20
radio input "true"
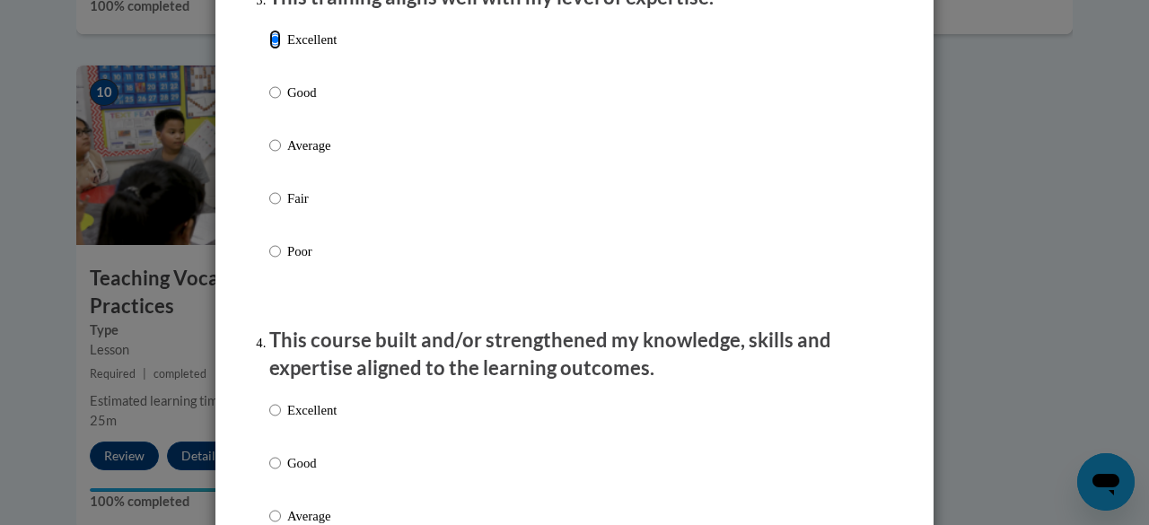
scroll to position [1052, 0]
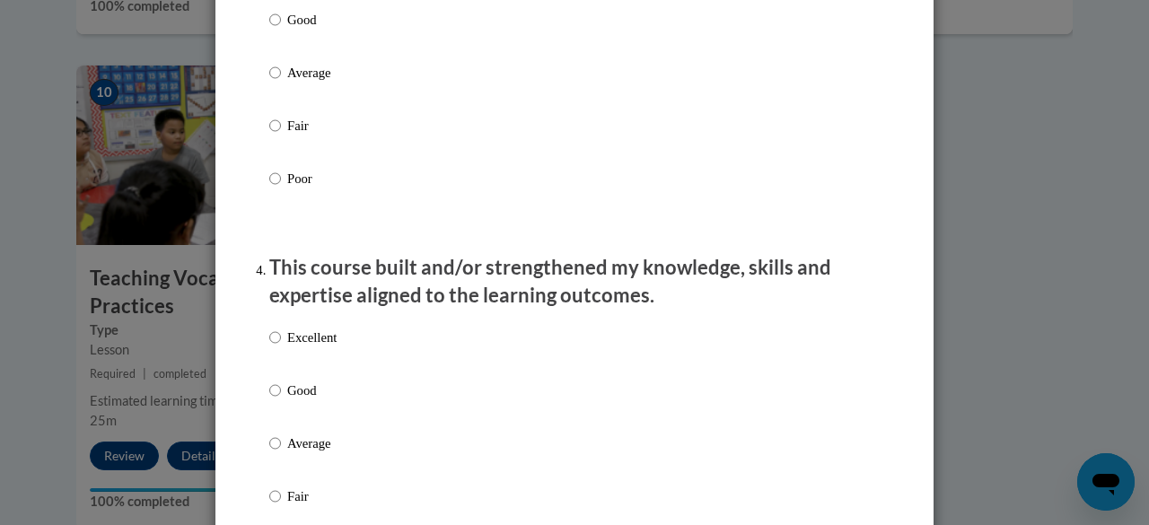
click at [327, 328] on li "This course built and/or strengthened my knowledge, skills and expertise aligne…" at bounding box center [574, 432] width 610 height 357
click at [301, 347] on p "Excellent" at bounding box center [311, 338] width 49 height 20
click at [281, 347] on input "Excellent" at bounding box center [275, 338] width 12 height 20
radio input "true"
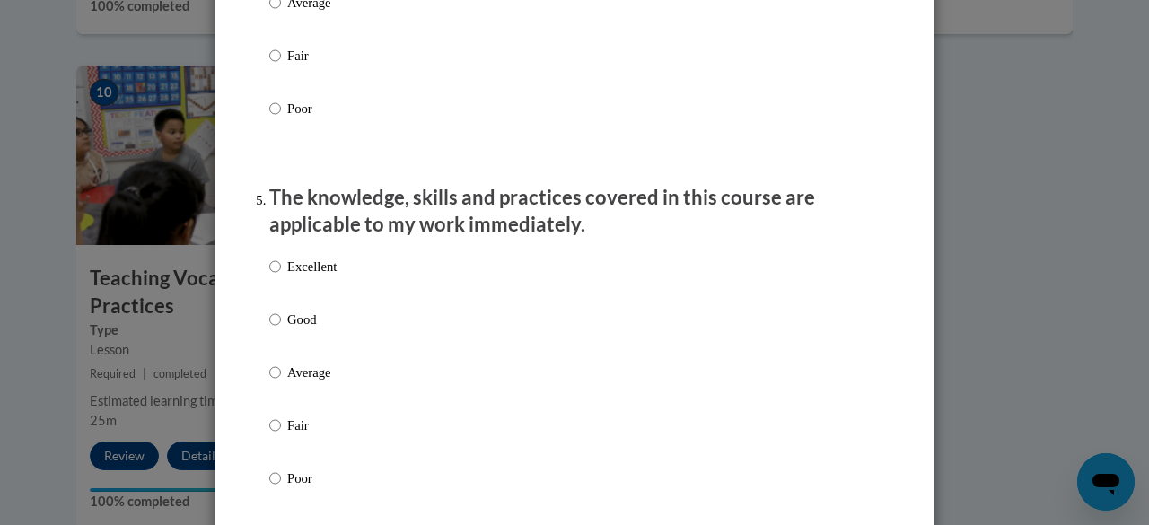
click at [313, 294] on label "Excellent" at bounding box center [302, 281] width 67 height 48
click at [281, 276] on input "Excellent" at bounding box center [275, 267] width 12 height 20
radio input "true"
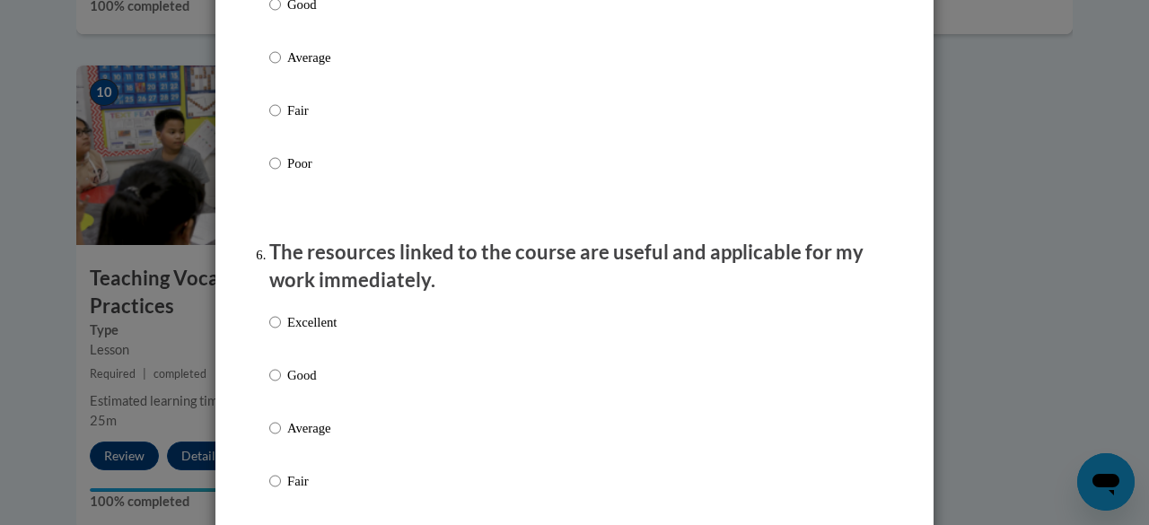
scroll to position [1829, 0]
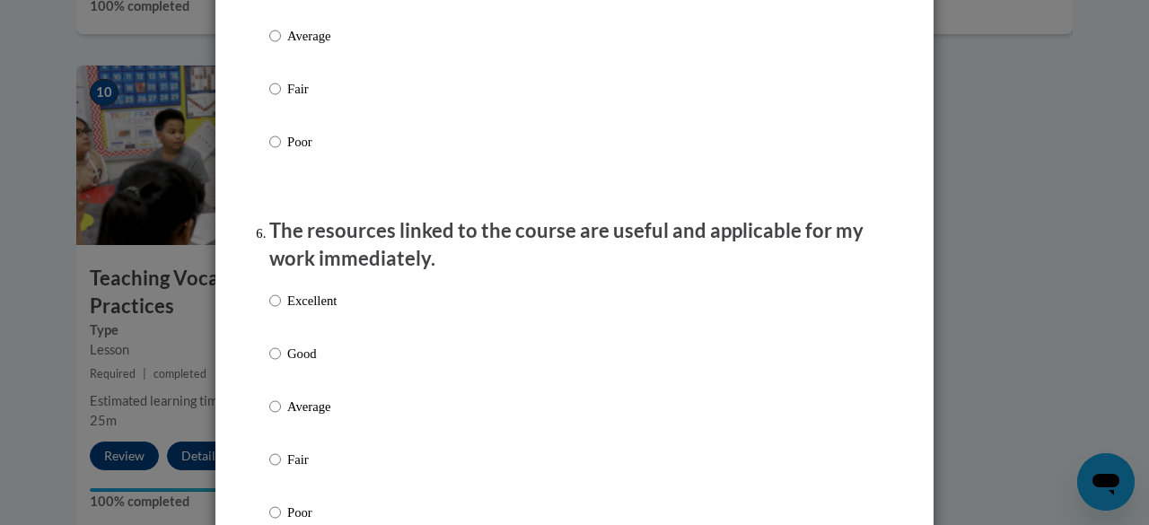
click at [302, 311] on p "Excellent" at bounding box center [311, 301] width 49 height 20
click at [281, 311] on input "Excellent" at bounding box center [275, 301] width 12 height 20
radio input "true"
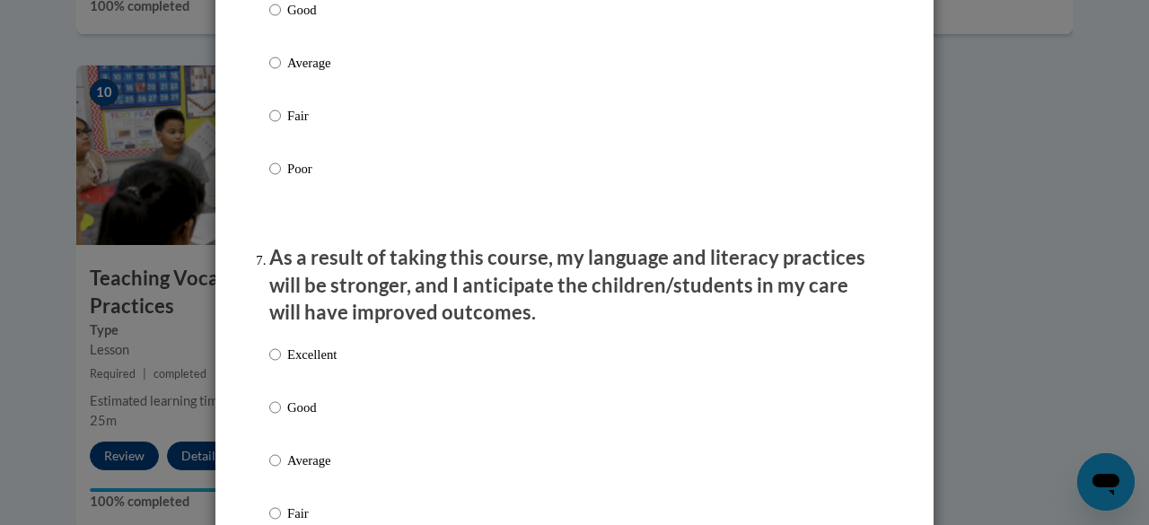
scroll to position [2192, 0]
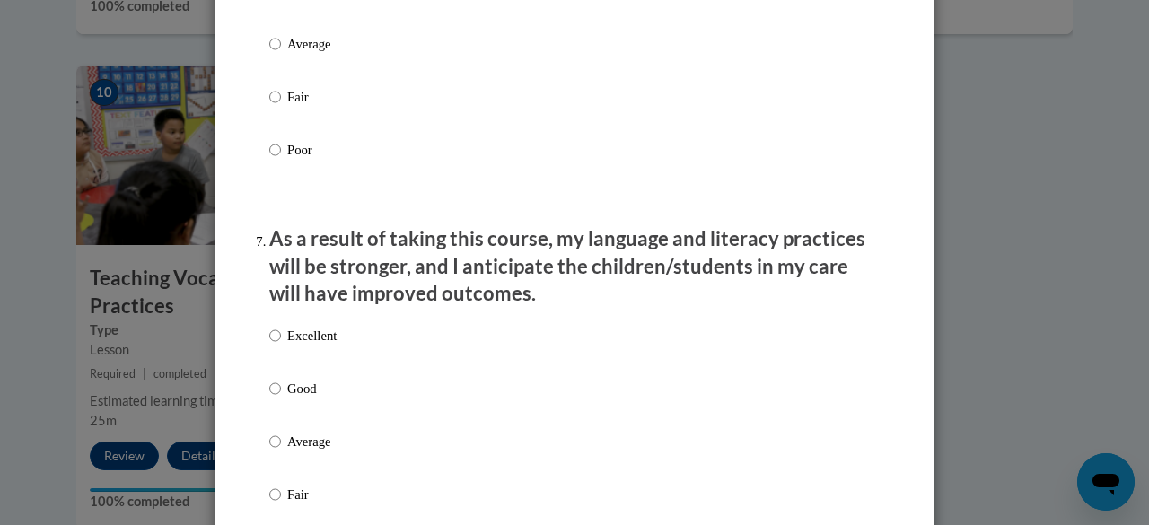
click at [313, 346] on p "Excellent" at bounding box center [311, 336] width 49 height 20
click at [281, 346] on input "Excellent" at bounding box center [275, 336] width 12 height 20
radio input "true"
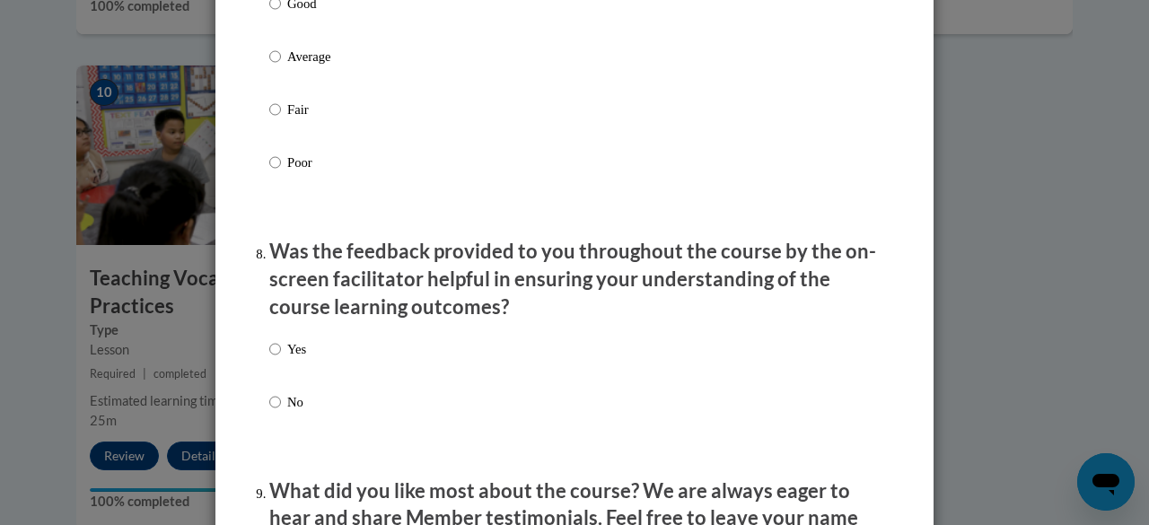
scroll to position [2577, 0]
click at [293, 358] on p "Yes" at bounding box center [296, 348] width 19 height 20
click at [281, 358] on input "Yes" at bounding box center [275, 348] width 12 height 20
radio input "true"
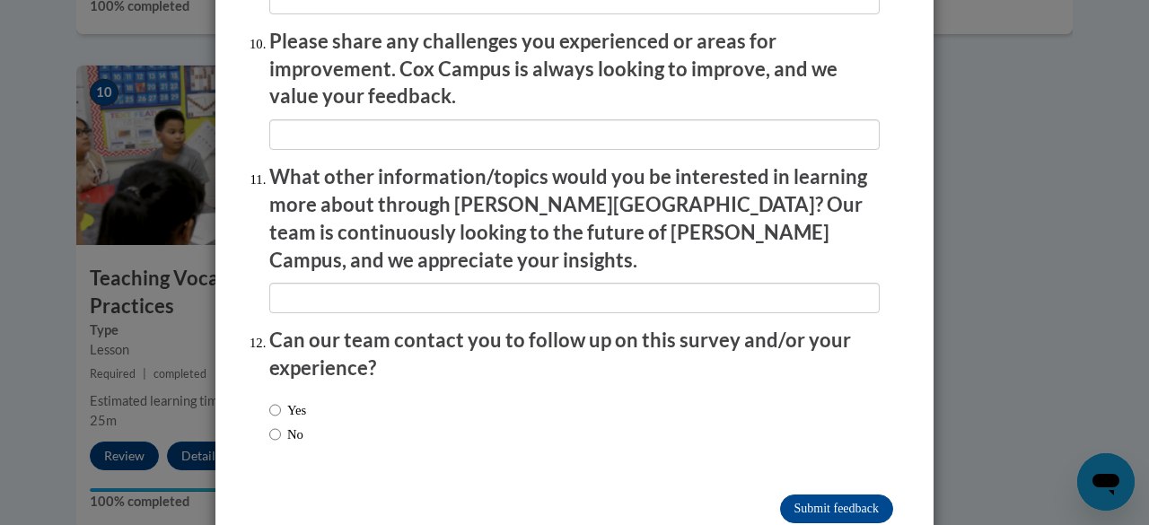
scroll to position [3207, 0]
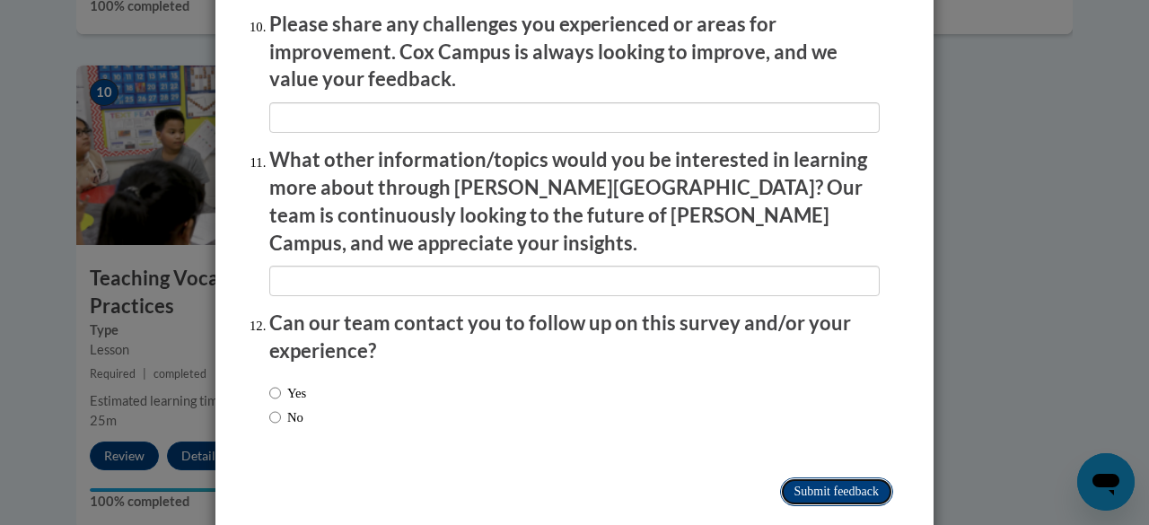
click at [853, 477] on input "Submit feedback" at bounding box center [836, 491] width 113 height 29
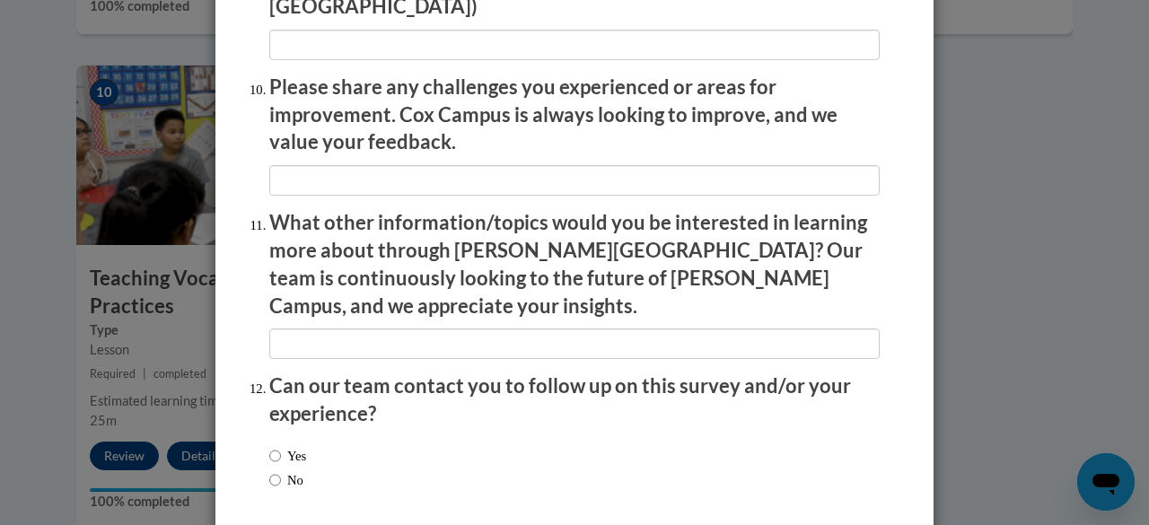
scroll to position [2974, 0]
